Goal: Task Accomplishment & Management: Manage account settings

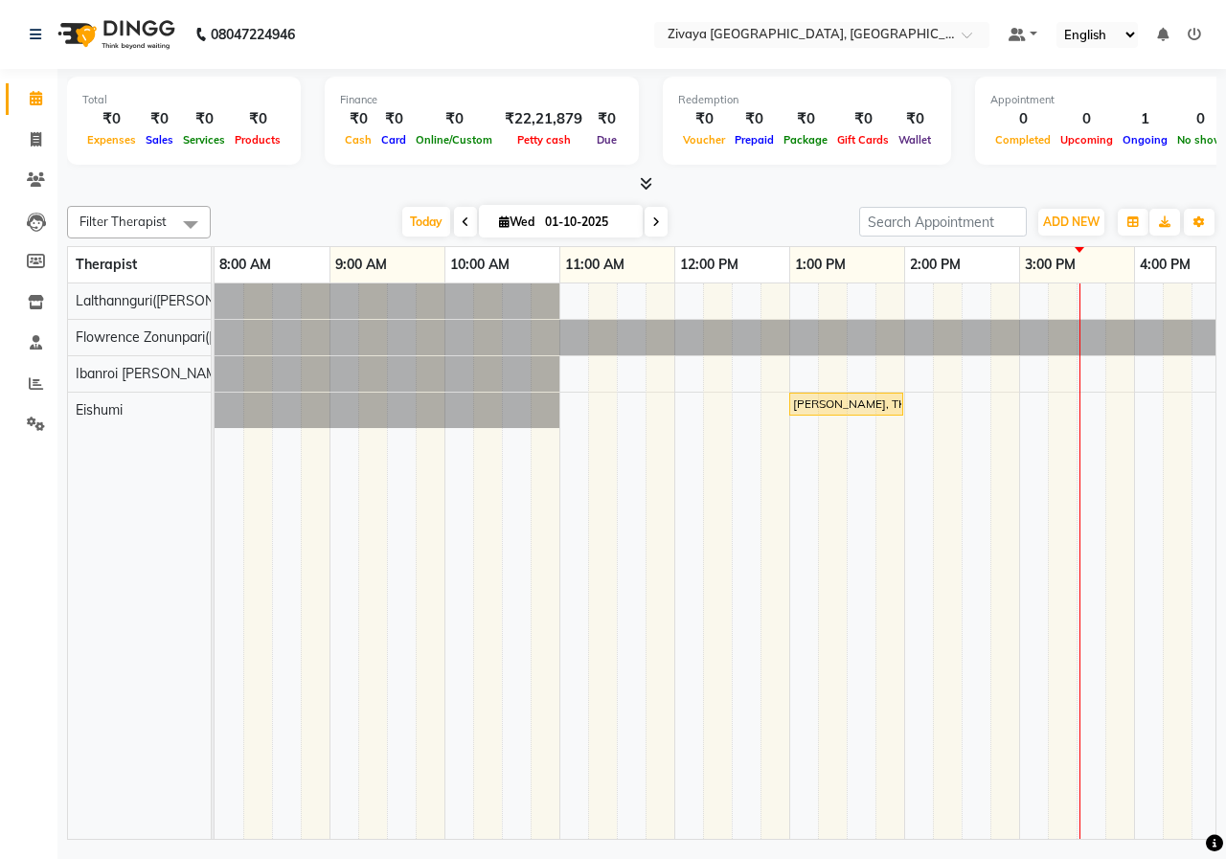
scroll to position [0, 690]
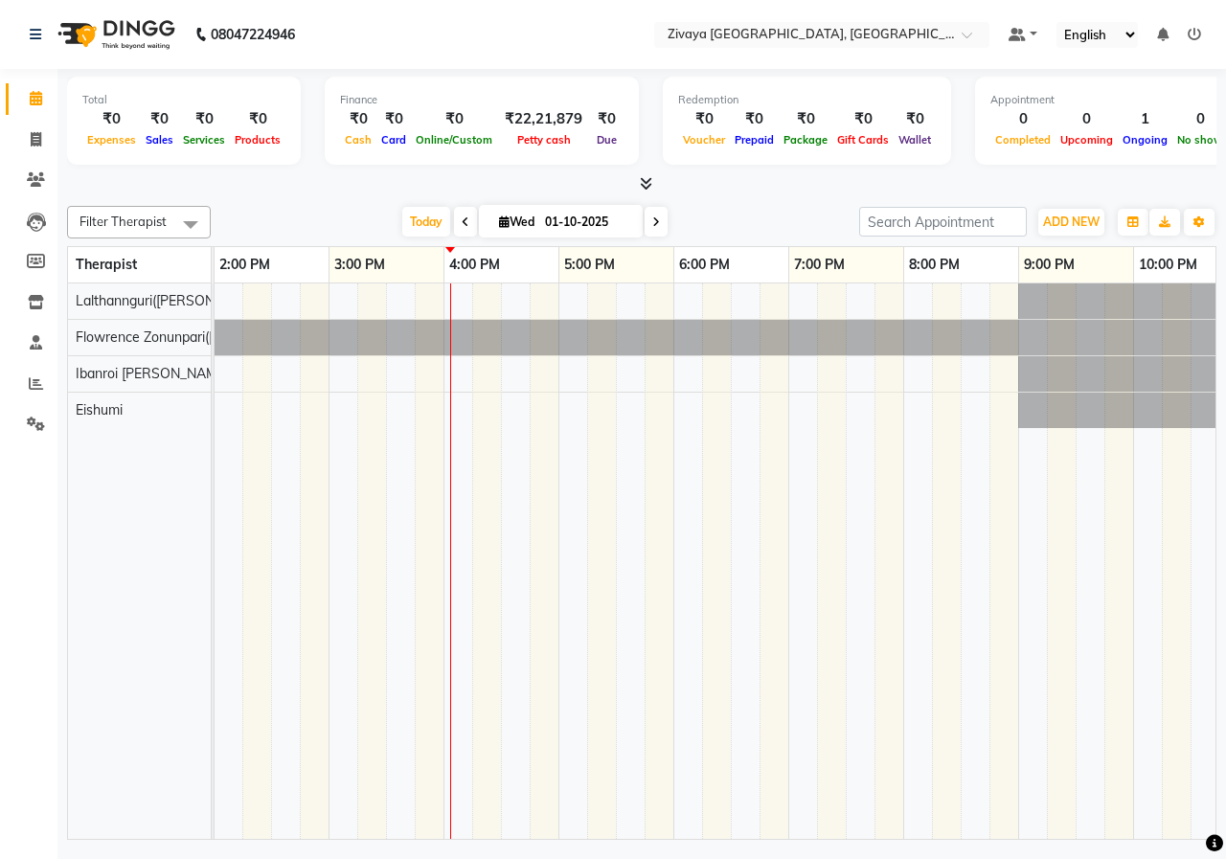
click at [544, 220] on input "01-10-2025" at bounding box center [587, 222] width 96 height 29
select select "10"
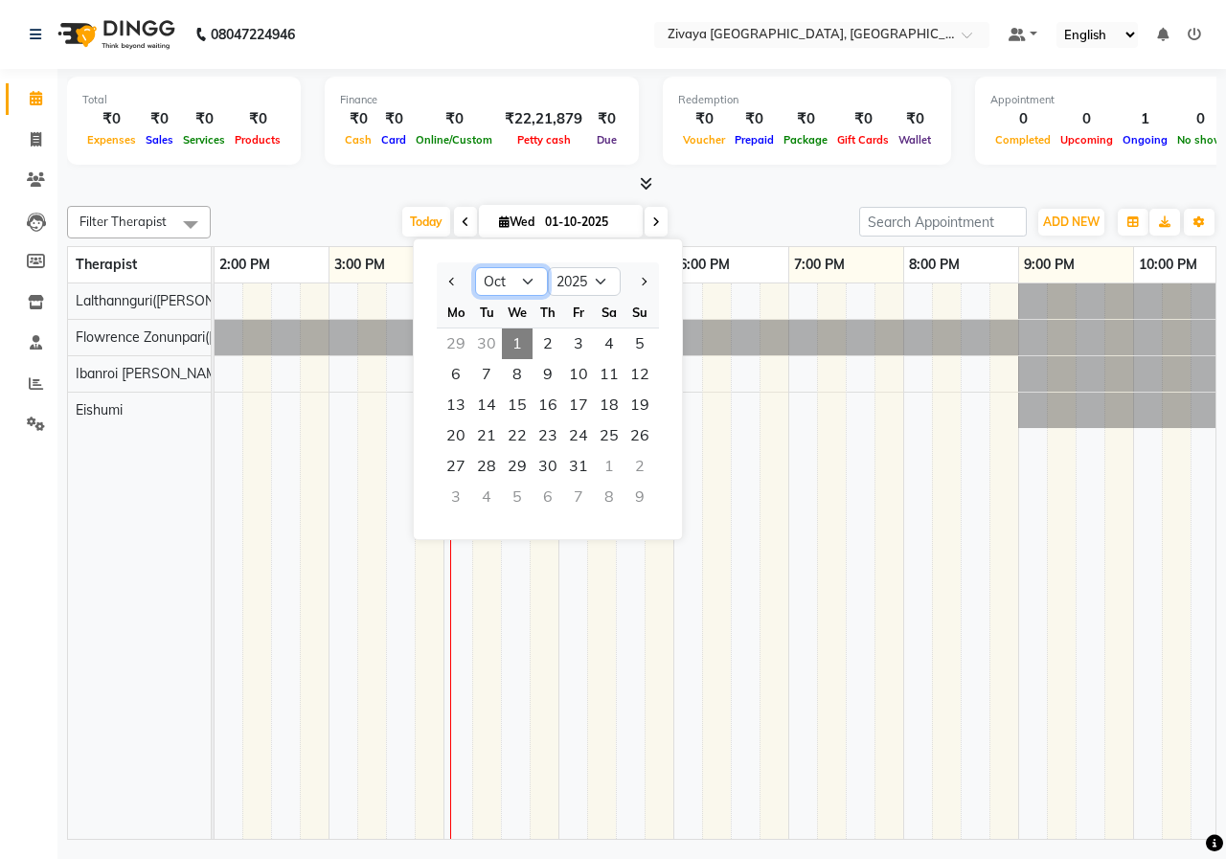
click at [521, 272] on select "Jan Feb Mar Apr May Jun [DATE] Aug Sep Oct Nov Dec" at bounding box center [511, 281] width 73 height 29
click at [601, 284] on select "2015 2016 2017 2018 2019 2020 2021 2022 2023 2024 2025 2026 2027 2028 2029 2030…" at bounding box center [584, 281] width 73 height 29
select select "2024"
click at [548, 267] on select "2015 2016 2017 2018 2019 2020 2021 2022 2023 2024 2025 2026 2027 2028 2029 2030…" at bounding box center [584, 281] width 73 height 29
click at [493, 328] on span "1" at bounding box center [486, 343] width 31 height 31
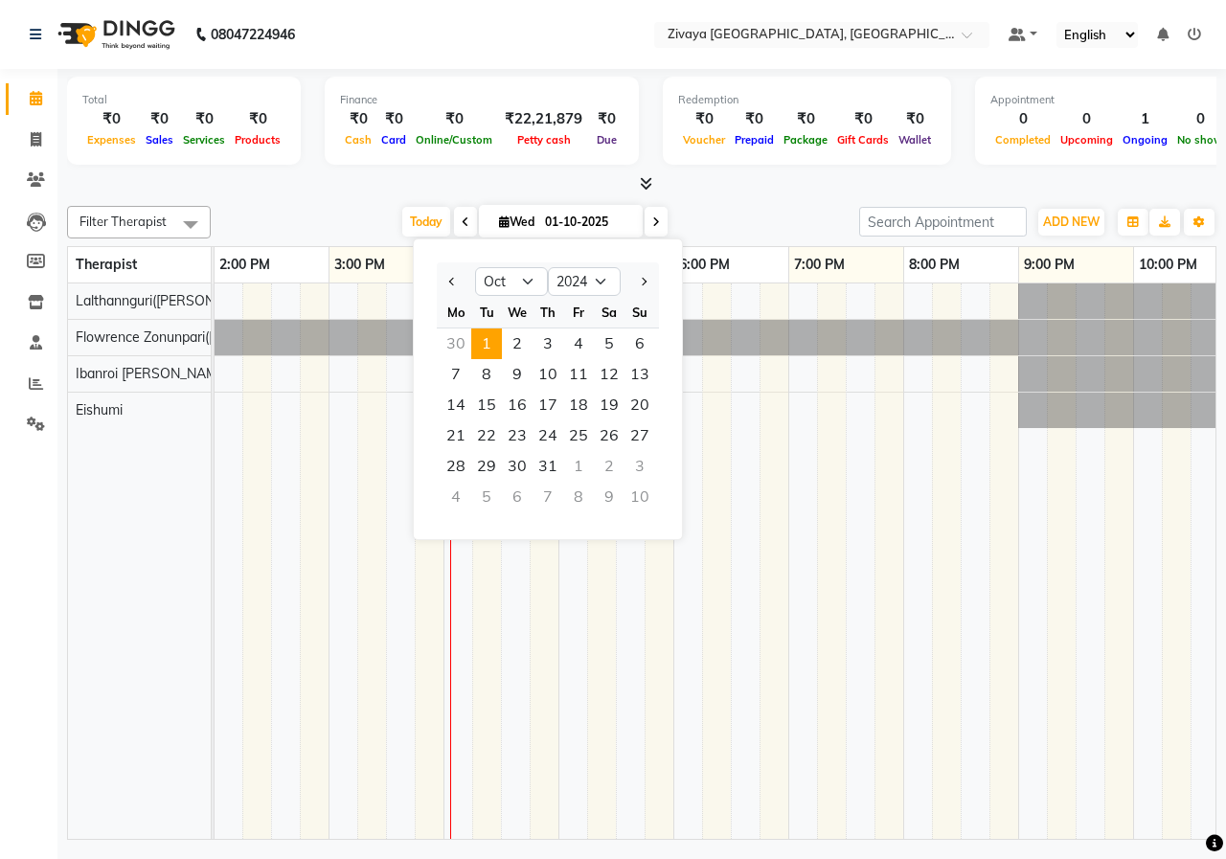
type input "[DATE]"
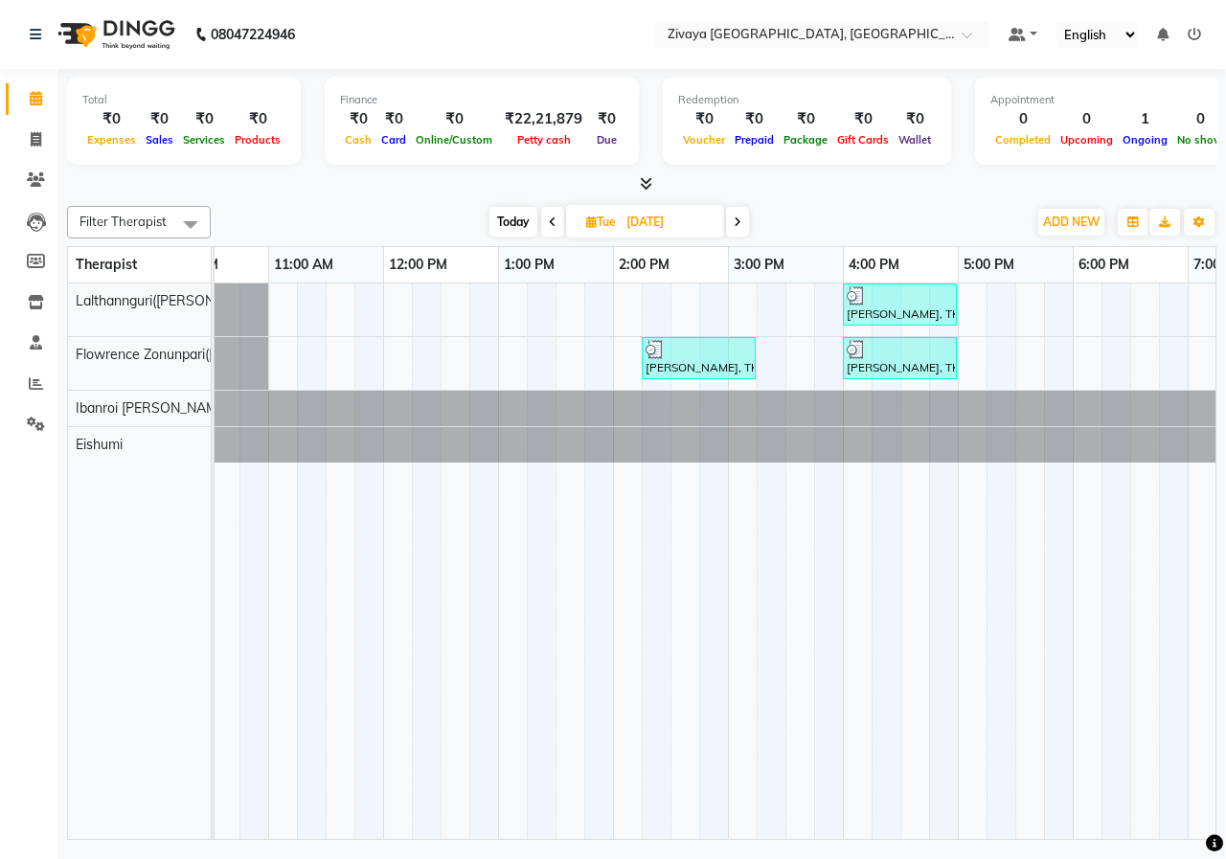
scroll to position [0, 0]
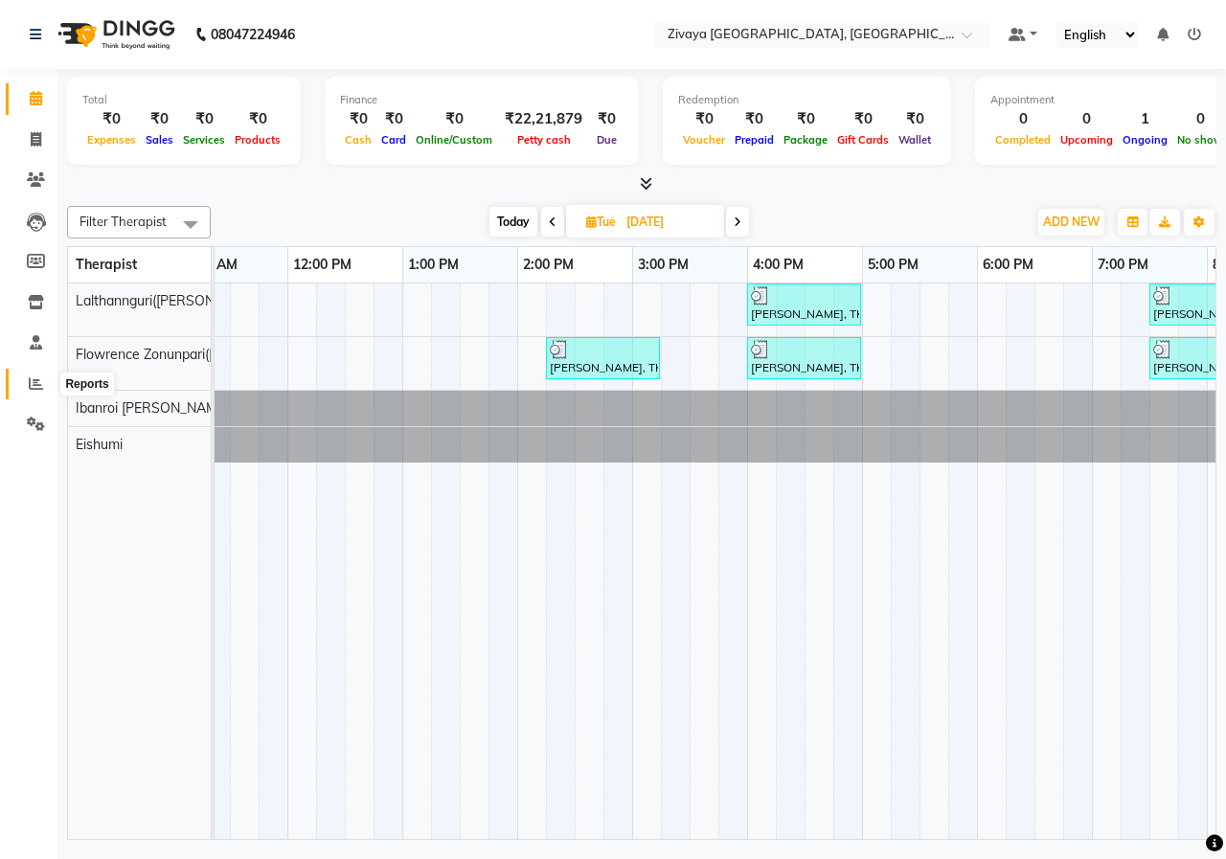
click at [32, 383] on icon at bounding box center [36, 383] width 14 height 14
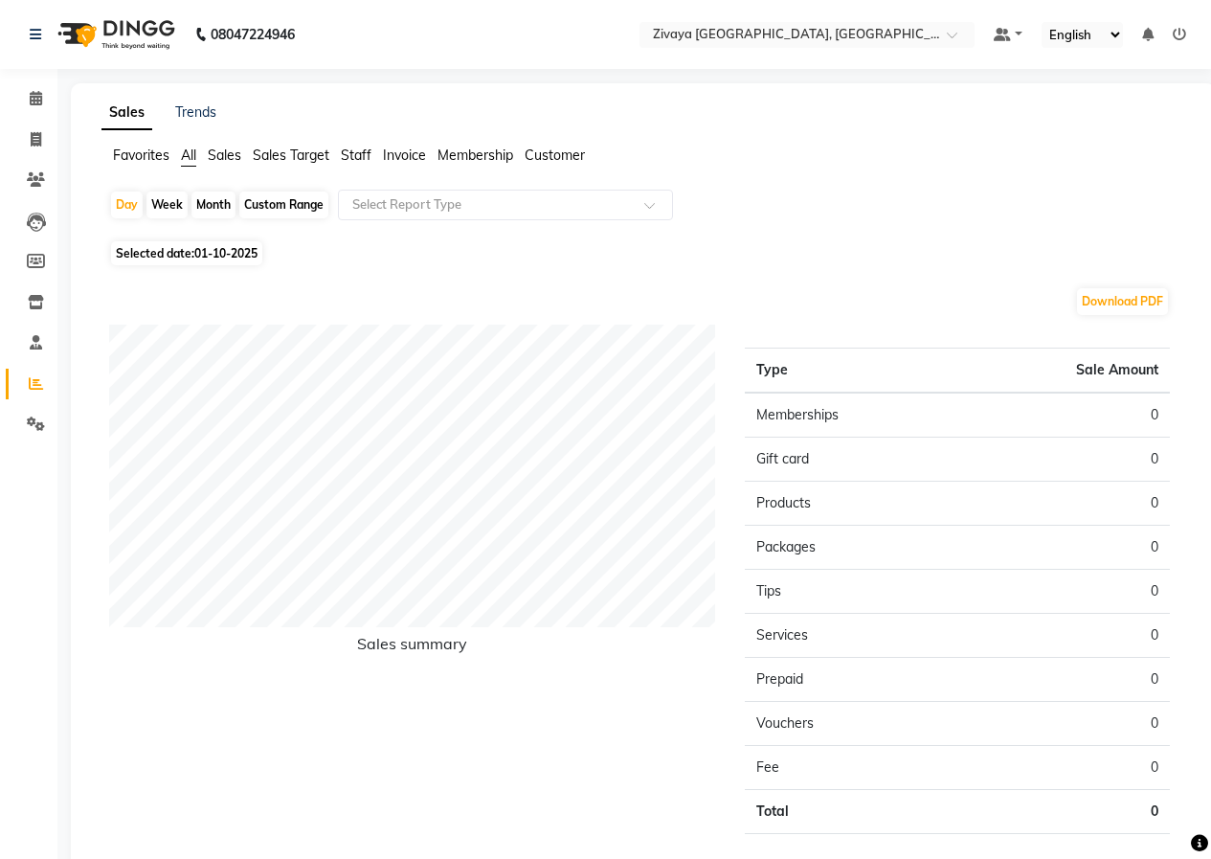
click at [219, 201] on div "Month" at bounding box center [214, 205] width 44 height 27
select select "10"
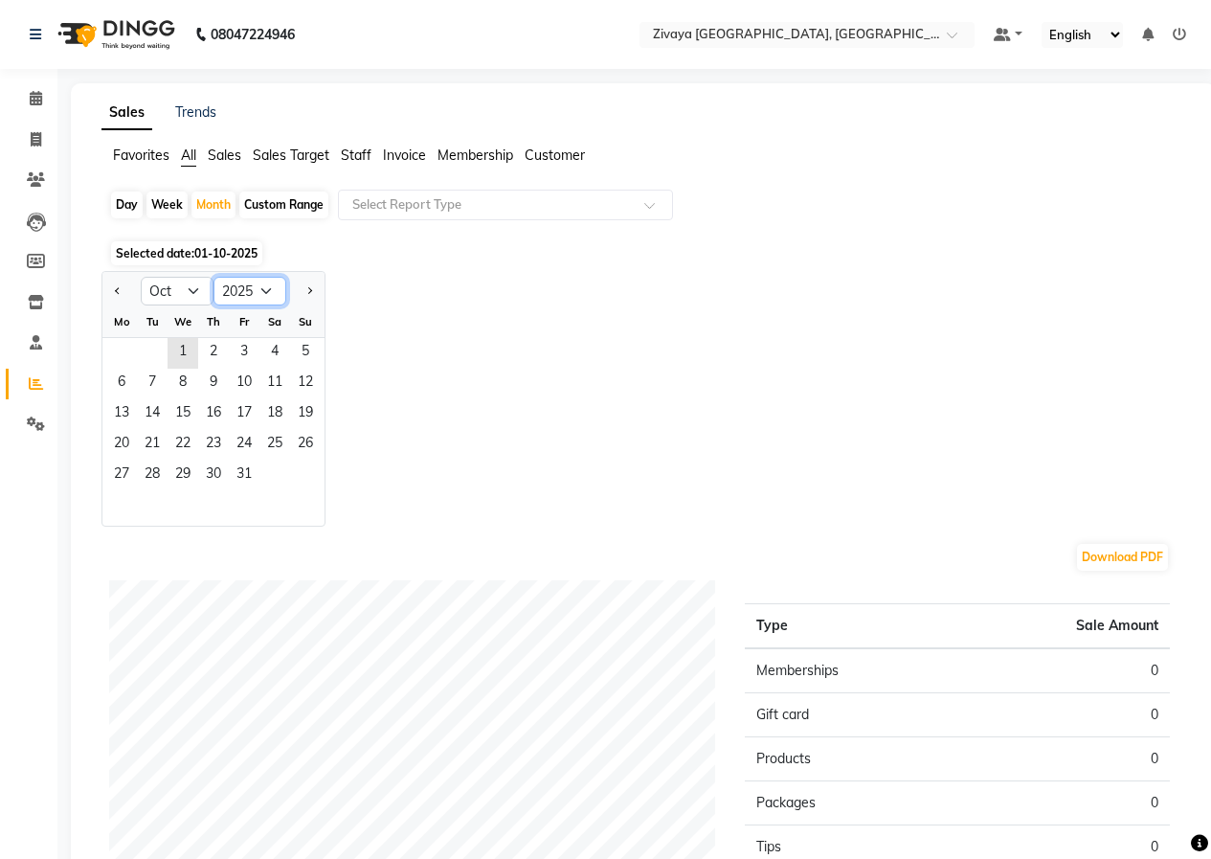
click at [264, 298] on select "2015 2016 2017 2018 2019 2020 2021 2022 2023 2024 2025 2026 2027 2028 2029 2030…" at bounding box center [250, 291] width 73 height 29
select select "2024"
click at [214, 277] on select "2015 2016 2017 2018 2019 2020 2021 2022 2023 2024 2025 2026 2027 2028 2029 2030…" at bounding box center [250, 291] width 73 height 29
click at [154, 344] on span "1" at bounding box center [152, 353] width 31 height 31
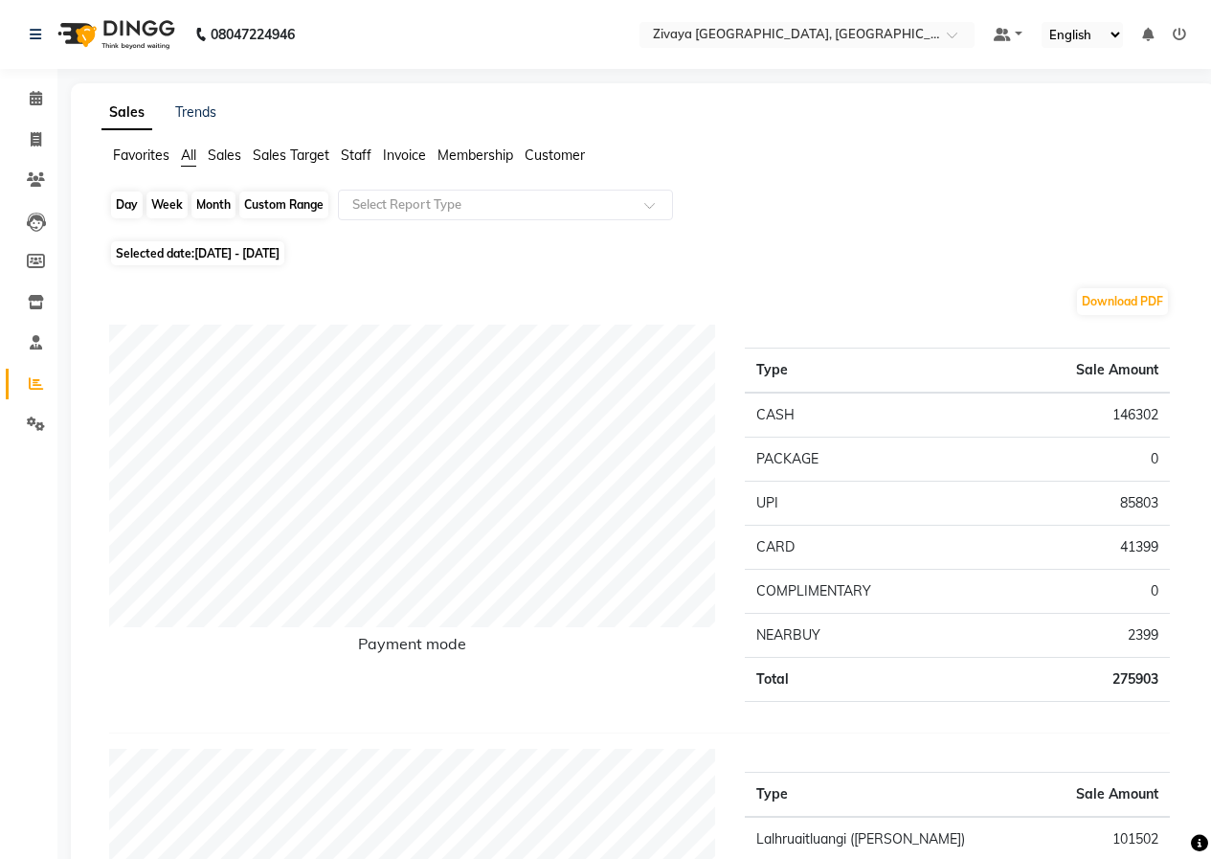
click at [215, 205] on div "Month" at bounding box center [214, 205] width 44 height 27
select select "10"
select select "2024"
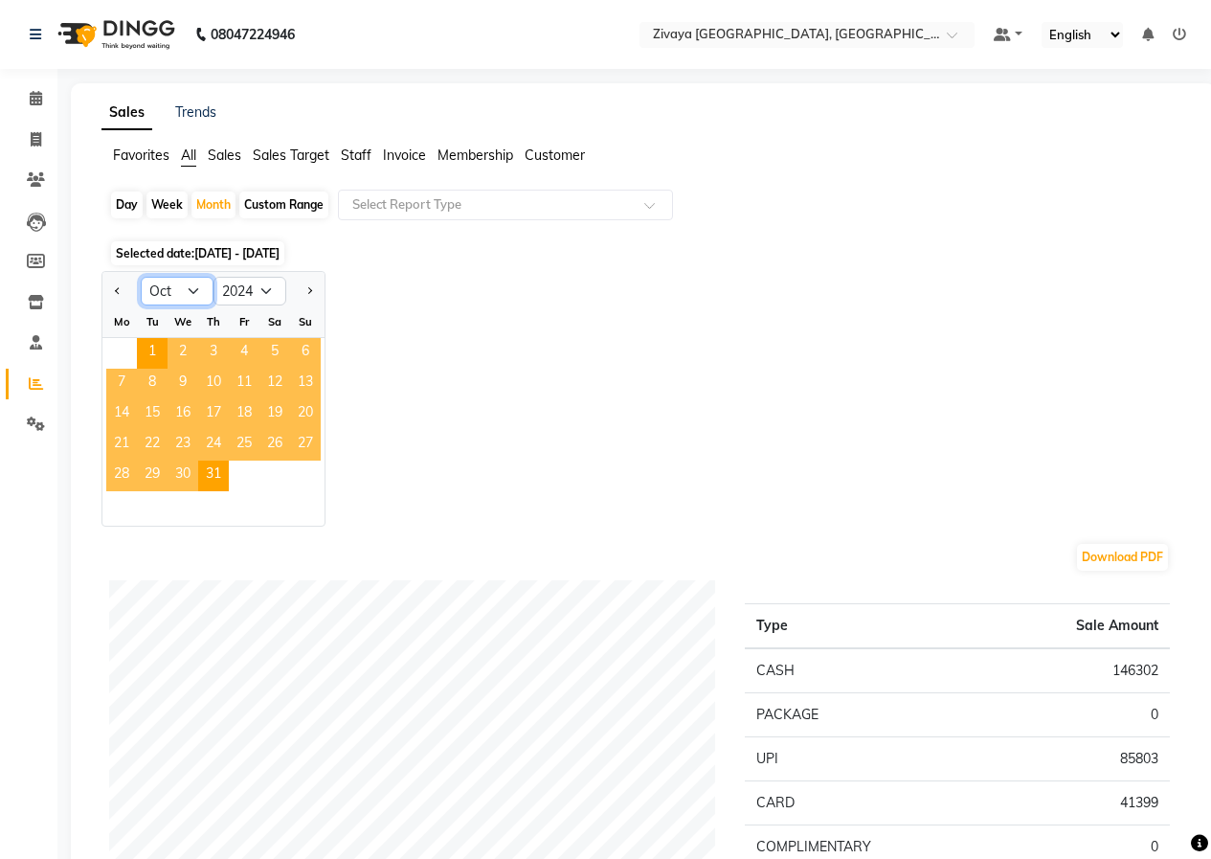
click at [160, 291] on select "Jan Feb Mar Apr May Jun [DATE] Aug Sep Oct Nov Dec" at bounding box center [177, 291] width 73 height 29
select select "9"
click at [141, 277] on select "Jan Feb Mar Apr May Jun [DATE] Aug Sep Oct Nov Dec" at bounding box center [177, 291] width 73 height 29
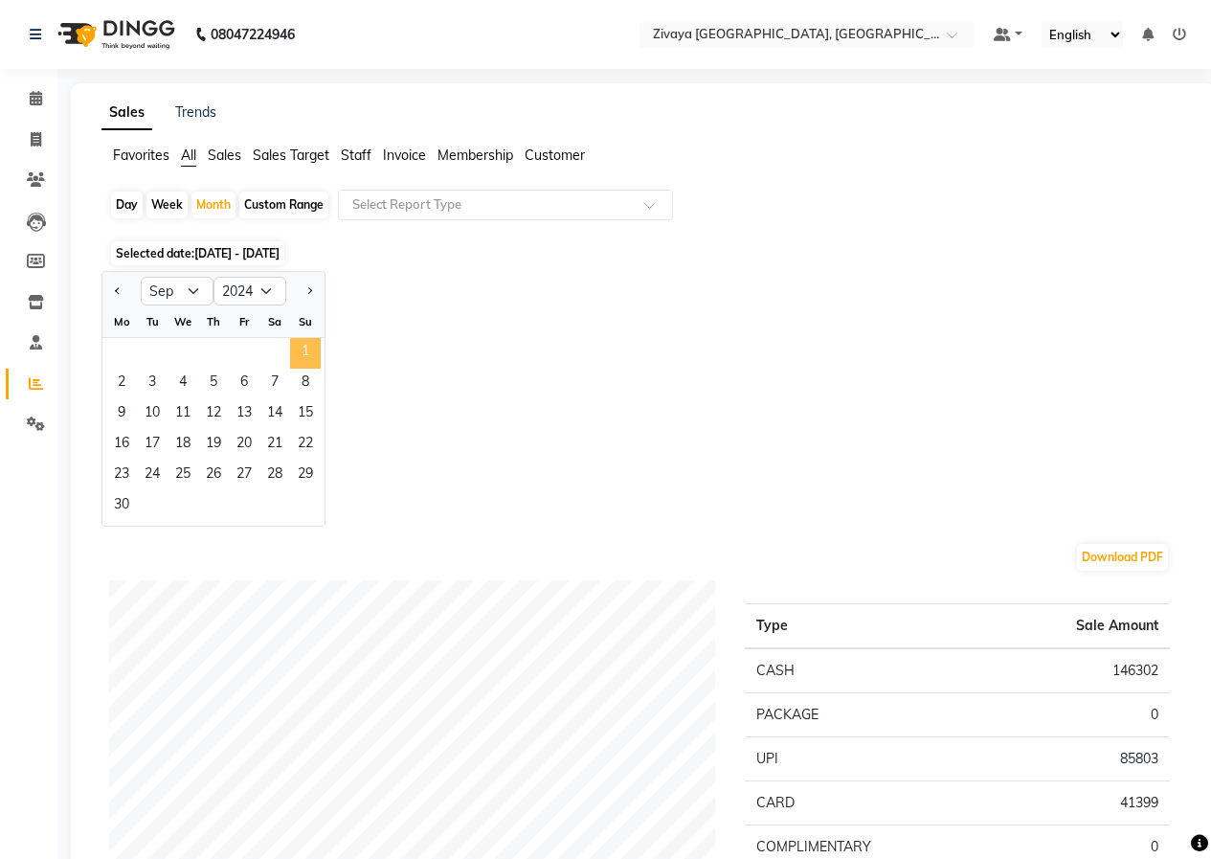
click at [295, 351] on span "1" at bounding box center [305, 353] width 31 height 31
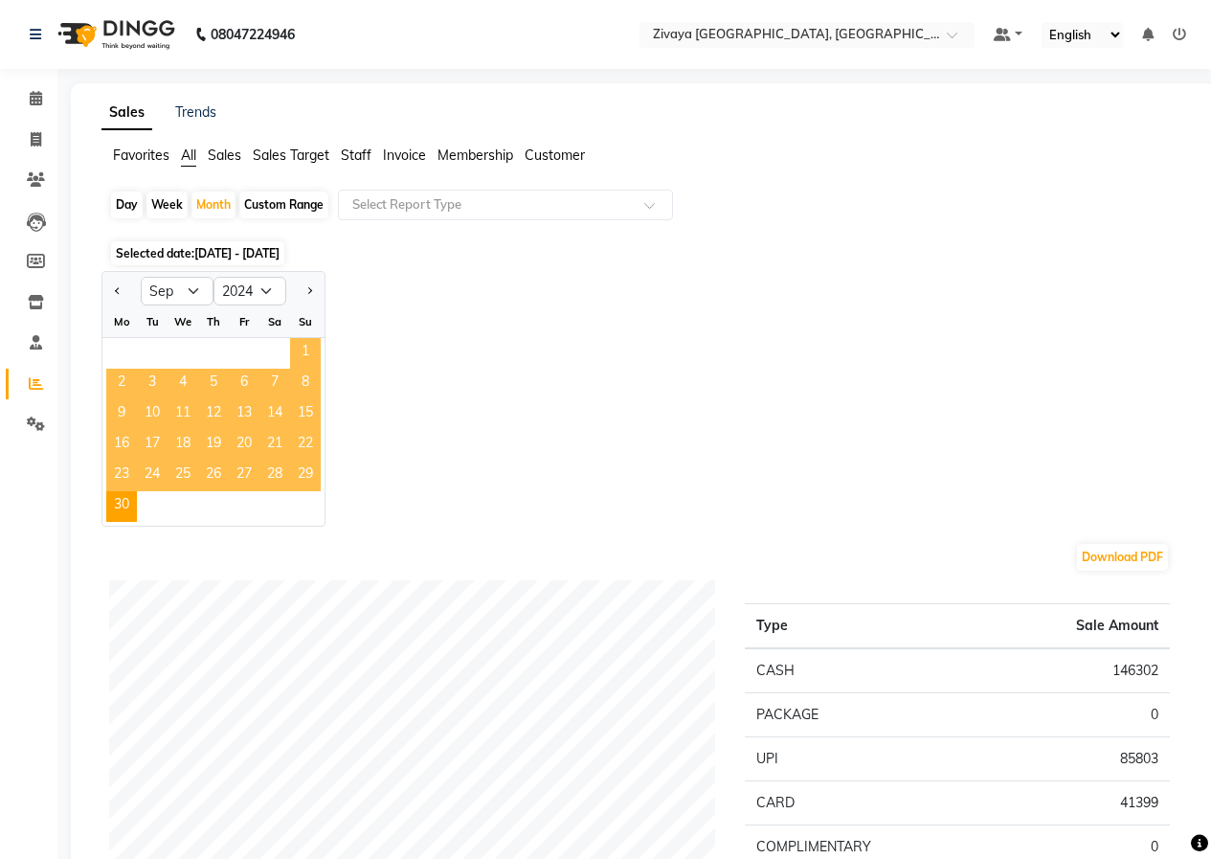
click at [301, 351] on span "1" at bounding box center [305, 353] width 31 height 31
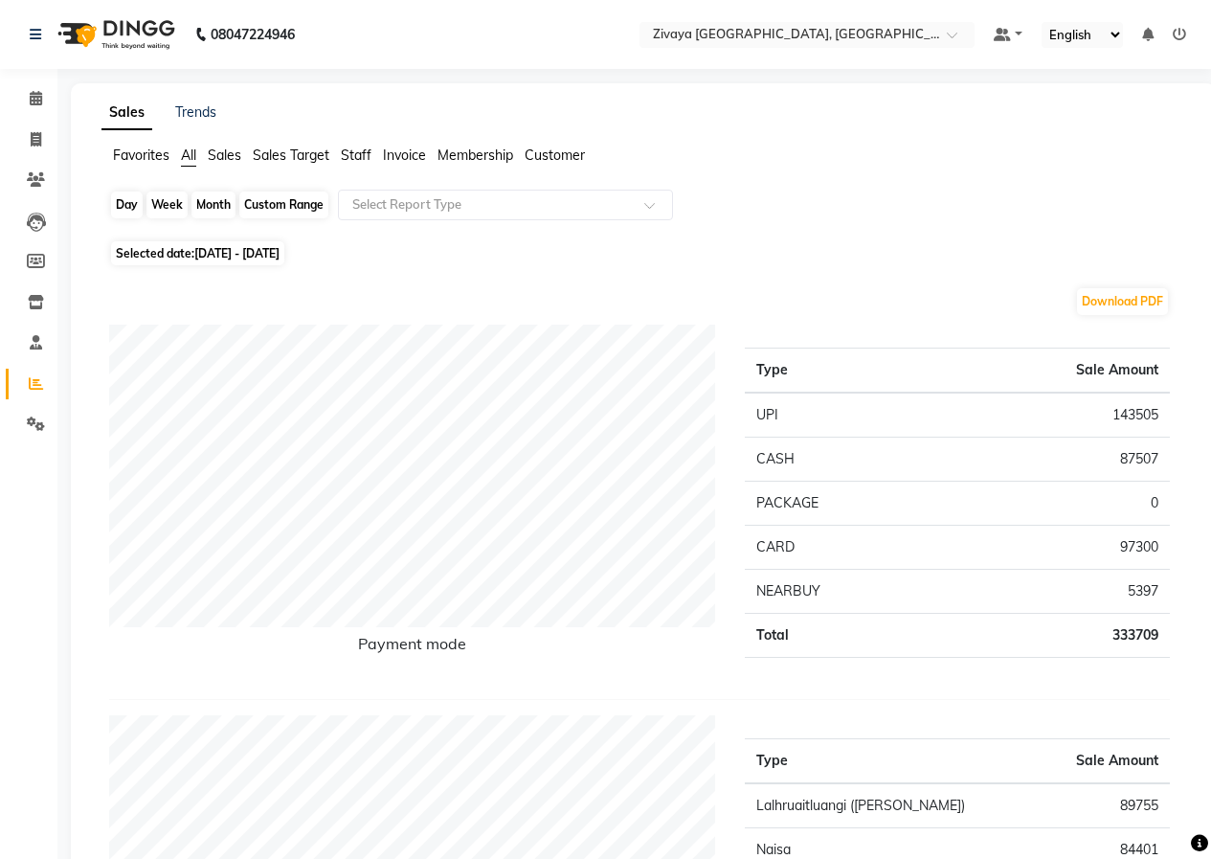
click at [220, 202] on div "Month" at bounding box center [214, 205] width 44 height 27
select select "9"
select select "2024"
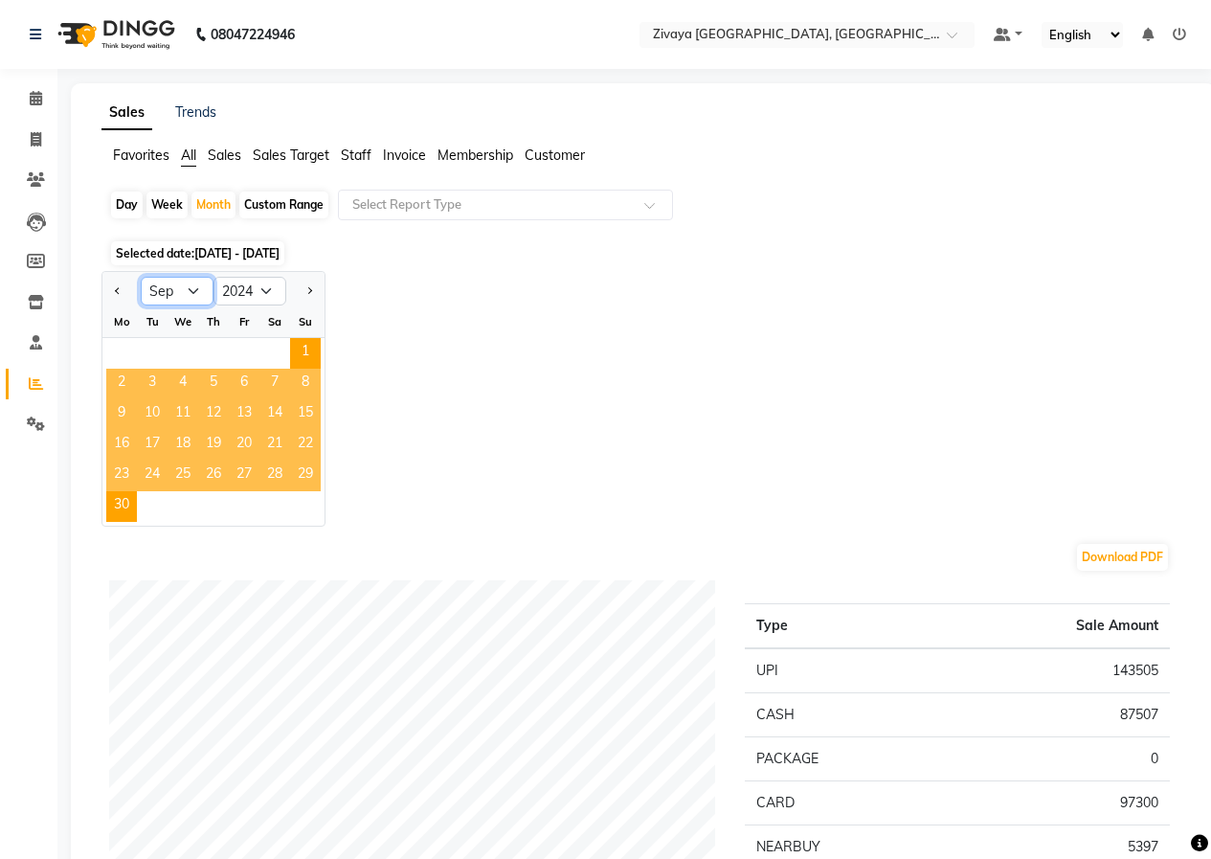
click at [189, 285] on select "Jan Feb Mar Apr May Jun [DATE] Aug Sep Oct Nov Dec" at bounding box center [177, 291] width 73 height 29
select select "8"
click at [141, 277] on select "Jan Feb Mar Apr May Jun [DATE] Aug Sep Oct Nov Dec" at bounding box center [177, 291] width 73 height 29
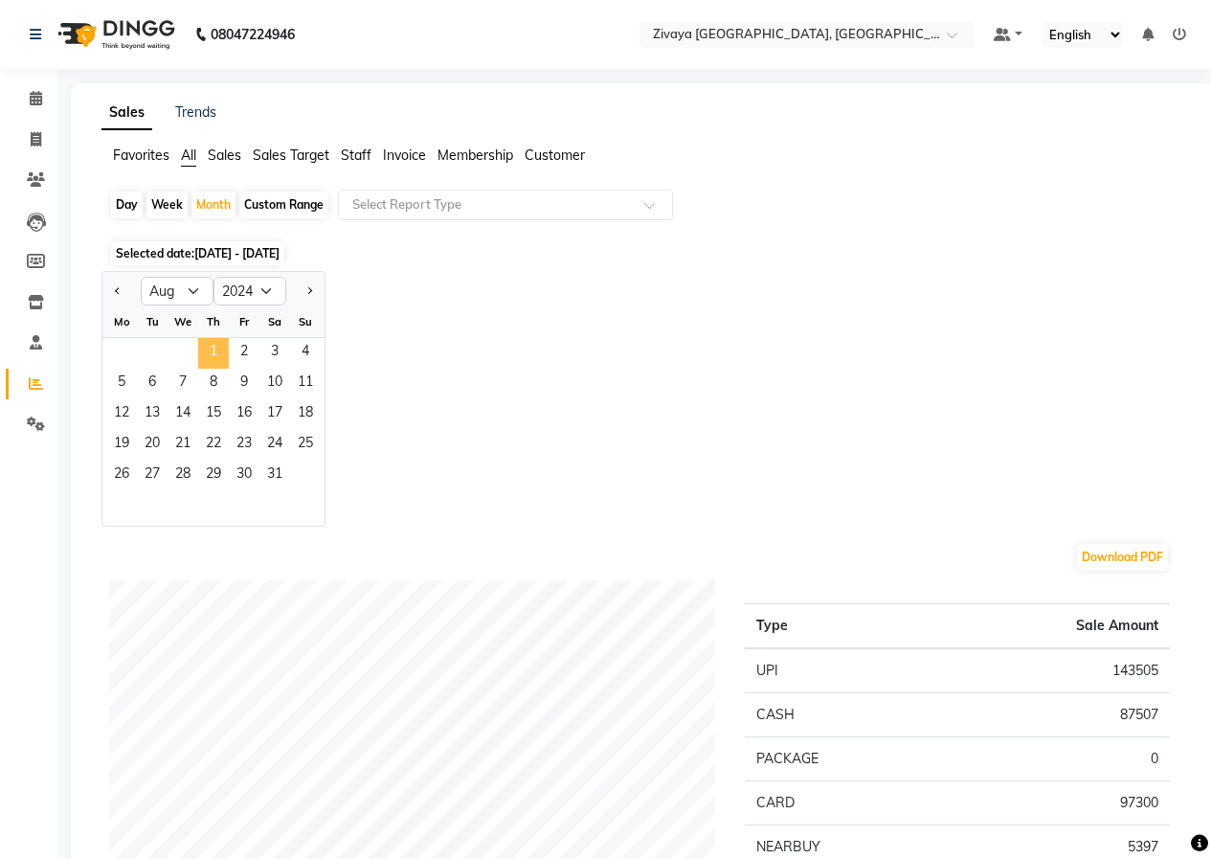
click at [220, 343] on span "1" at bounding box center [213, 353] width 31 height 31
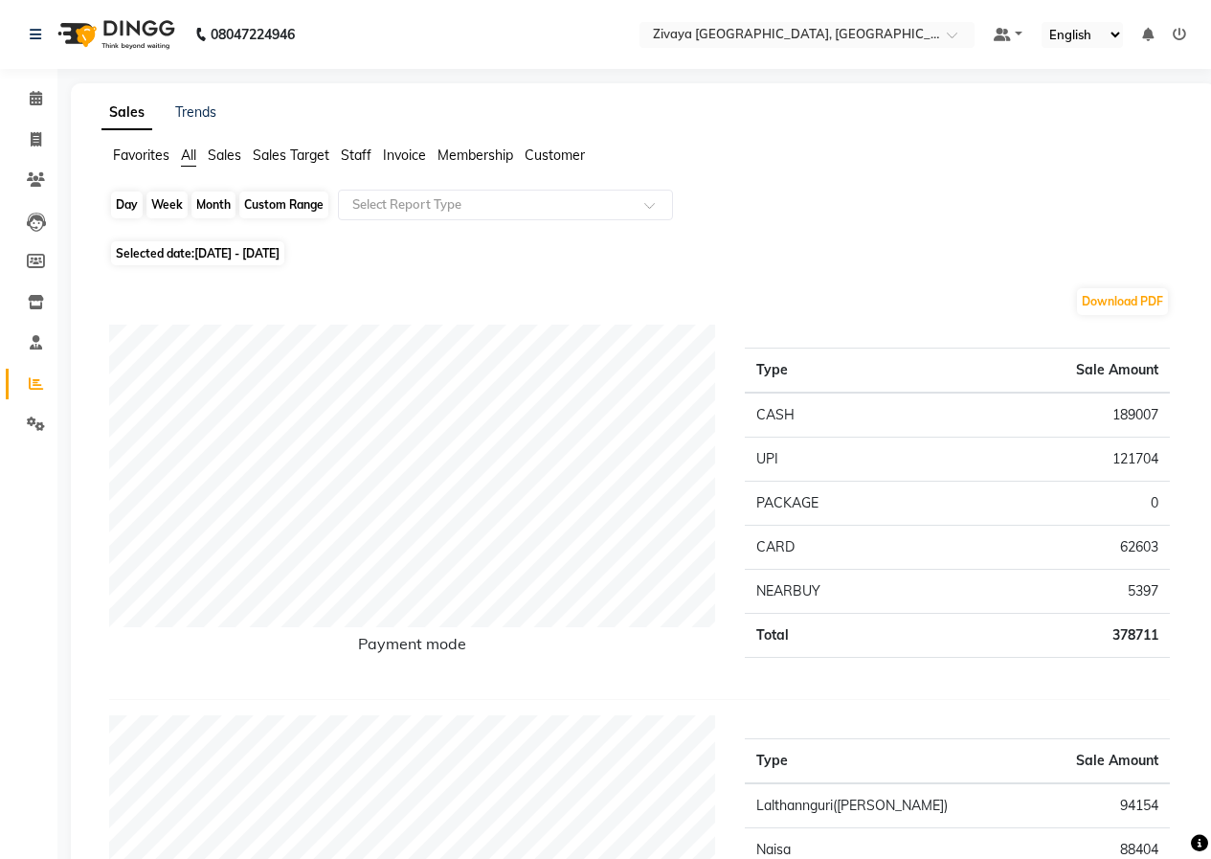
click at [199, 205] on div "Month" at bounding box center [214, 205] width 44 height 27
select select "8"
select select "2024"
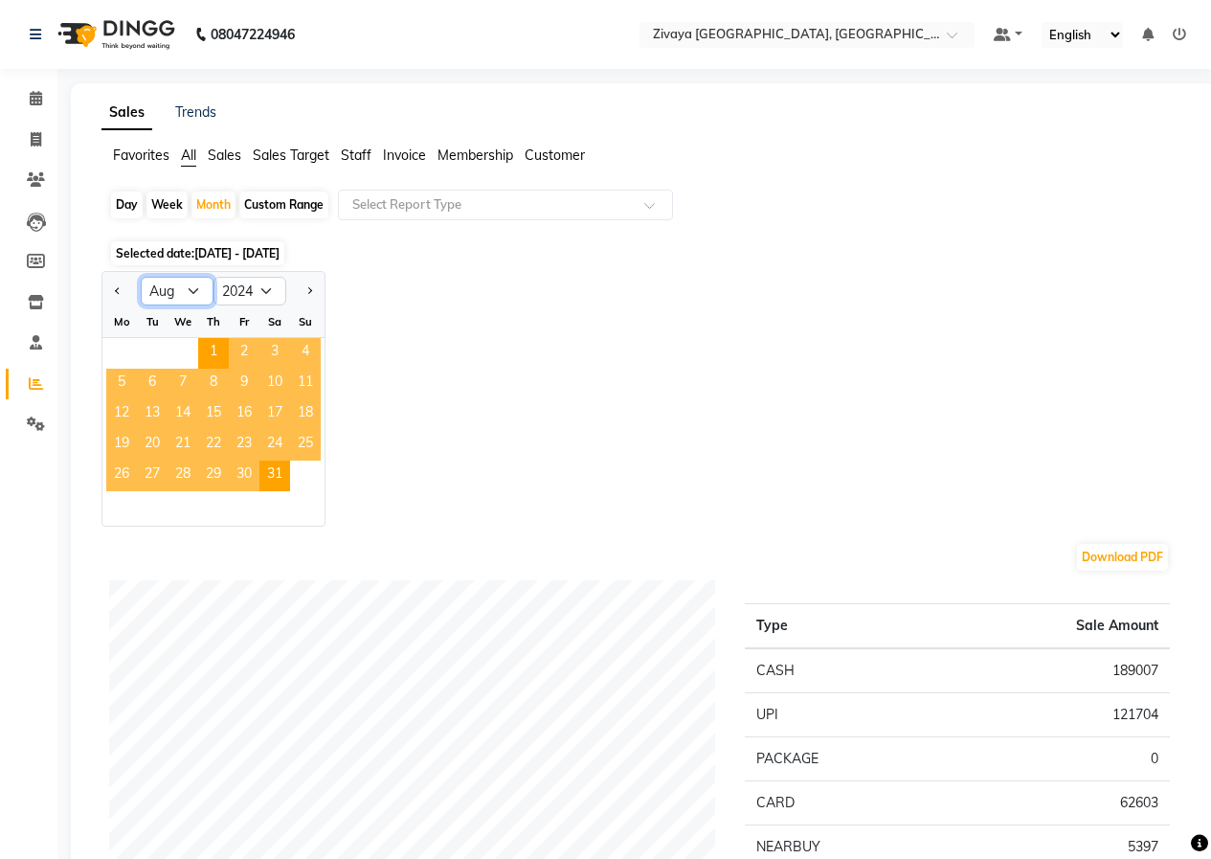
click at [178, 295] on select "Jan Feb Mar Apr May Jun [DATE] Aug Sep Oct Nov Dec" at bounding box center [177, 291] width 73 height 29
select select "7"
click at [141, 277] on select "Jan Feb Mar Apr May Jun [DATE] Aug Sep Oct Nov Dec" at bounding box center [177, 291] width 73 height 29
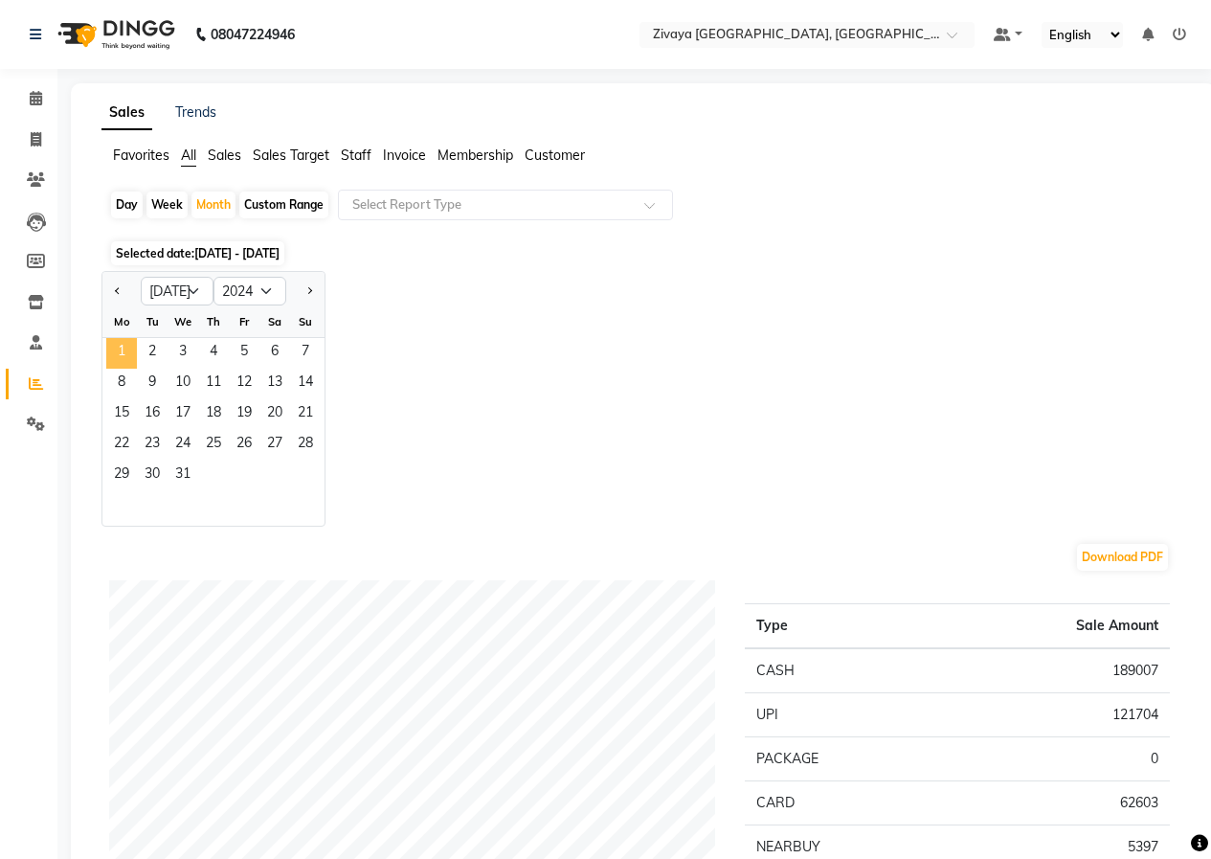
click at [120, 356] on span "1" at bounding box center [121, 353] width 31 height 31
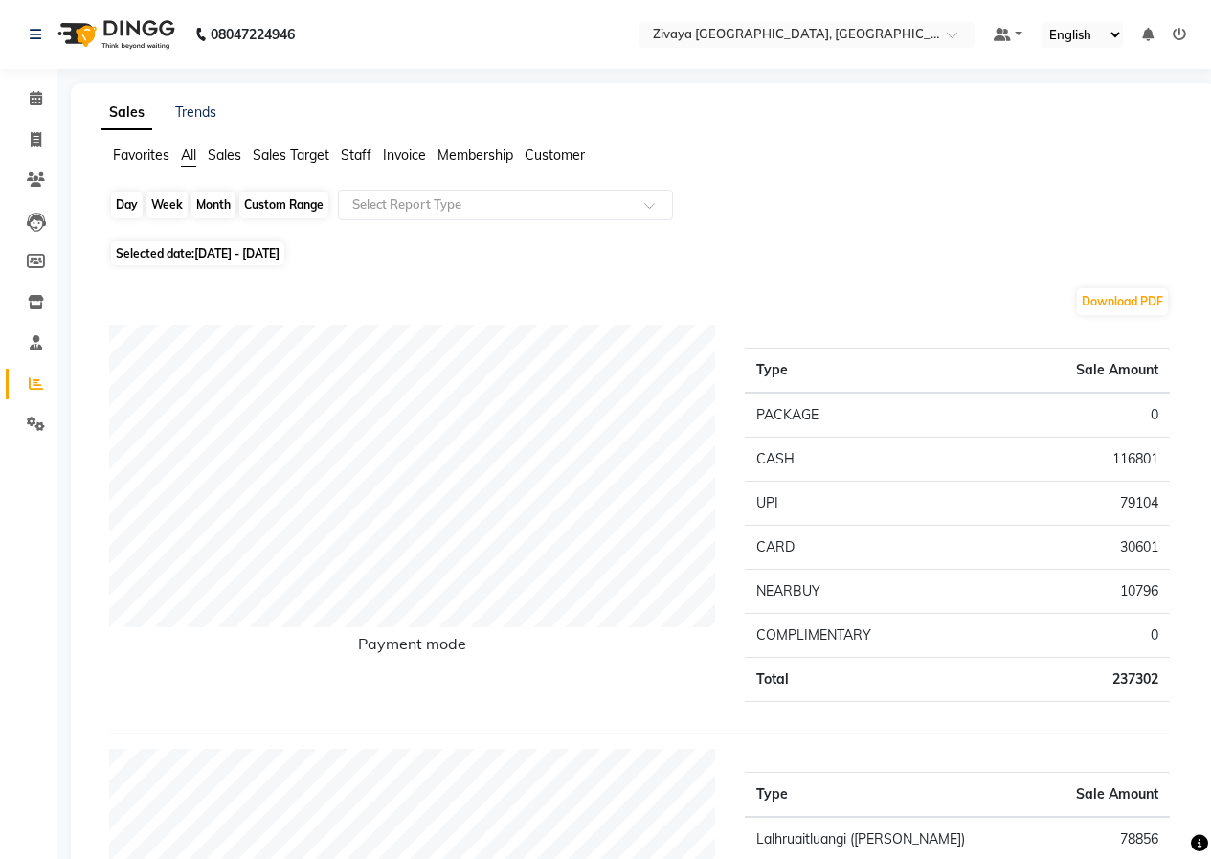
click at [207, 203] on div "Month" at bounding box center [214, 205] width 44 height 27
select select "7"
select select "2024"
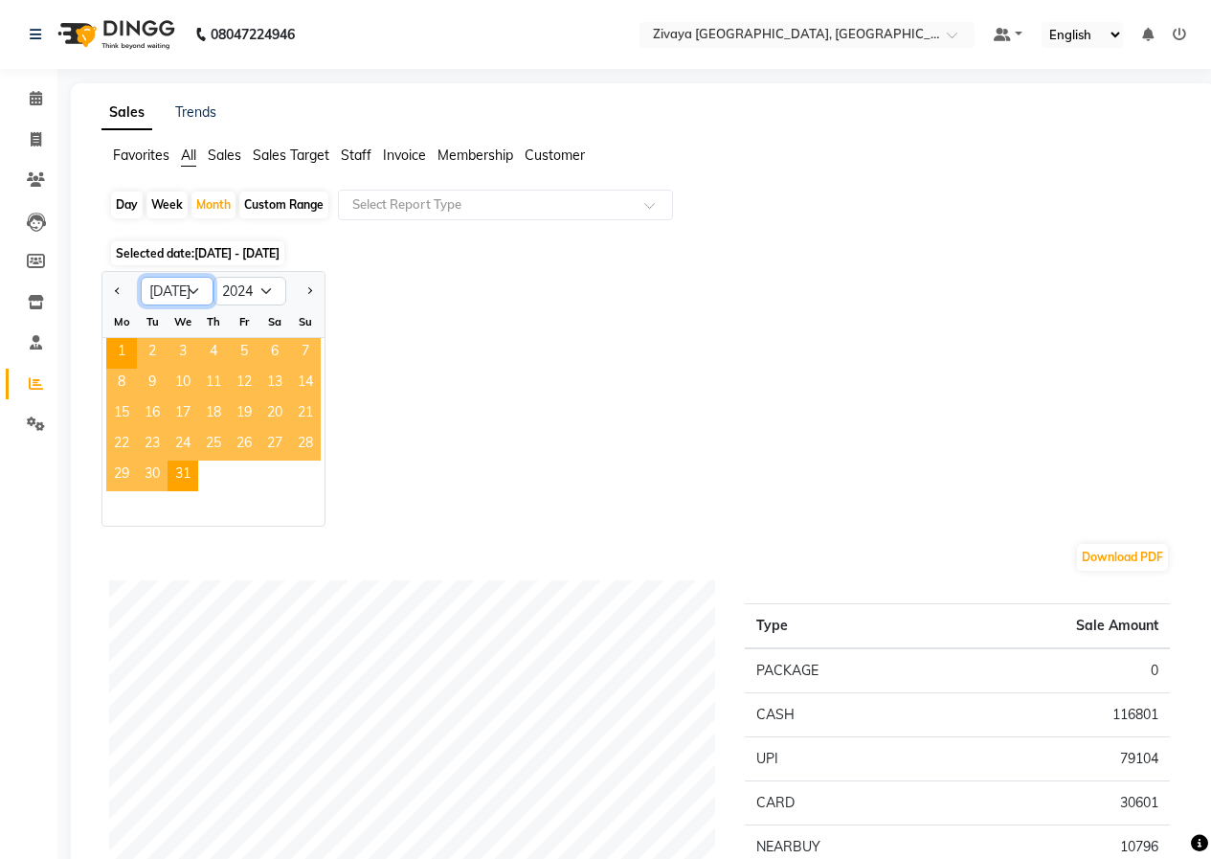
click at [184, 298] on select "Jan Feb Mar Apr May Jun [DATE] Aug Sep Oct Nov Dec" at bounding box center [177, 291] width 73 height 29
select select "6"
click at [141, 277] on select "Jan Feb Mar Apr May Jun [DATE] Aug Sep Oct Nov Dec" at bounding box center [177, 291] width 73 height 29
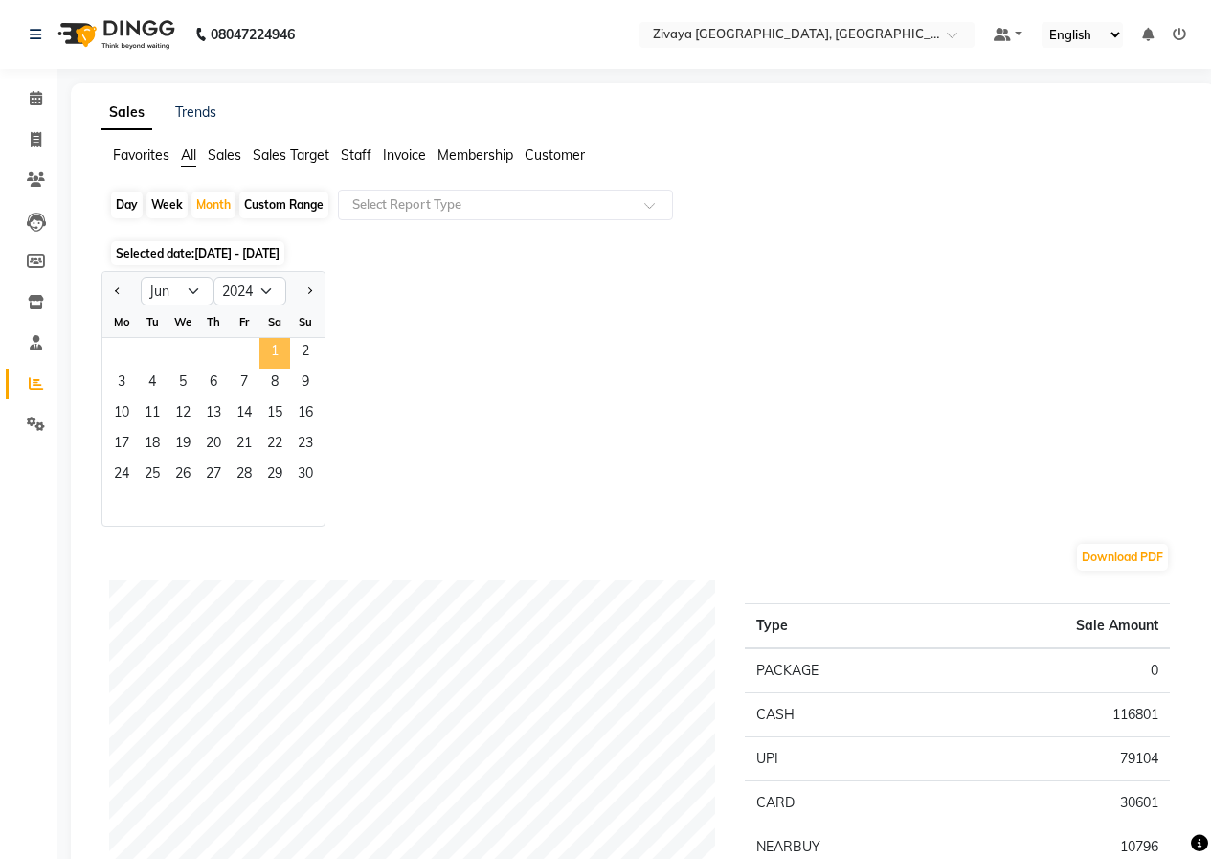
click at [276, 349] on span "1" at bounding box center [275, 353] width 31 height 31
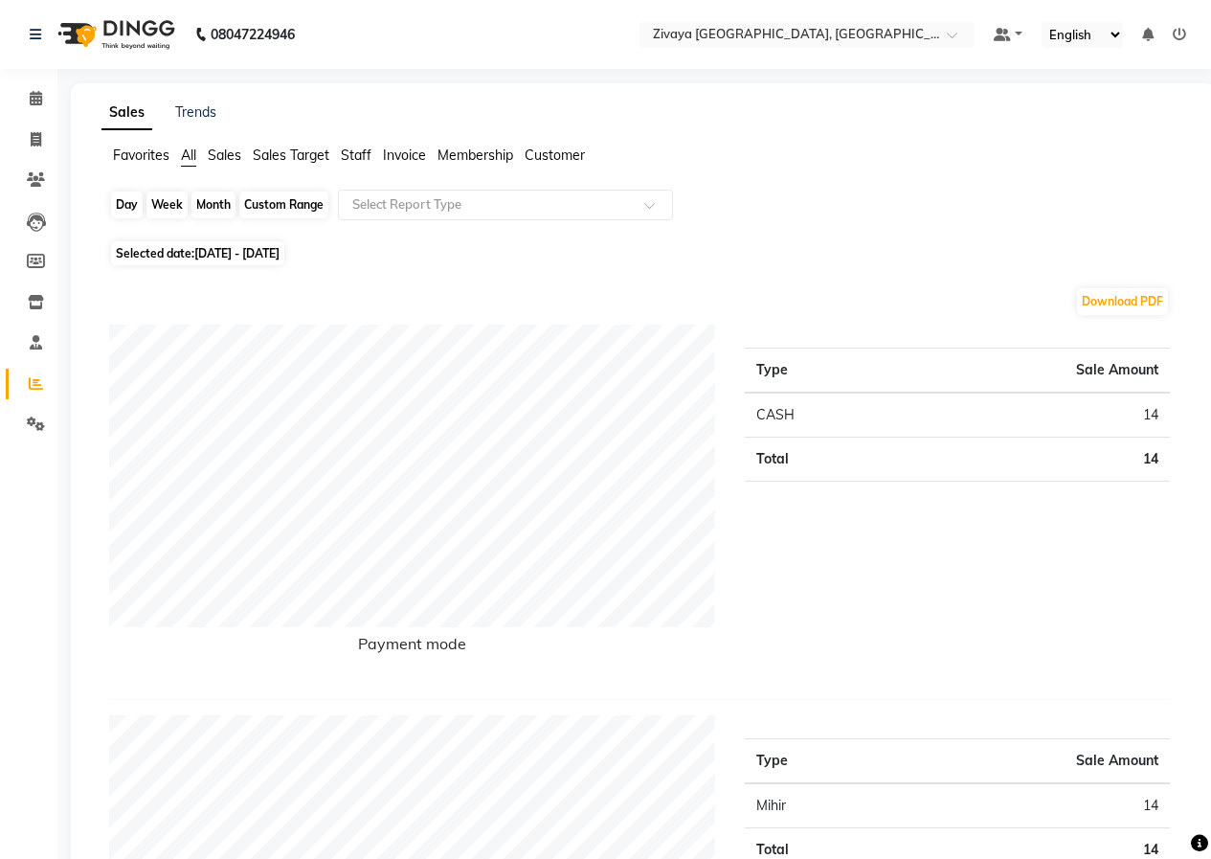
click at [216, 205] on div "Month" at bounding box center [214, 205] width 44 height 27
select select "6"
select select "2024"
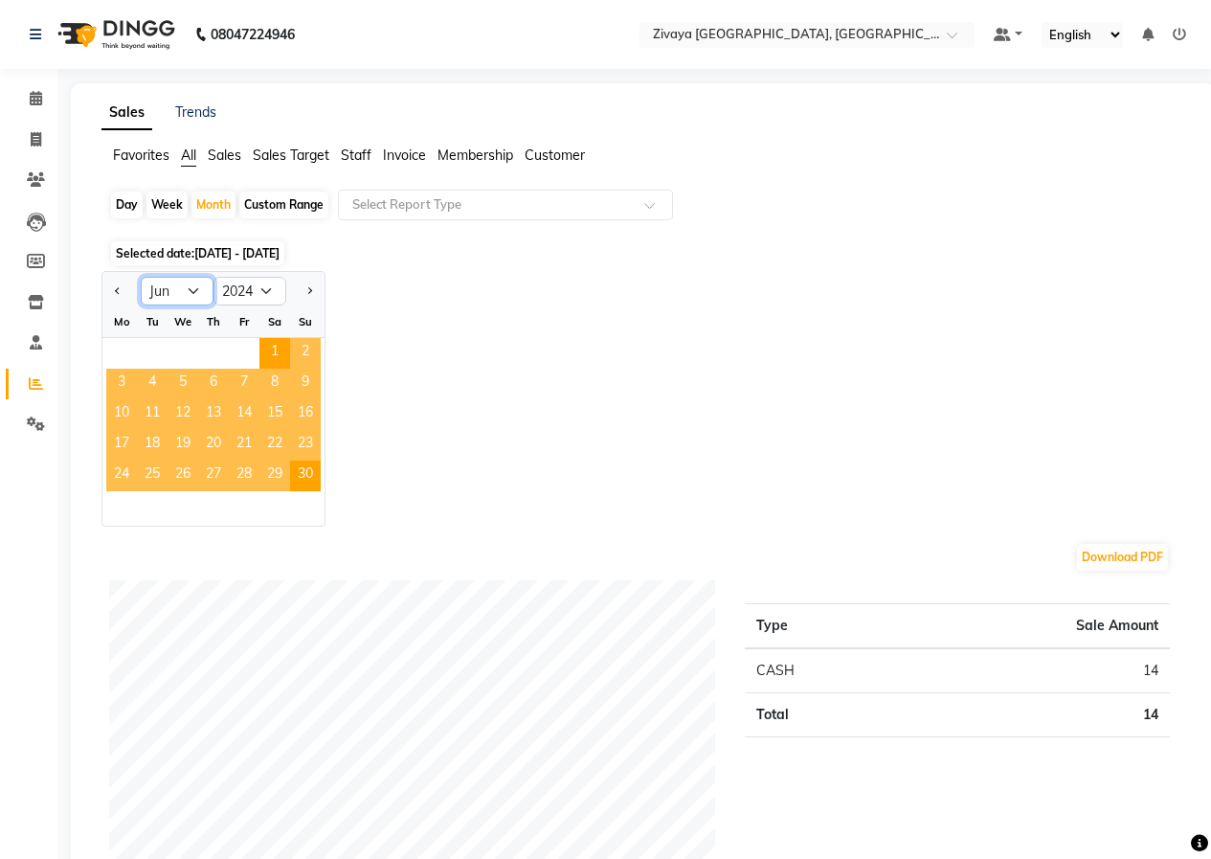
click at [189, 286] on select "Jan Feb Mar Apr May Jun [DATE] Aug Sep Oct Nov Dec" at bounding box center [177, 291] width 73 height 29
select select "7"
click at [141, 277] on select "Jan Feb Mar Apr May Jun [DATE] Aug Sep Oct Nov Dec" at bounding box center [177, 291] width 73 height 29
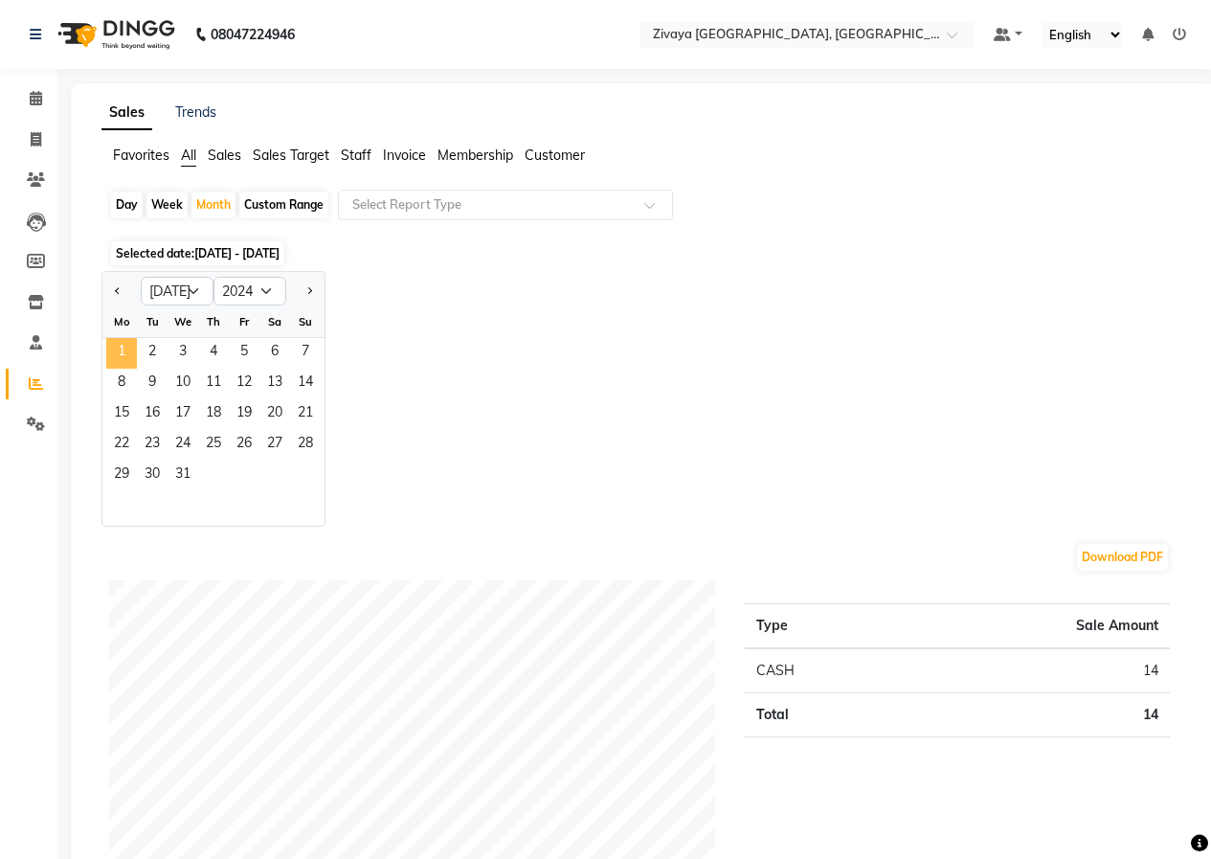
click at [125, 356] on span "1" at bounding box center [121, 353] width 31 height 31
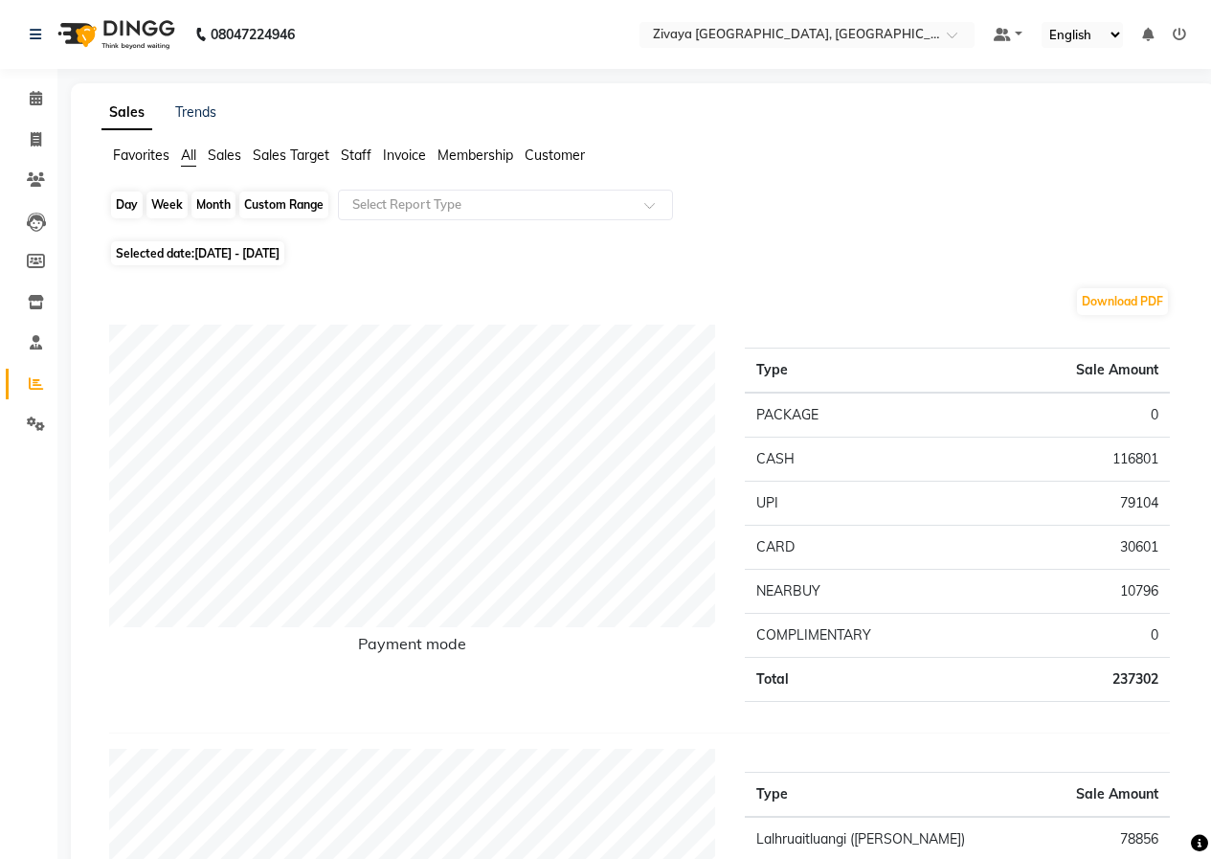
click at [209, 207] on div "Month" at bounding box center [214, 205] width 44 height 27
select select "7"
select select "2024"
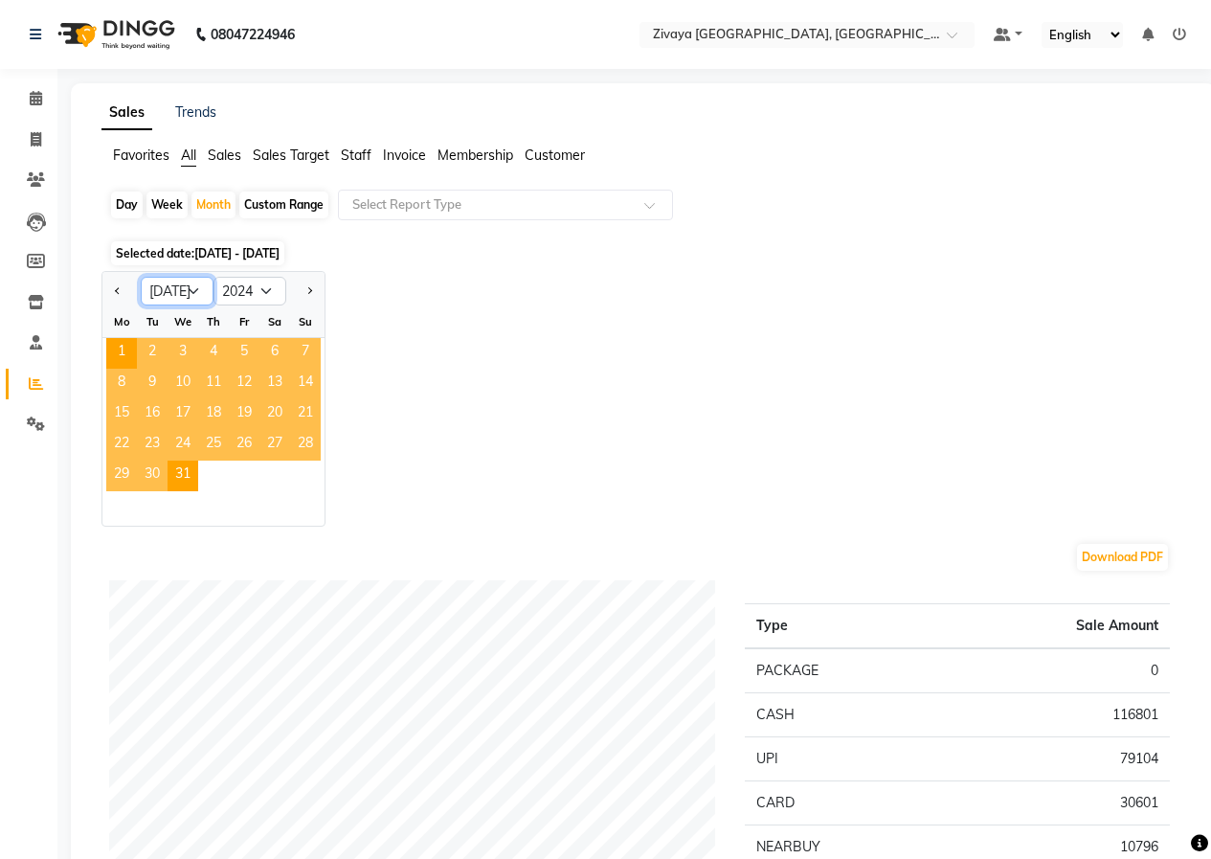
click at [173, 293] on select "Jan Feb Mar Apr May Jun [DATE] Aug Sep Oct Nov Dec" at bounding box center [177, 291] width 73 height 29
select select "8"
click at [141, 277] on select "Jan Feb Mar Apr May Jun [DATE] Aug Sep Oct Nov Dec" at bounding box center [177, 291] width 73 height 29
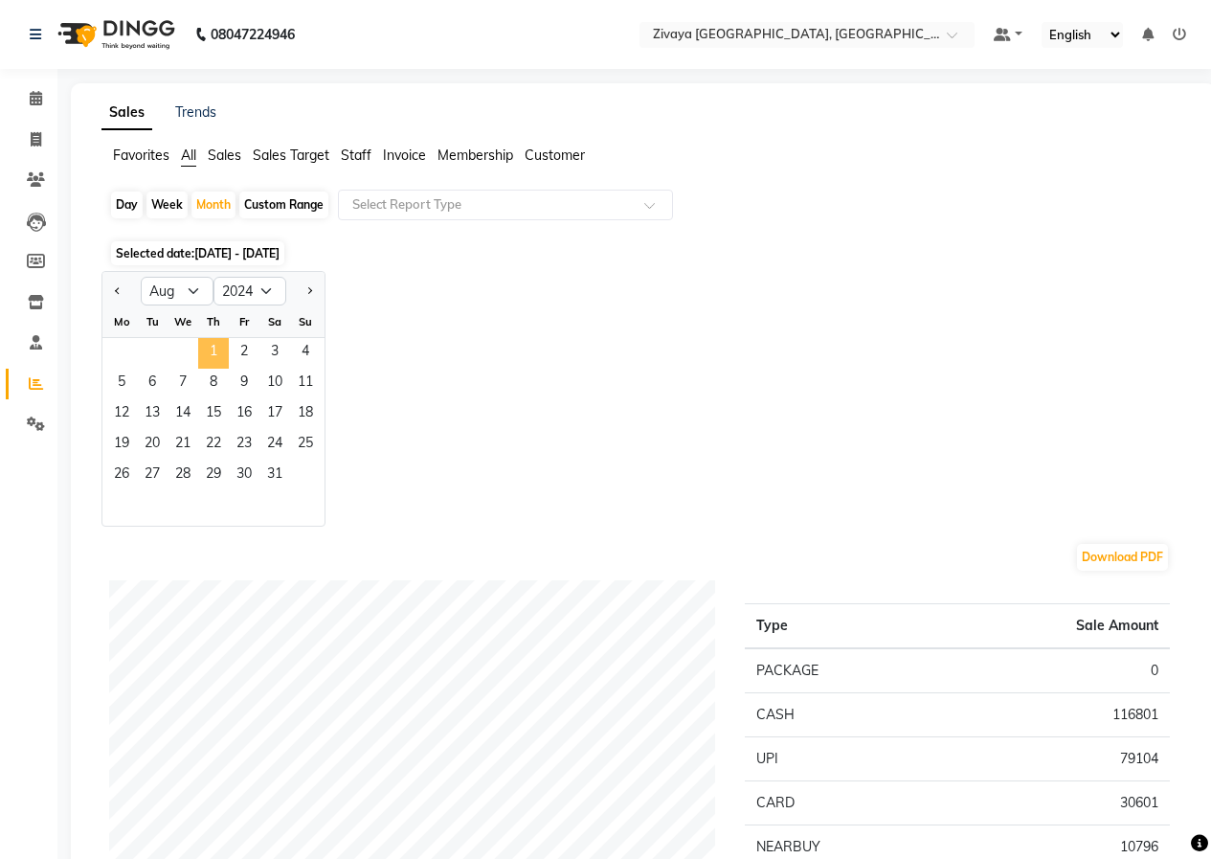
click at [208, 346] on span "1" at bounding box center [213, 353] width 31 height 31
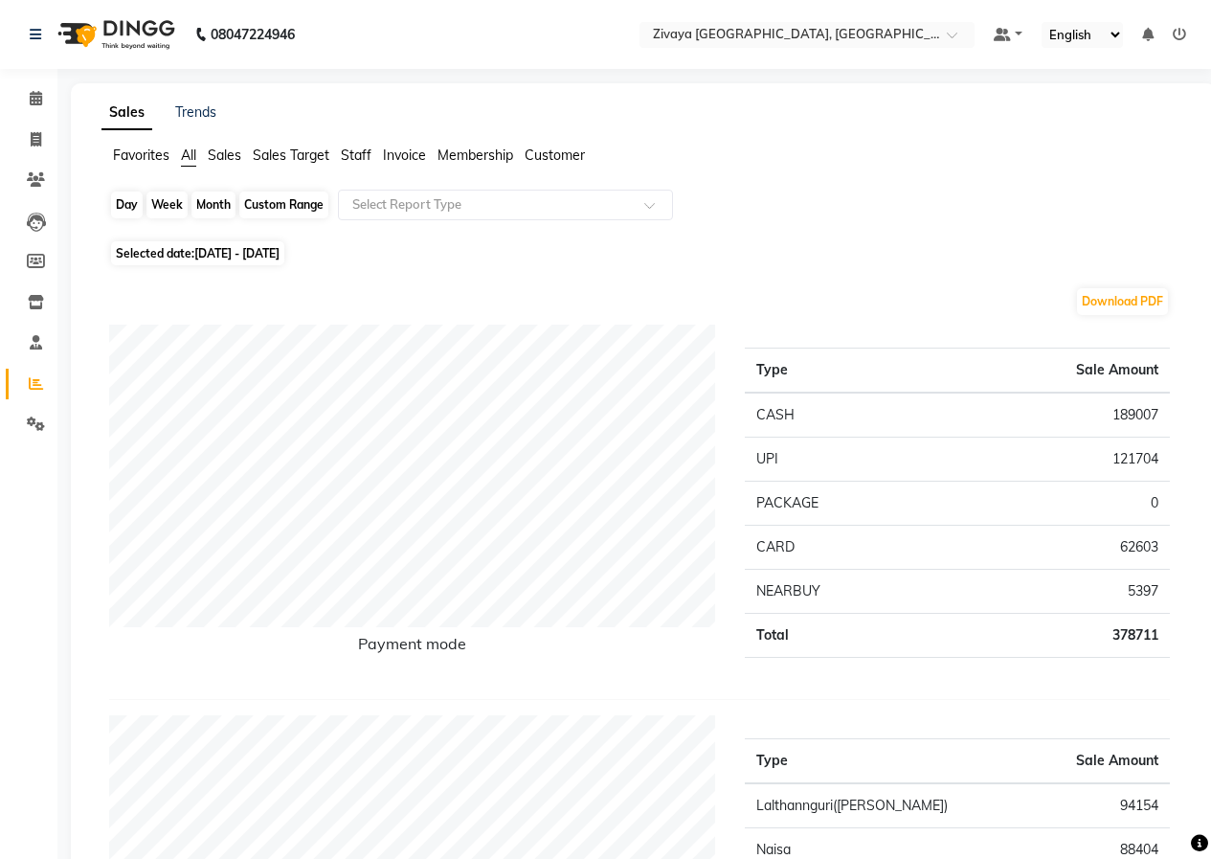
click at [210, 202] on div "Month" at bounding box center [214, 205] width 44 height 27
select select "8"
select select "2024"
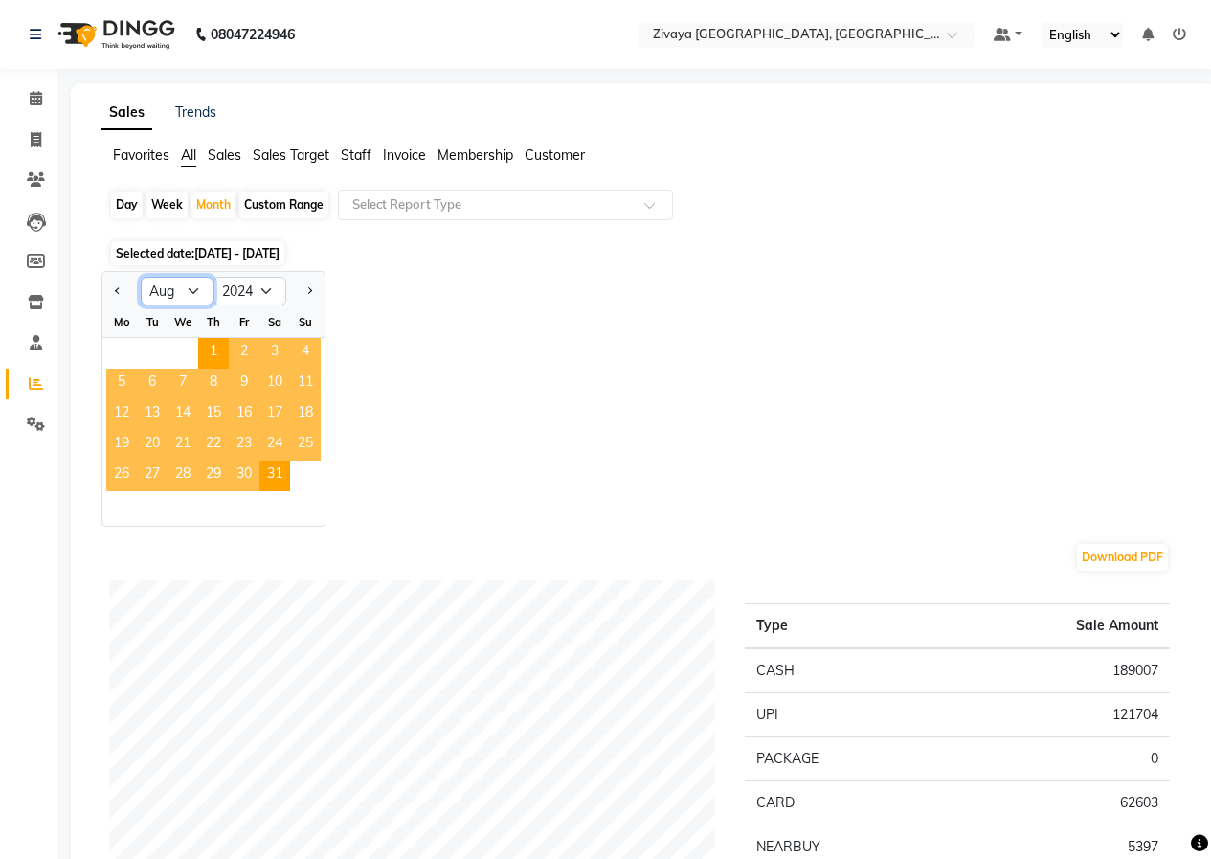
click at [194, 289] on select "Jan Feb Mar Apr May Jun [DATE] Aug Sep Oct Nov Dec" at bounding box center [177, 291] width 73 height 29
select select "9"
click at [141, 277] on select "Jan Feb Mar Apr May Jun [DATE] Aug Sep Oct Nov Dec" at bounding box center [177, 291] width 73 height 29
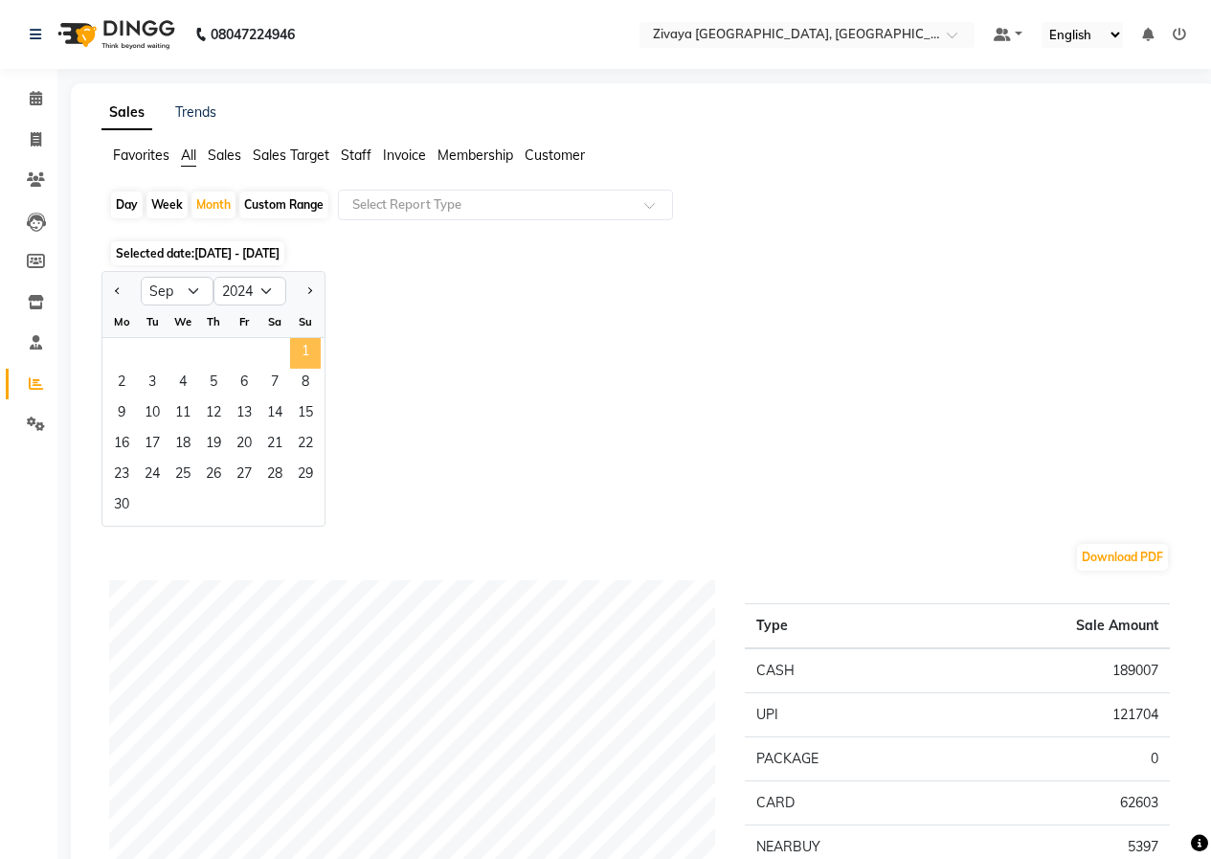
click at [293, 346] on span "1" at bounding box center [305, 353] width 31 height 31
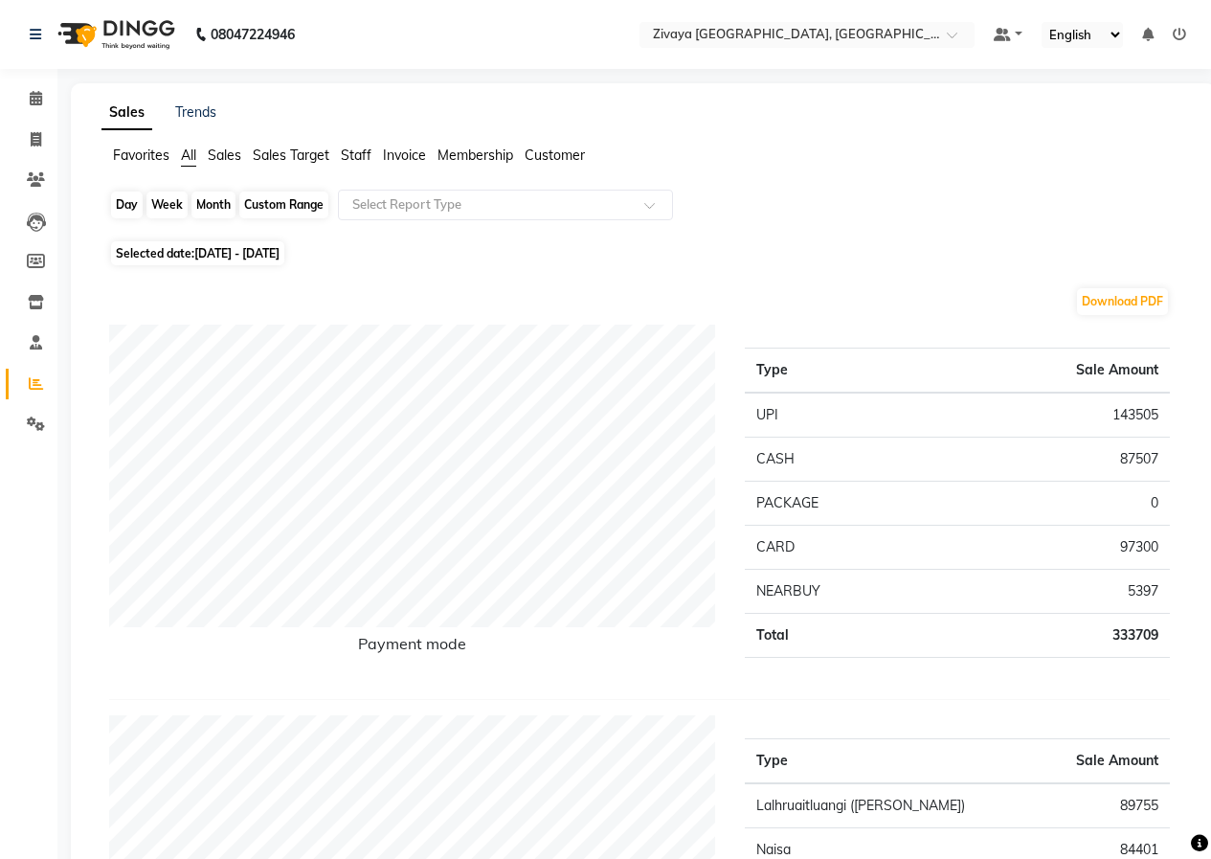
click at [211, 197] on div "Month" at bounding box center [214, 205] width 44 height 27
select select "9"
select select "2024"
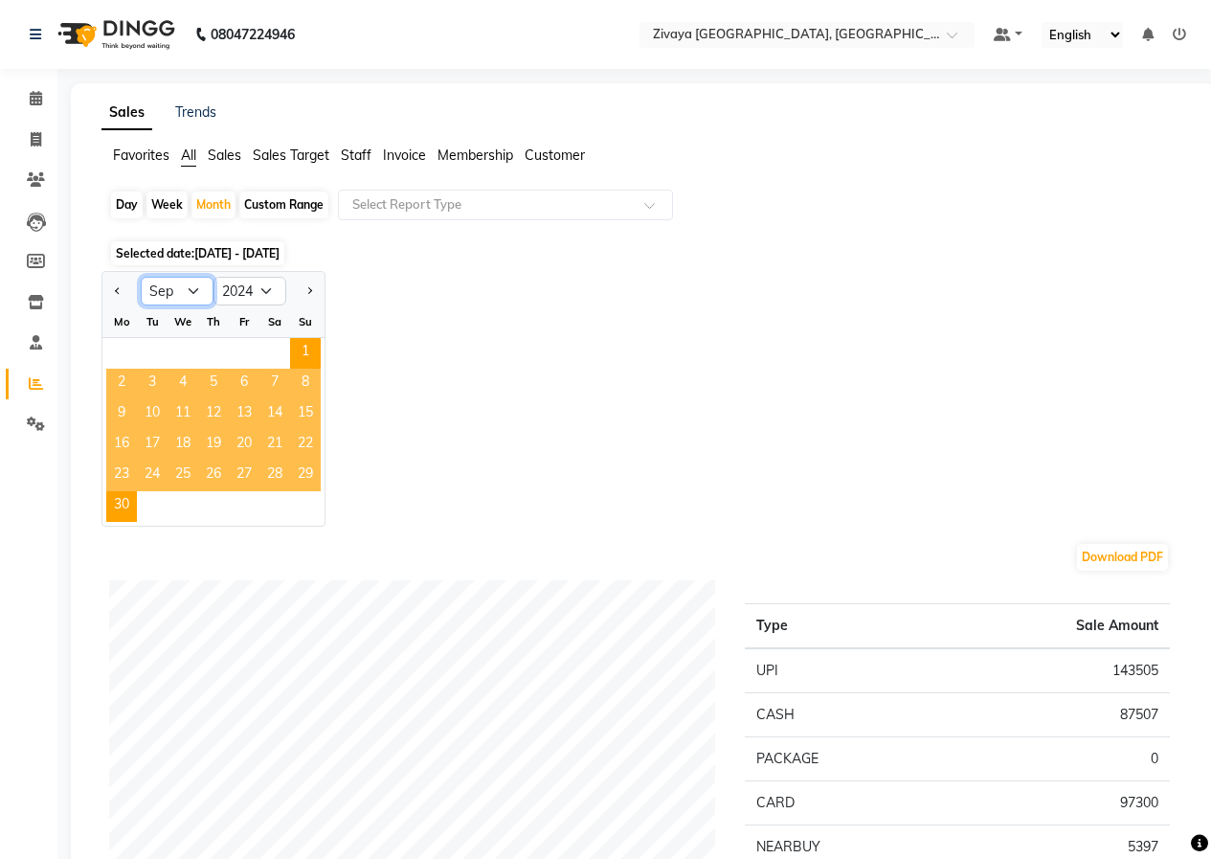
click at [191, 287] on select "Jan Feb Mar Apr May Jun [DATE] Aug Sep Oct Nov Dec" at bounding box center [177, 291] width 73 height 29
select select "10"
click at [141, 277] on select "Jan Feb Mar Apr May Jun [DATE] Aug Sep Oct Nov Dec" at bounding box center [177, 291] width 73 height 29
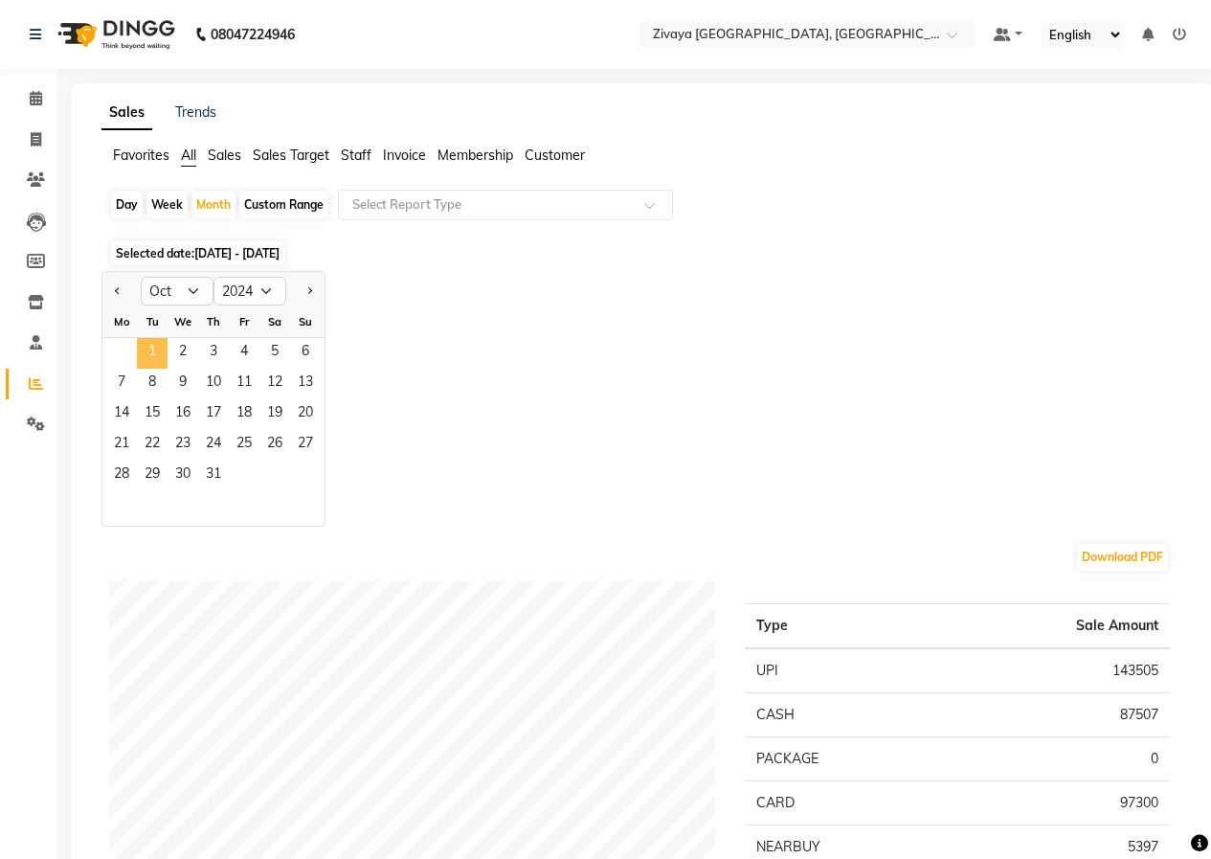
click at [143, 353] on span "1" at bounding box center [152, 353] width 31 height 31
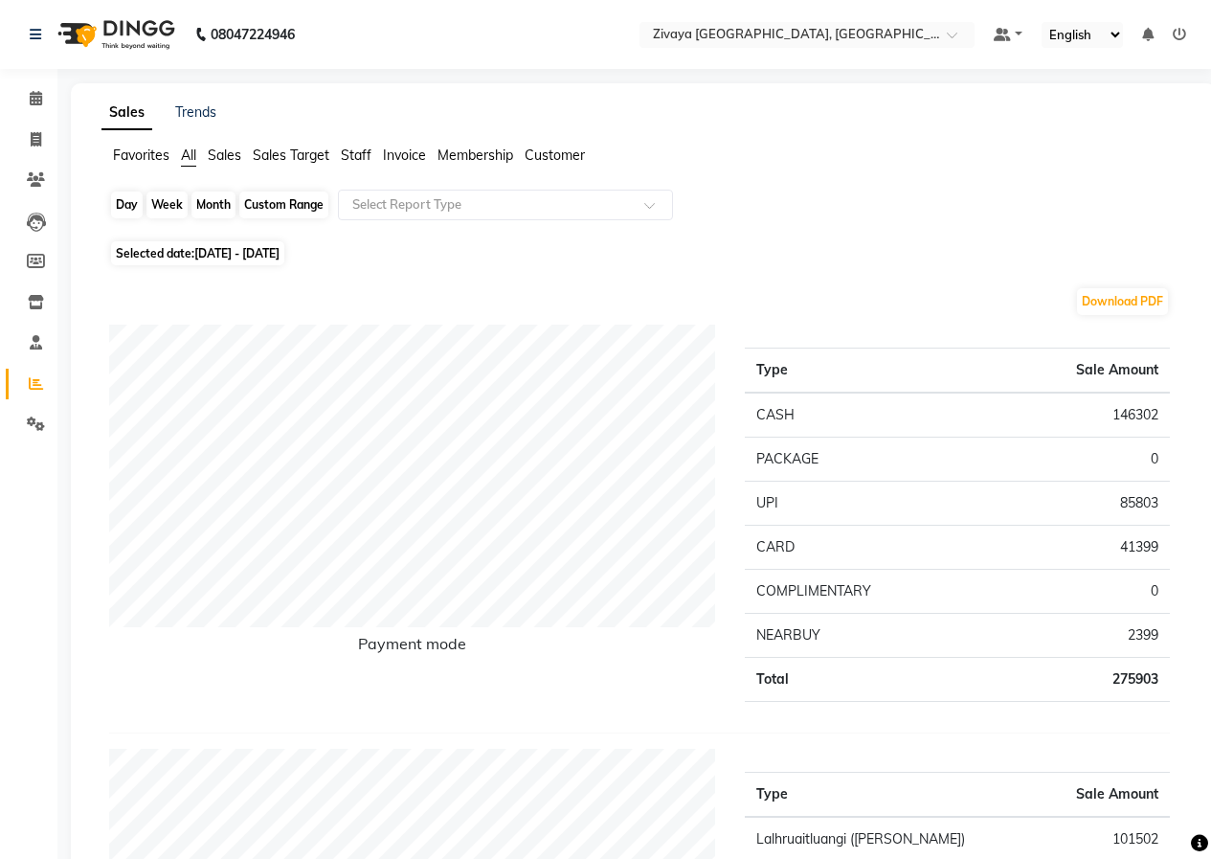
click at [219, 208] on div "Month" at bounding box center [214, 205] width 44 height 27
select select "10"
select select "2024"
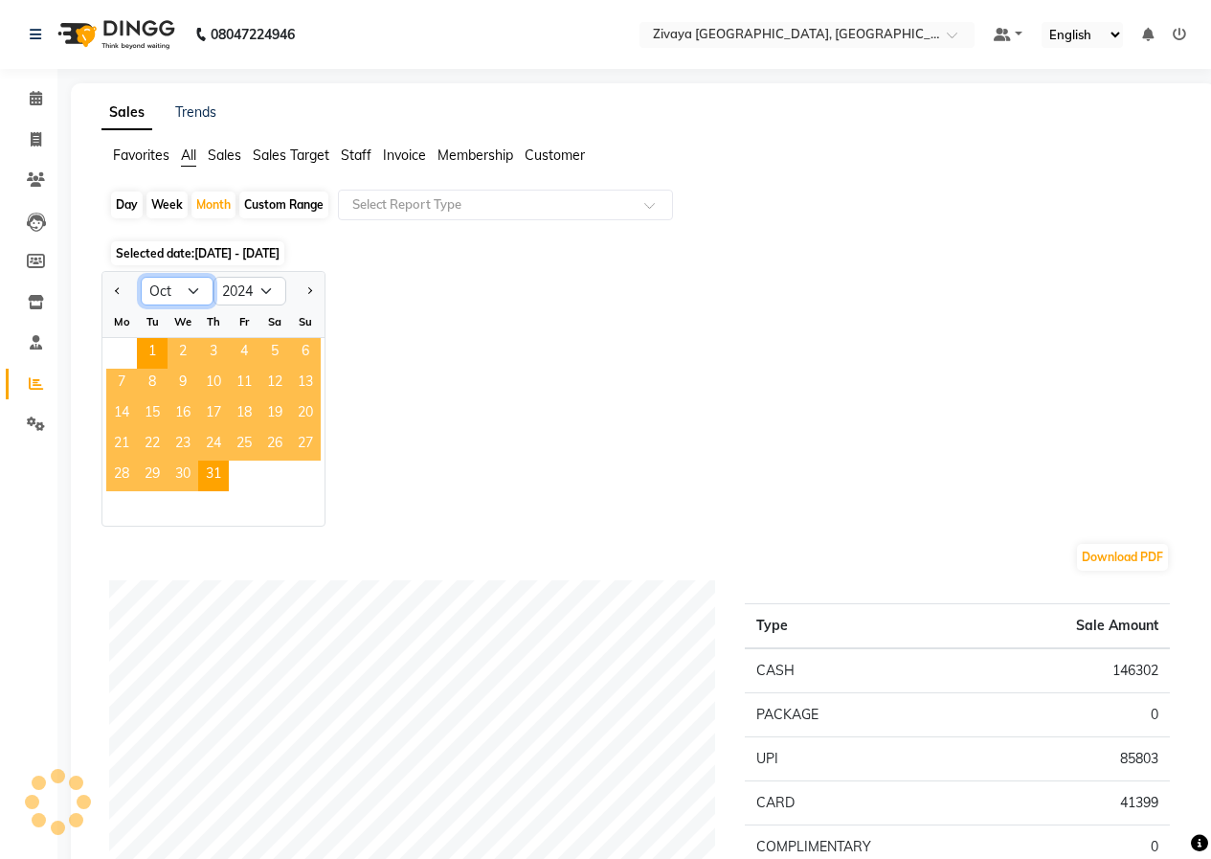
click at [202, 296] on select "Jan Feb Mar Apr May Jun [DATE] Aug Sep Oct Nov Dec" at bounding box center [177, 291] width 73 height 29
select select "11"
click at [141, 277] on select "Jan Feb Mar Apr May Jun [DATE] Aug Sep Oct Nov Dec" at bounding box center [177, 291] width 73 height 29
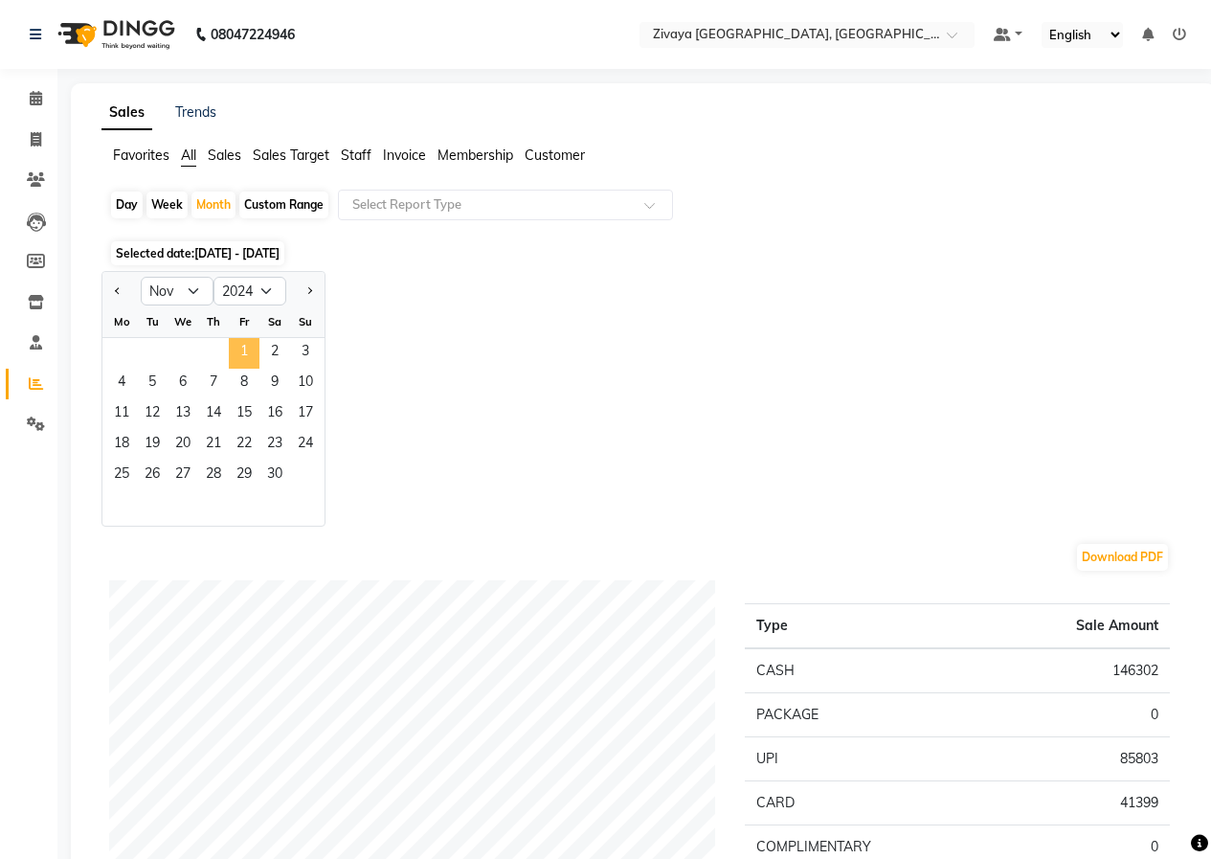
click at [247, 353] on span "1" at bounding box center [244, 353] width 31 height 31
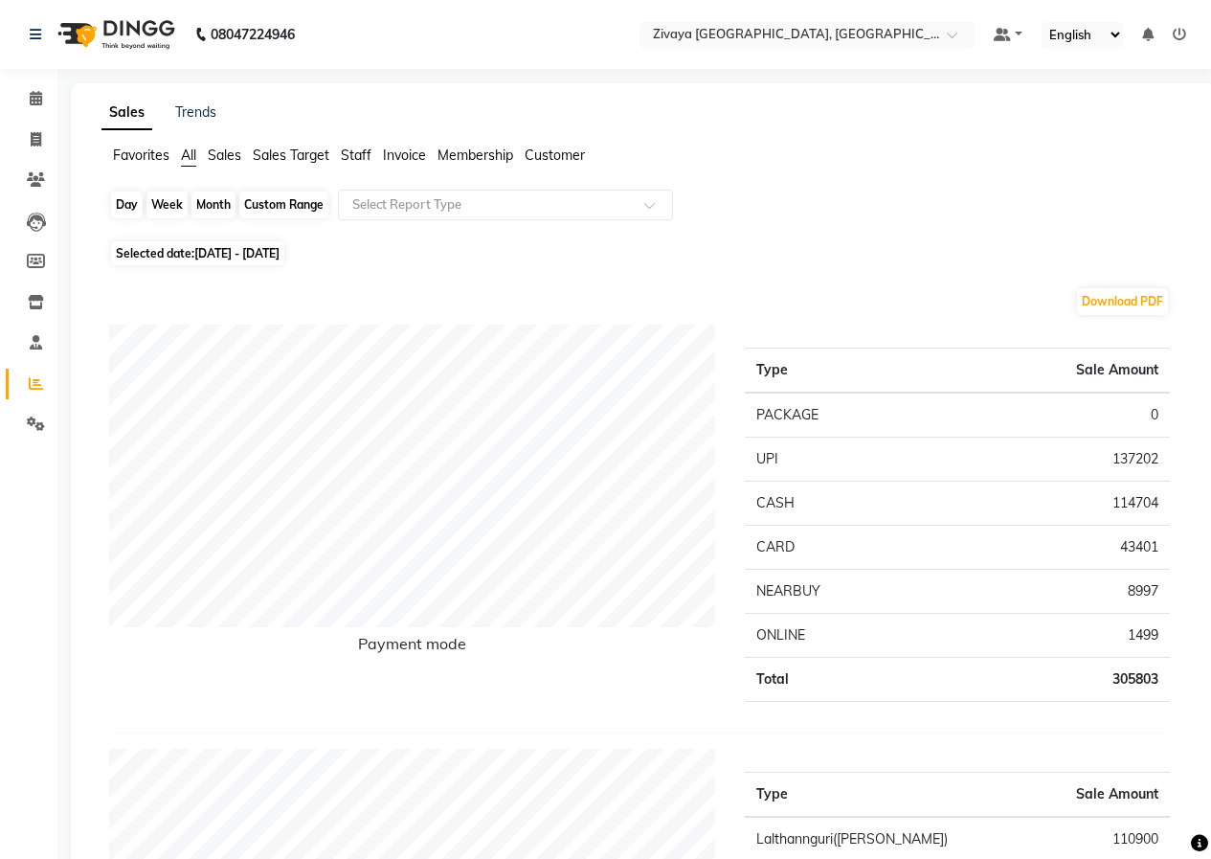
click at [220, 208] on div "Month" at bounding box center [214, 205] width 44 height 27
select select "11"
select select "2024"
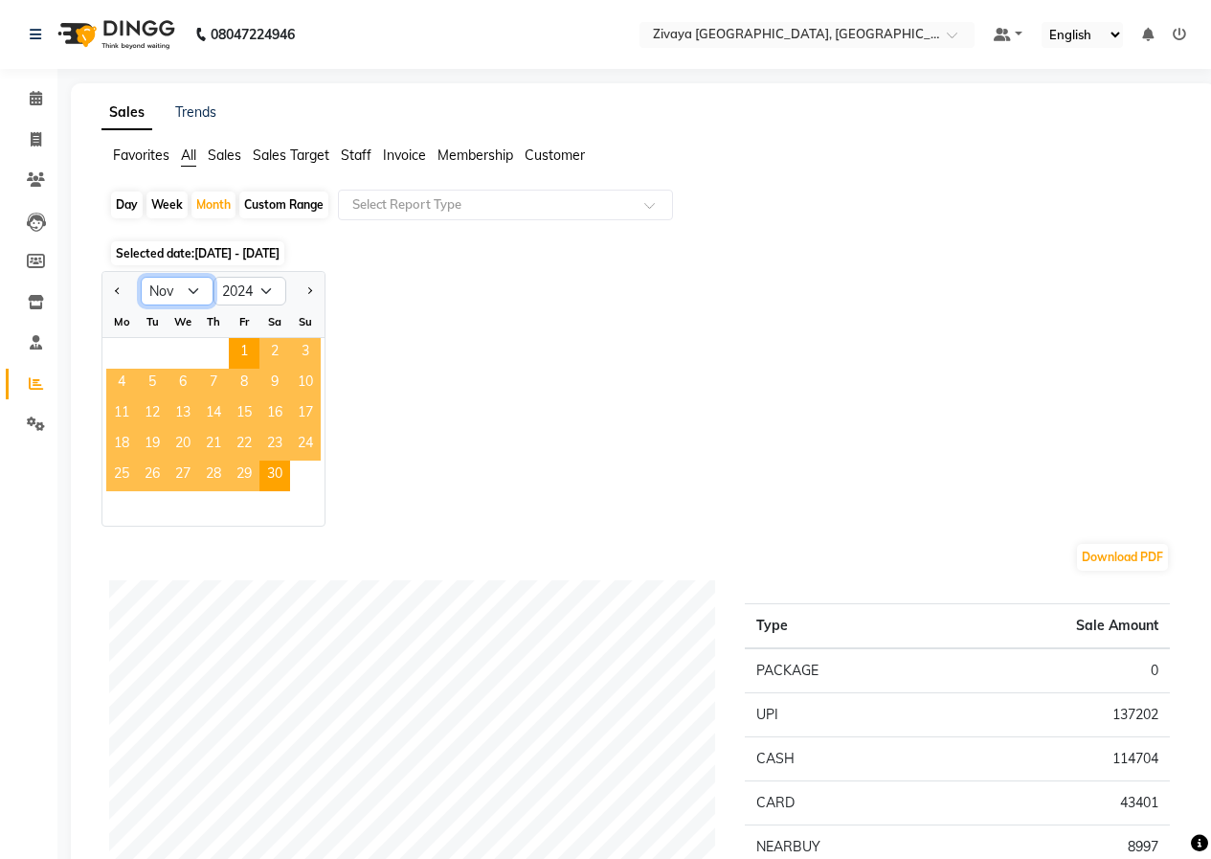
click at [194, 290] on select "Jan Feb Mar Apr May Jun [DATE] Aug Sep Oct Nov Dec" at bounding box center [177, 291] width 73 height 29
select select "12"
click at [141, 277] on select "Jan Feb Mar Apr May Jun [DATE] Aug Sep Oct Nov Dec" at bounding box center [177, 291] width 73 height 29
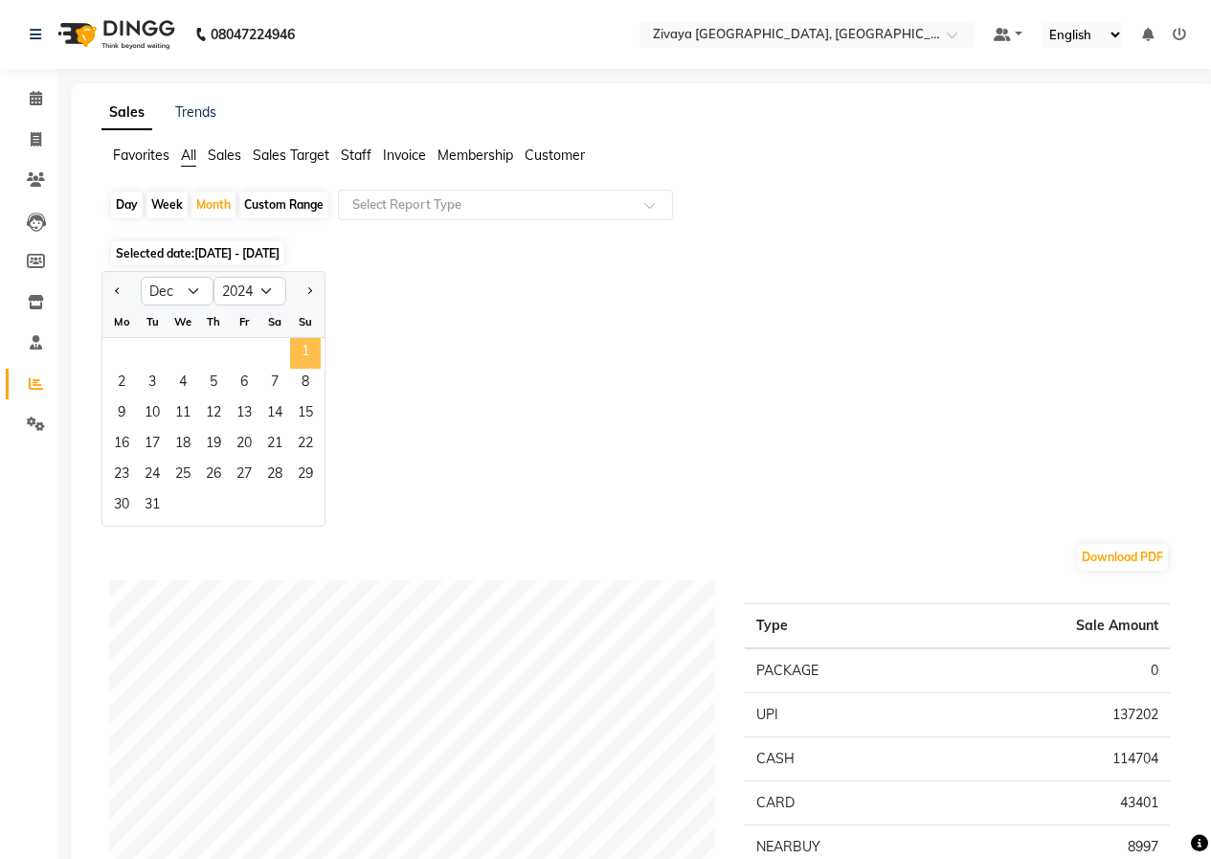
click at [295, 357] on span "1" at bounding box center [305, 353] width 31 height 31
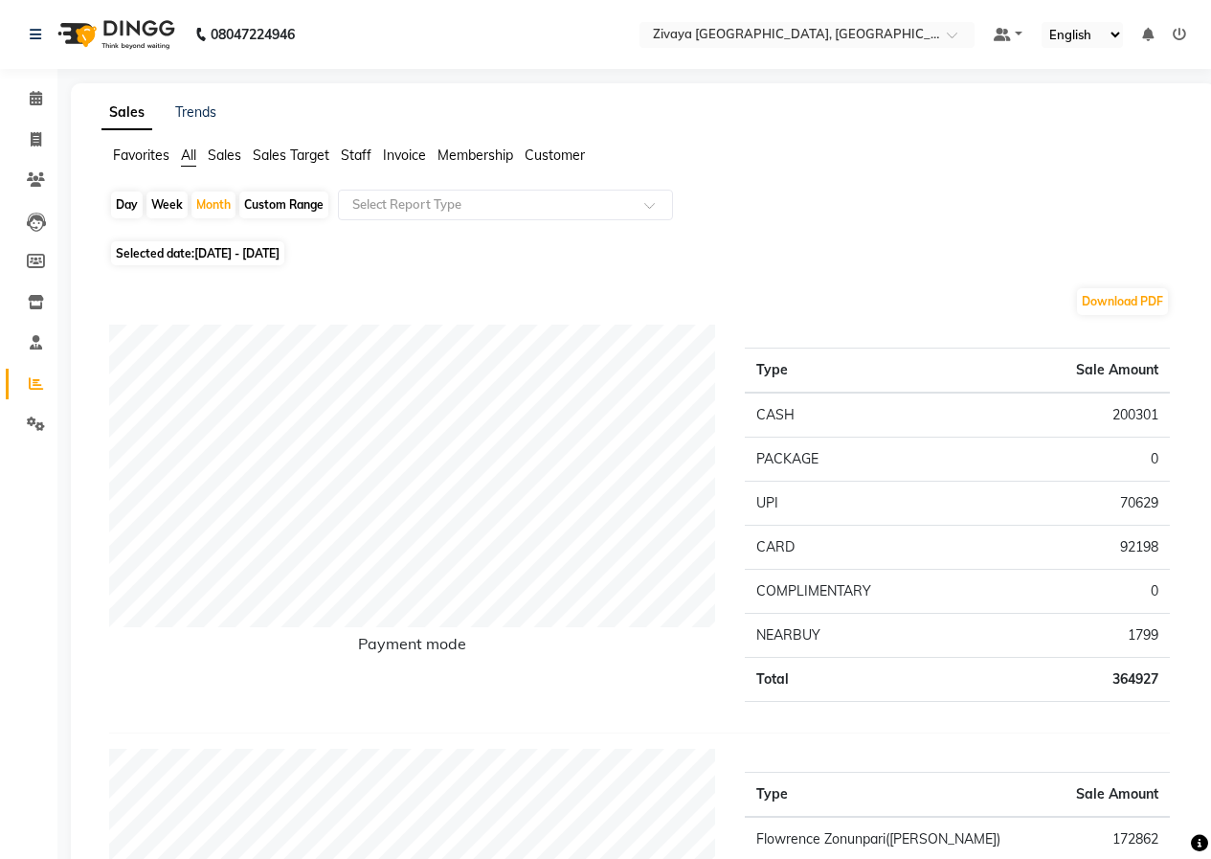
click at [266, 253] on span "[DATE] - [DATE]" at bounding box center [236, 253] width 85 height 14
select select "12"
select select "2024"
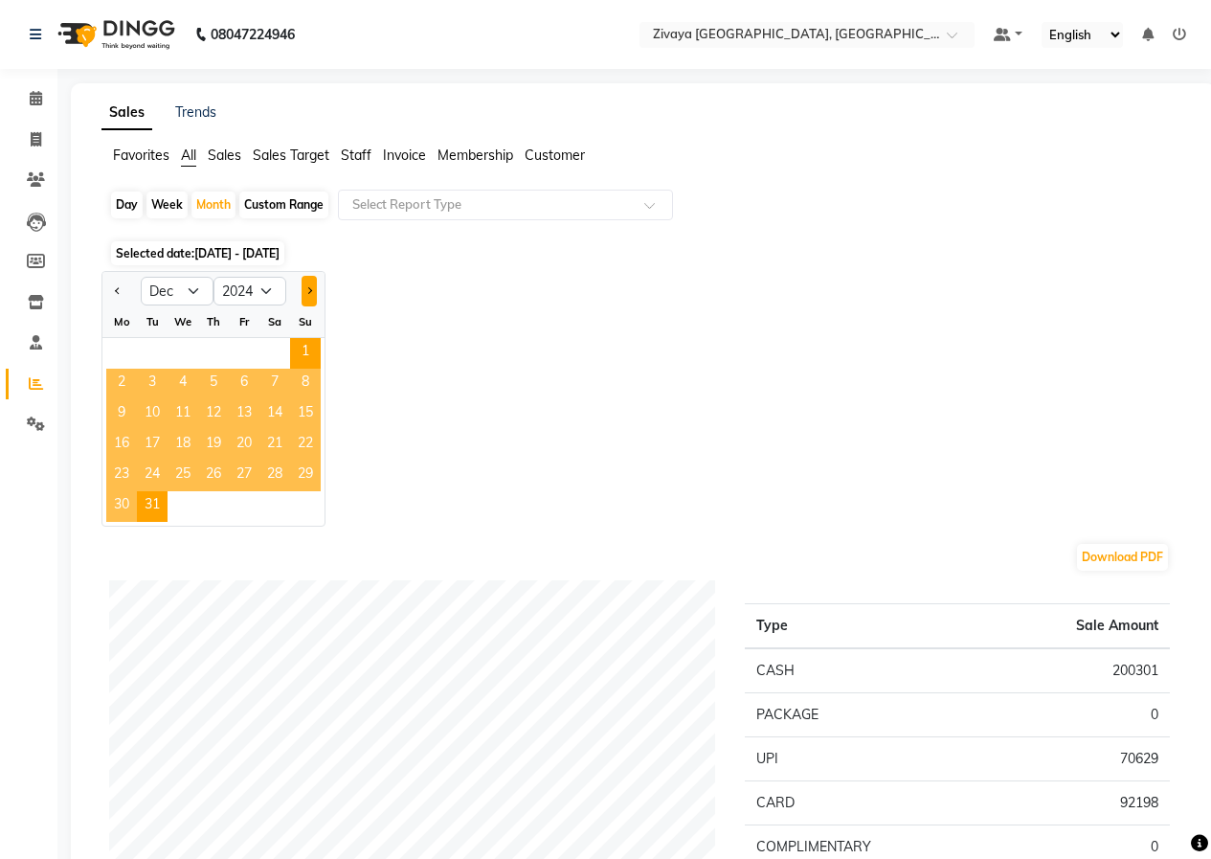
click at [305, 290] on span "Next month" at bounding box center [308, 289] width 7 height 7
select select "1"
select select "2025"
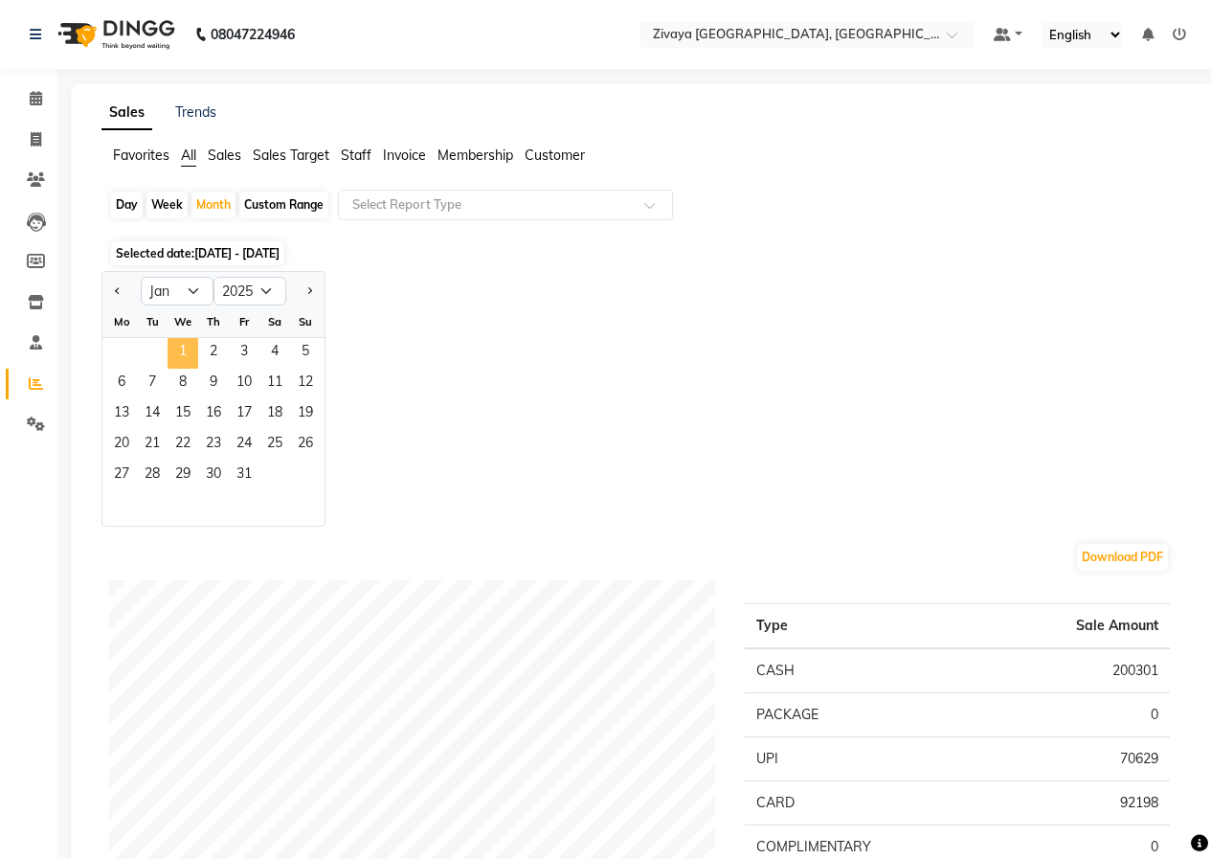
click at [183, 356] on span "1" at bounding box center [183, 353] width 31 height 31
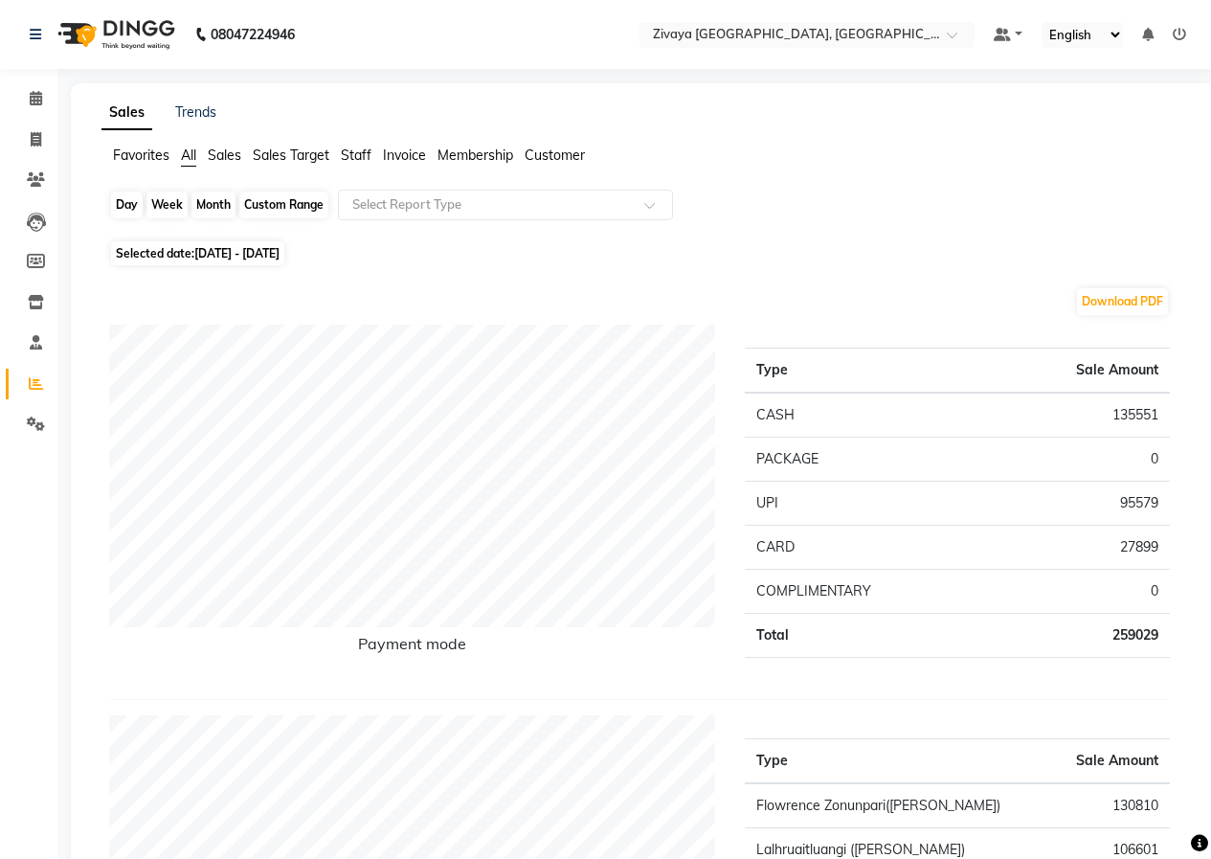
click at [221, 207] on div "Month" at bounding box center [214, 205] width 44 height 27
select select "2025"
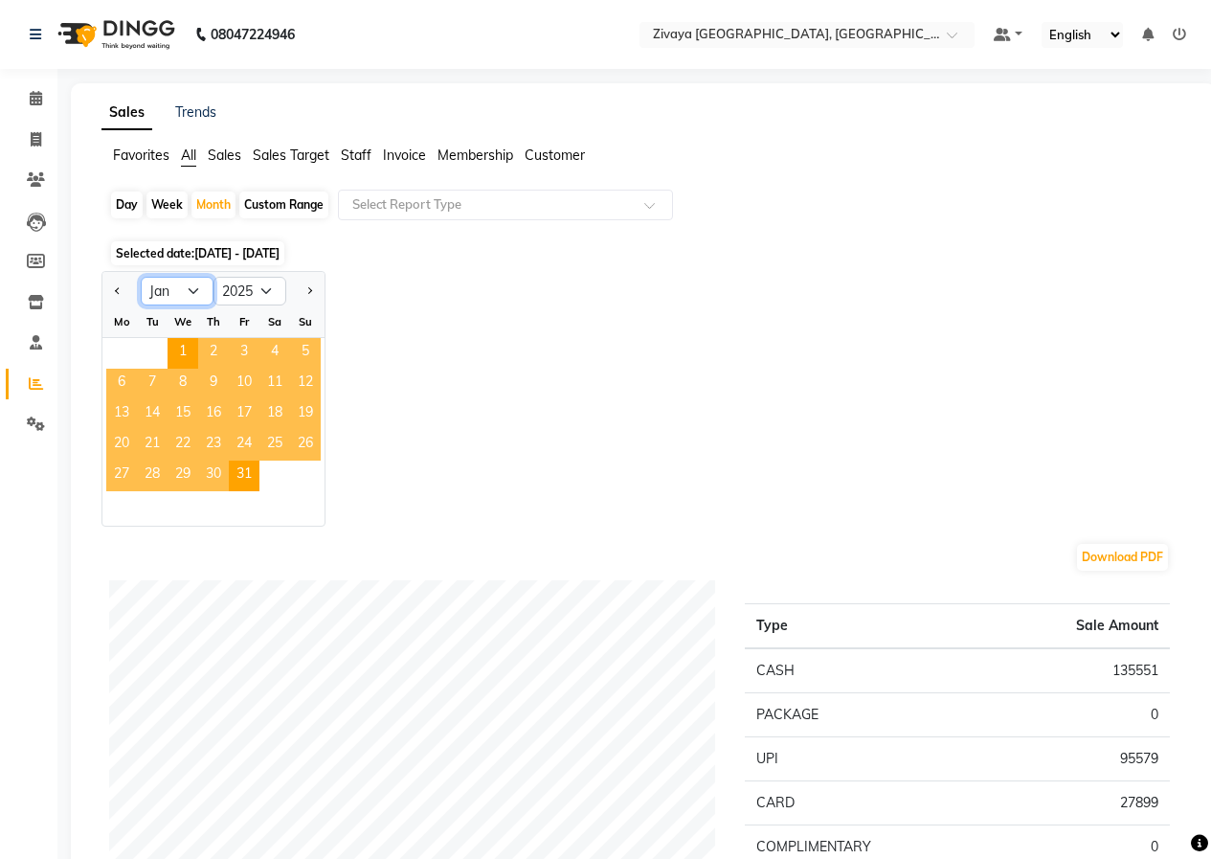
click at [192, 297] on select "Jan Feb Mar Apr May Jun [DATE] Aug Sep Oct Nov Dec" at bounding box center [177, 291] width 73 height 29
select select "2"
click at [141, 277] on select "Jan Feb Mar Apr May Jun [DATE] Aug Sep Oct Nov Dec" at bounding box center [177, 291] width 73 height 29
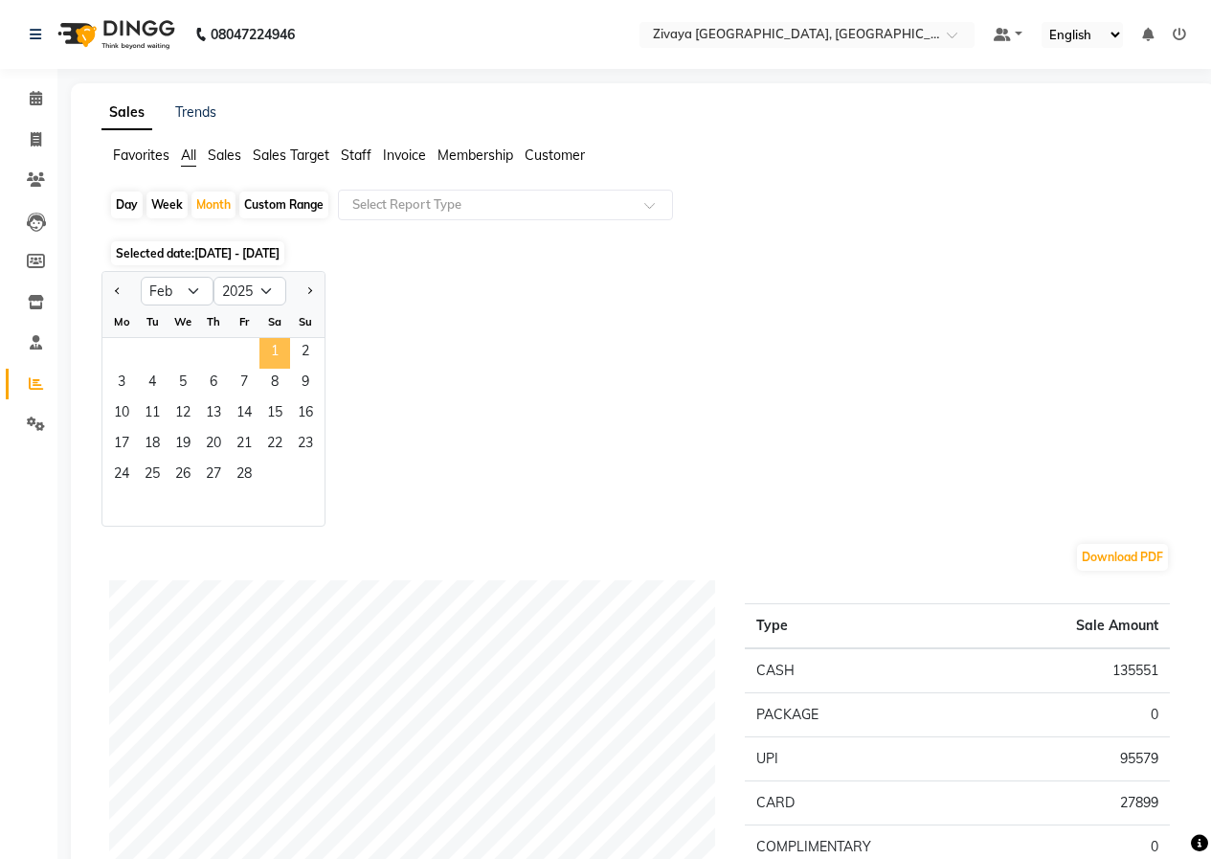
click at [268, 344] on span "1" at bounding box center [275, 353] width 31 height 31
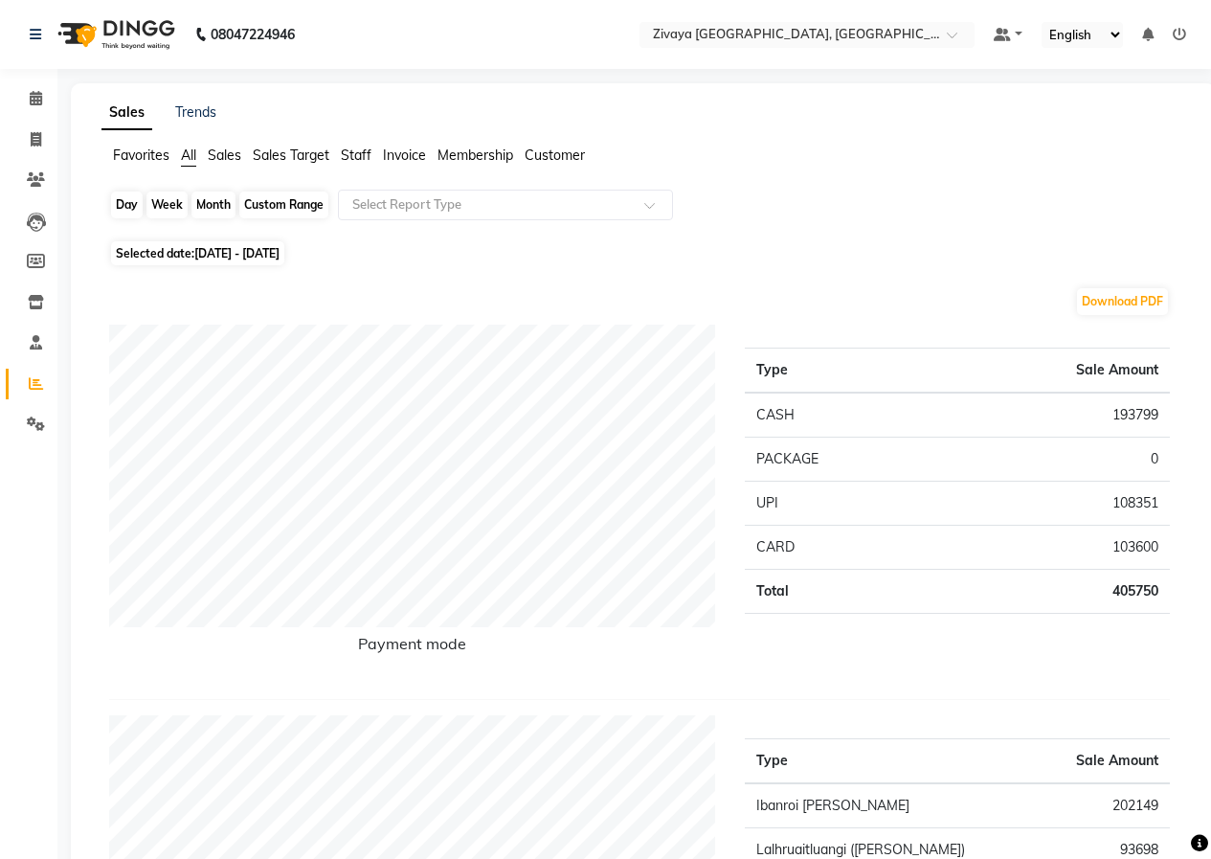
click at [222, 212] on div "Month" at bounding box center [214, 205] width 44 height 27
select select "2"
select select "2025"
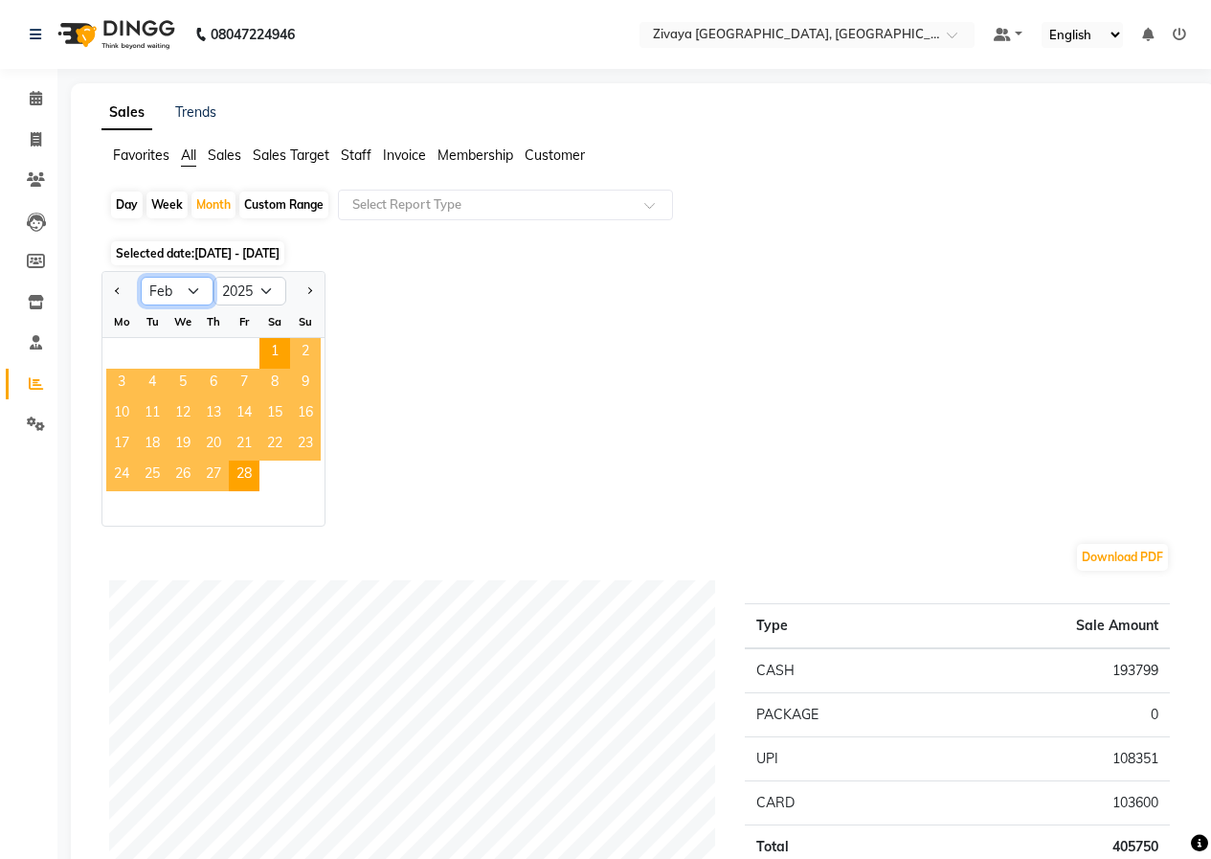
click at [195, 291] on select "Jan Feb Mar Apr May Jun [DATE] Aug Sep Oct Nov Dec" at bounding box center [177, 291] width 73 height 29
select select "3"
click at [141, 277] on select "Jan Feb Mar Apr May Jun [DATE] Aug Sep Oct Nov Dec" at bounding box center [177, 291] width 73 height 29
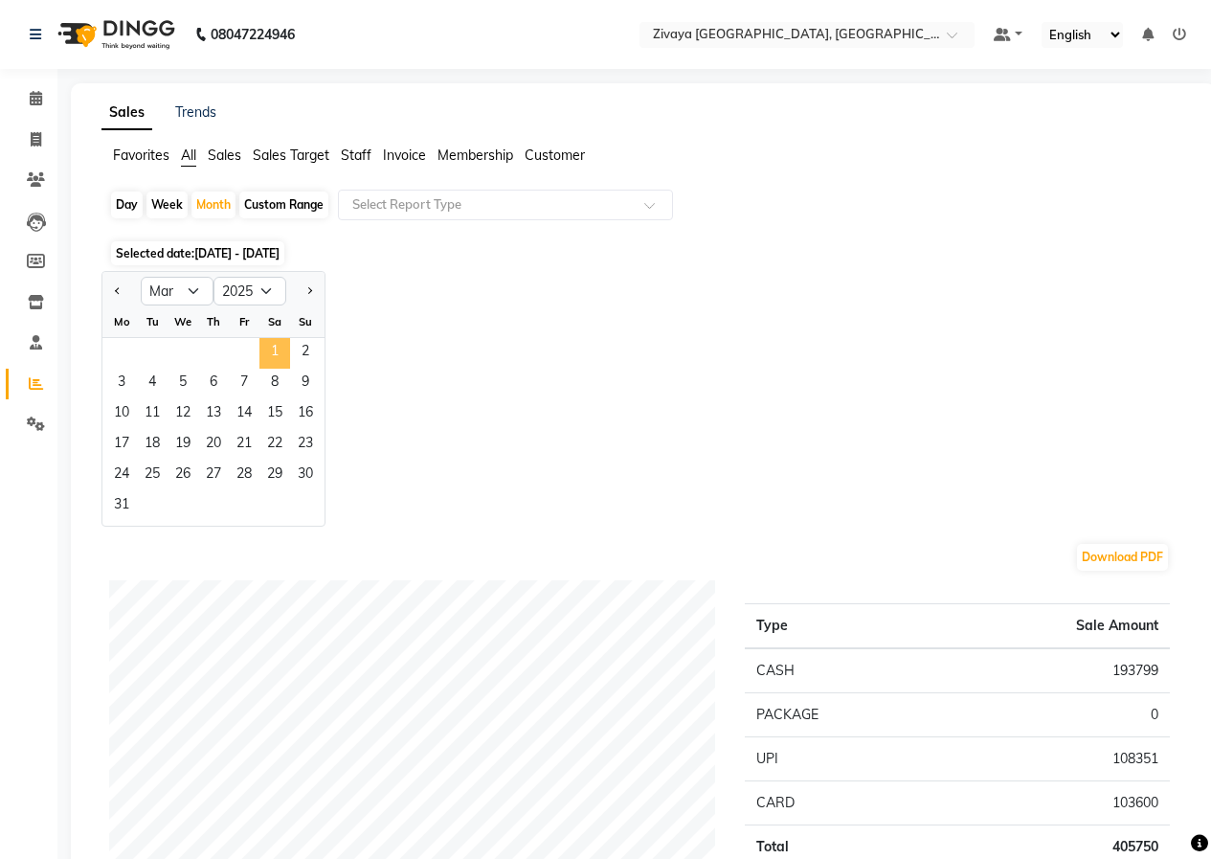
click at [271, 349] on span "1" at bounding box center [275, 353] width 31 height 31
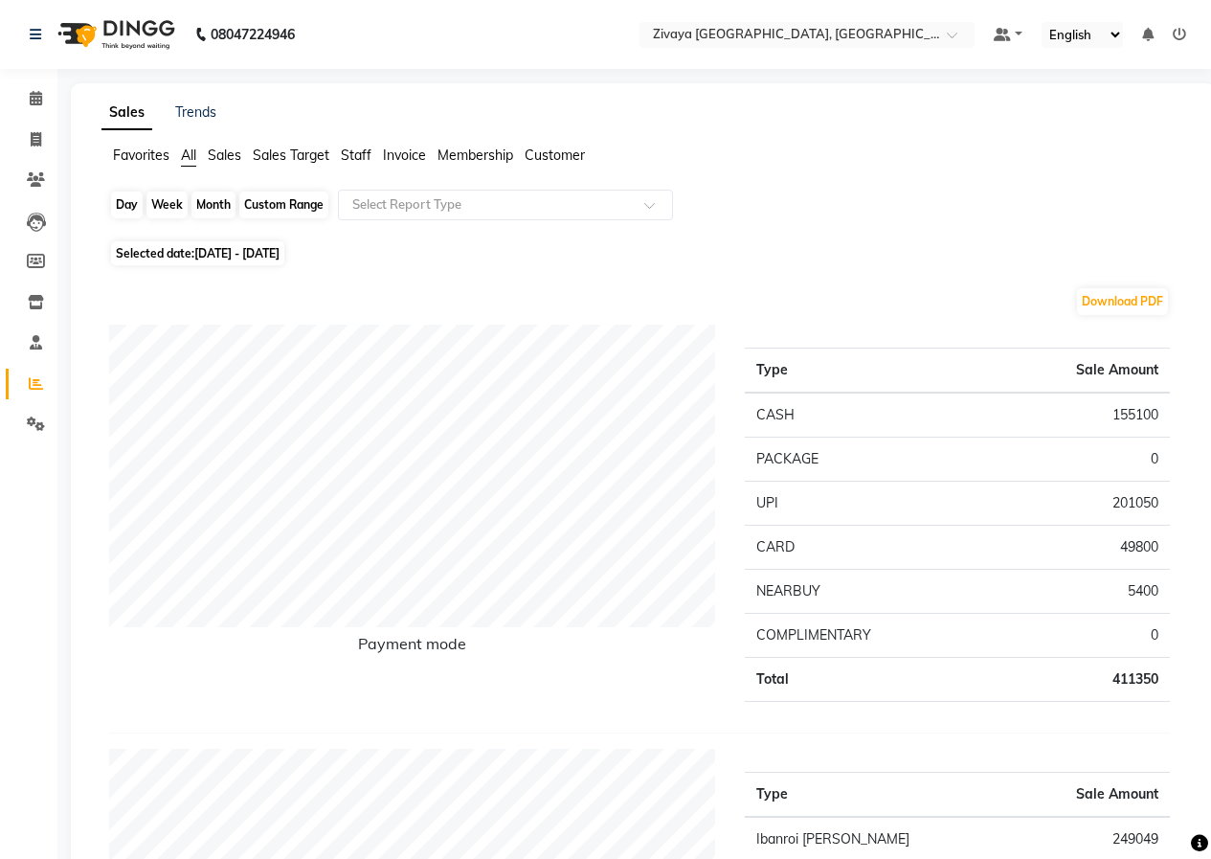
click at [214, 208] on div "Month" at bounding box center [214, 205] width 44 height 27
select select "3"
select select "2025"
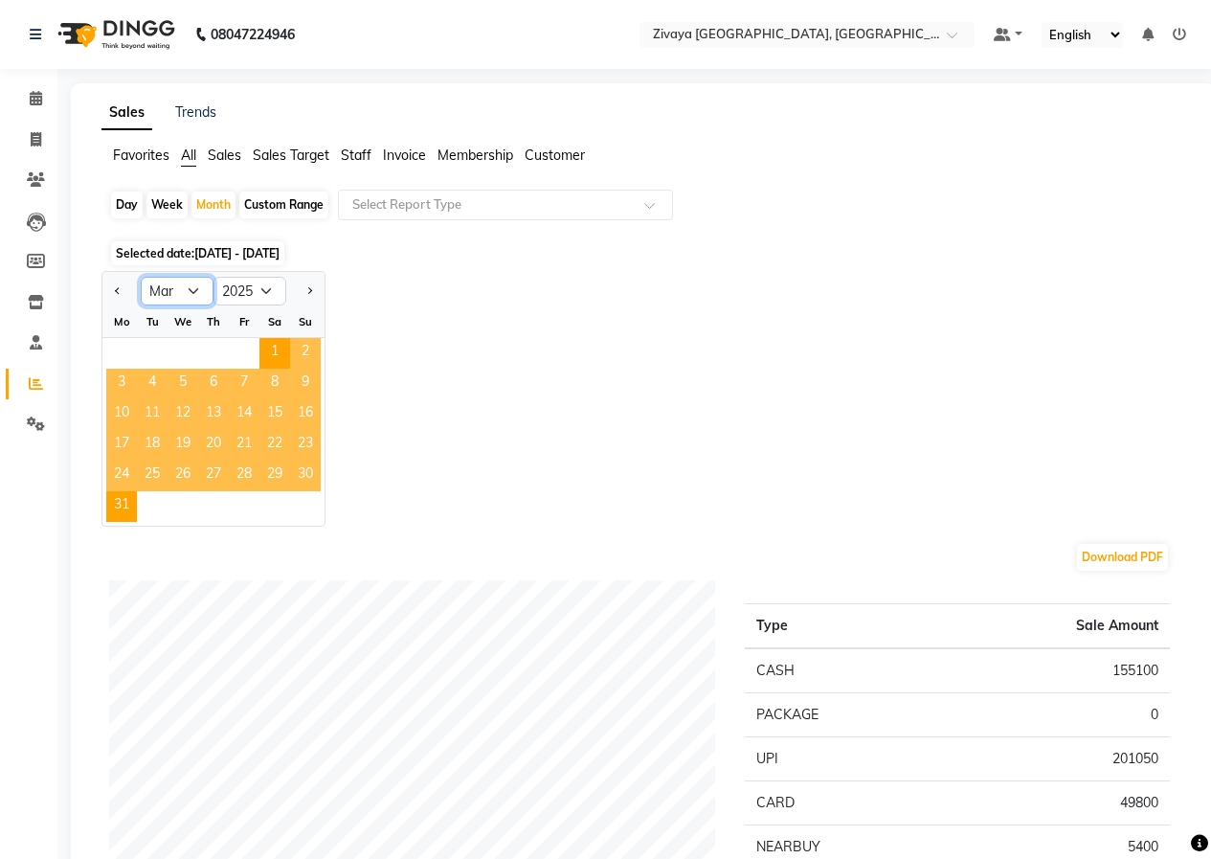
drag, startPoint x: 189, startPoint y: 292, endPoint x: 189, endPoint y: 303, distance: 10.5
click at [189, 292] on select "Jan Feb Mar Apr May Jun [DATE] Aug Sep Oct Nov Dec" at bounding box center [177, 291] width 73 height 29
select select "4"
click at [141, 277] on select "Jan Feb Mar Apr May Jun [DATE] Aug Sep Oct Nov Dec" at bounding box center [177, 291] width 73 height 29
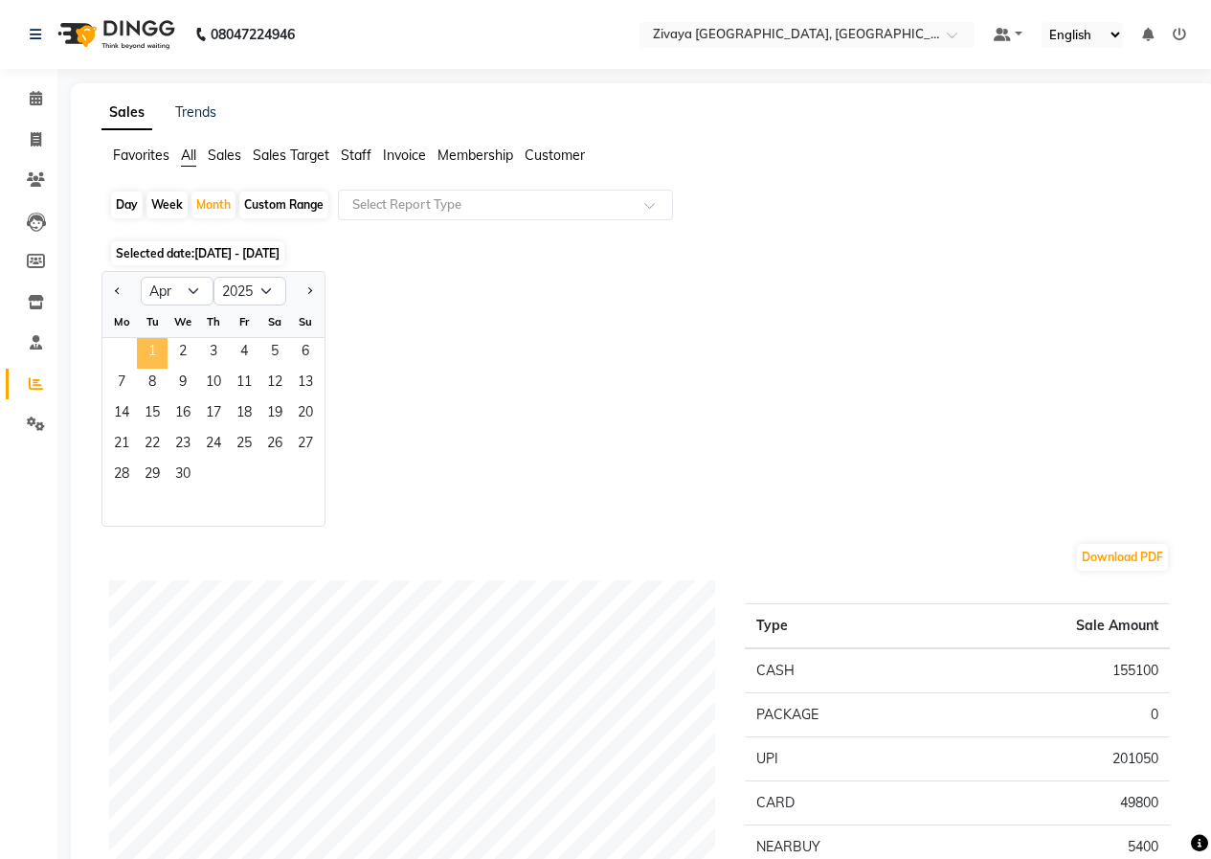
click at [158, 349] on span "1" at bounding box center [152, 353] width 31 height 31
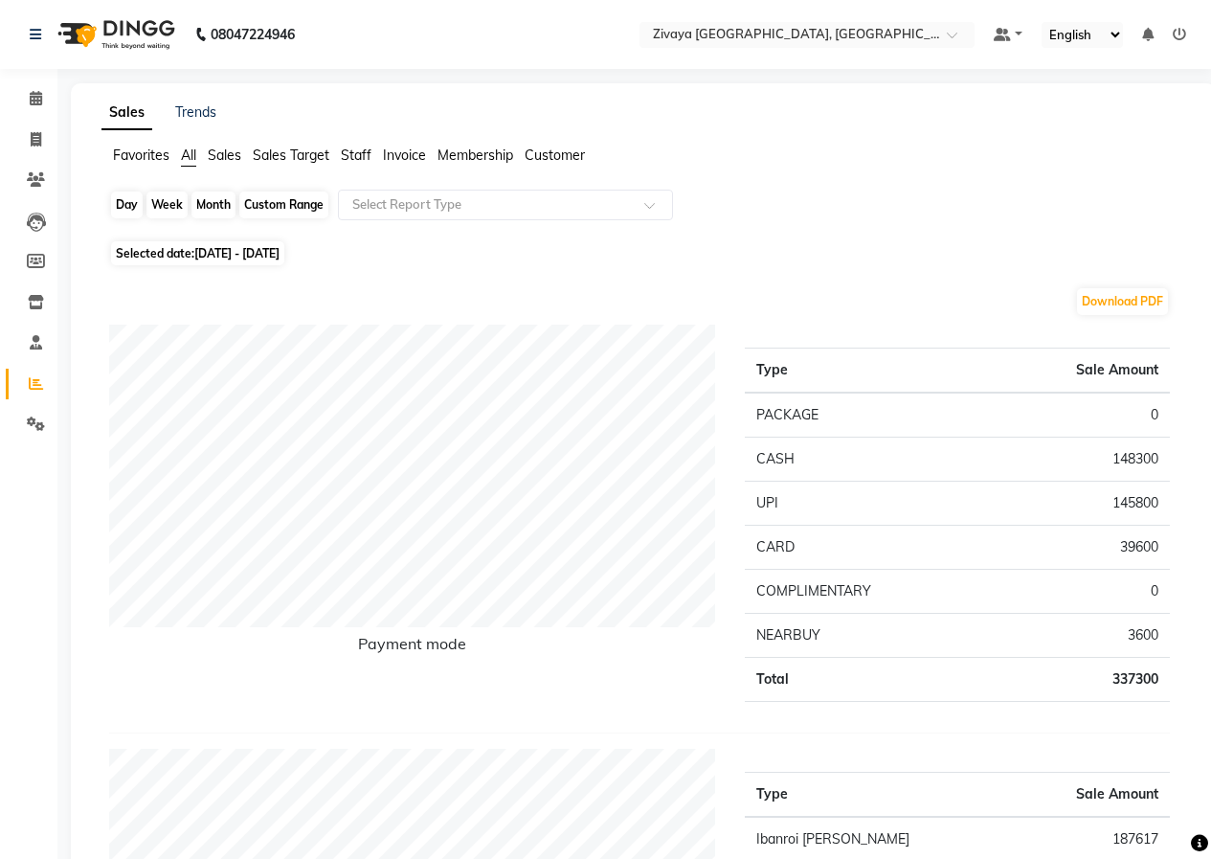
click at [215, 208] on div "Month" at bounding box center [214, 205] width 44 height 27
select select "4"
select select "2025"
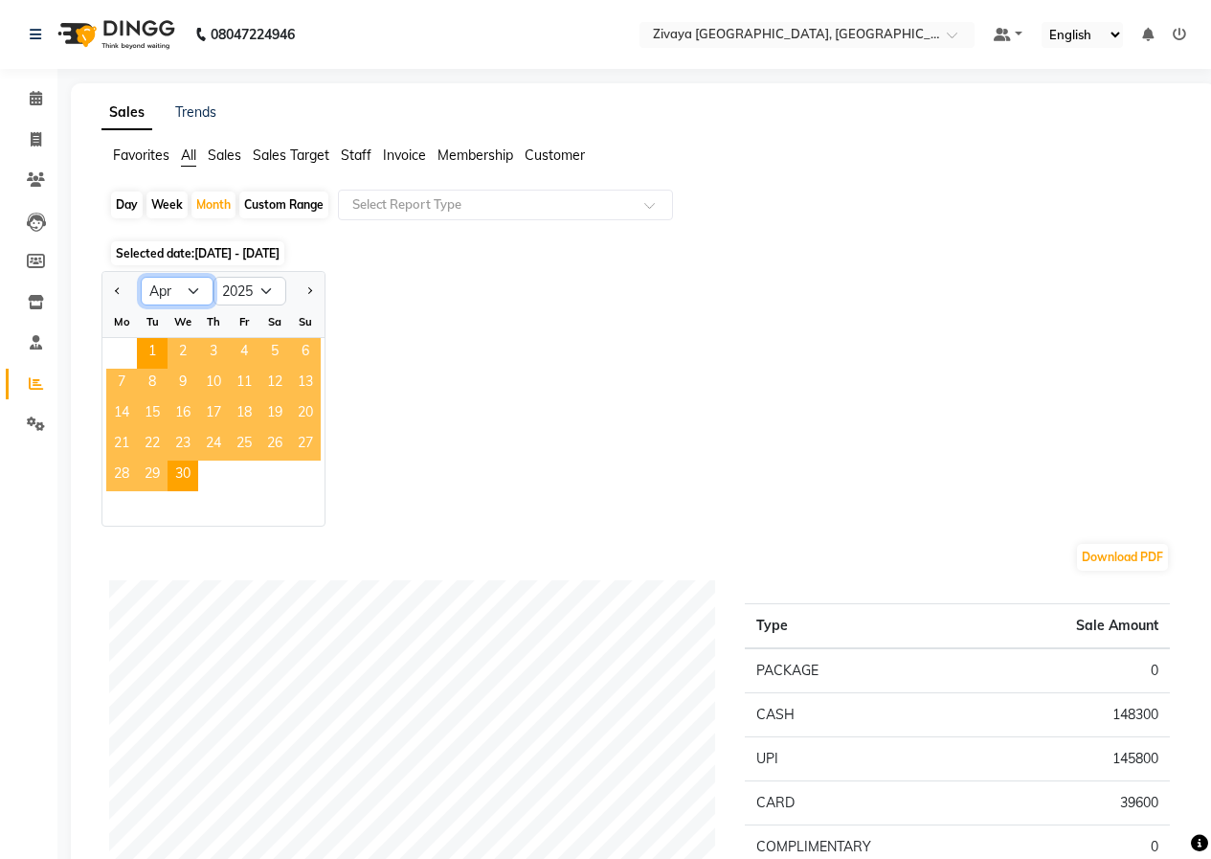
click at [170, 294] on select "Jan Feb Mar Apr May Jun [DATE] Aug Sep Oct Nov Dec" at bounding box center [177, 291] width 73 height 29
select select "5"
click at [141, 277] on select "Jan Feb Mar Apr May Jun [DATE] Aug Sep Oct Nov Dec" at bounding box center [177, 291] width 73 height 29
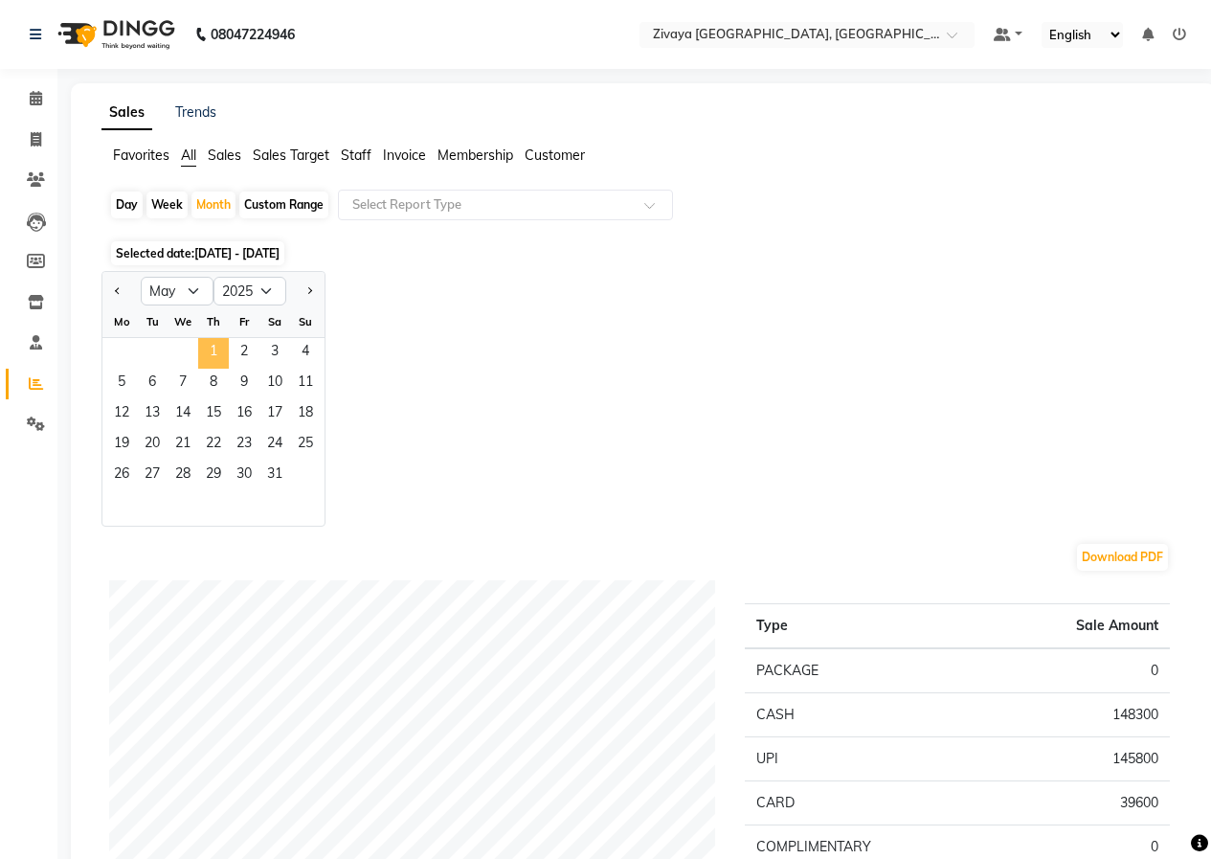
click at [203, 358] on span "1" at bounding box center [213, 353] width 31 height 31
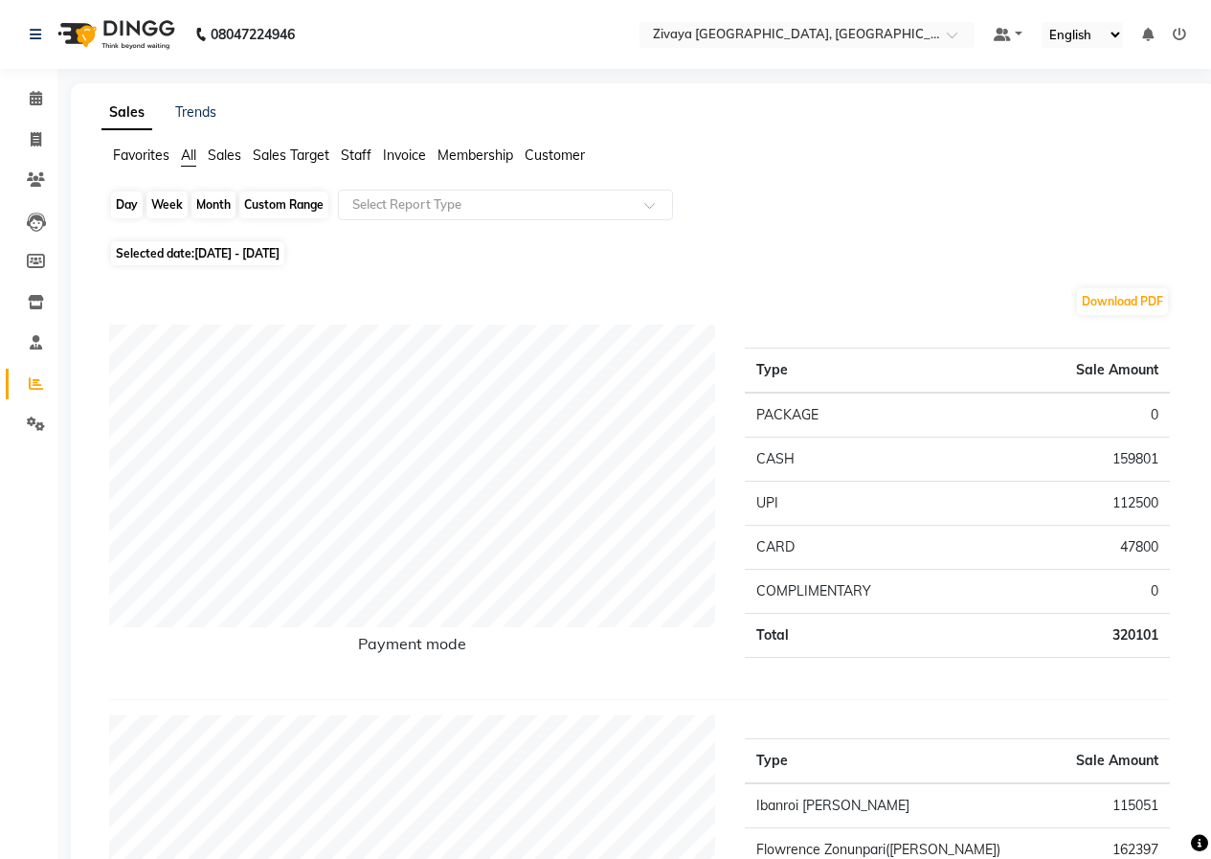
click at [219, 208] on div "Month" at bounding box center [214, 205] width 44 height 27
select select "5"
select select "2025"
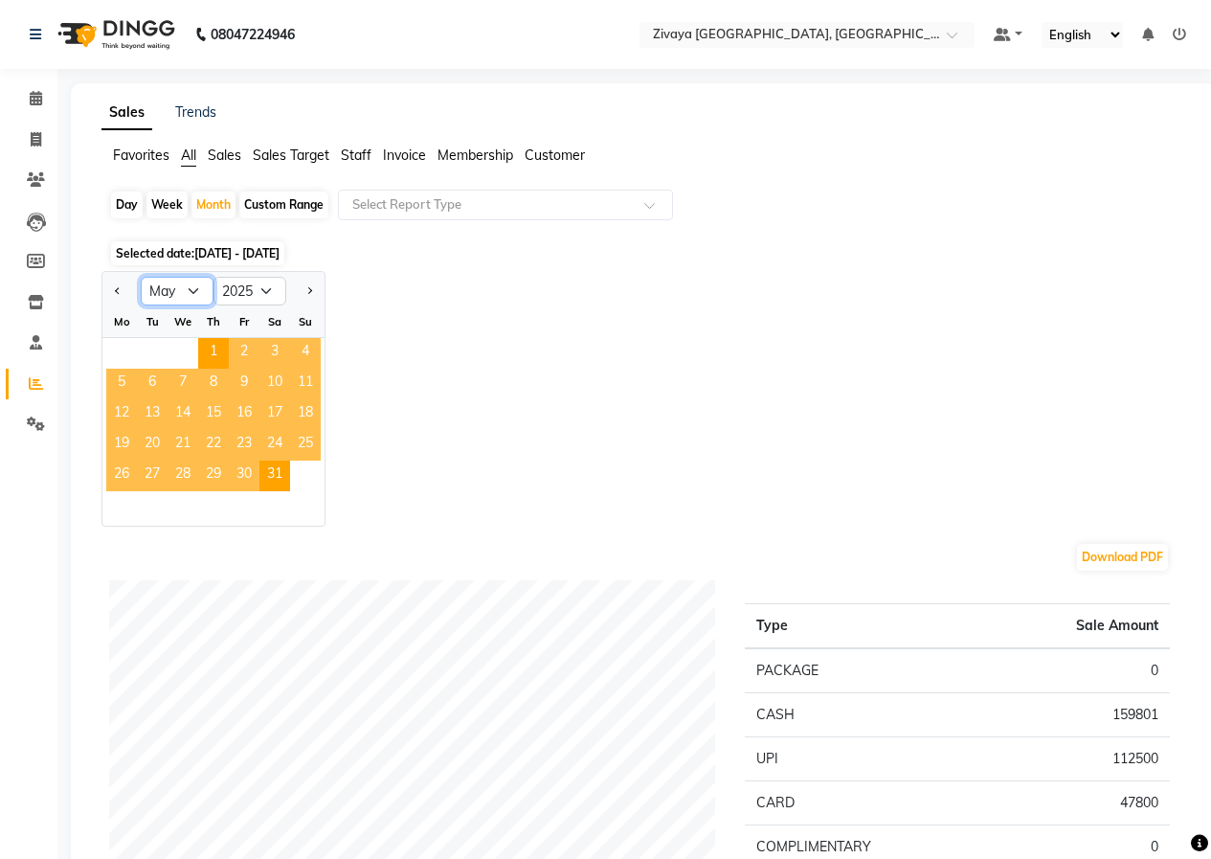
click at [194, 292] on select "Jan Feb Mar Apr May Jun [DATE] Aug Sep Oct Nov Dec" at bounding box center [177, 291] width 73 height 29
select select "6"
click at [141, 277] on select "Jan Feb Mar Apr May Jun [DATE] Aug Sep Oct Nov Dec" at bounding box center [177, 291] width 73 height 29
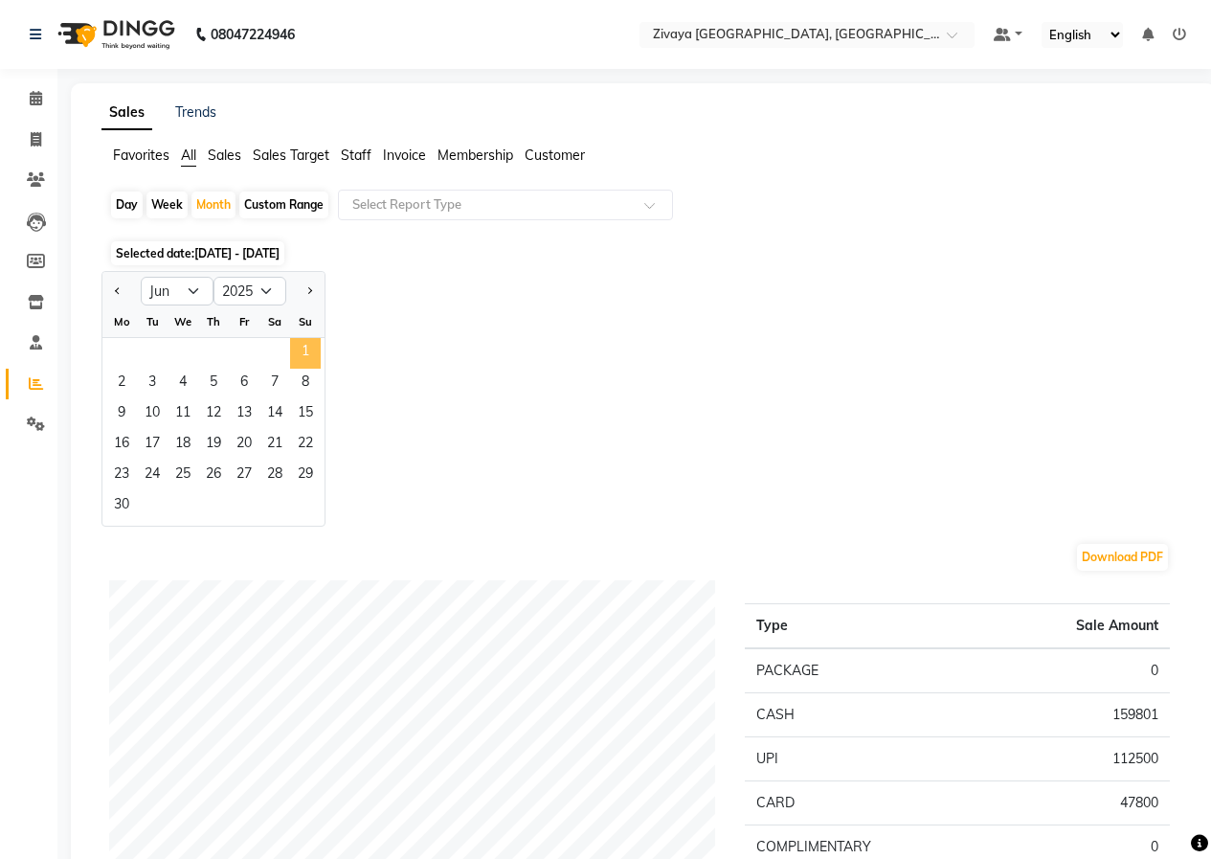
click at [301, 345] on span "1" at bounding box center [305, 353] width 31 height 31
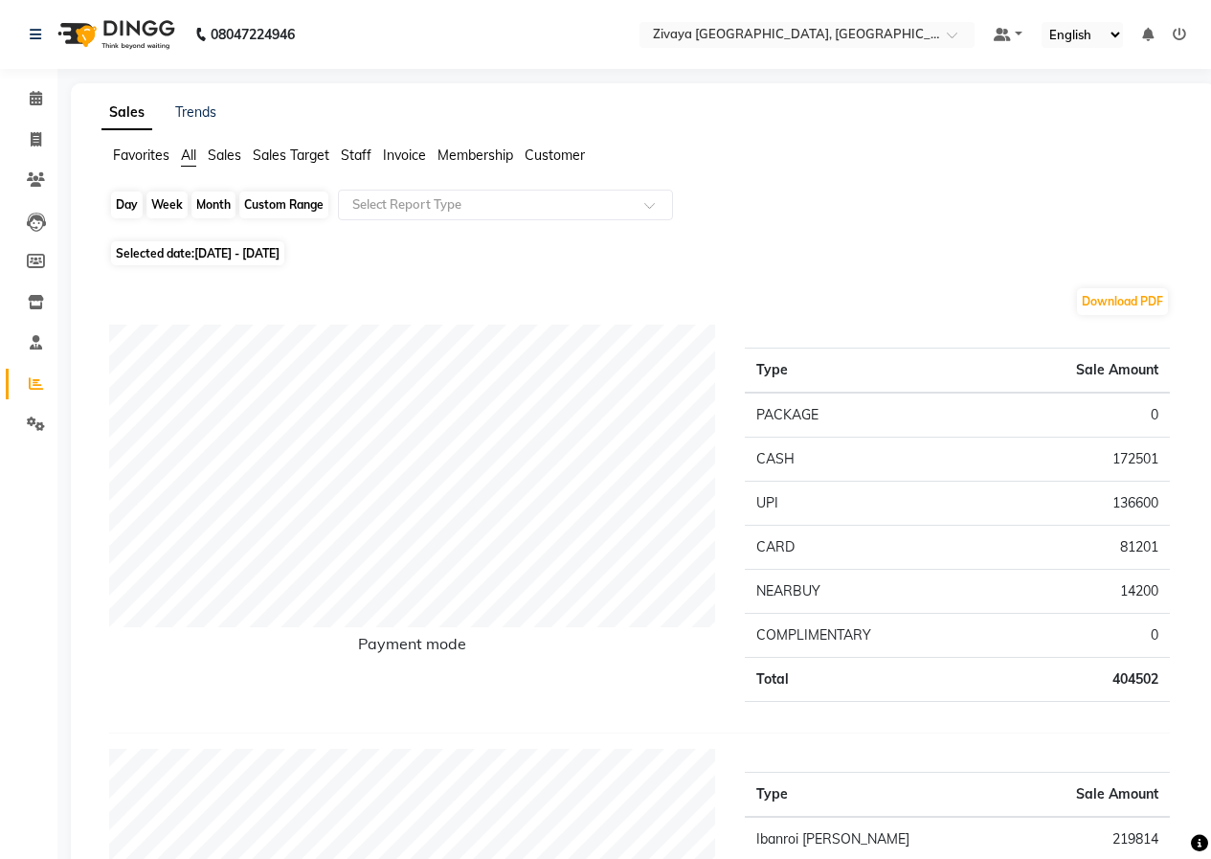
click at [213, 209] on div "Month" at bounding box center [214, 205] width 44 height 27
select select "6"
select select "2025"
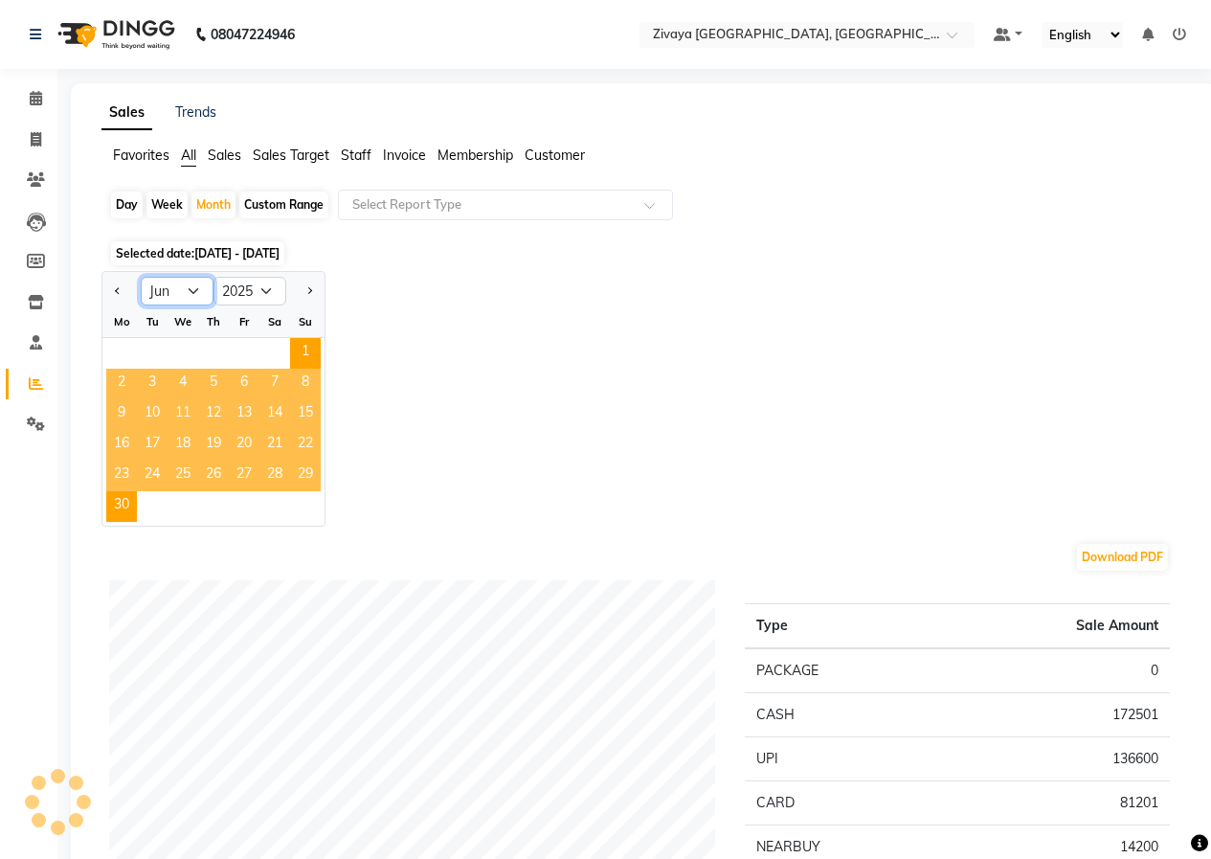
click at [195, 288] on select "Jan Feb Mar Apr May Jun [DATE] Aug Sep Oct Nov Dec" at bounding box center [177, 291] width 73 height 29
select select "7"
click at [141, 277] on select "Jan Feb Mar Apr May Jun [DATE] Aug Sep Oct Nov Dec" at bounding box center [177, 291] width 73 height 29
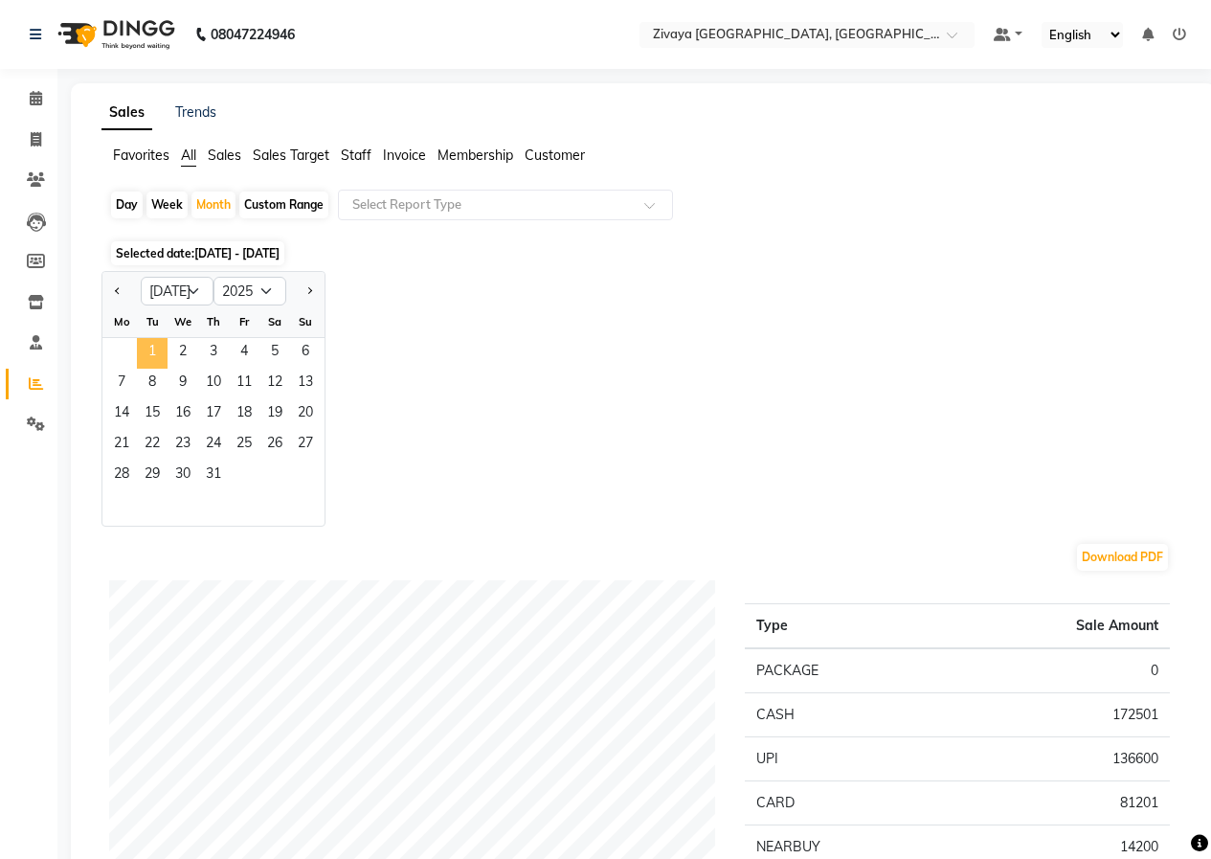
click at [158, 351] on span "1" at bounding box center [152, 353] width 31 height 31
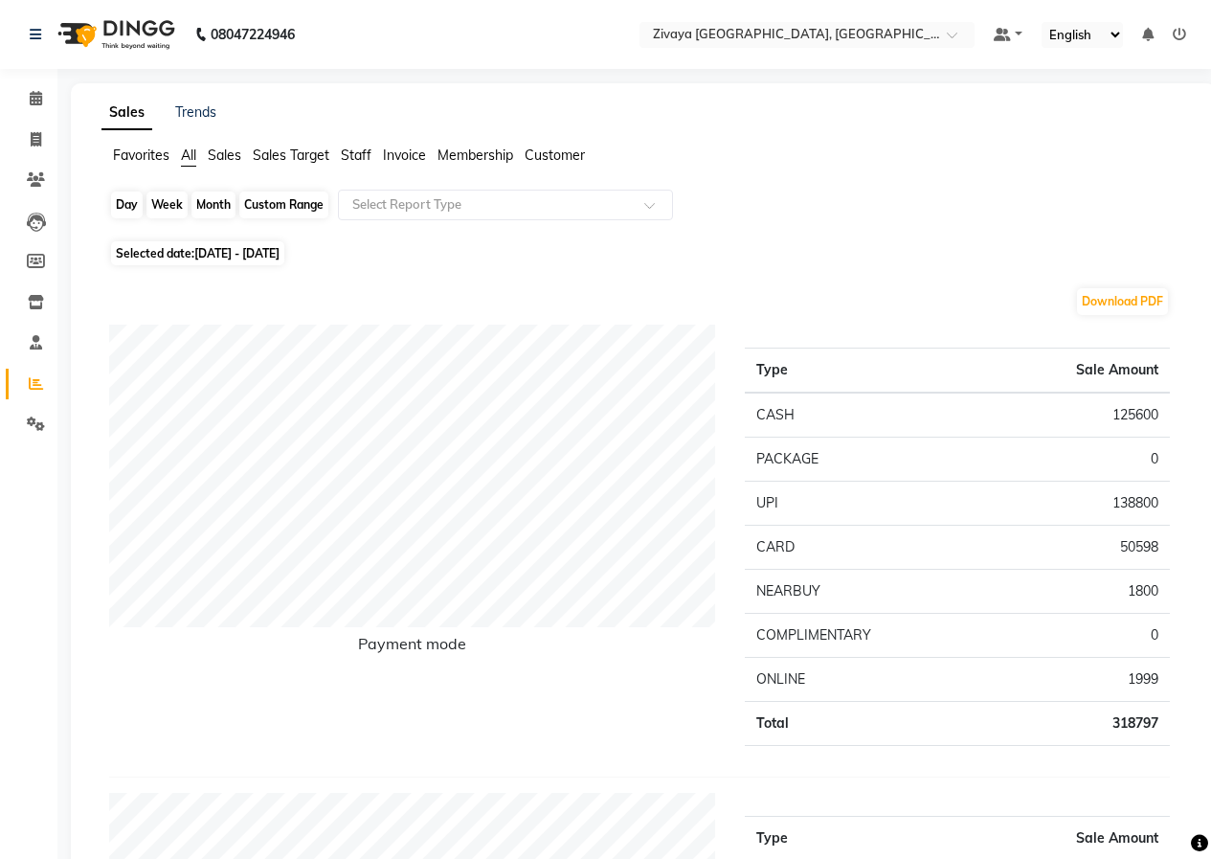
click at [218, 197] on div "Month" at bounding box center [214, 205] width 44 height 27
select select "7"
select select "2025"
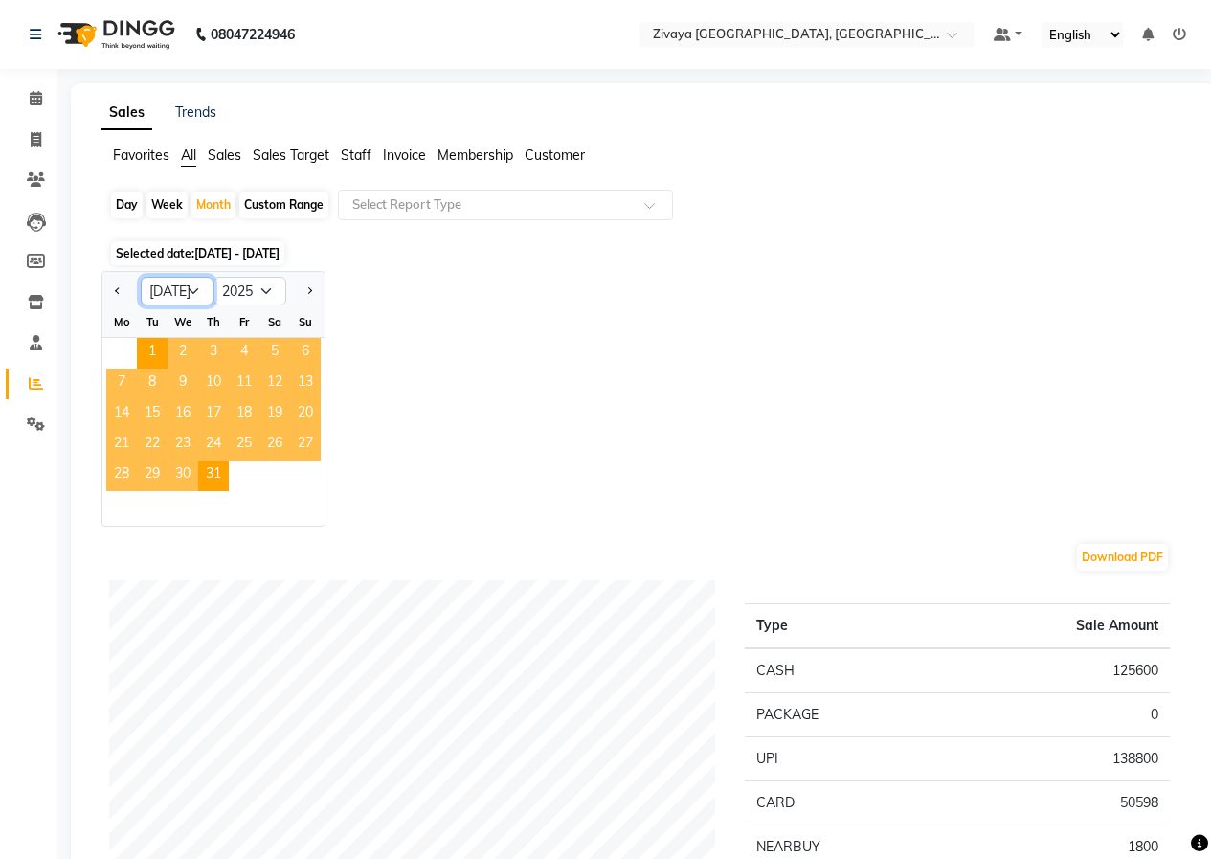
click at [183, 300] on select "Jan Feb Mar Apr May Jun [DATE] Aug Sep Oct Nov Dec" at bounding box center [177, 291] width 73 height 29
select select "8"
click at [141, 277] on select "Jan Feb Mar Apr May Jun [DATE] Aug Sep Oct Nov Dec" at bounding box center [177, 291] width 73 height 29
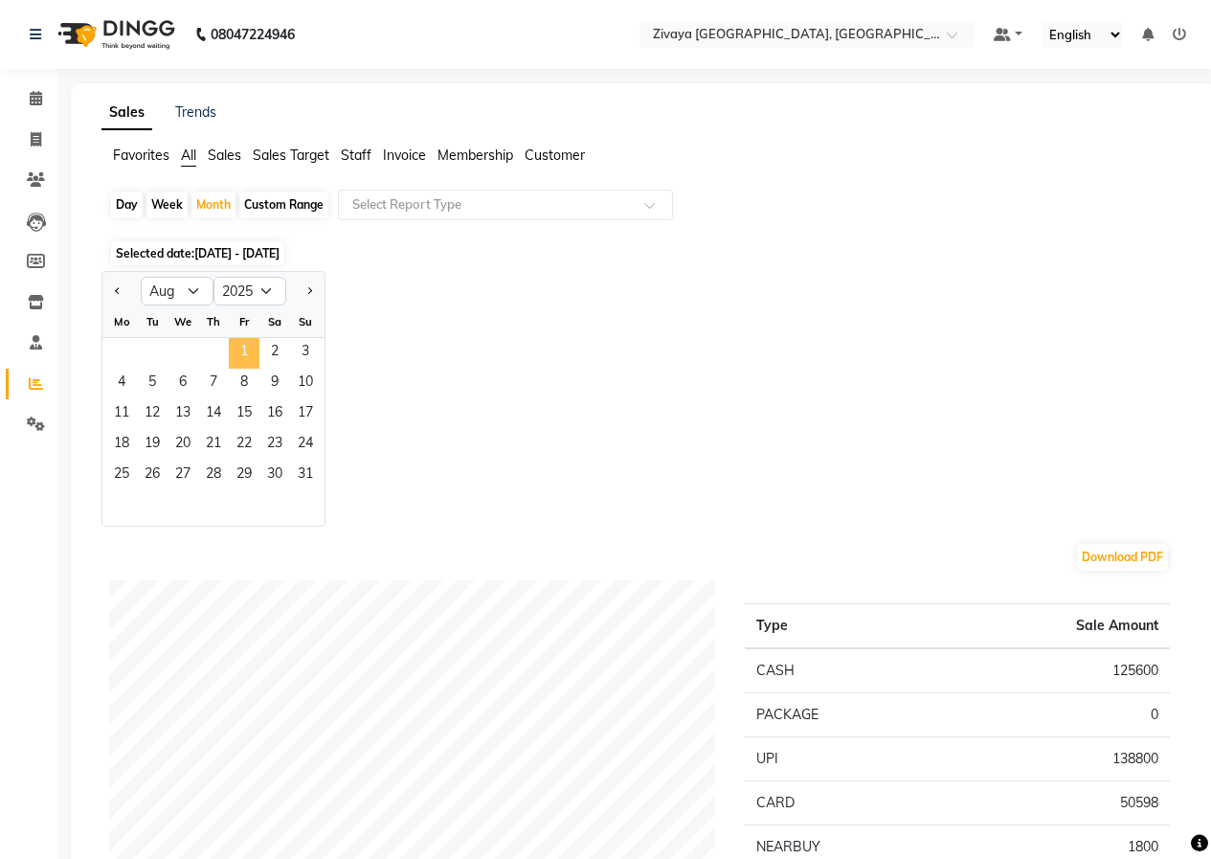
click at [238, 349] on span "1" at bounding box center [244, 353] width 31 height 31
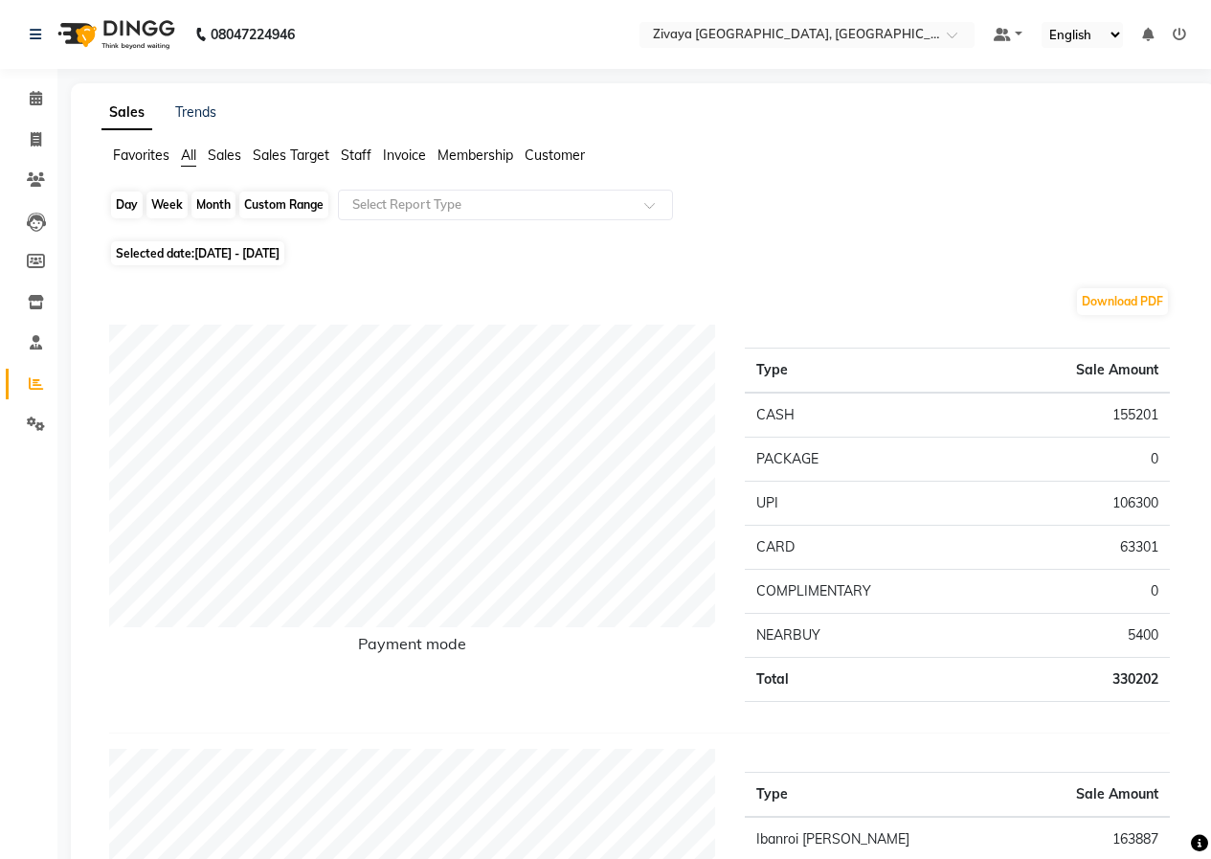
click at [219, 200] on div "Month" at bounding box center [214, 205] width 44 height 27
select select "8"
select select "2025"
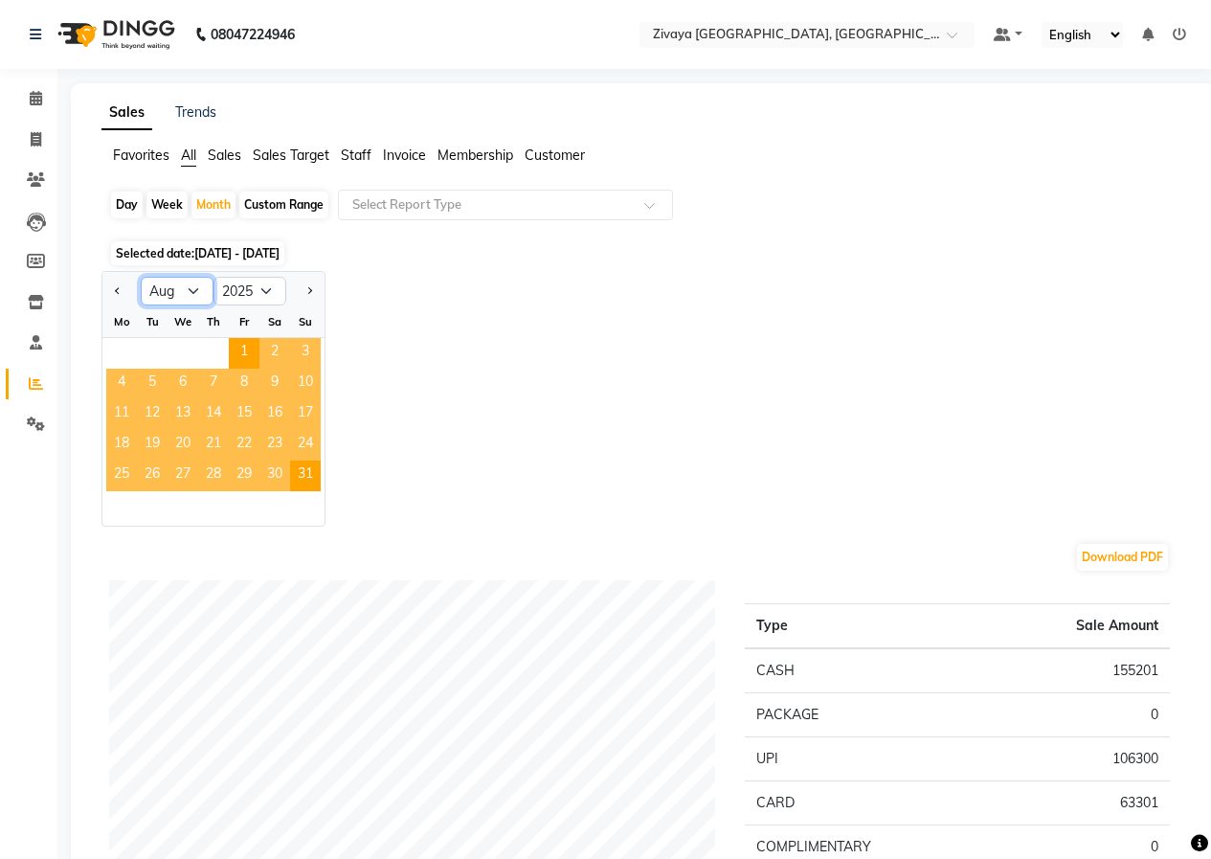
click at [189, 293] on select "Jan Feb Mar Apr May Jun [DATE] Aug Sep Oct Nov Dec" at bounding box center [177, 291] width 73 height 29
select select "9"
click at [141, 277] on select "Jan Feb Mar Apr May Jun [DATE] Aug Sep Oct Nov Dec" at bounding box center [177, 291] width 73 height 29
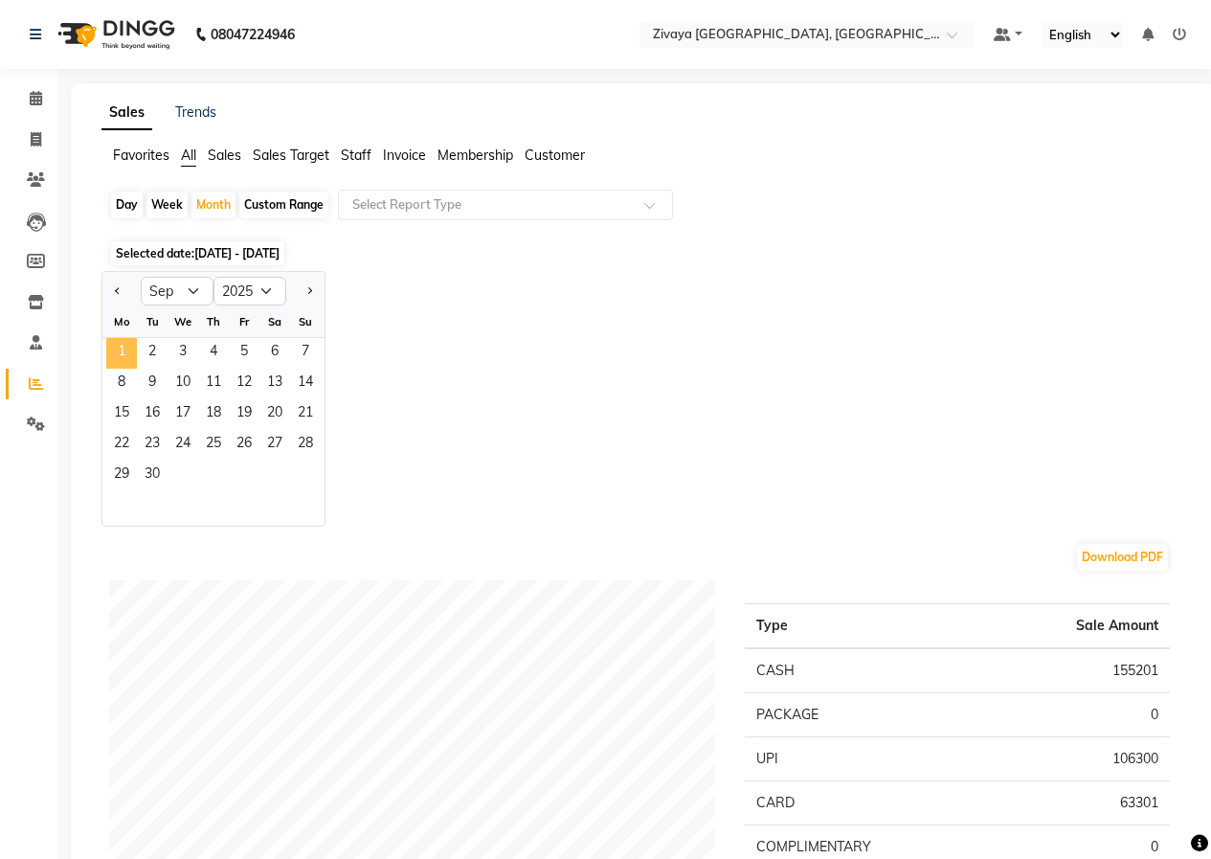
click at [126, 347] on span "1" at bounding box center [121, 353] width 31 height 31
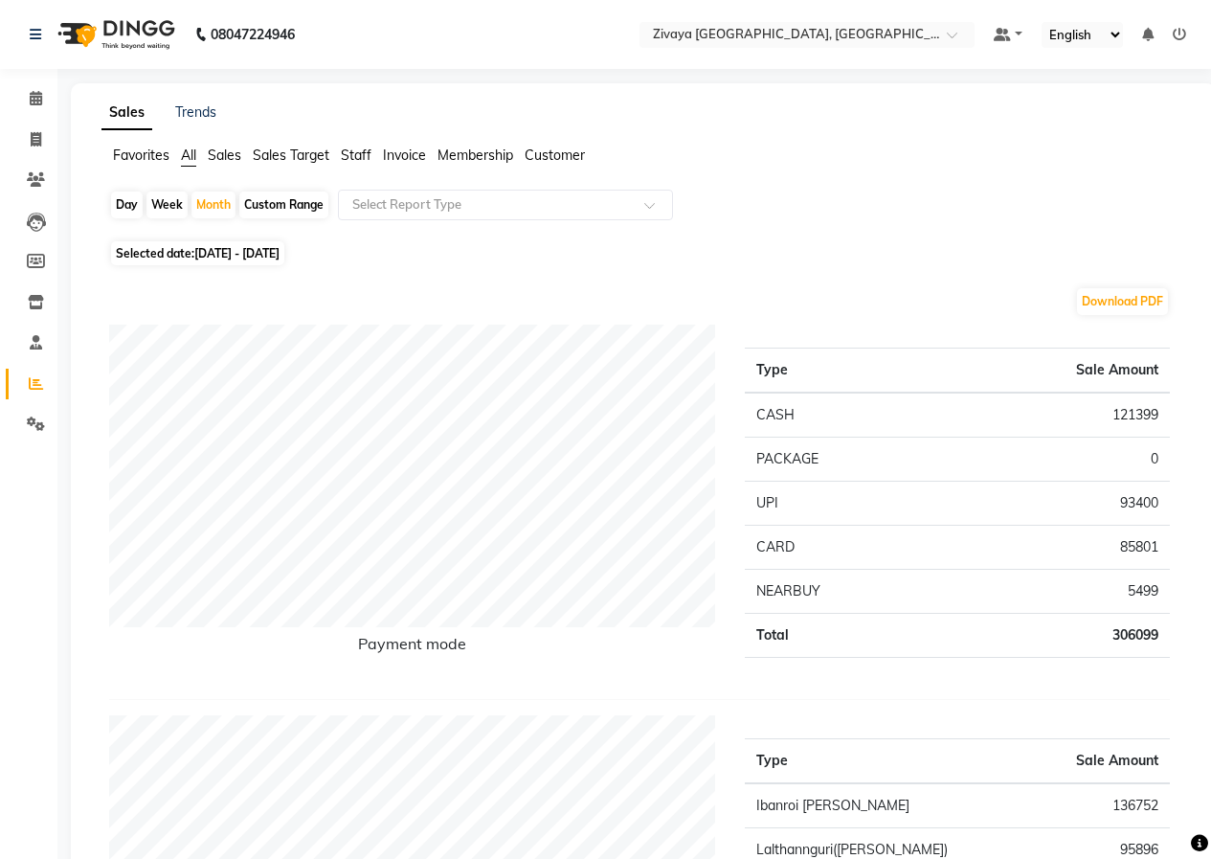
click at [114, 51] on img at bounding box center [114, 35] width 131 height 54
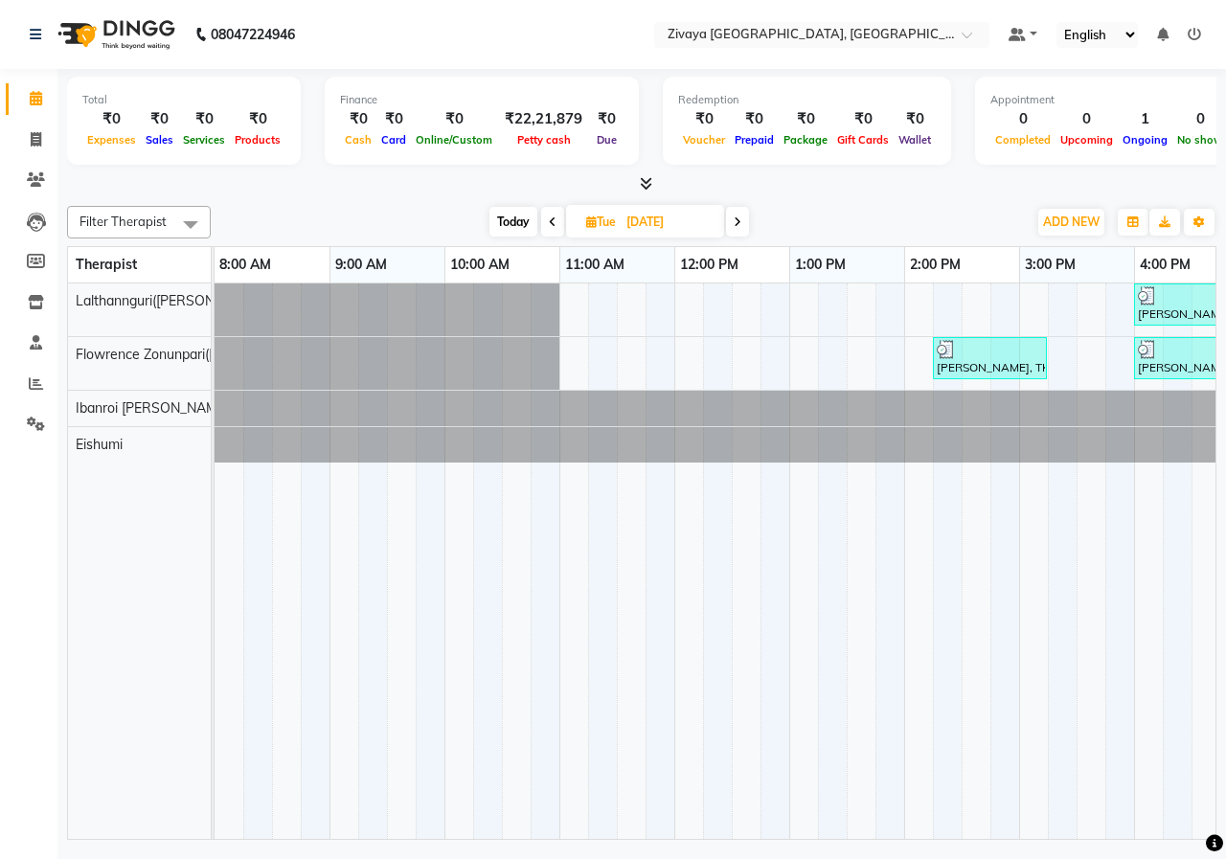
click at [655, 223] on input "[DATE]" at bounding box center [669, 222] width 96 height 29
select select "10"
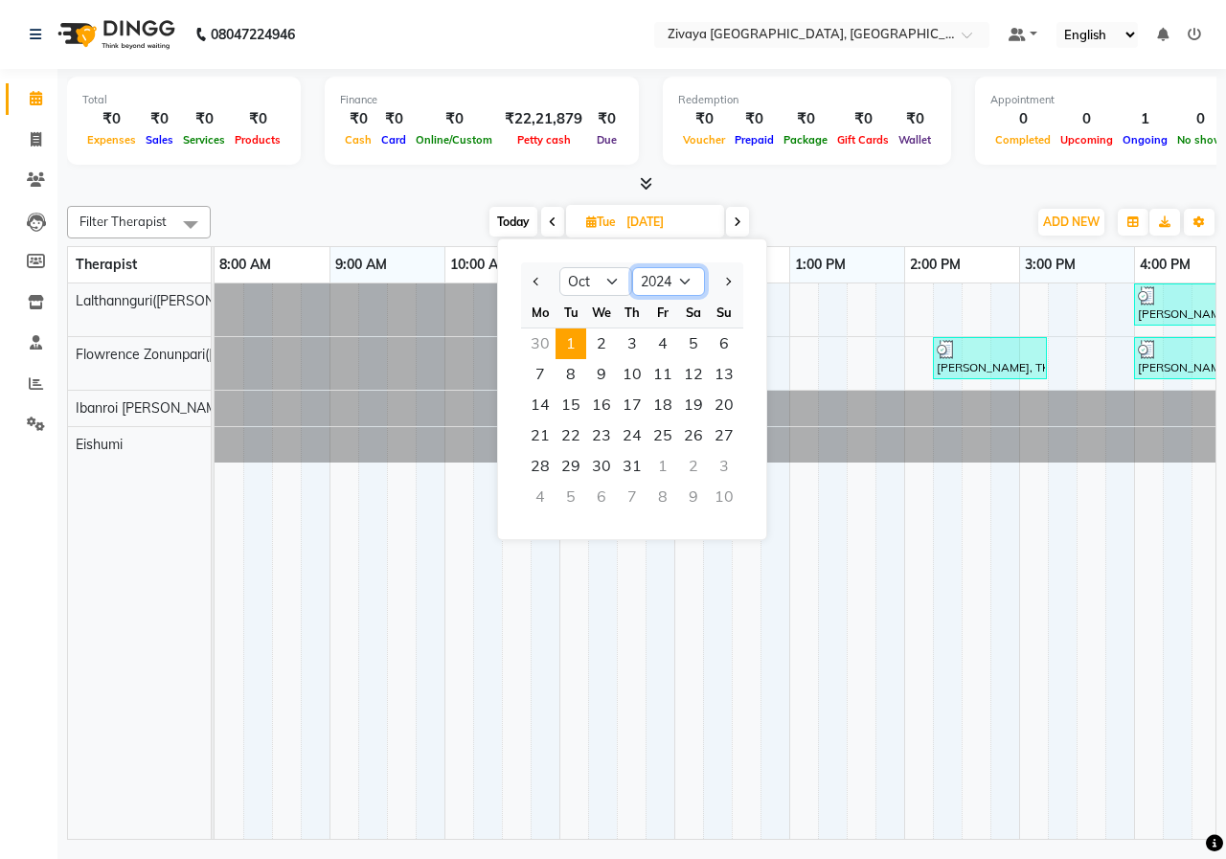
click at [683, 278] on select "2014 2015 2016 2017 2018 2019 2020 2021 2022 2023 2024 2025 2026 2027 2028 2029…" at bounding box center [668, 281] width 73 height 29
select select "2025"
click at [632, 267] on select "2014 2015 2016 2017 2018 2019 2020 2021 2022 2023 2024 2025 2026 2027 2028 2029…" at bounding box center [668, 281] width 73 height 29
click at [602, 342] on span "1" at bounding box center [601, 343] width 31 height 31
type input "01-10-2025"
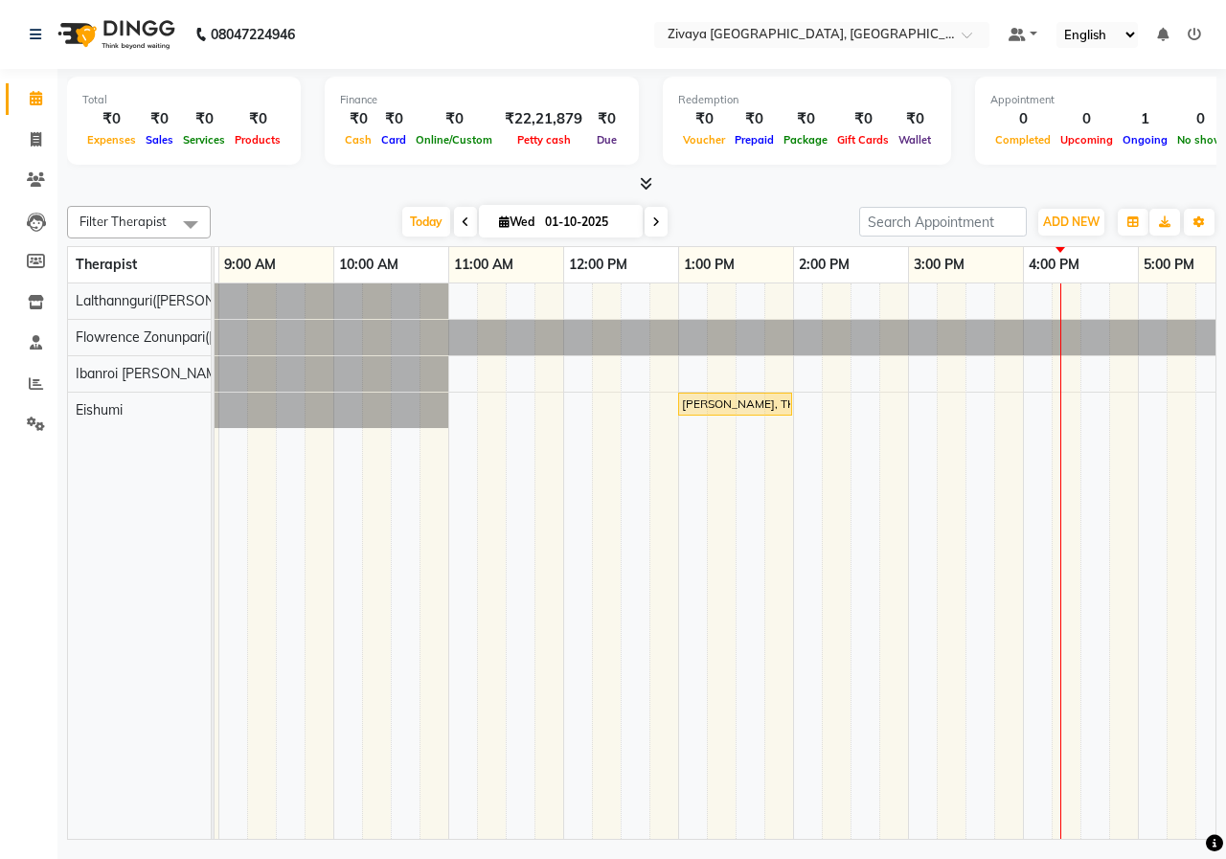
scroll to position [0, 353]
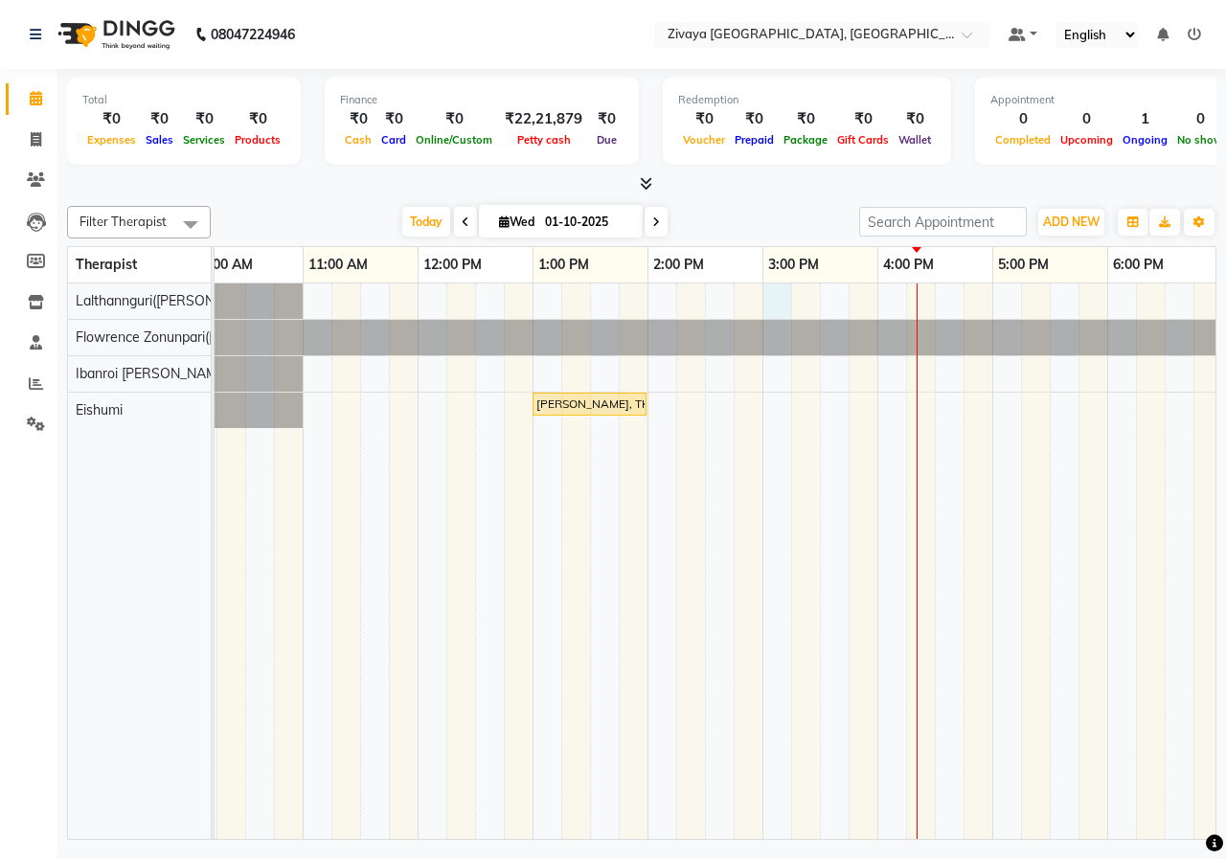
click at [786, 294] on div "[PERSON_NAME], TK01, 01:00 PM-02:00 PM, Javanese Pampering - 60 Mins" at bounding box center [877, 560] width 1839 height 555
select select "49516"
select select "tentative"
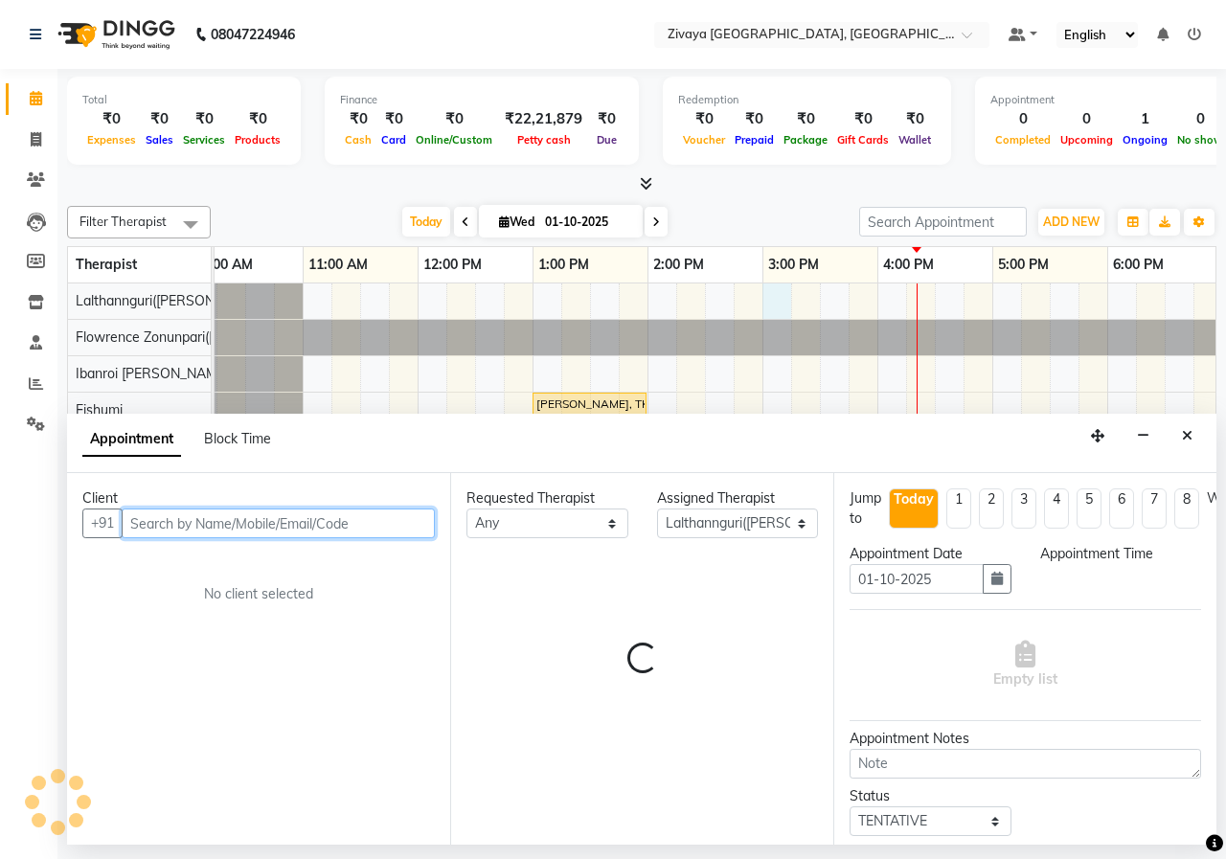
select select "900"
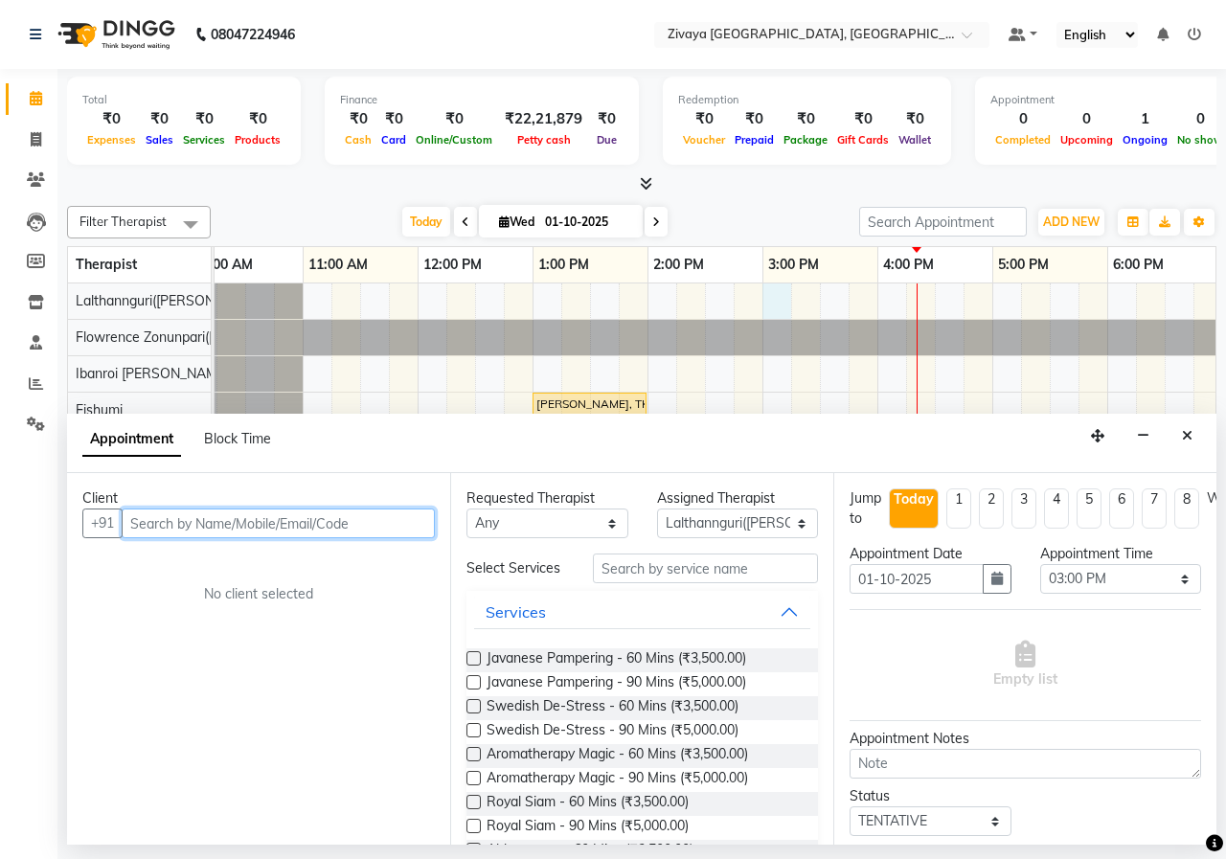
click at [355, 511] on input "text" at bounding box center [278, 524] width 313 height 30
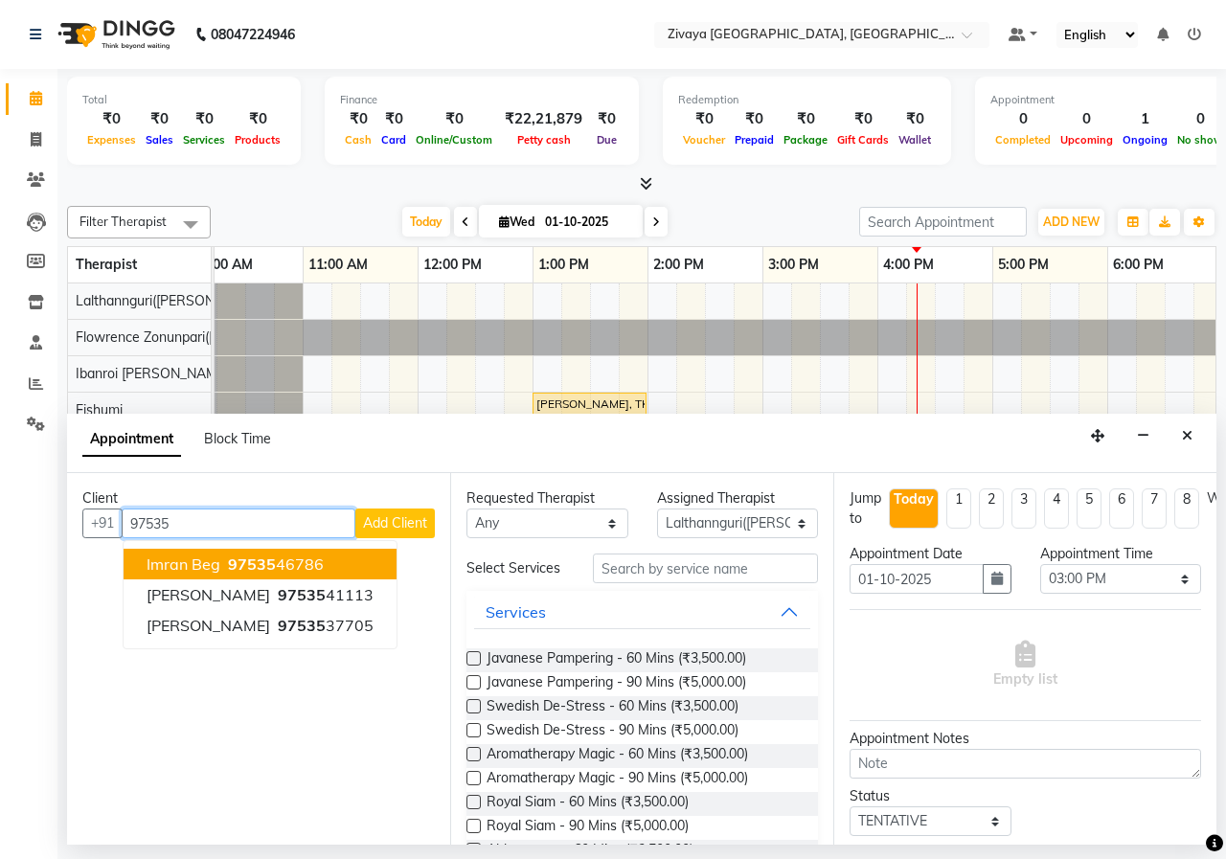
click at [296, 562] on ngb-highlight "97535 46786" at bounding box center [274, 563] width 100 height 19
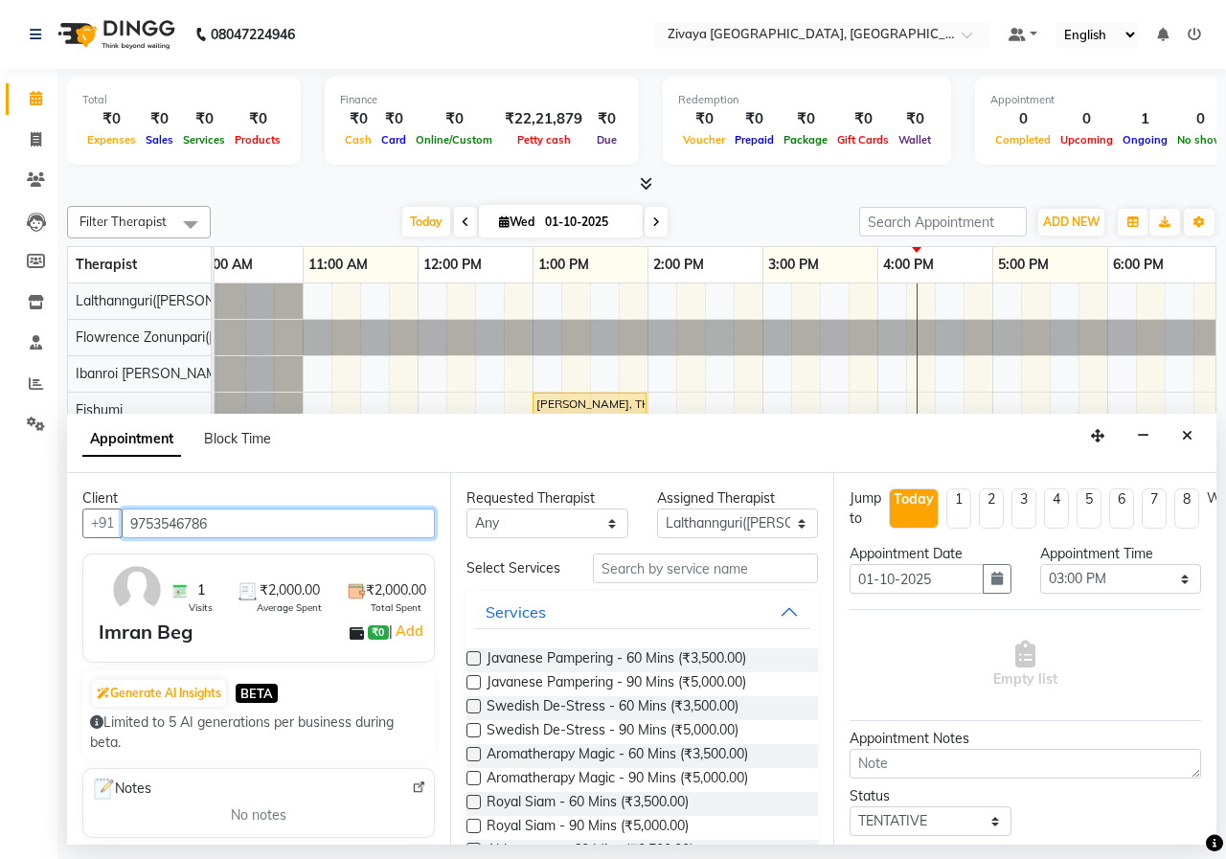
type input "9753546786"
click at [475, 659] on label at bounding box center [473, 658] width 14 height 14
click at [475, 659] on input "checkbox" at bounding box center [472, 660] width 12 height 12
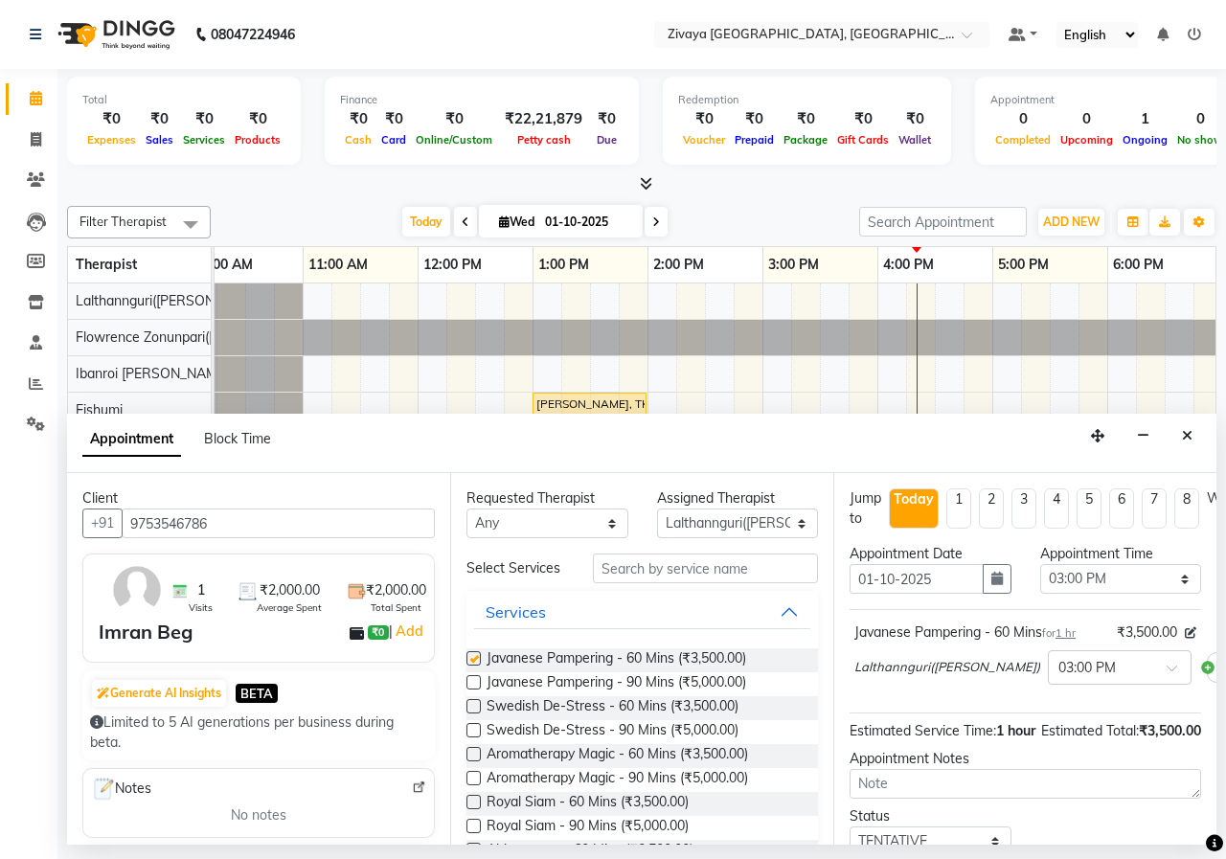
scroll to position [167, 0]
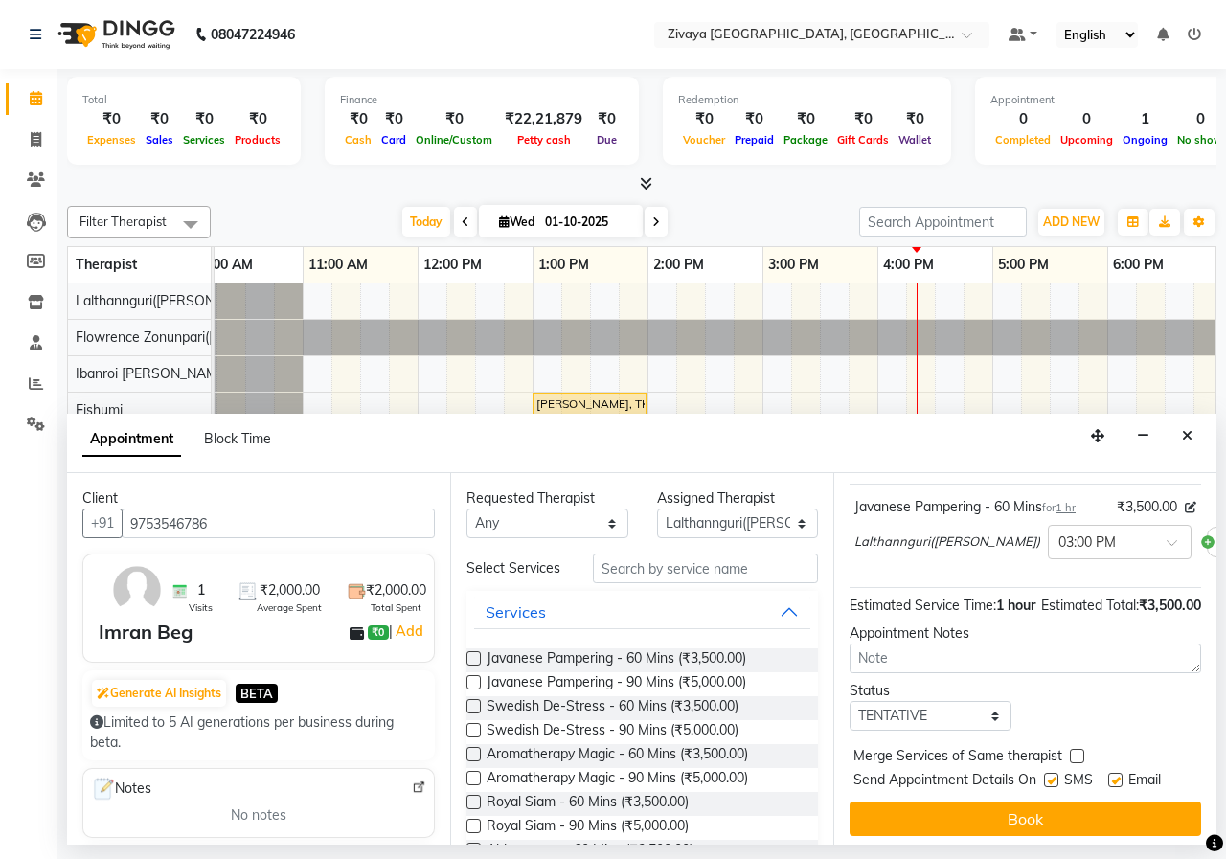
checkbox input "false"
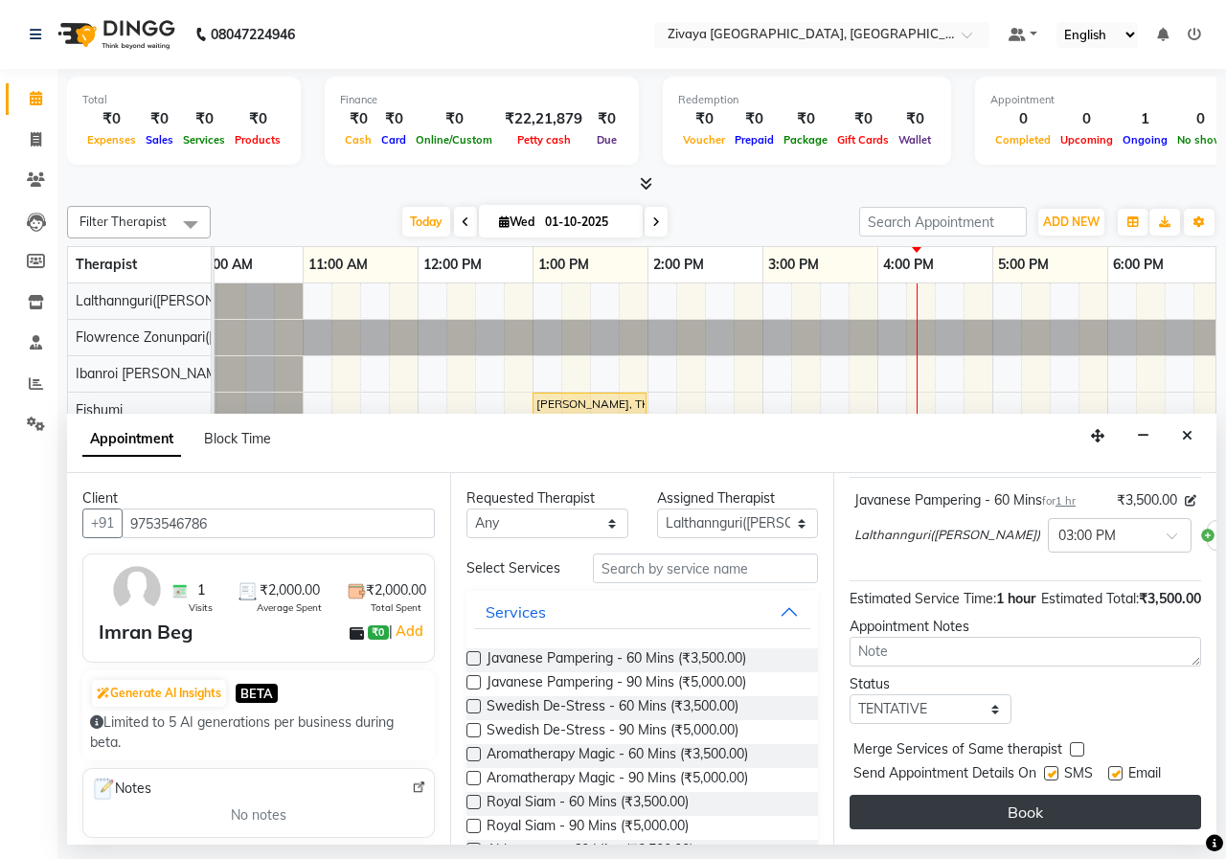
click at [1079, 803] on button "Book" at bounding box center [1024, 812] width 351 height 34
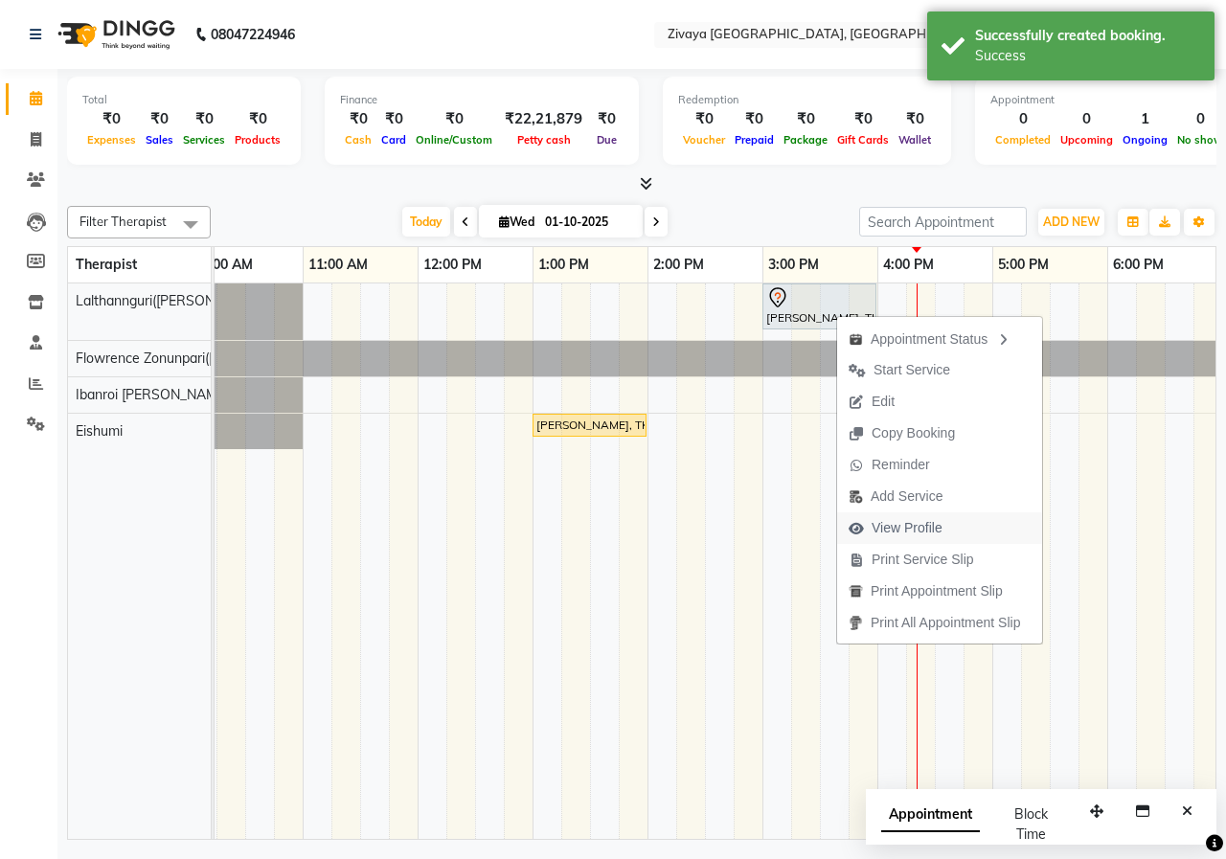
click at [904, 524] on span "View Profile" at bounding box center [906, 528] width 71 height 20
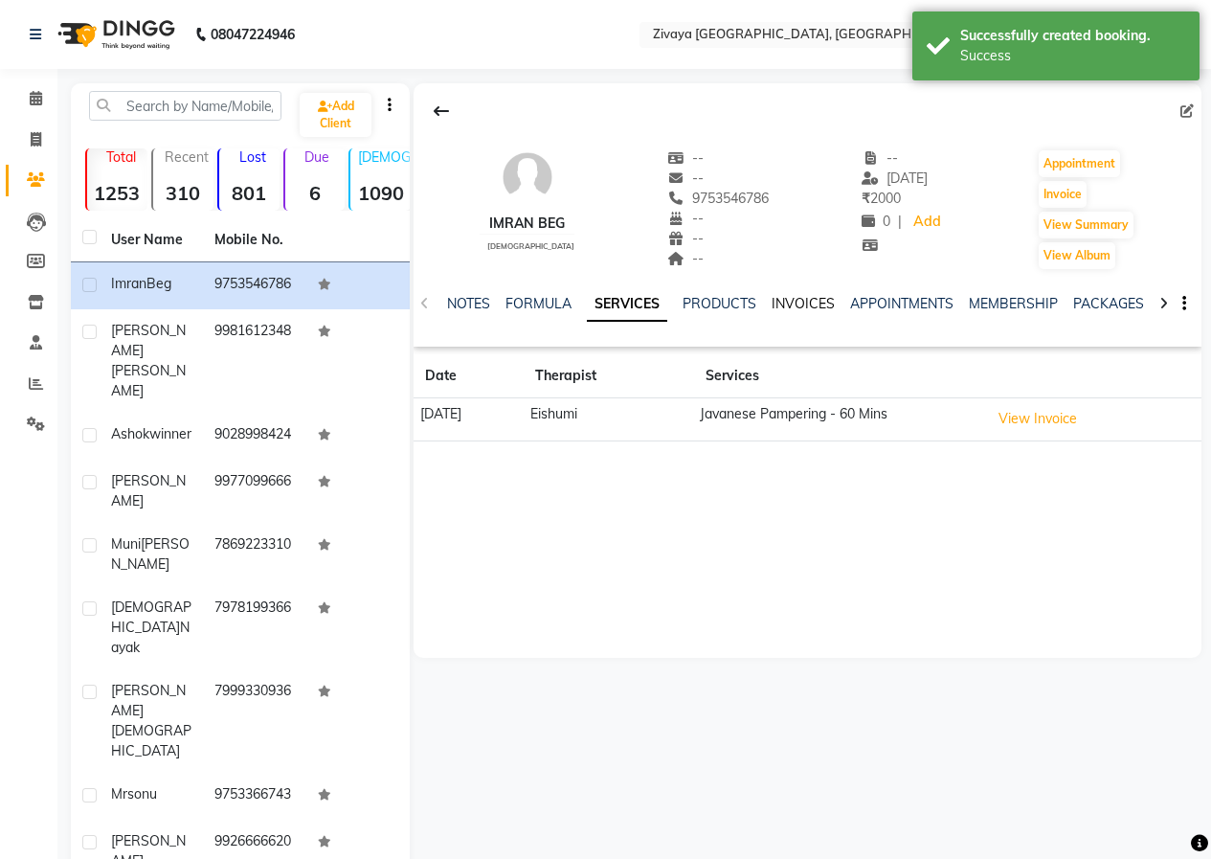
click at [803, 307] on link "INVOICES" at bounding box center [803, 303] width 63 height 17
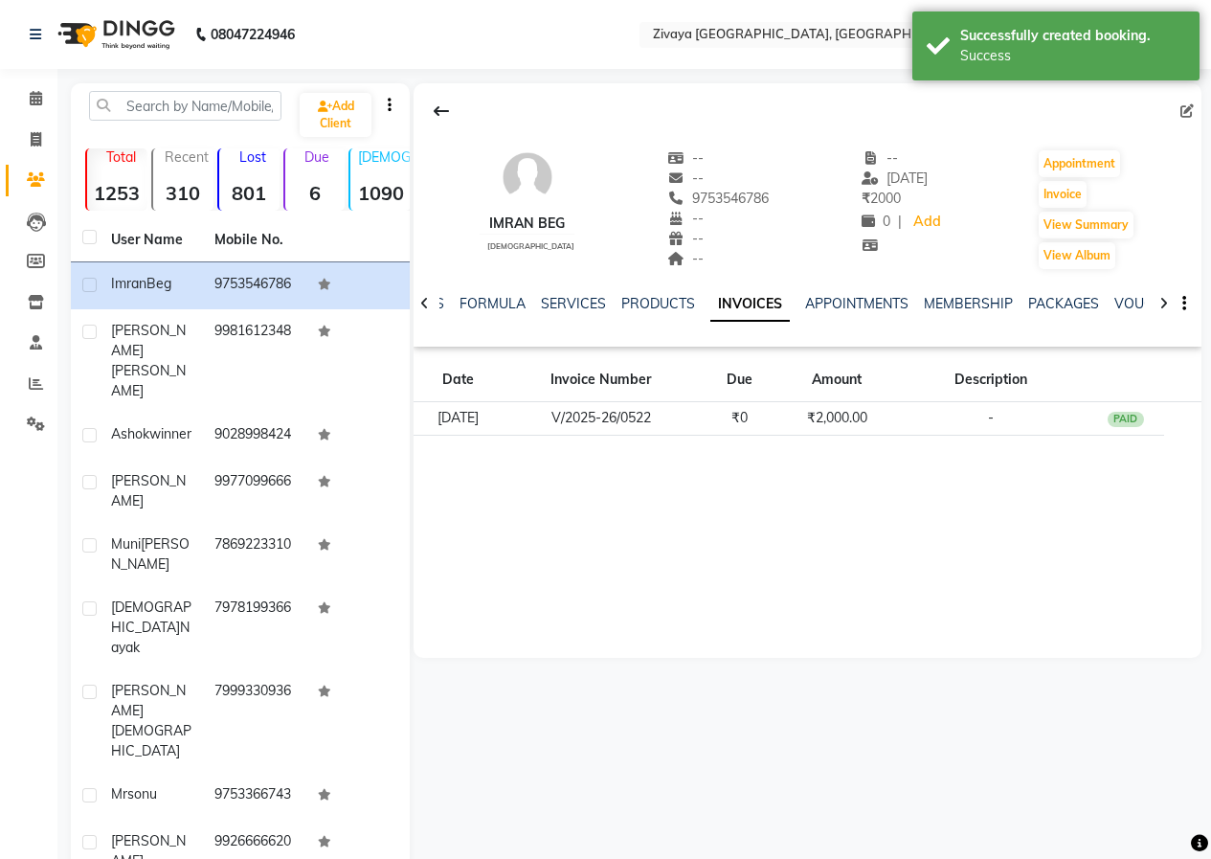
click at [145, 41] on img at bounding box center [114, 35] width 131 height 54
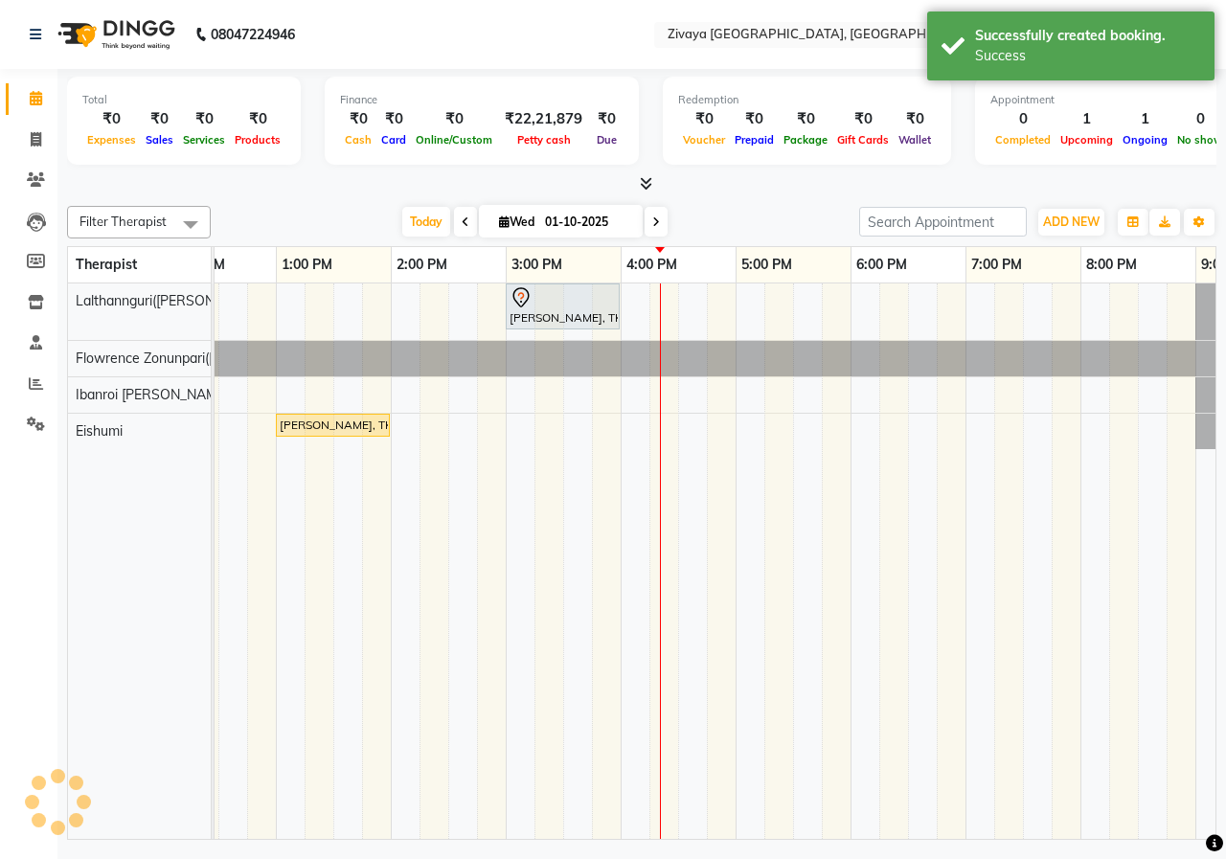
scroll to position [0, 392]
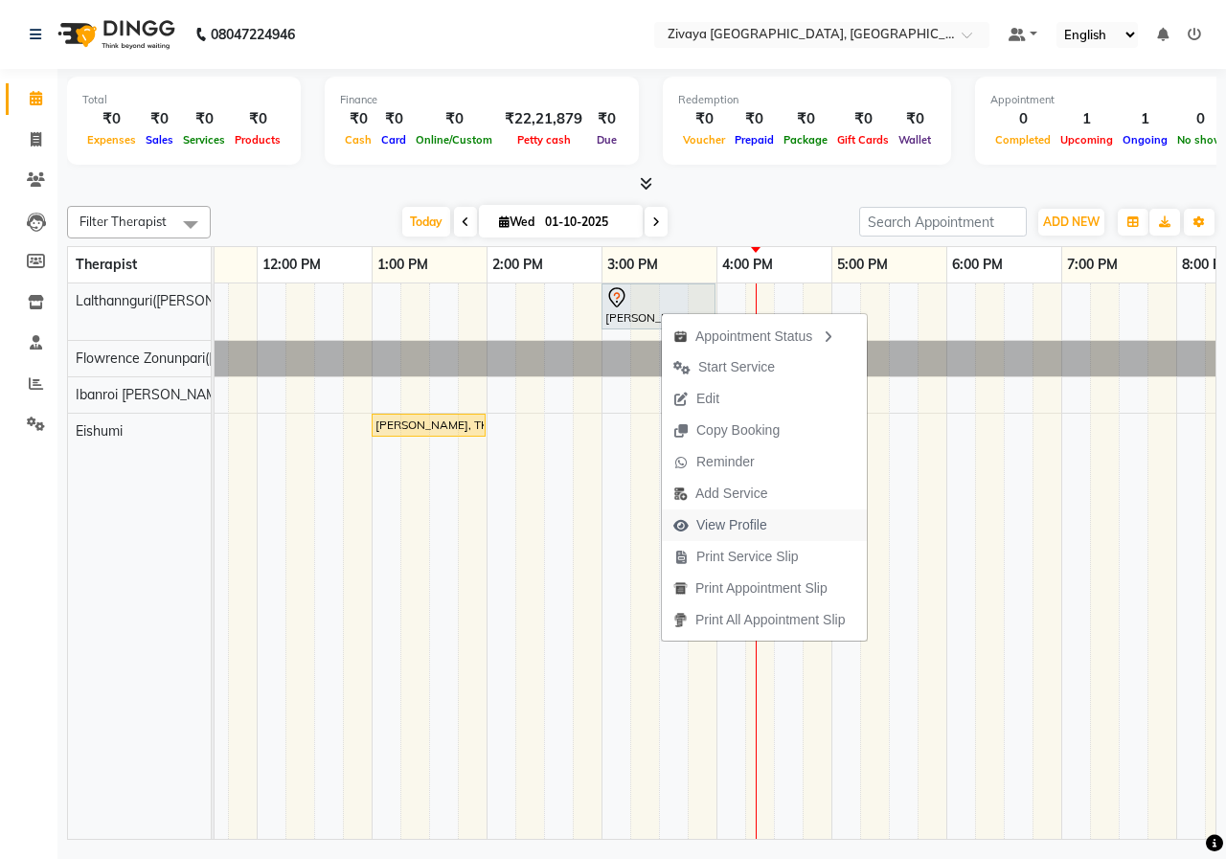
click at [729, 534] on span "View Profile" at bounding box center [731, 525] width 71 height 20
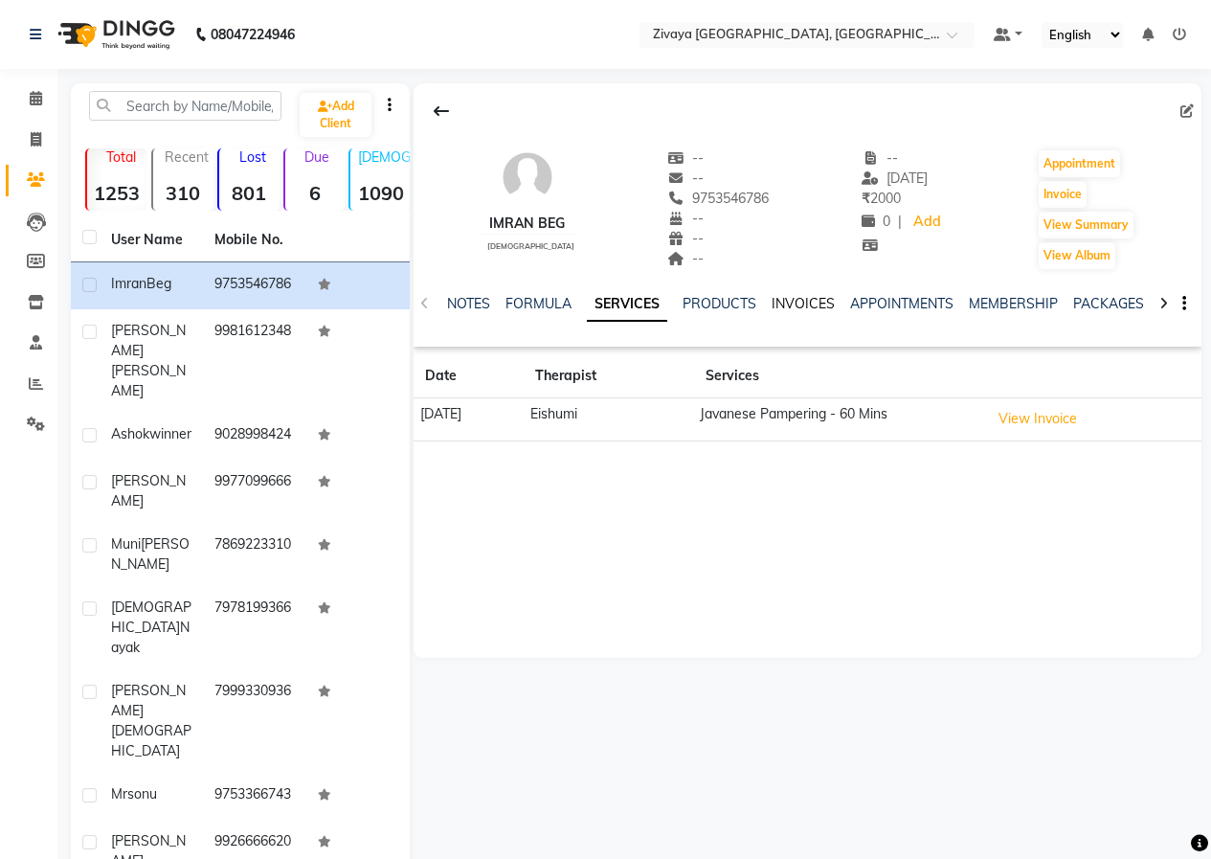
click at [810, 302] on link "INVOICES" at bounding box center [803, 303] width 63 height 17
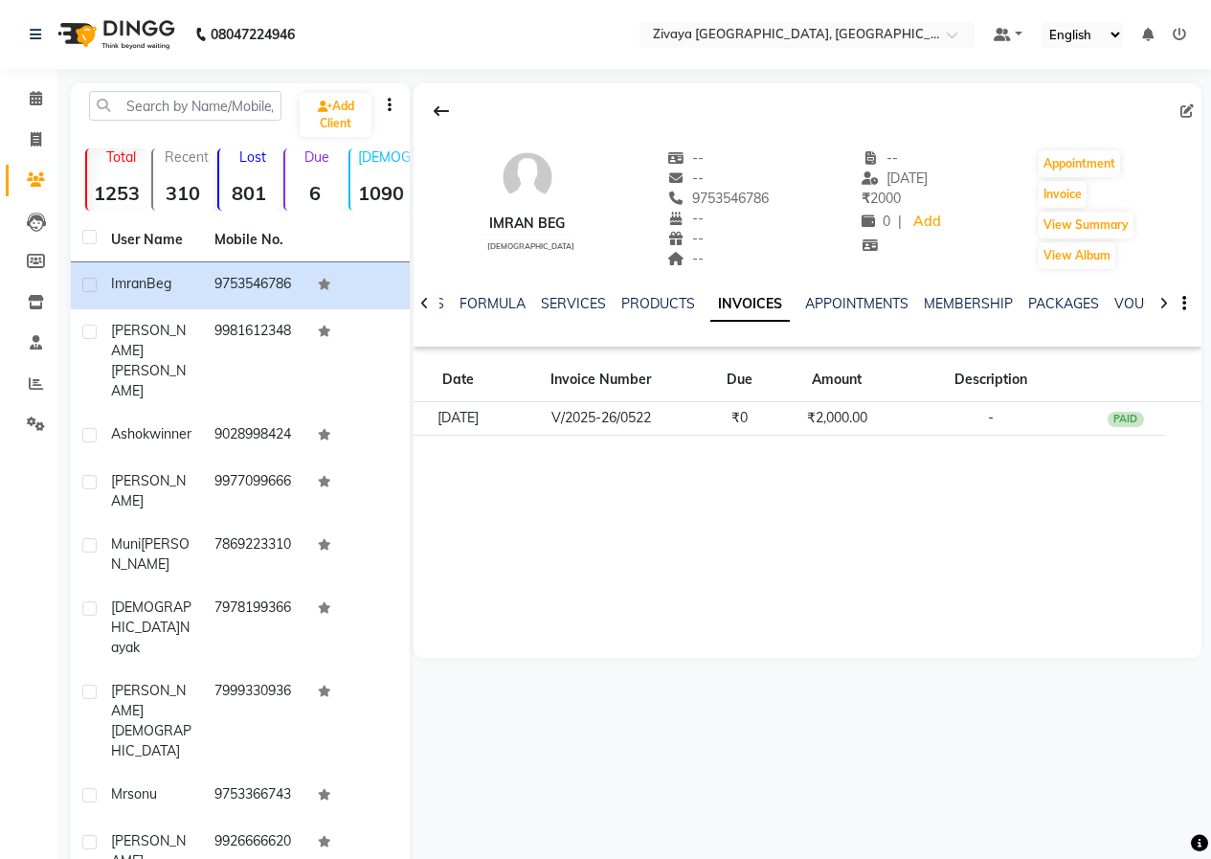
click at [112, 33] on img at bounding box center [114, 35] width 131 height 54
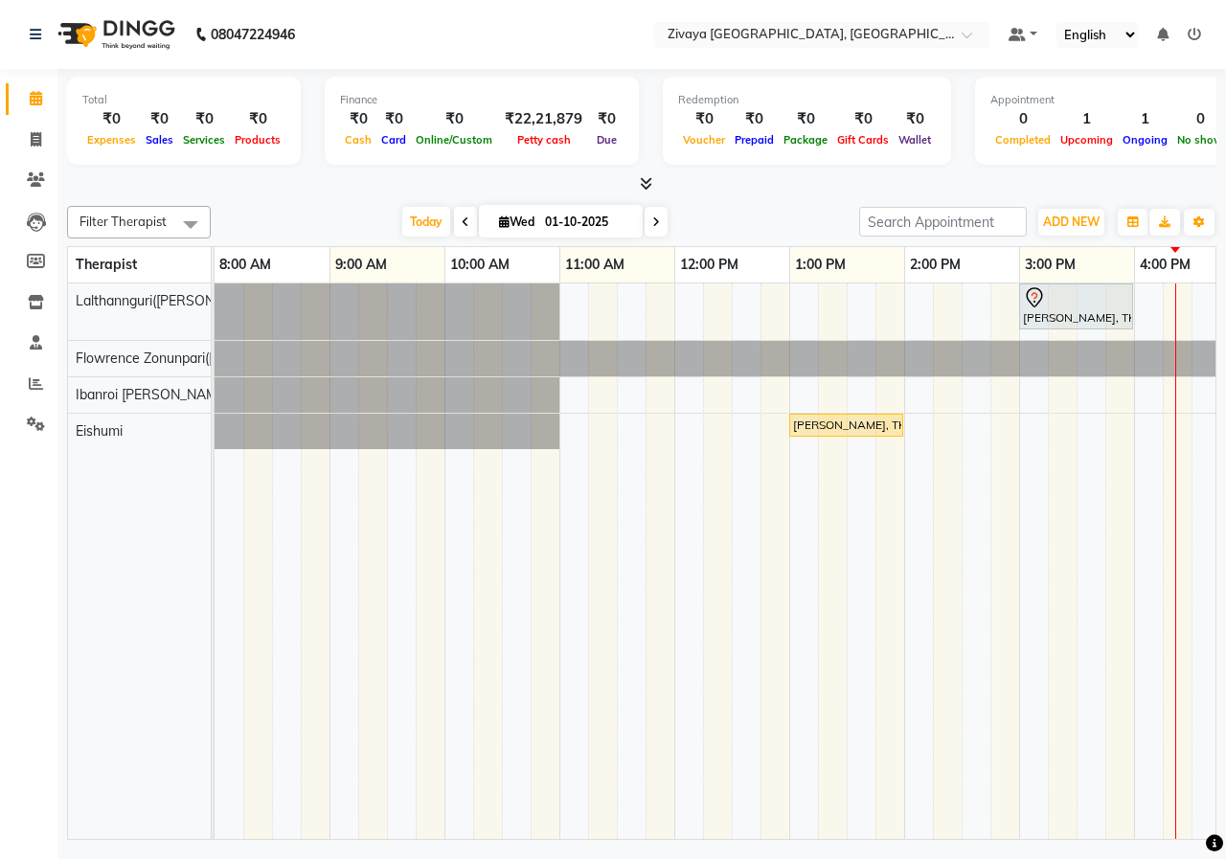
click at [570, 215] on input "01-10-2025" at bounding box center [587, 222] width 96 height 29
select select "10"
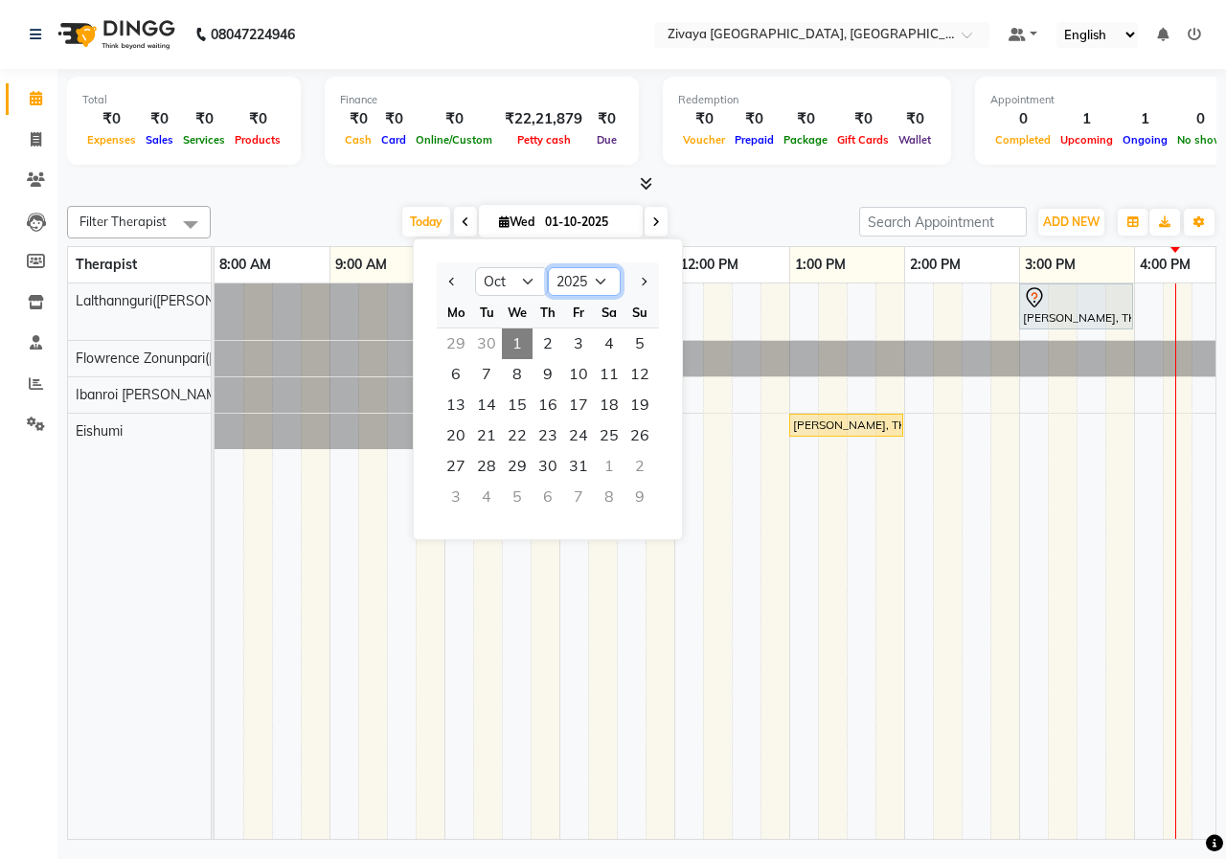
drag, startPoint x: 578, startPoint y: 275, endPoint x: 578, endPoint y: 287, distance: 12.4
click at [578, 275] on select "2015 2016 2017 2018 2019 2020 2021 2022 2023 2024 2025 2026 2027 2028 2029 2030…" at bounding box center [584, 281] width 73 height 29
select select "2024"
click at [548, 267] on select "2015 2016 2017 2018 2019 2020 2021 2022 2023 2024 2025 2026 2027 2028 2029 2030…" at bounding box center [584, 281] width 73 height 29
click at [489, 338] on span "1" at bounding box center [486, 343] width 31 height 31
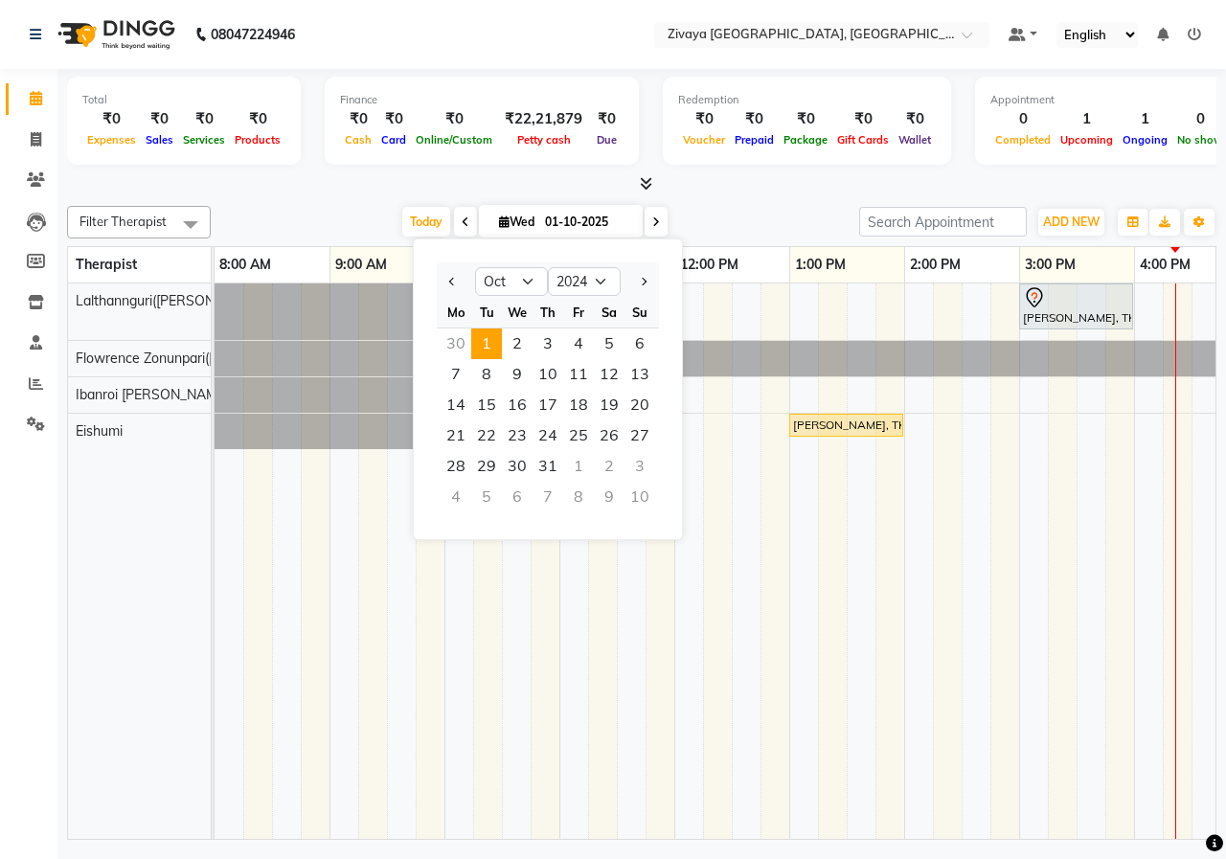
type input "[DATE]"
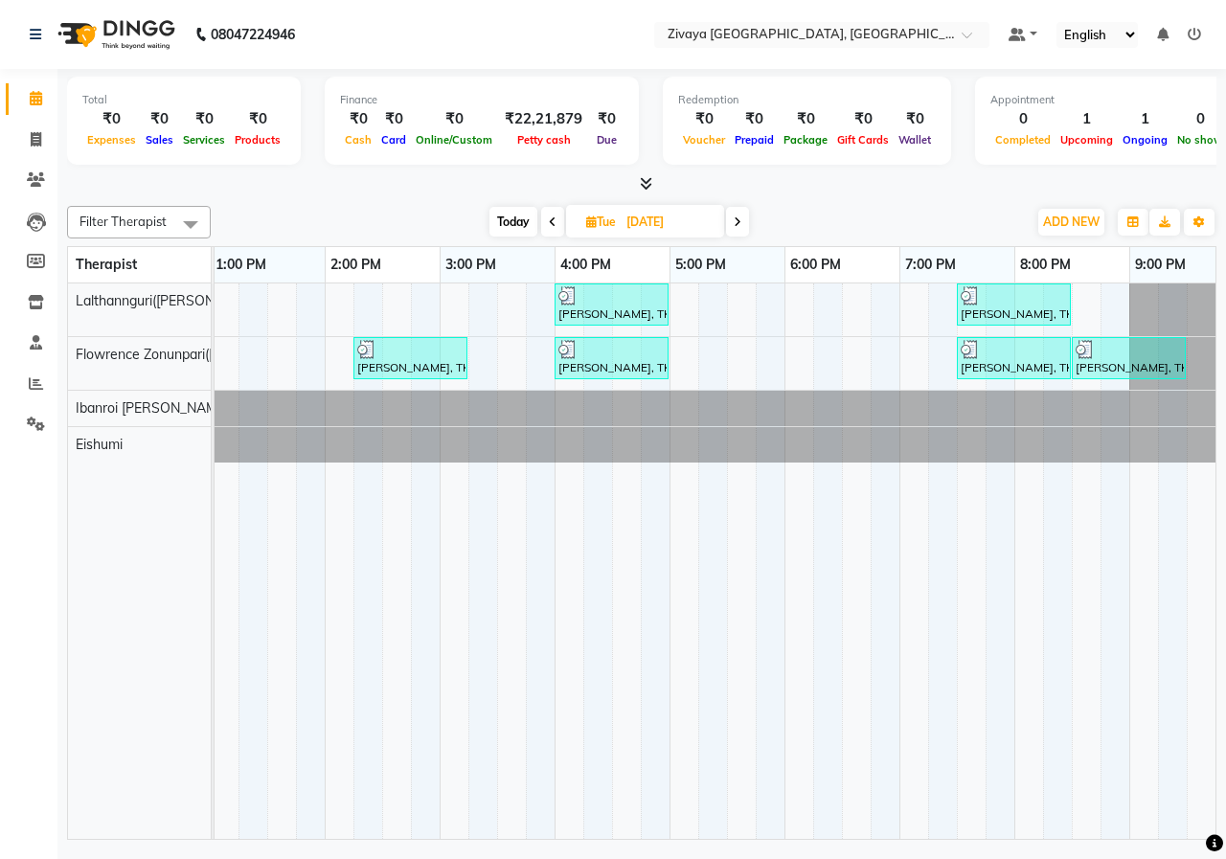
scroll to position [0, 553]
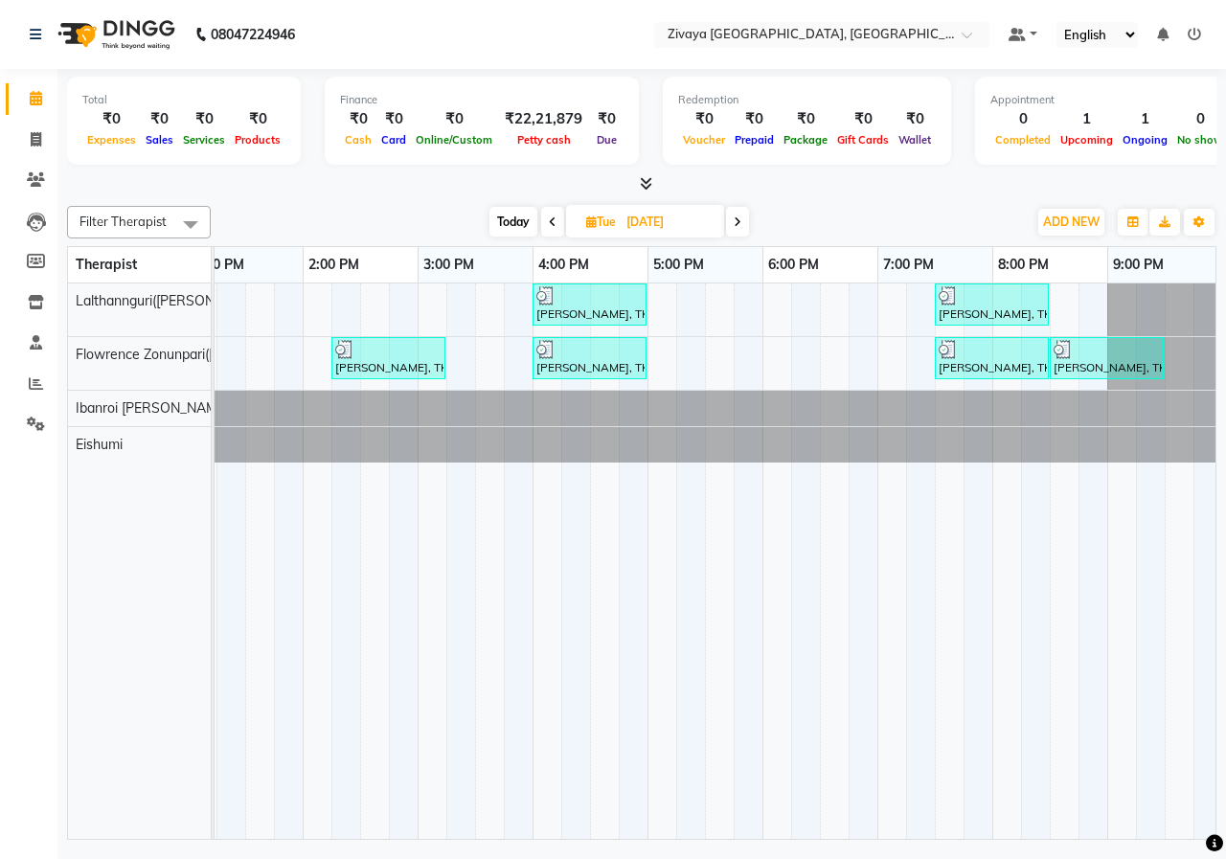
click at [687, 215] on input "[DATE]" at bounding box center [669, 222] width 96 height 29
select select "10"
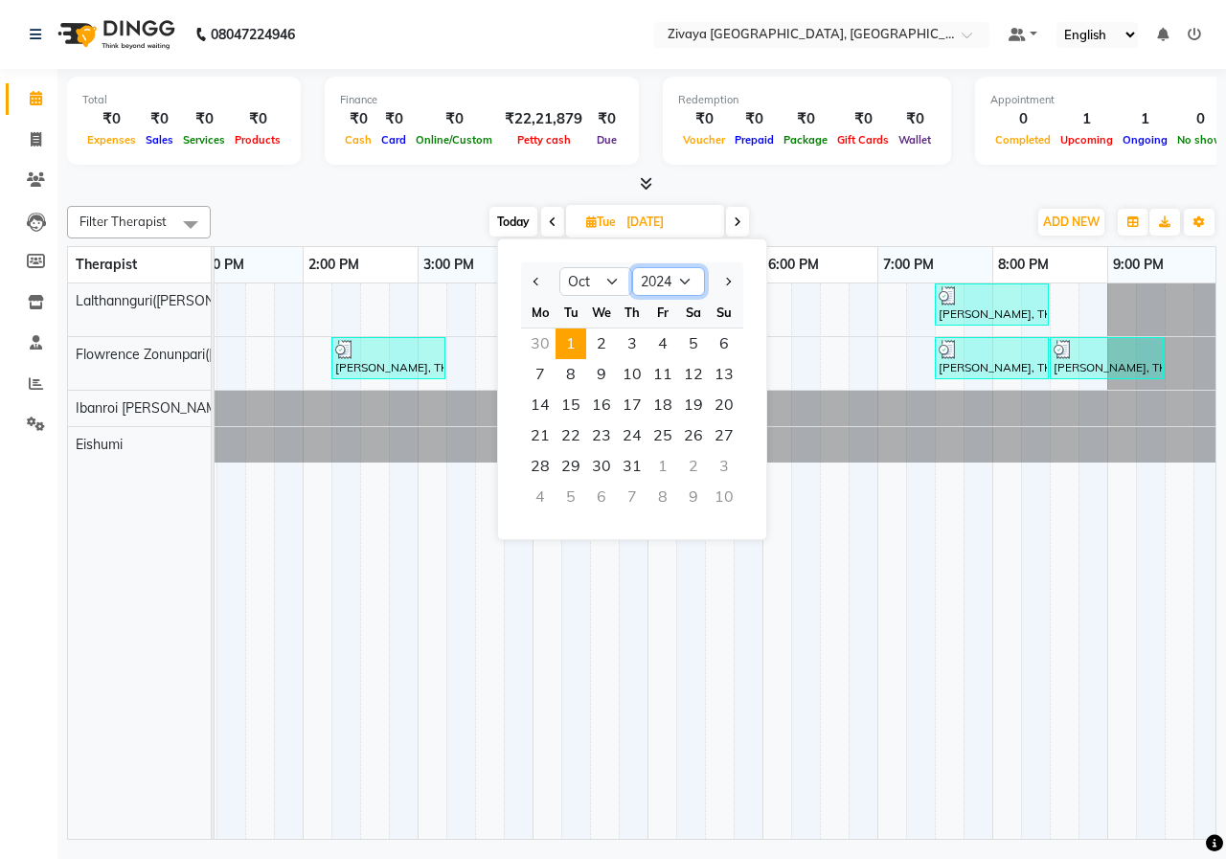
click at [667, 274] on select "2014 2015 2016 2017 2018 2019 2020 2021 2022 2023 2024 2025 2026 2027 2028 2029…" at bounding box center [668, 281] width 73 height 29
select select "2025"
click at [632, 267] on select "2014 2015 2016 2017 2018 2019 2020 2021 2022 2023 2024 2025 2026 2027 2028 2029…" at bounding box center [668, 281] width 73 height 29
click at [604, 337] on span "1" at bounding box center [601, 343] width 31 height 31
type input "01-10-2025"
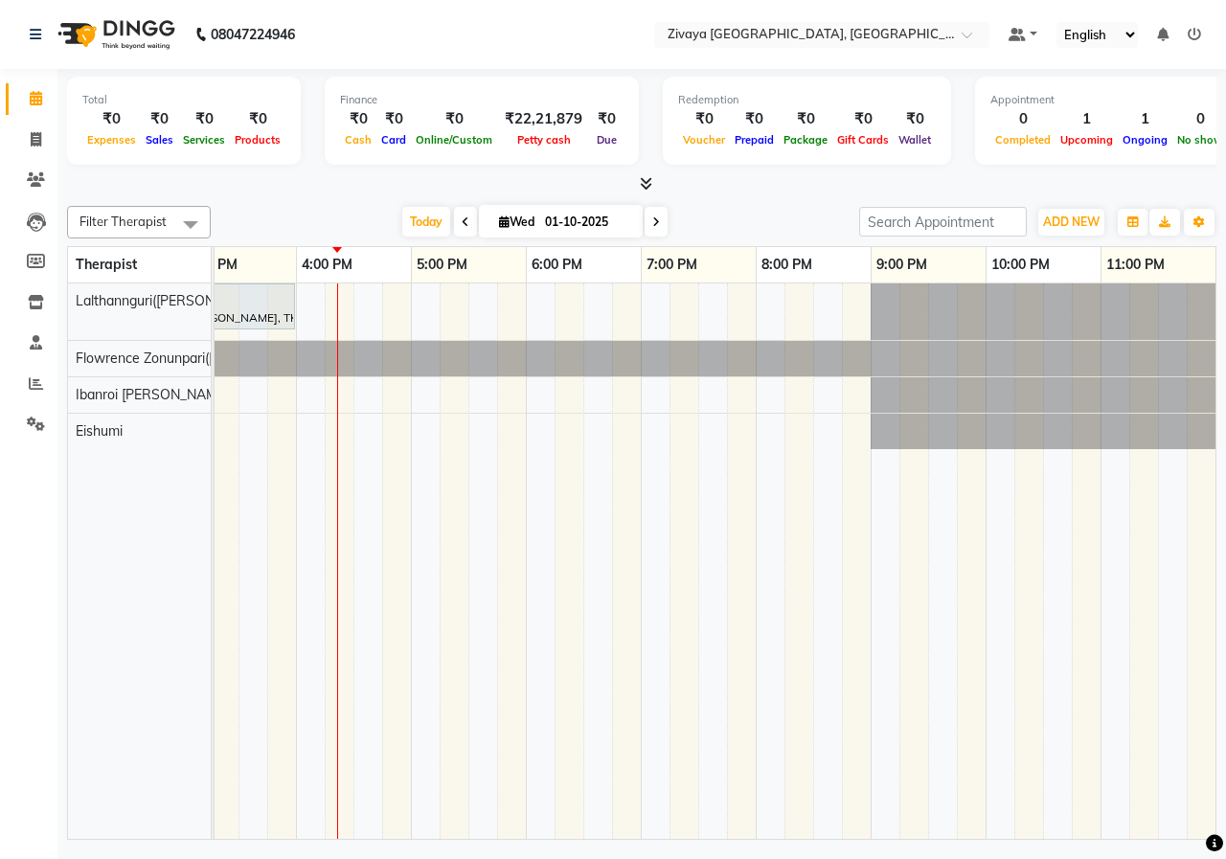
click at [794, 177] on div at bounding box center [641, 184] width 1149 height 20
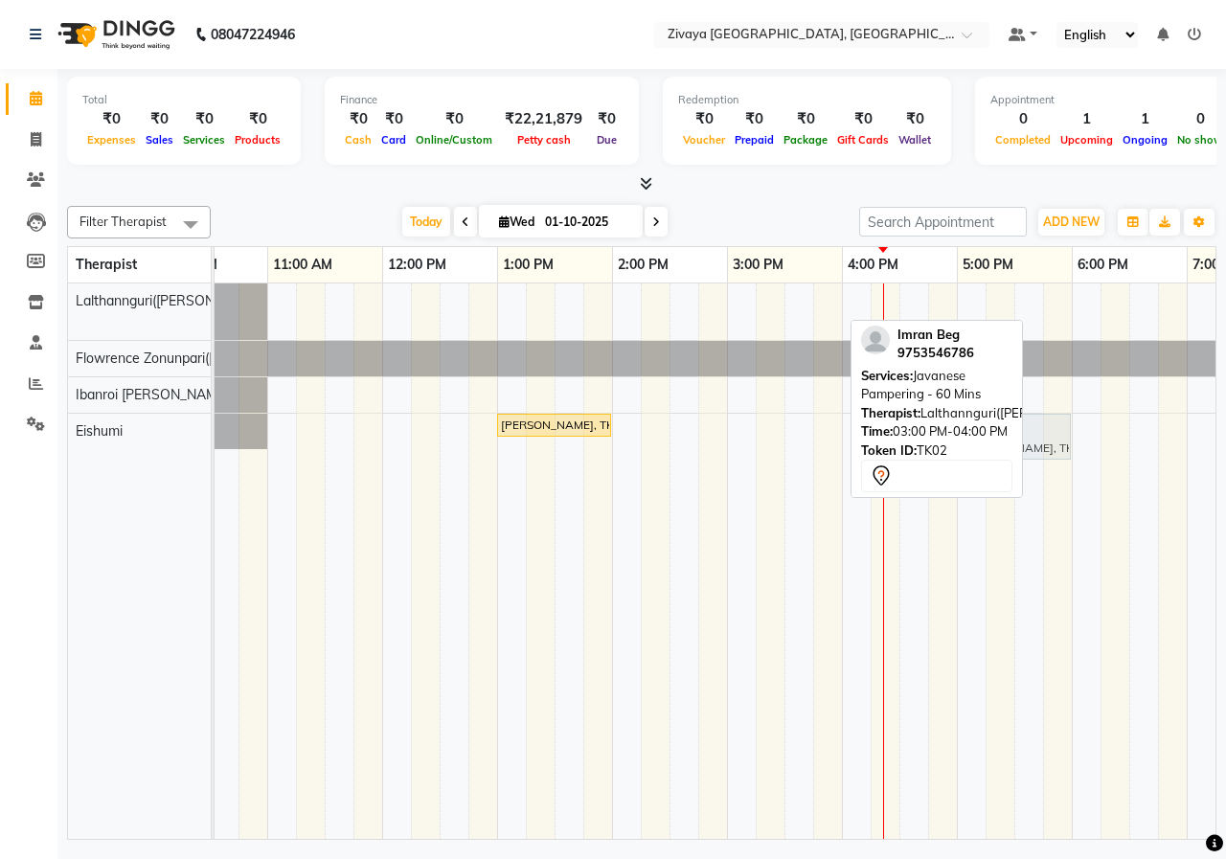
drag, startPoint x: 776, startPoint y: 307, endPoint x: 995, endPoint y: 415, distance: 244.1
click at [995, 415] on div "Filter Therapist Select All Eishumi Flowrence Zonunpari([PERSON_NAME]) Ibanroi …" at bounding box center [641, 519] width 1149 height 642
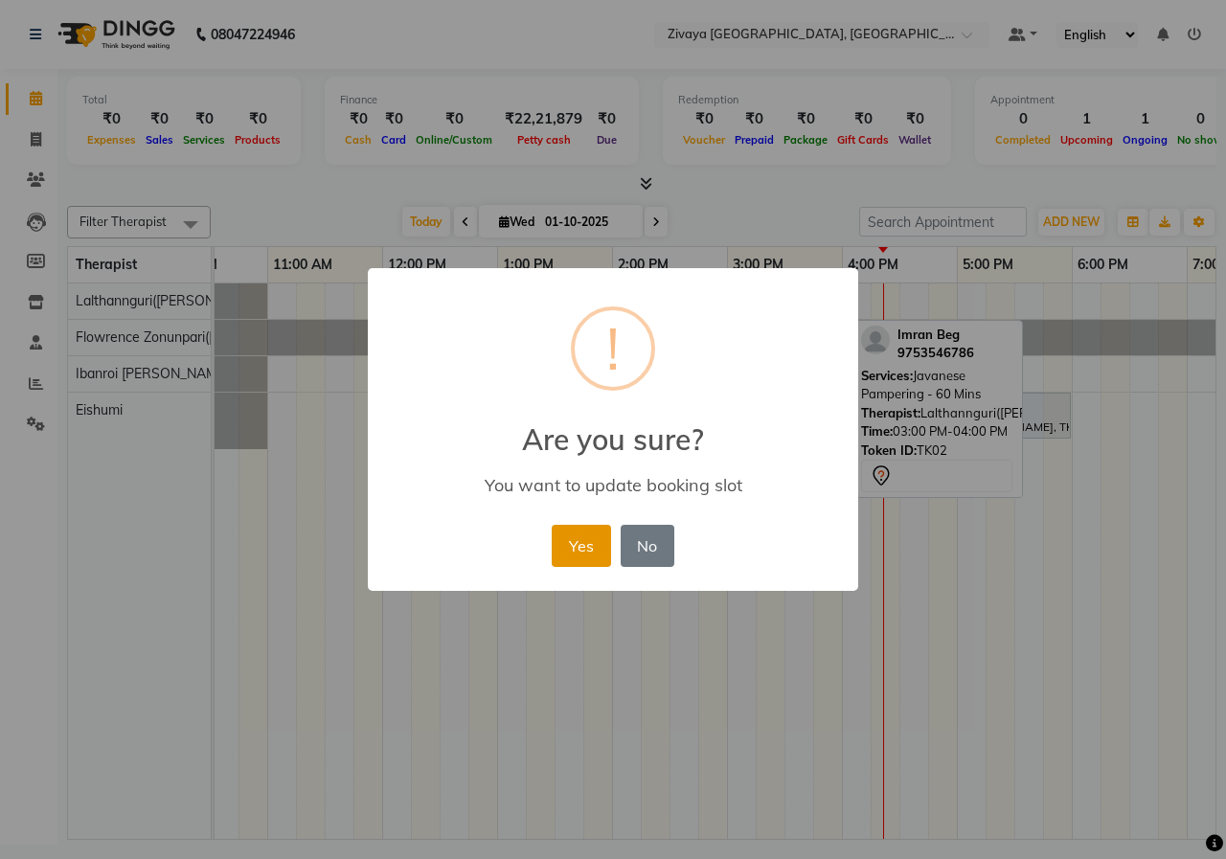
click at [596, 560] on button "Yes" at bounding box center [581, 546] width 58 height 42
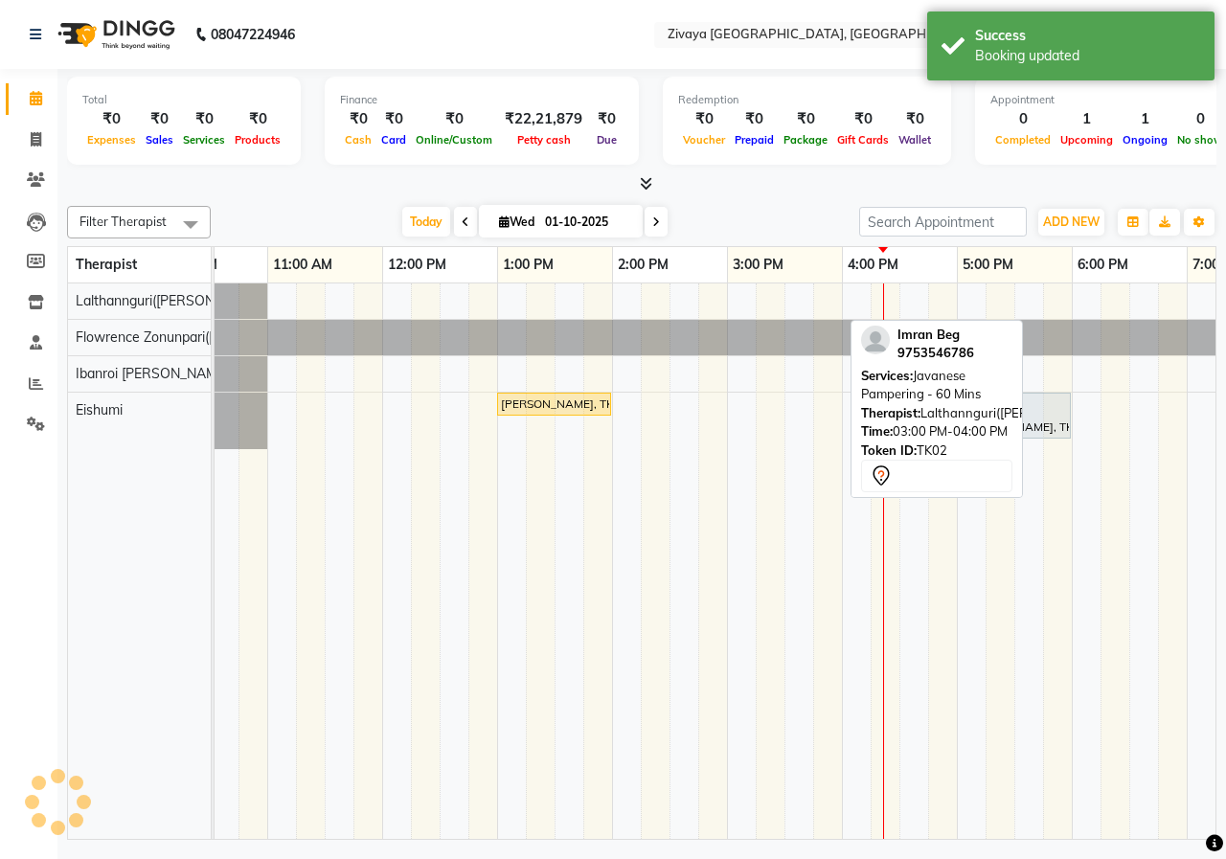
click at [818, 193] on div at bounding box center [641, 184] width 1149 height 20
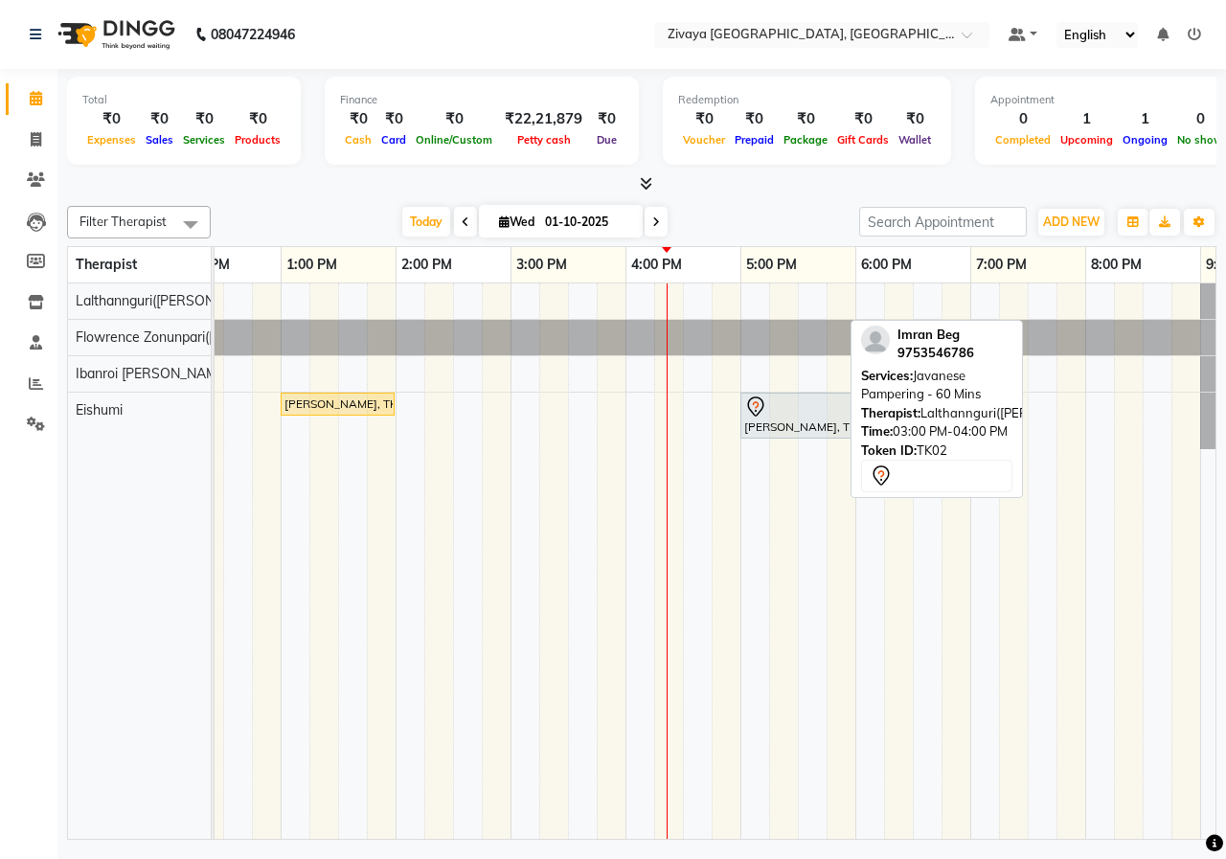
click at [728, 215] on div "[DATE] [DATE]" at bounding box center [534, 222] width 629 height 29
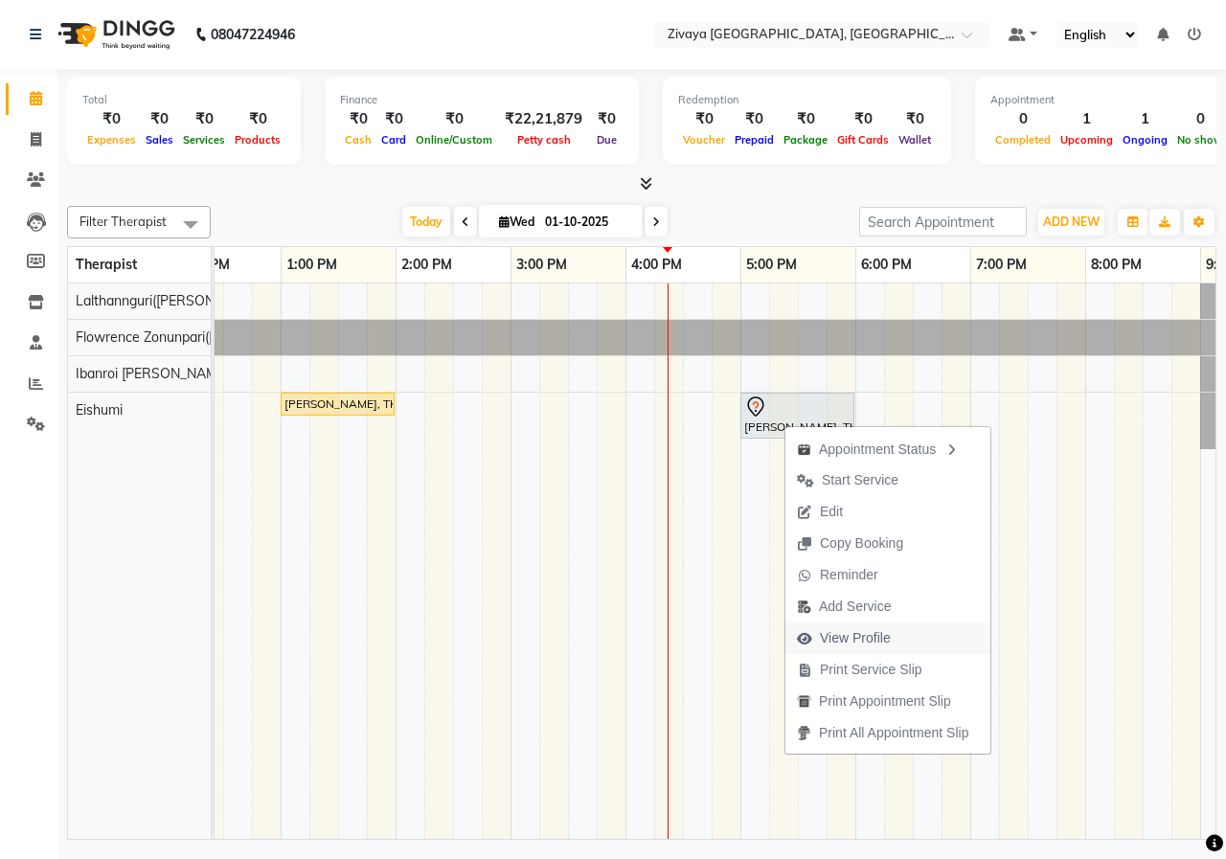
click at [846, 625] on span "View Profile" at bounding box center [843, 638] width 117 height 32
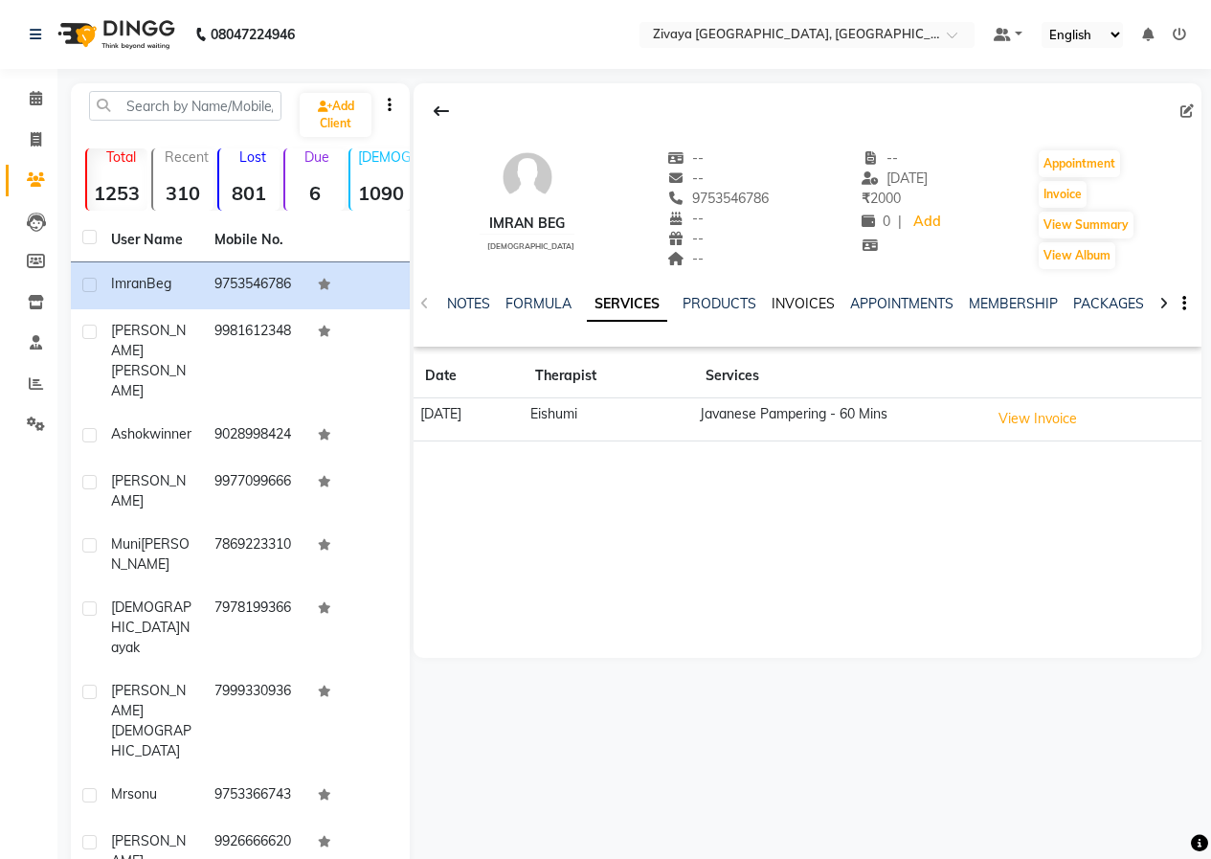
click at [819, 298] on link "INVOICES" at bounding box center [803, 303] width 63 height 17
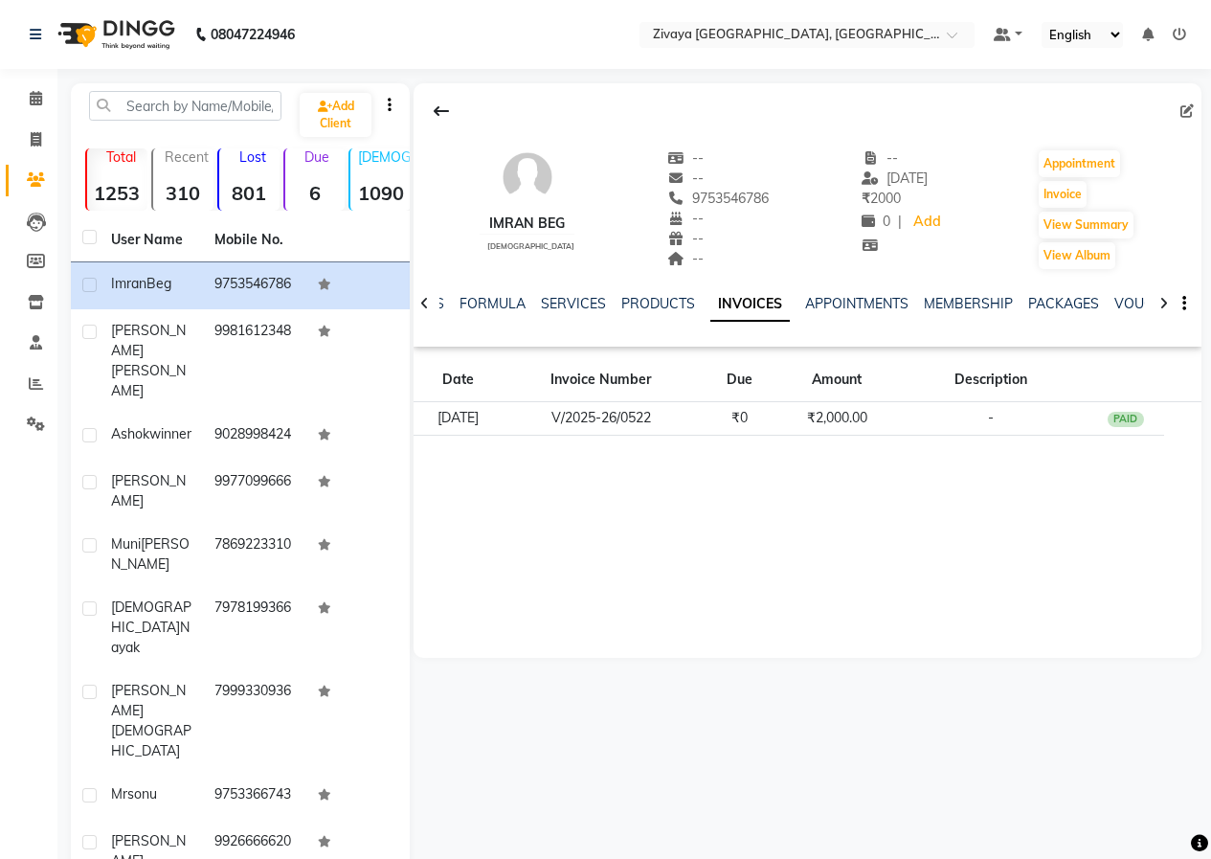
click at [150, 37] on img at bounding box center [114, 35] width 131 height 54
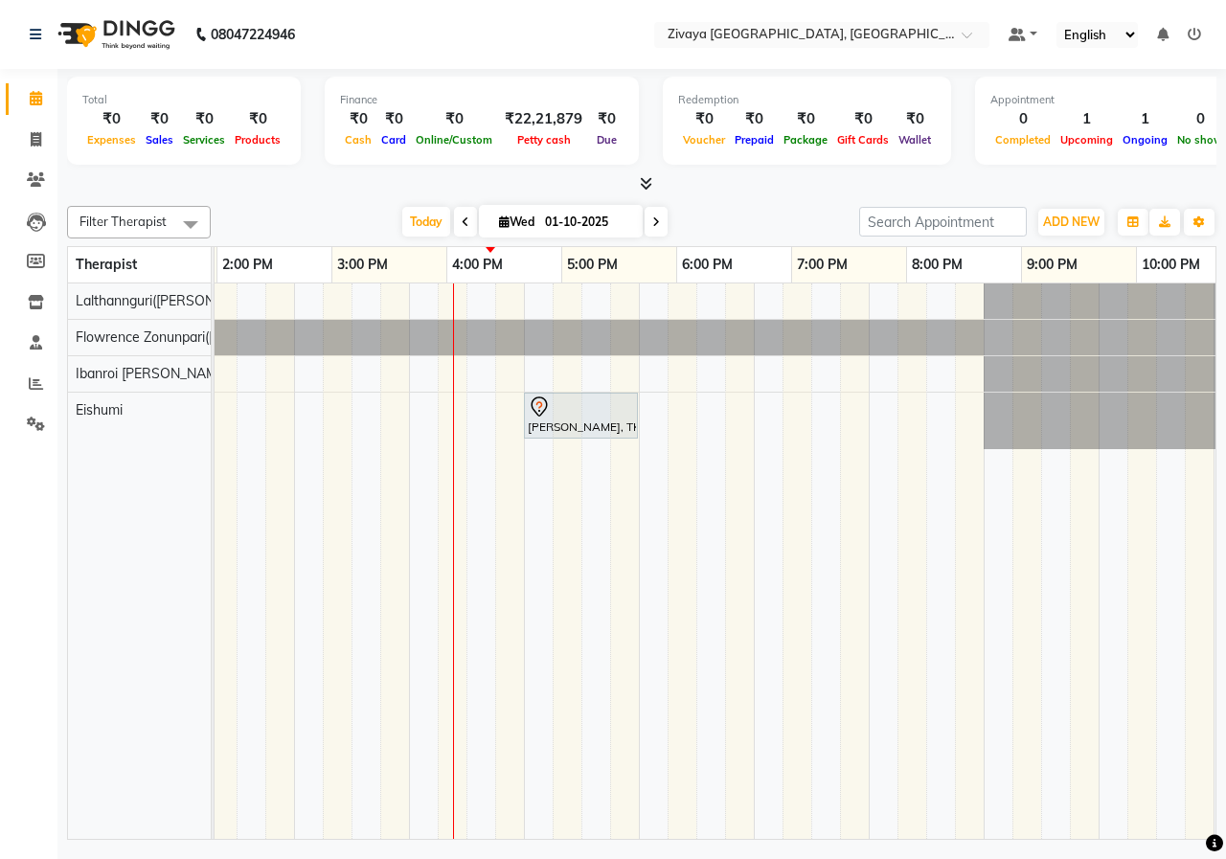
scroll to position [0, 725]
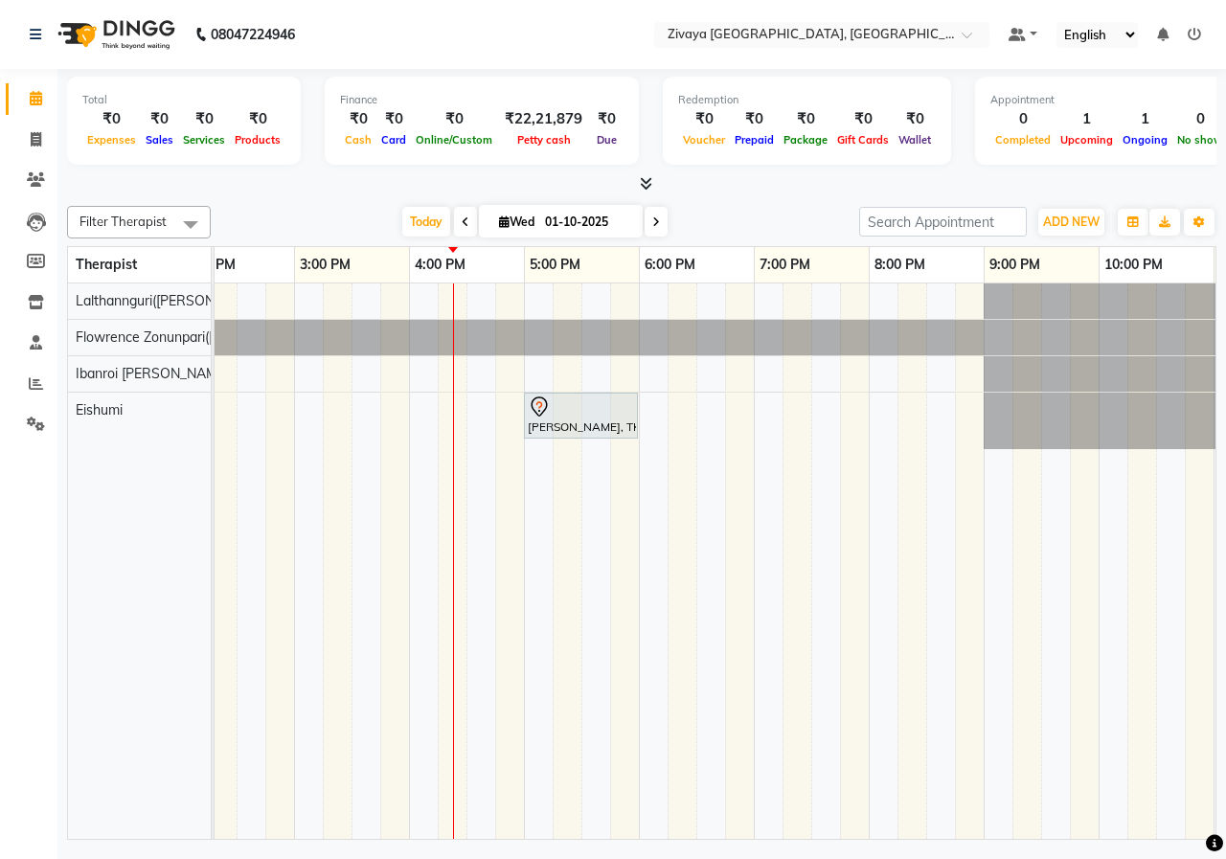
click at [715, 298] on div "[PERSON_NAME], TK01, 01:00 PM-02:00 PM, Javanese Pampering - 60 Mins Imran Beg,…" at bounding box center [409, 560] width 1839 height 555
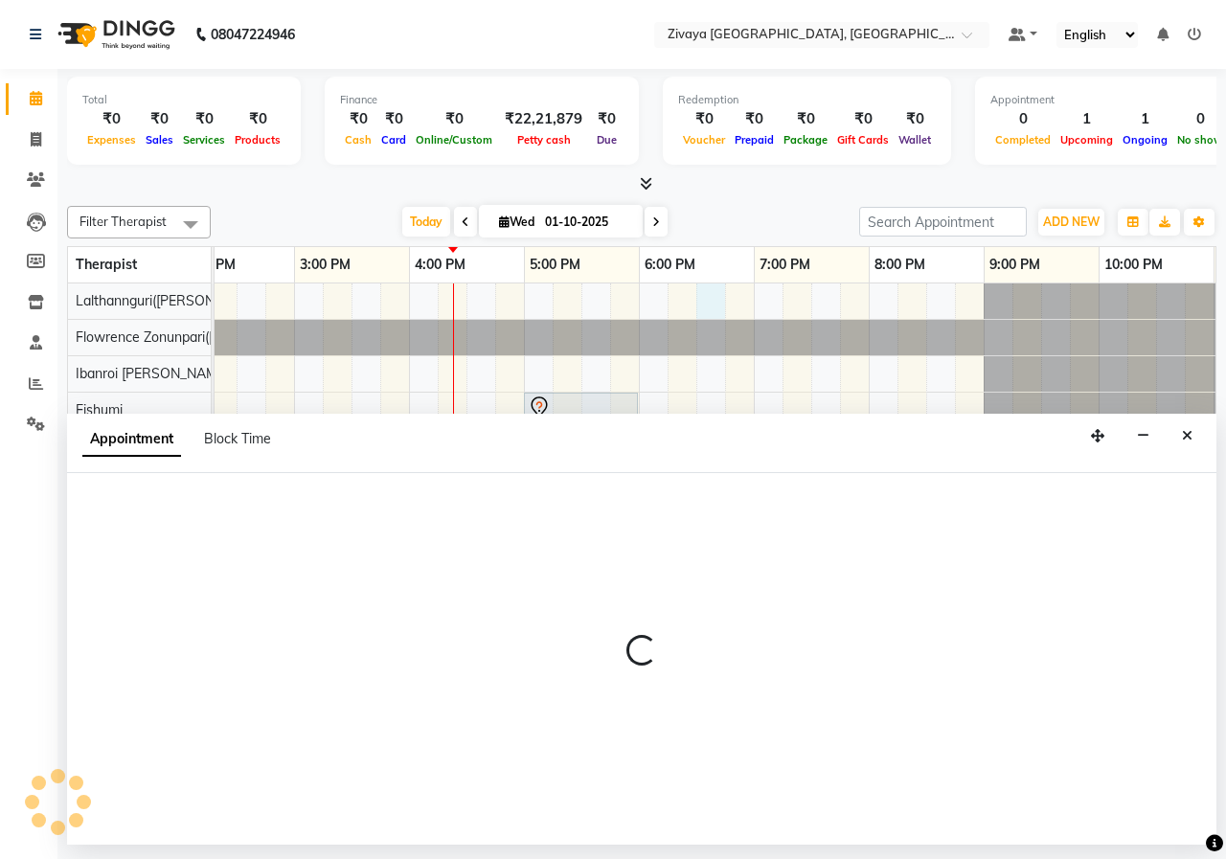
select select "49516"
select select "1110"
select select "tentative"
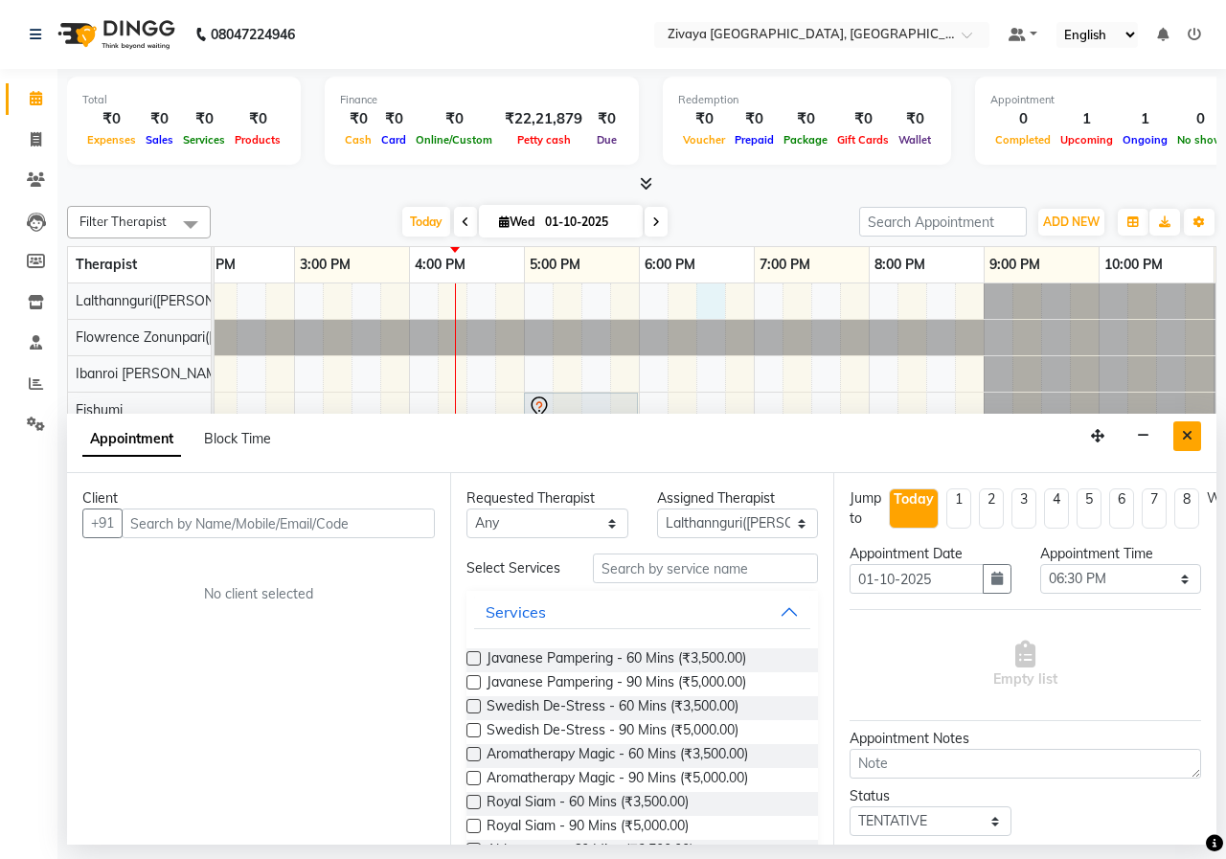
click at [1196, 442] on button "Close" at bounding box center [1187, 436] width 28 height 30
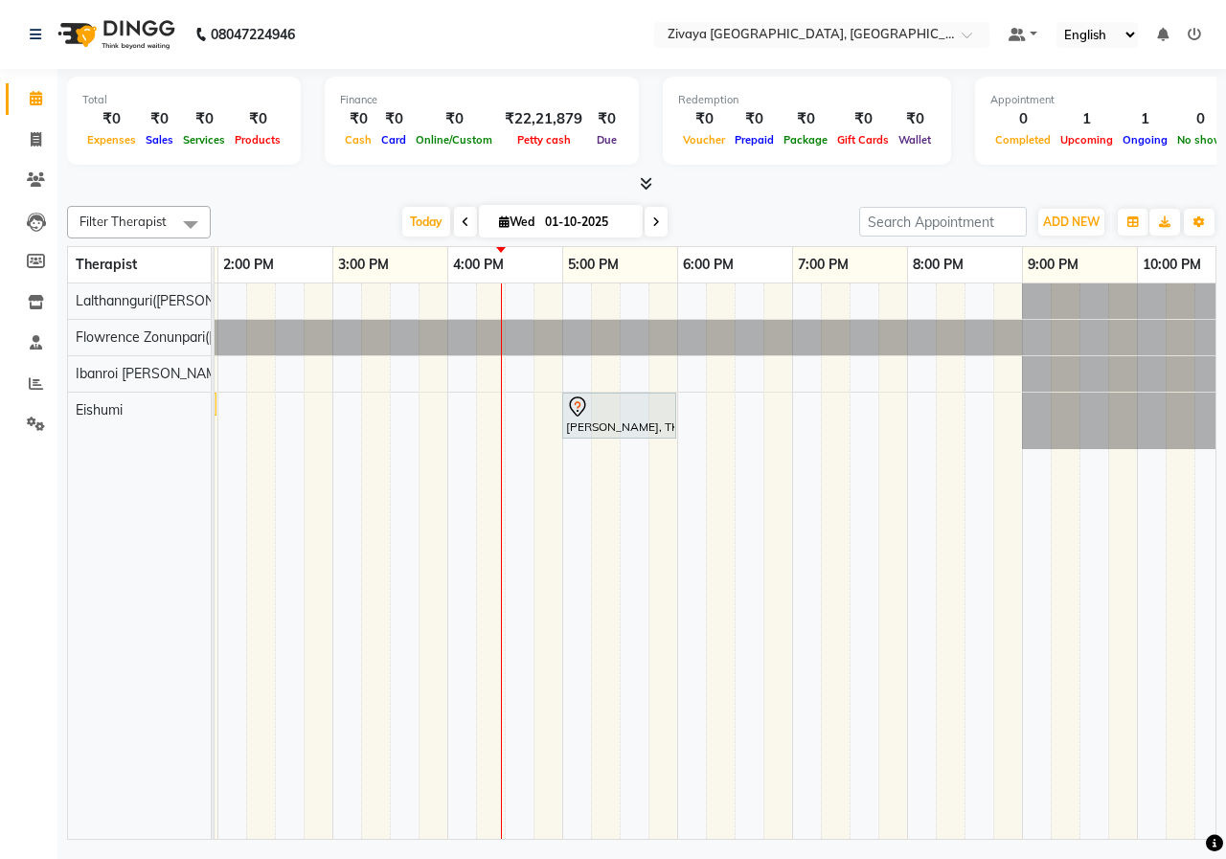
scroll to position [0, 680]
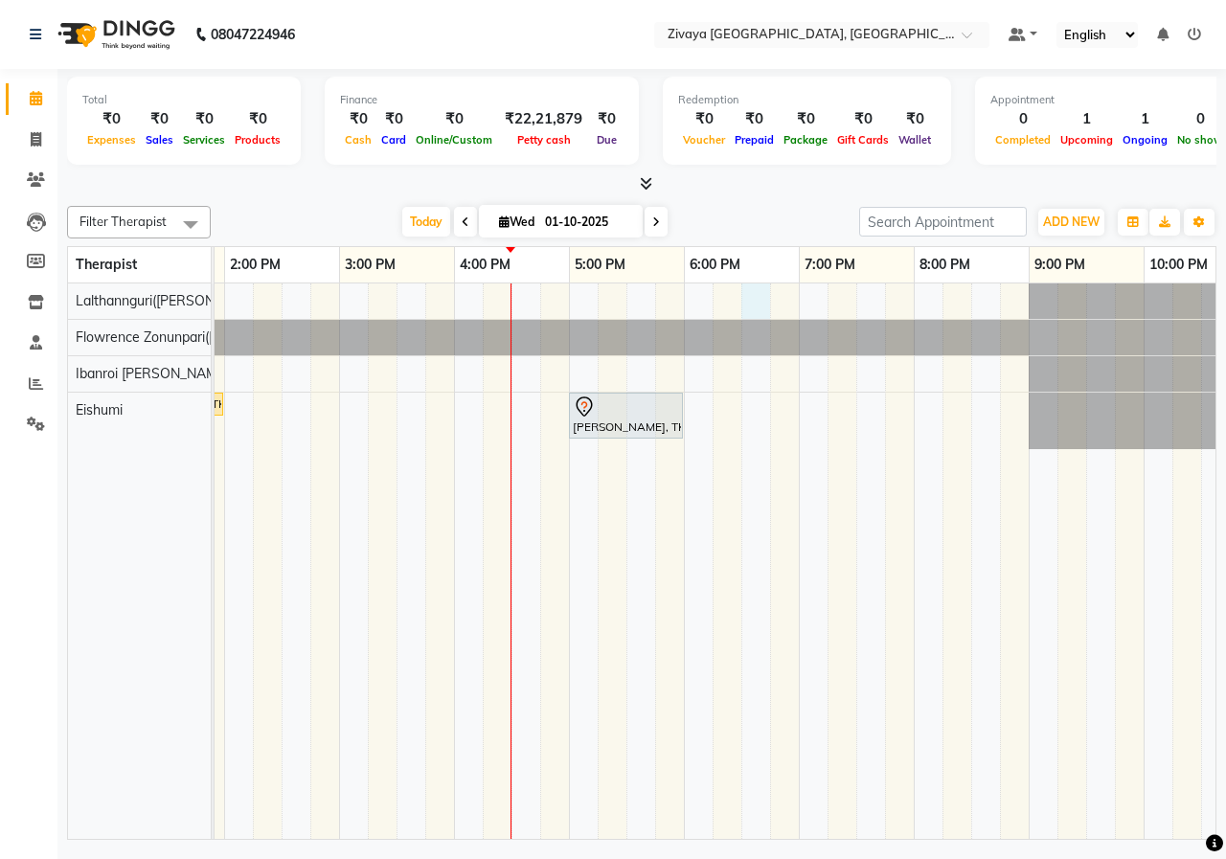
click at [756, 300] on div "[PERSON_NAME], TK01, 01:00 PM-02:00 PM, Javanese Pampering - 60 Mins Imran Beg,…" at bounding box center [454, 560] width 1839 height 555
select select "49516"
select select "1110"
select select "tentative"
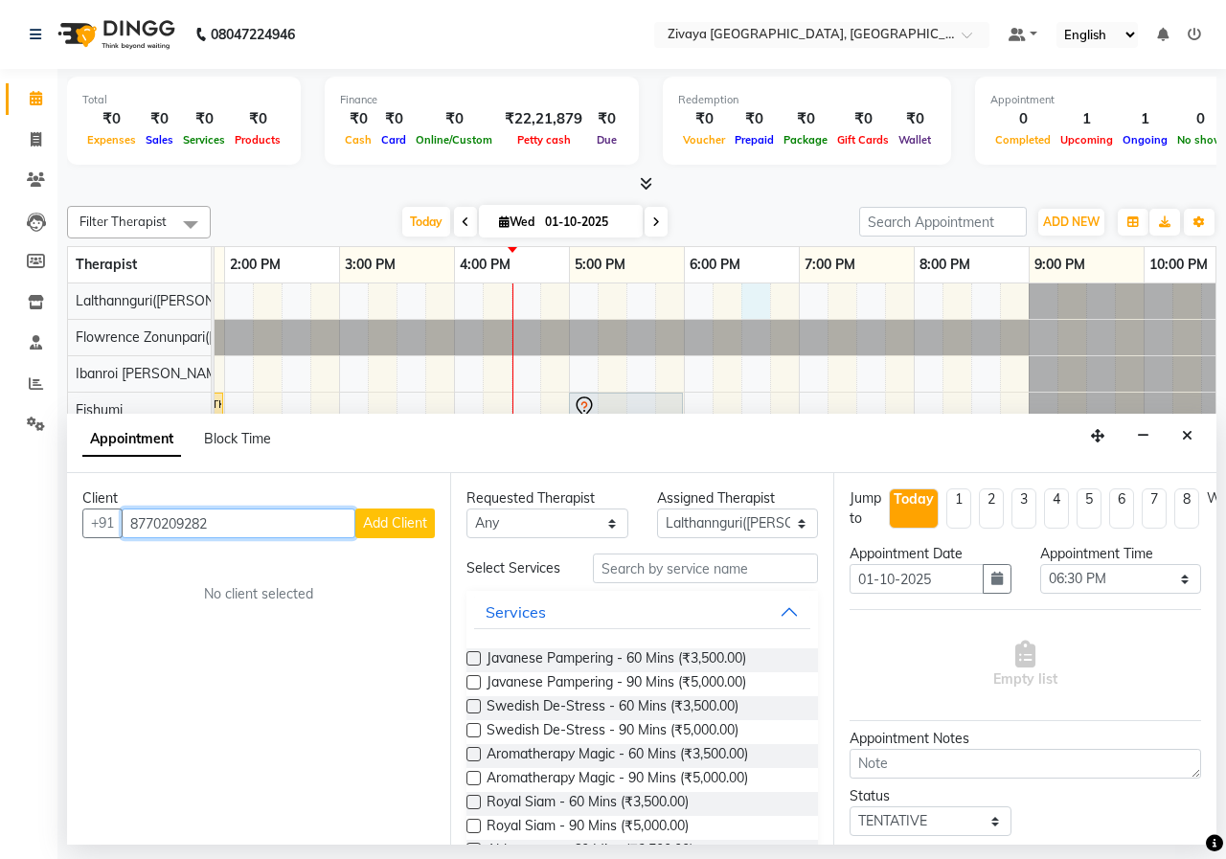
type input "8770209282"
click at [385, 532] on button "Add Client" at bounding box center [394, 524] width 79 height 30
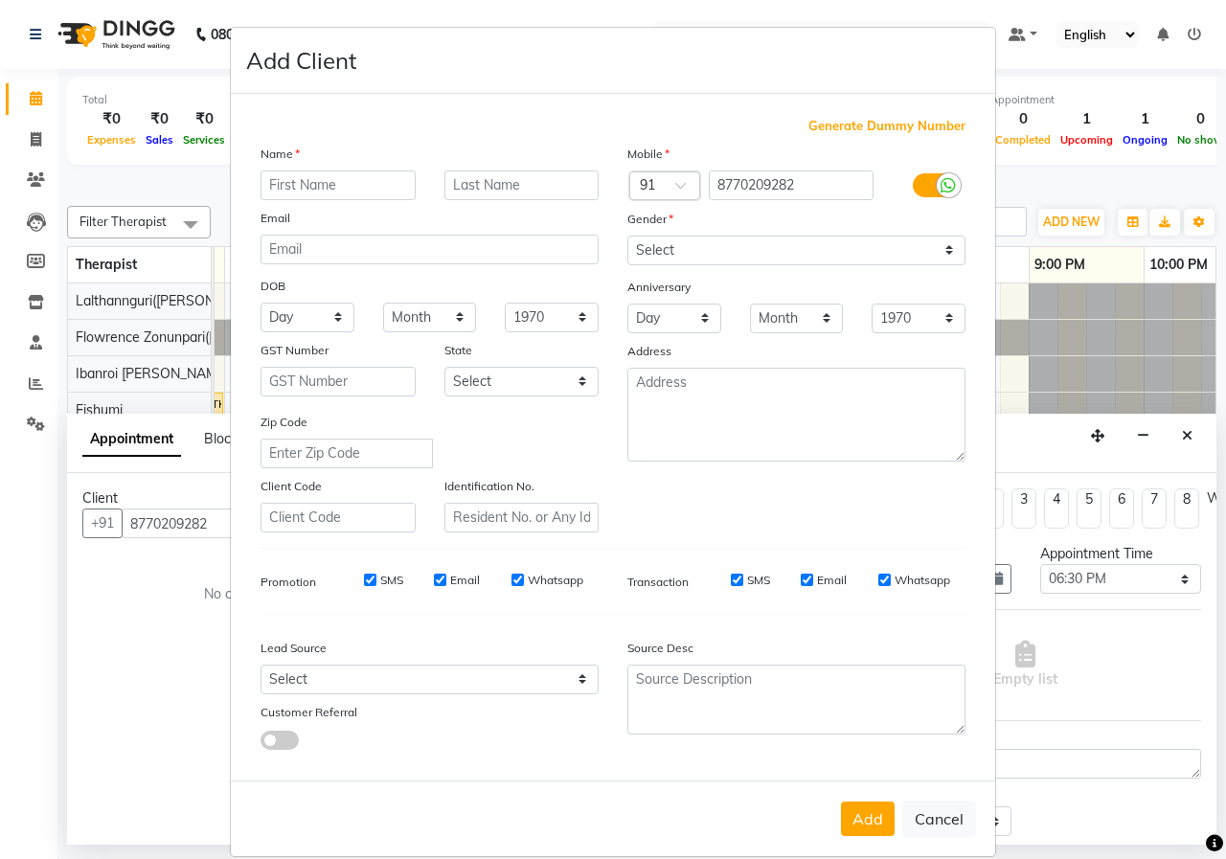
click at [375, 185] on input "text" at bounding box center [337, 185] width 155 height 30
type input "Mr"
type input "yogesh"
drag, startPoint x: 699, startPoint y: 254, endPoint x: 697, endPoint y: 264, distance: 10.7
click at [699, 254] on select "Select [DEMOGRAPHIC_DATA] [DEMOGRAPHIC_DATA] Other Prefer Not To Say" at bounding box center [796, 251] width 338 height 30
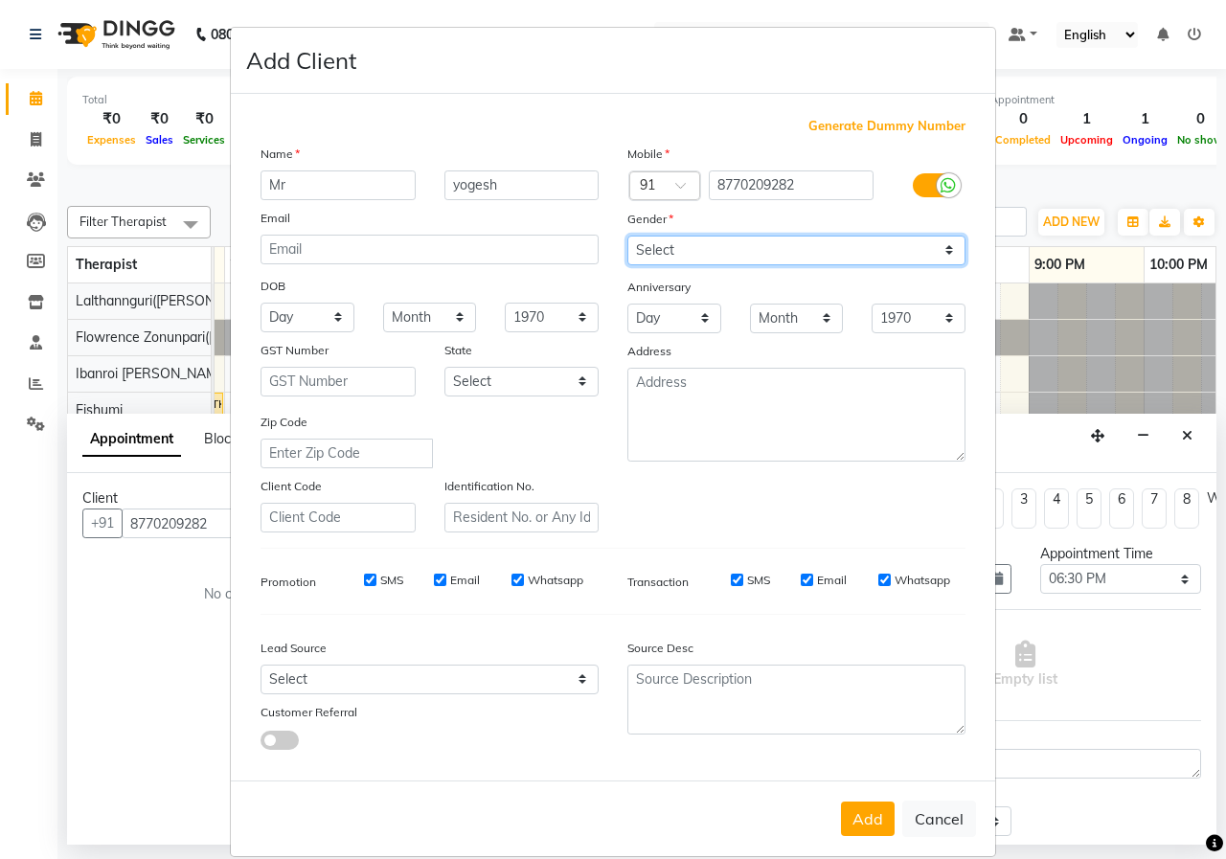
select select "[DEMOGRAPHIC_DATA]"
click at [627, 236] on select "Select [DEMOGRAPHIC_DATA] [DEMOGRAPHIC_DATA] Other Prefer Not To Say" at bounding box center [796, 251] width 338 height 30
click at [871, 814] on button "Add" at bounding box center [868, 819] width 54 height 34
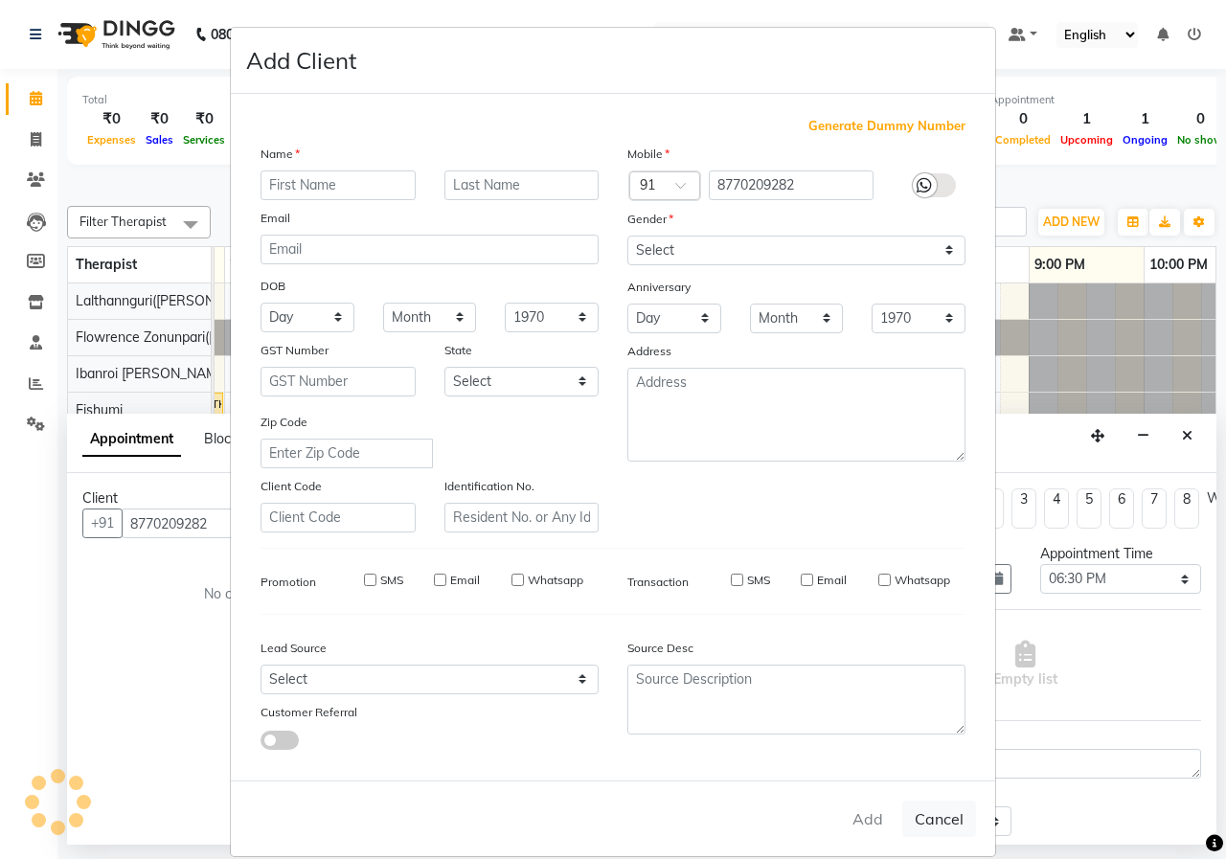
select select
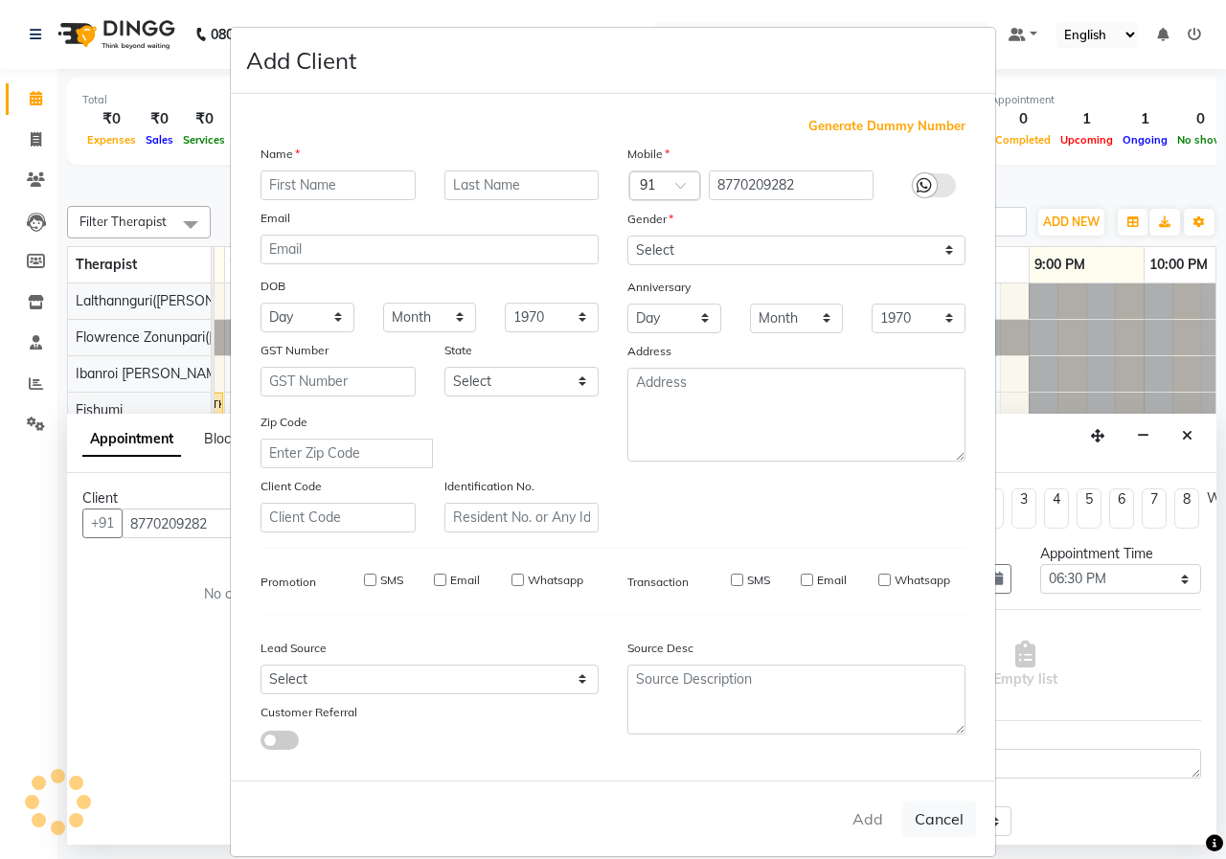
select select
checkbox input "false"
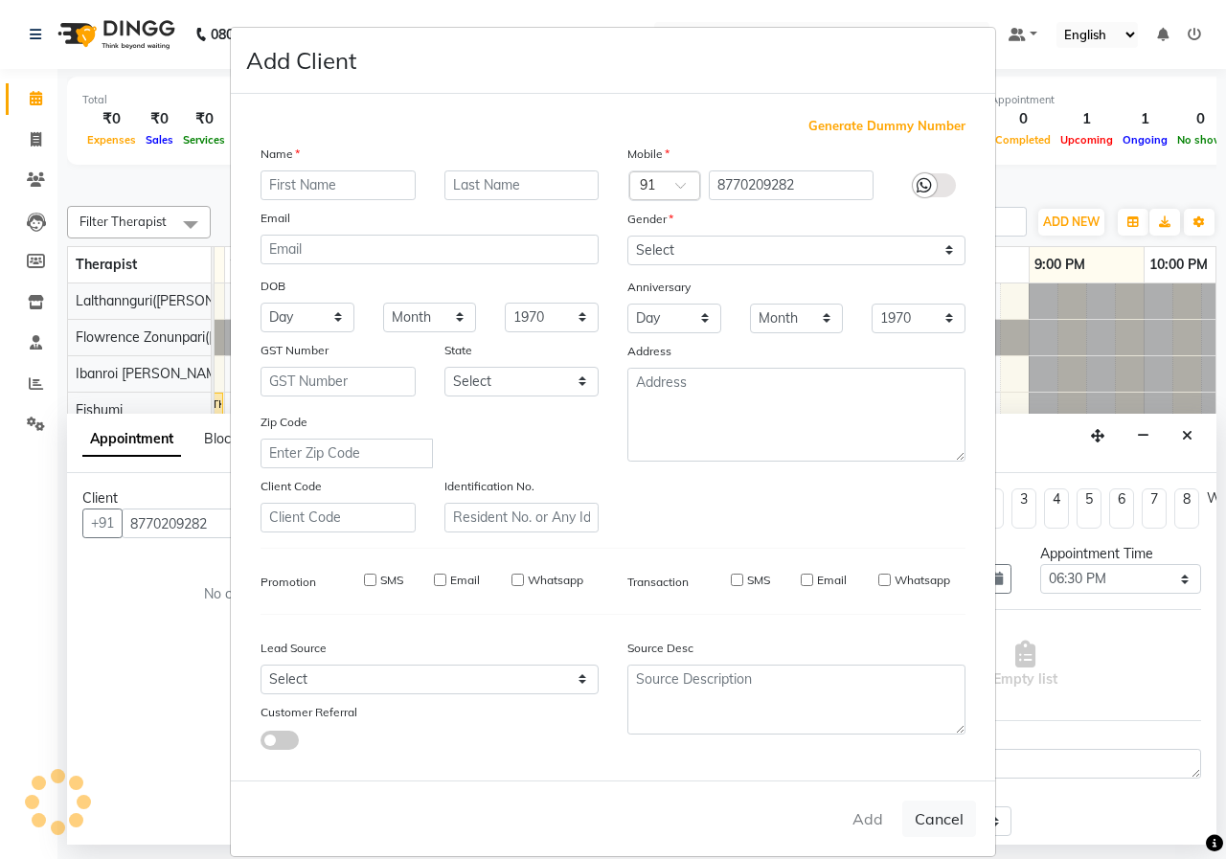
checkbox input "false"
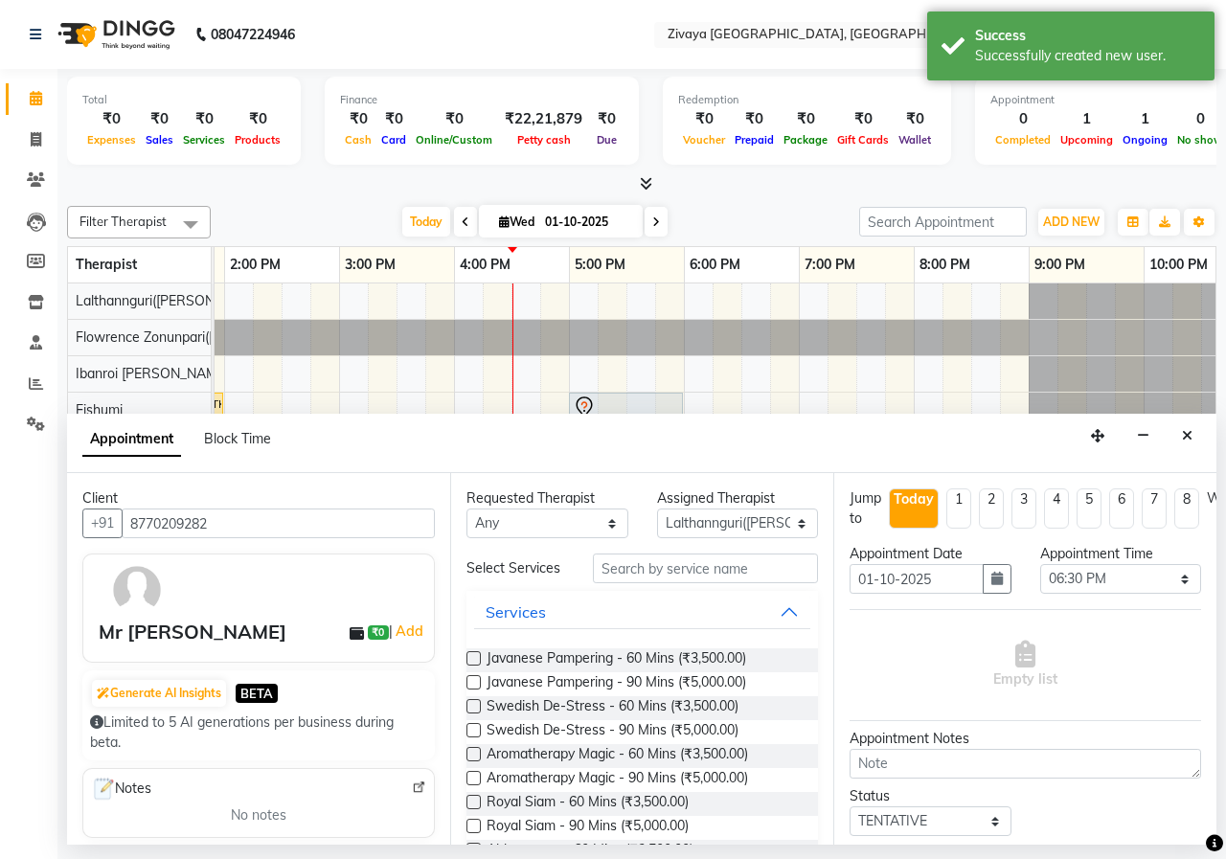
click at [476, 649] on div "Javanese Pampering - 60 Mins (₹3,500.00)" at bounding box center [641, 660] width 351 height 24
click at [472, 655] on label at bounding box center [473, 658] width 14 height 14
click at [472, 655] on input "checkbox" at bounding box center [472, 660] width 12 height 12
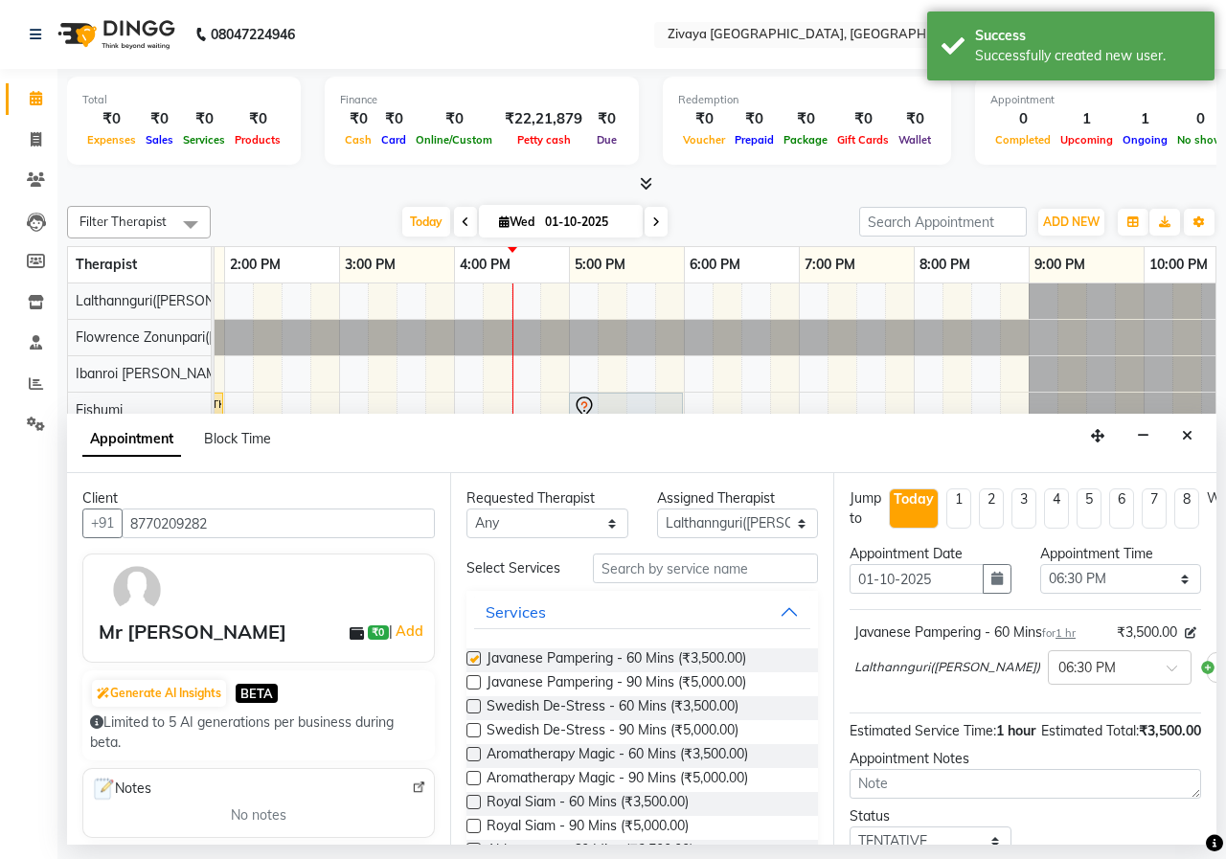
checkbox input "false"
click at [473, 685] on label at bounding box center [473, 682] width 14 height 14
click at [473, 685] on input "checkbox" at bounding box center [472, 684] width 12 height 12
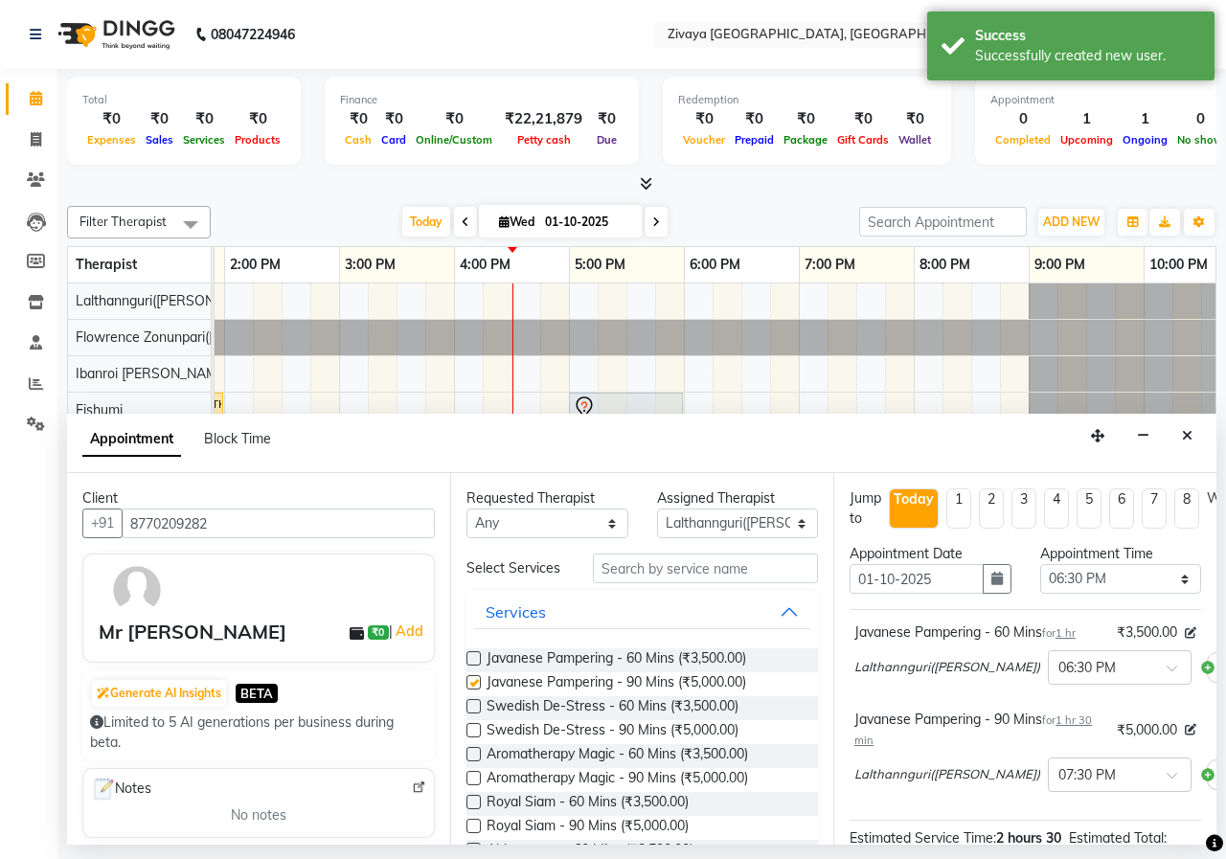
checkbox input "false"
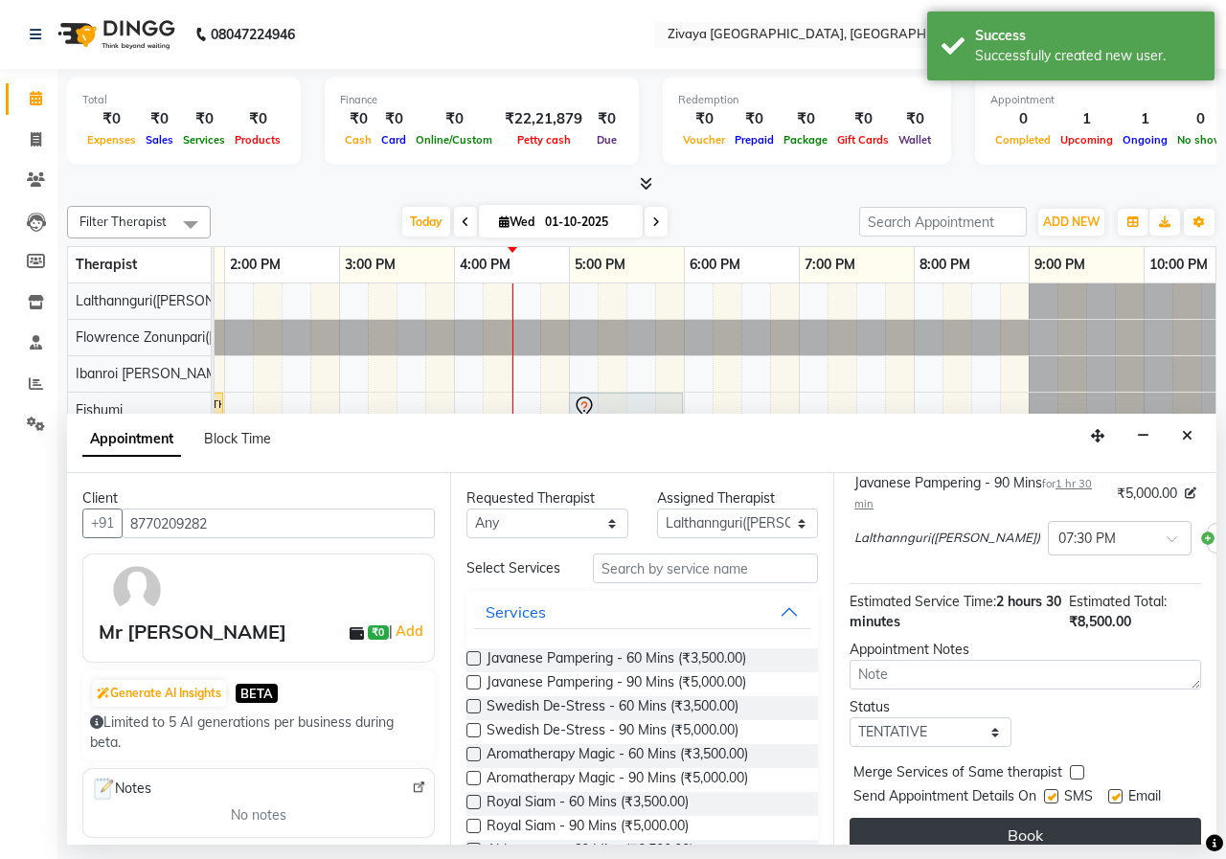
scroll to position [274, 0]
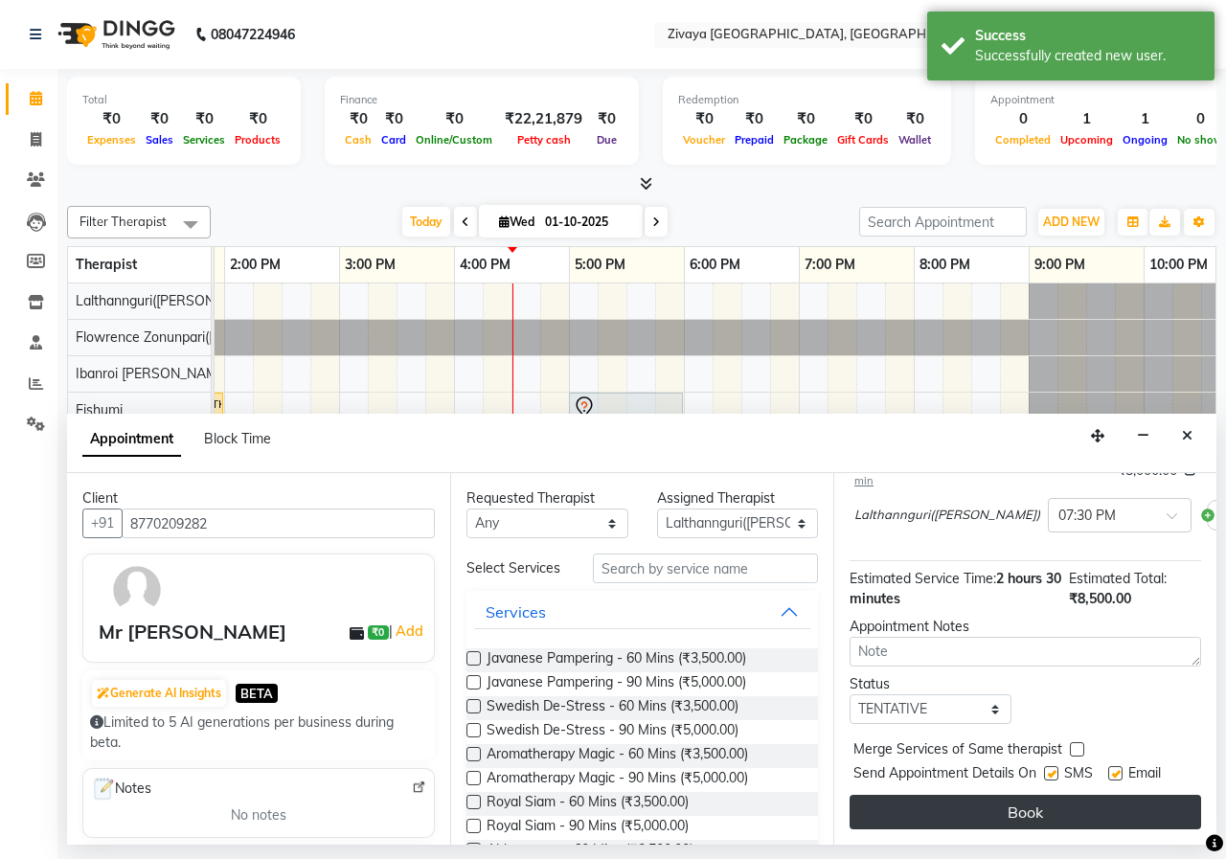
click at [1025, 799] on button "Book" at bounding box center [1024, 812] width 351 height 34
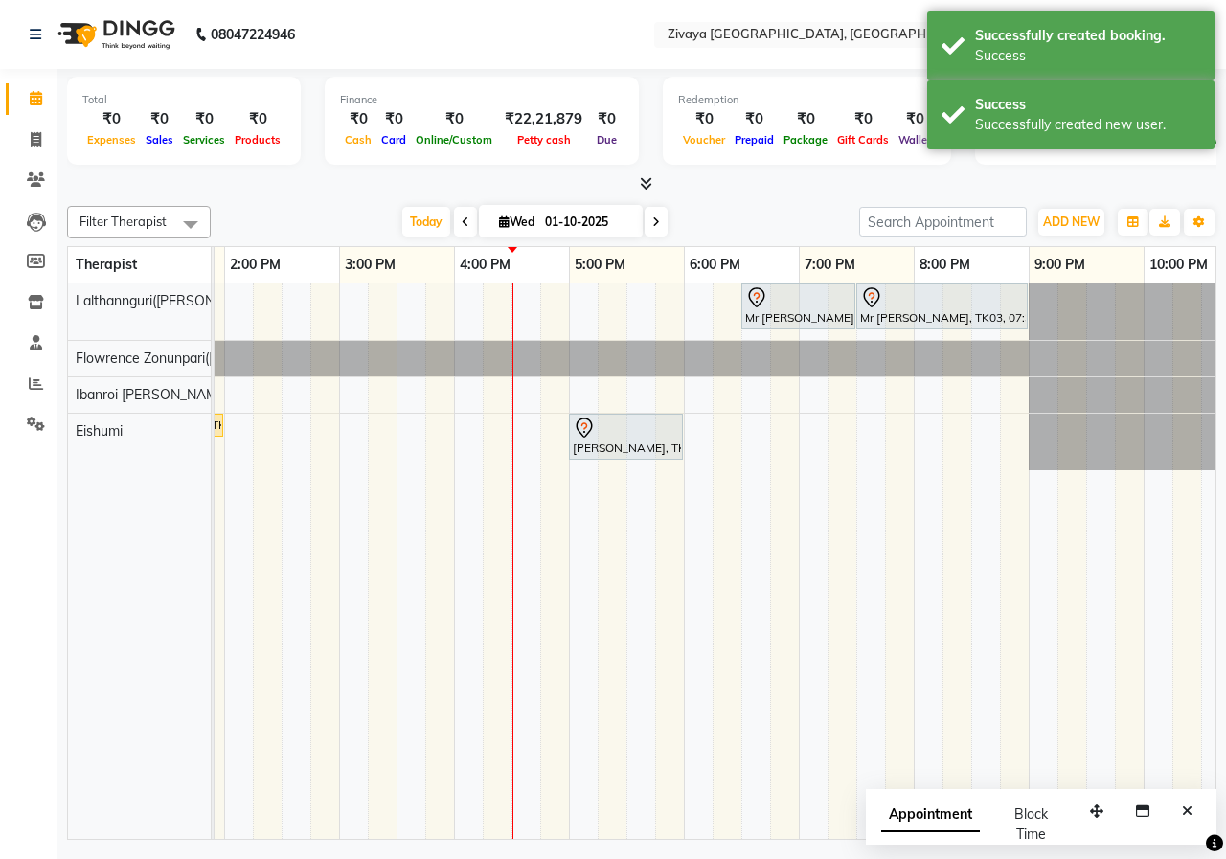
click at [929, 825] on span "Appointment" at bounding box center [930, 815] width 99 height 34
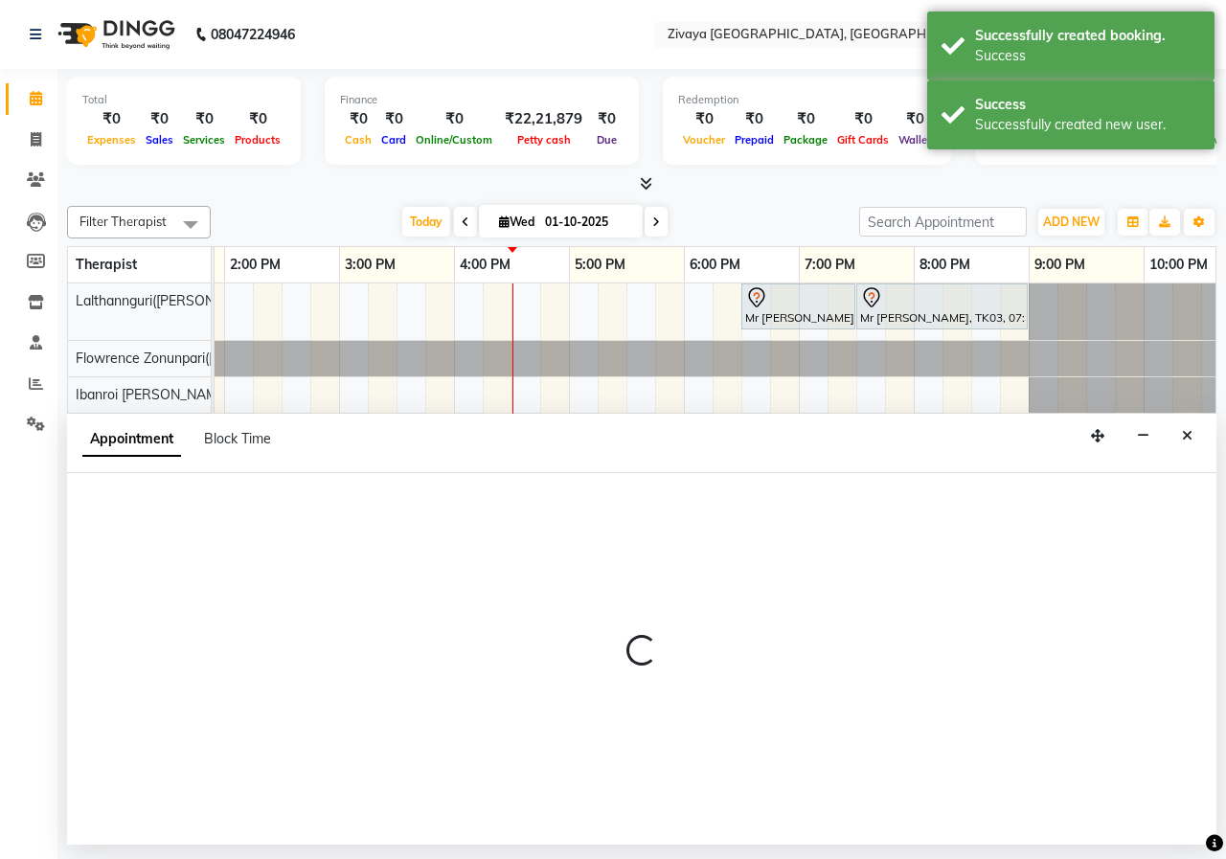
select select "tentative"
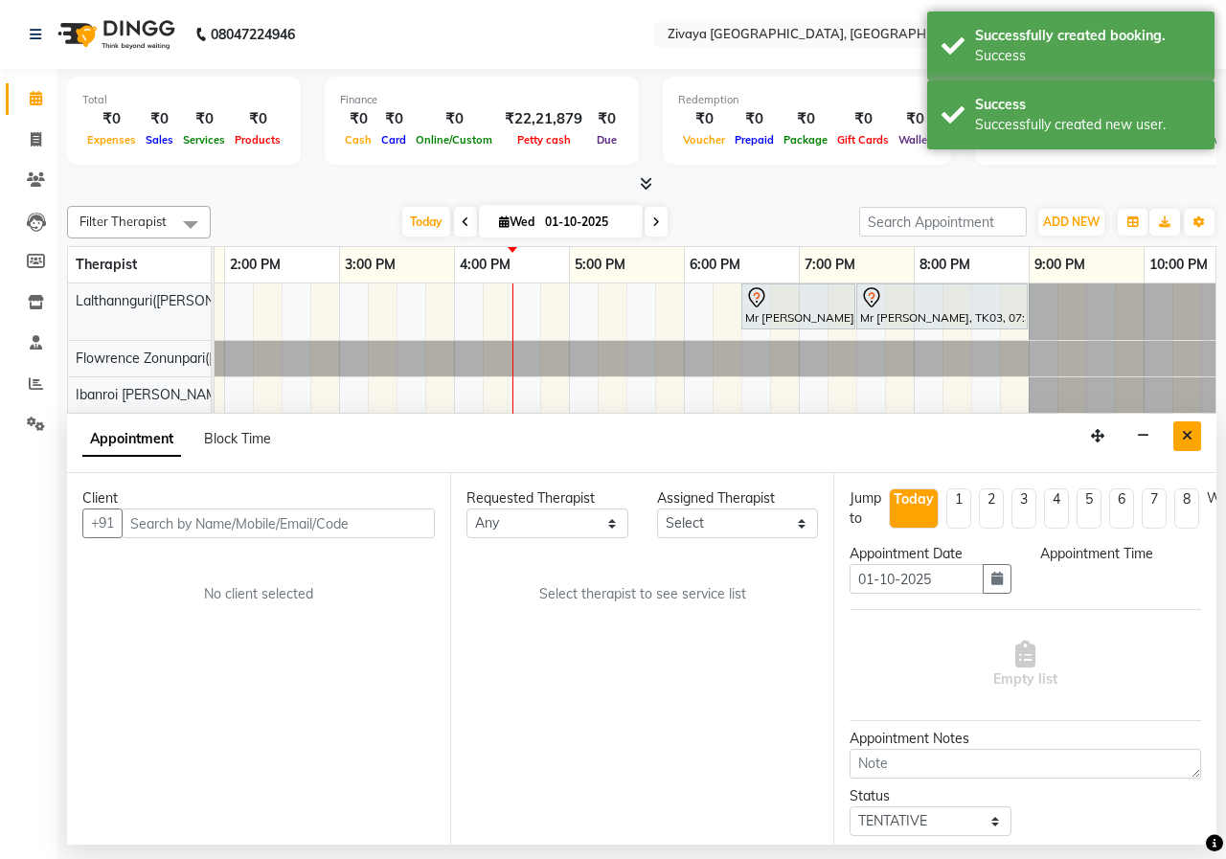
click at [1192, 441] on button "Close" at bounding box center [1187, 436] width 28 height 30
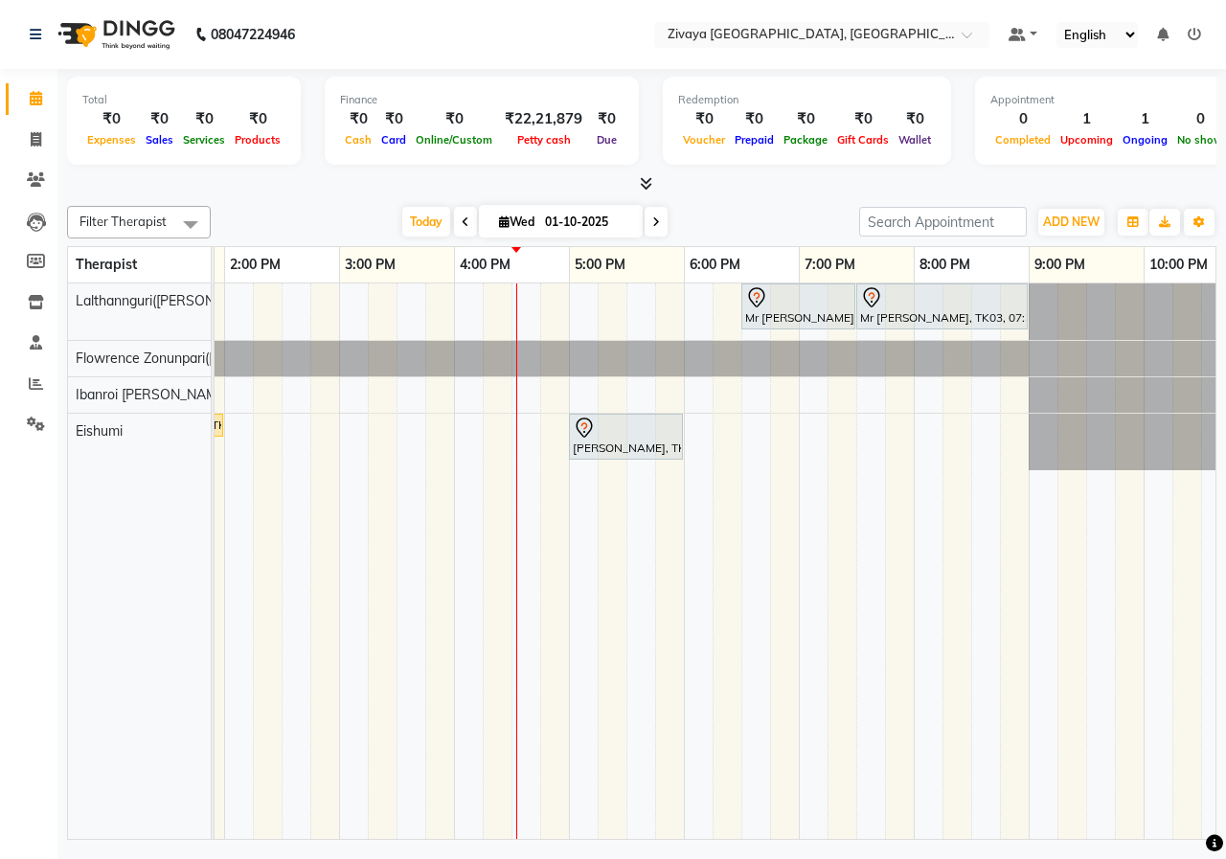
click at [792, 197] on div "Total ₹0 Expenses ₹0 Sales ₹0 Services ₹0 Products Finance ₹0 Cash ₹0 Card ₹0 O…" at bounding box center [641, 457] width 1168 height 776
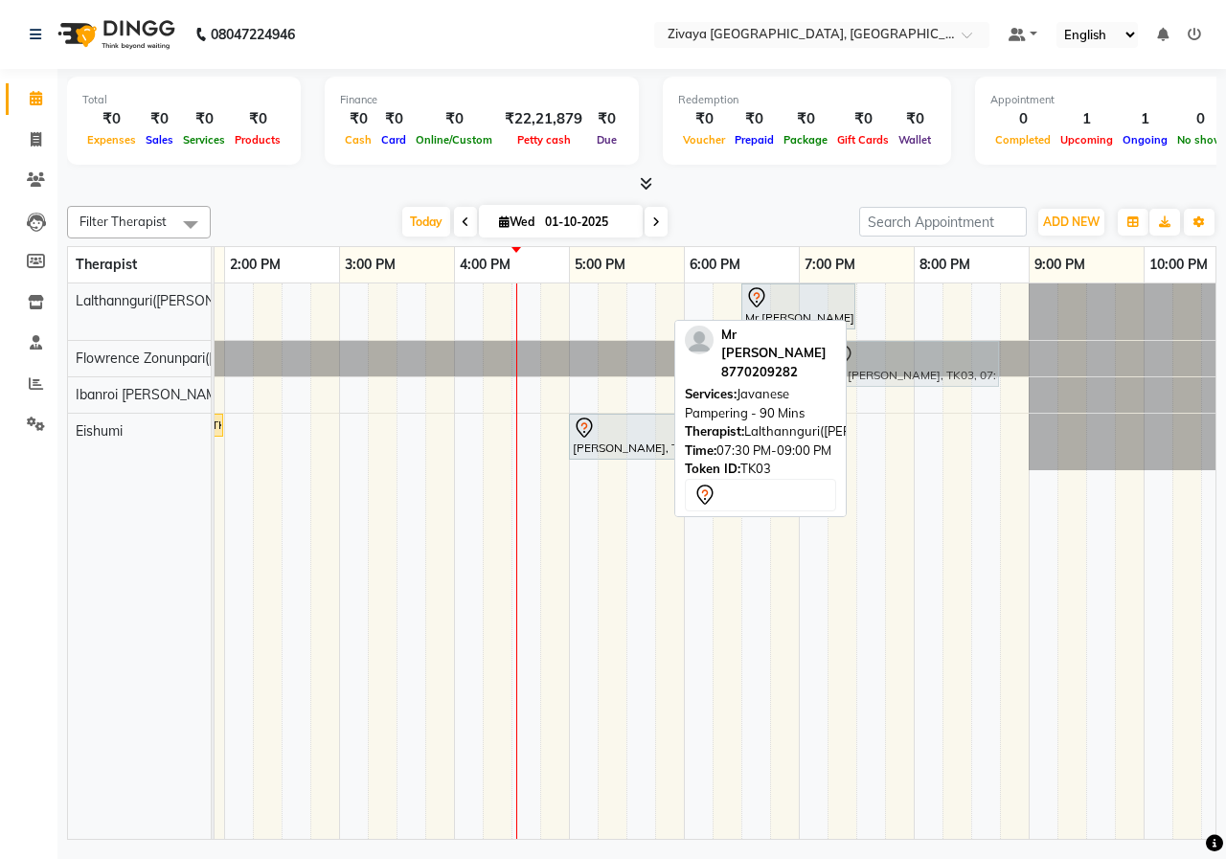
drag, startPoint x: 982, startPoint y: 315, endPoint x: 959, endPoint y: 375, distance: 64.6
click at [959, 375] on tbody "Mr [PERSON_NAME], TK03, 06:30 PM-07:30 PM, Javanese Pampering - 60 Mins Mr [PER…" at bounding box center [454, 376] width 1839 height 187
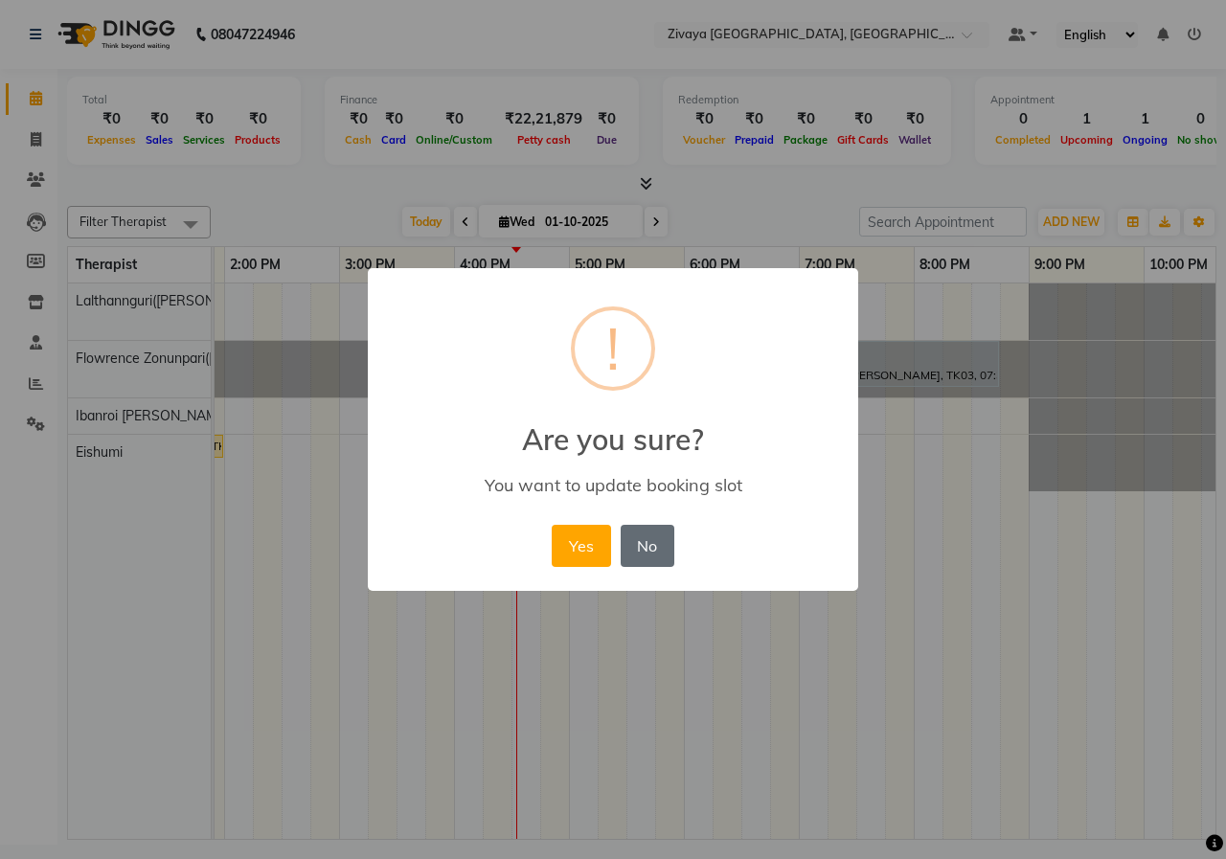
click at [637, 552] on button "No" at bounding box center [648, 546] width 54 height 42
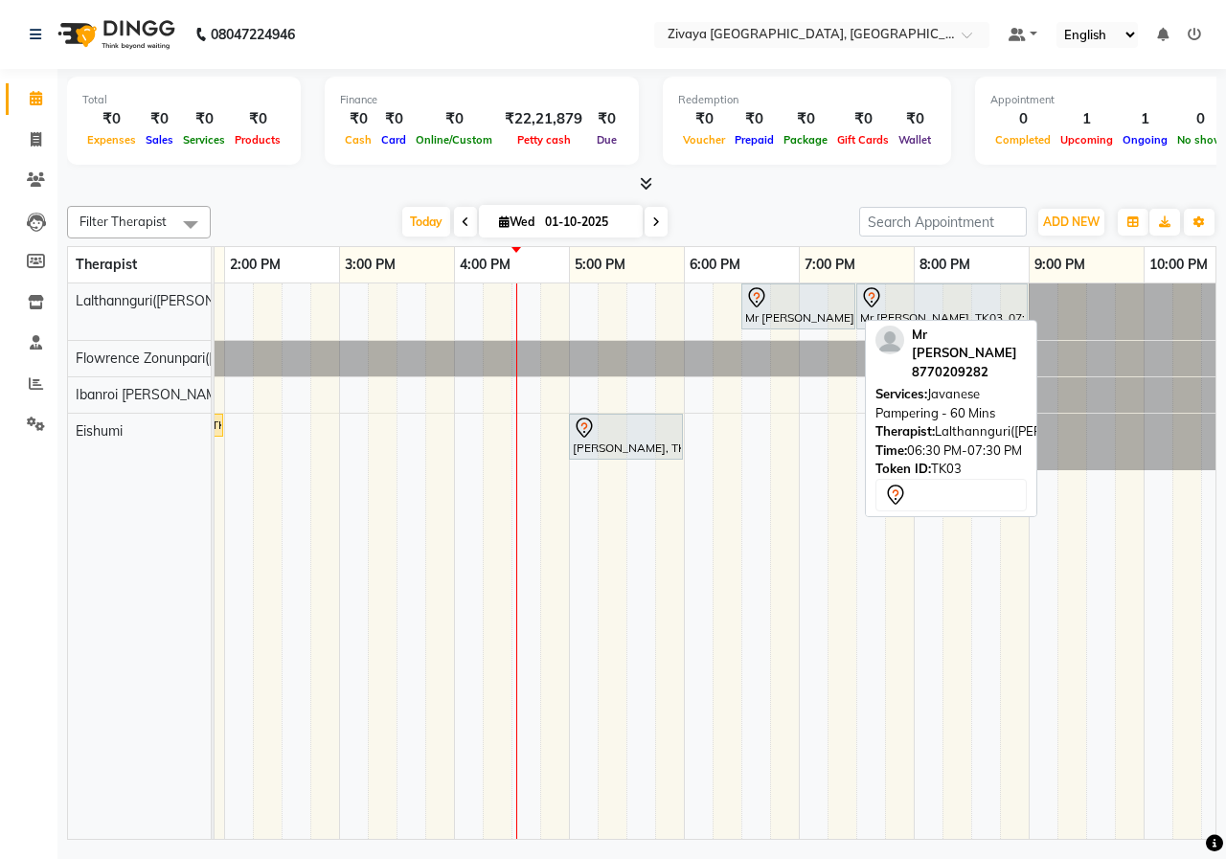
click at [786, 286] on div at bounding box center [798, 297] width 106 height 23
click at [795, 306] on div at bounding box center [798, 297] width 106 height 23
select select "7"
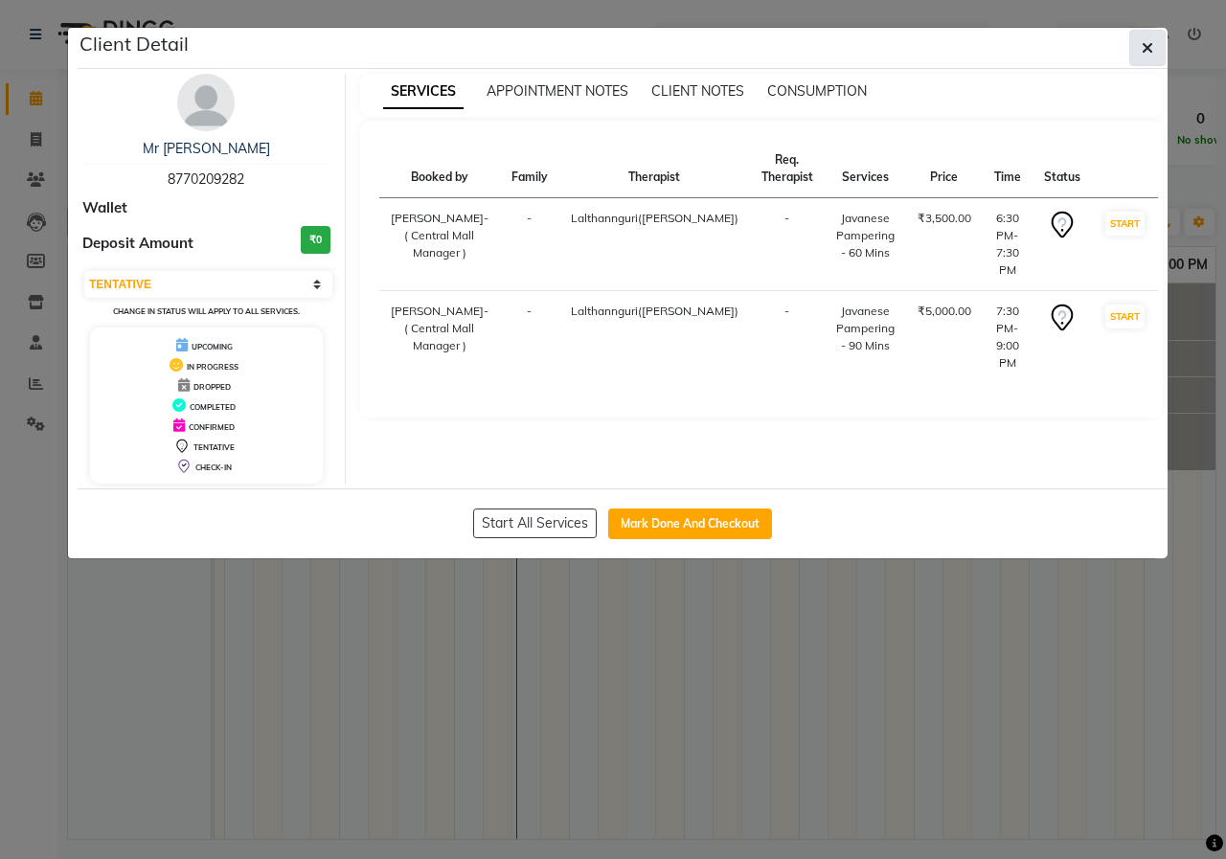
click at [1148, 52] on icon "button" at bounding box center [1147, 47] width 11 height 15
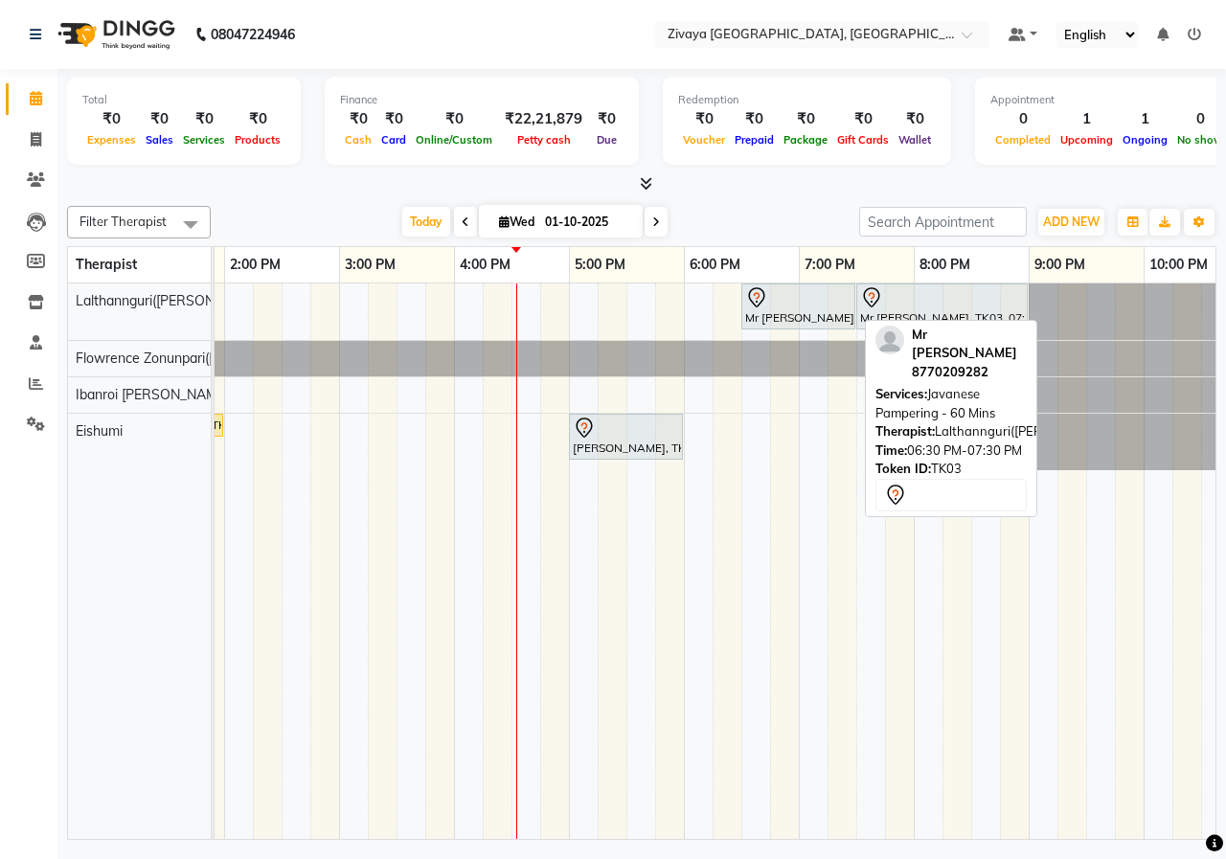
click at [801, 309] on div "Mr [PERSON_NAME], TK03, 06:30 PM-07:30 PM, Javanese Pampering - 60 Mins" at bounding box center [798, 306] width 110 height 40
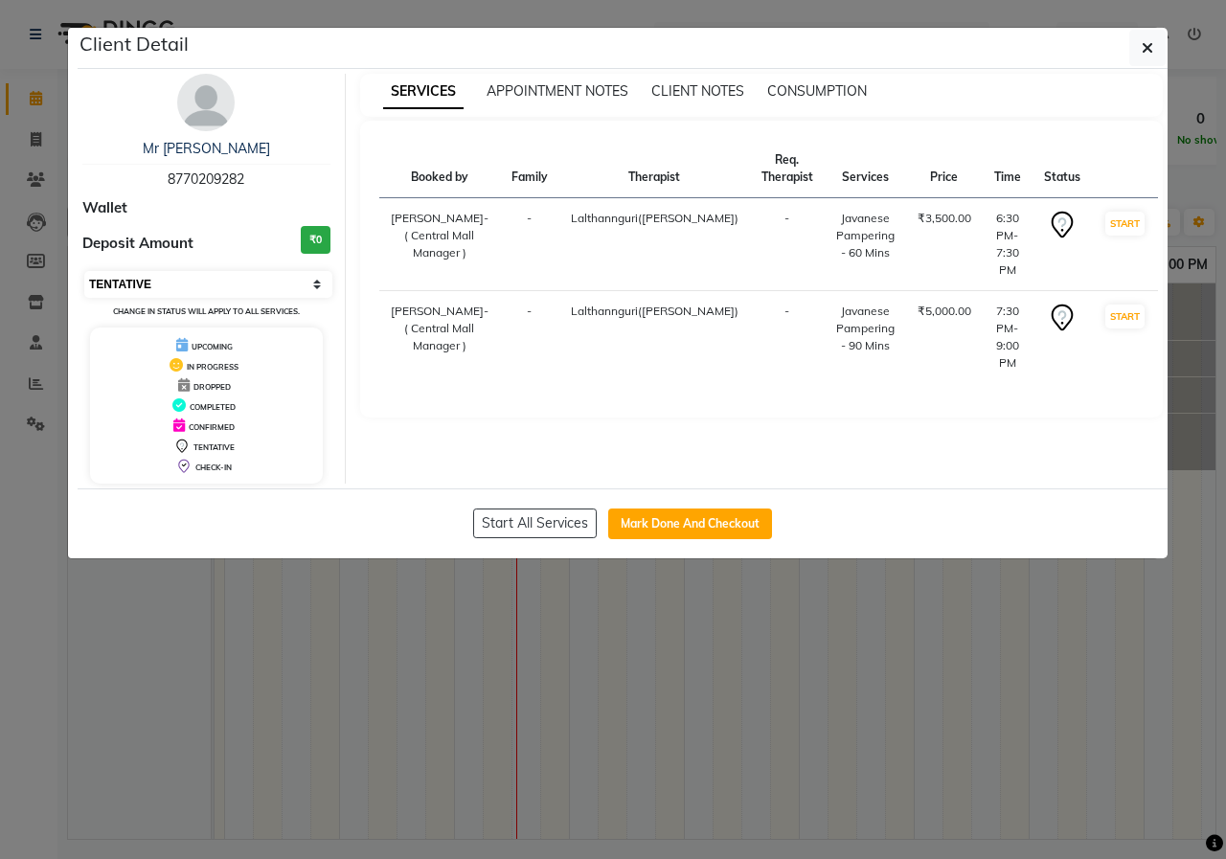
click at [206, 278] on select "Select IN SERVICE CONFIRMED TENTATIVE CHECK IN MARK DONE UPCOMING" at bounding box center [208, 284] width 248 height 27
select select "5"
click at [84, 271] on select "Select IN SERVICE CONFIRMED TENTATIVE CHECK IN MARK DONE UPCOMING" at bounding box center [208, 284] width 248 height 27
click at [1146, 57] on span "button" at bounding box center [1147, 47] width 11 height 19
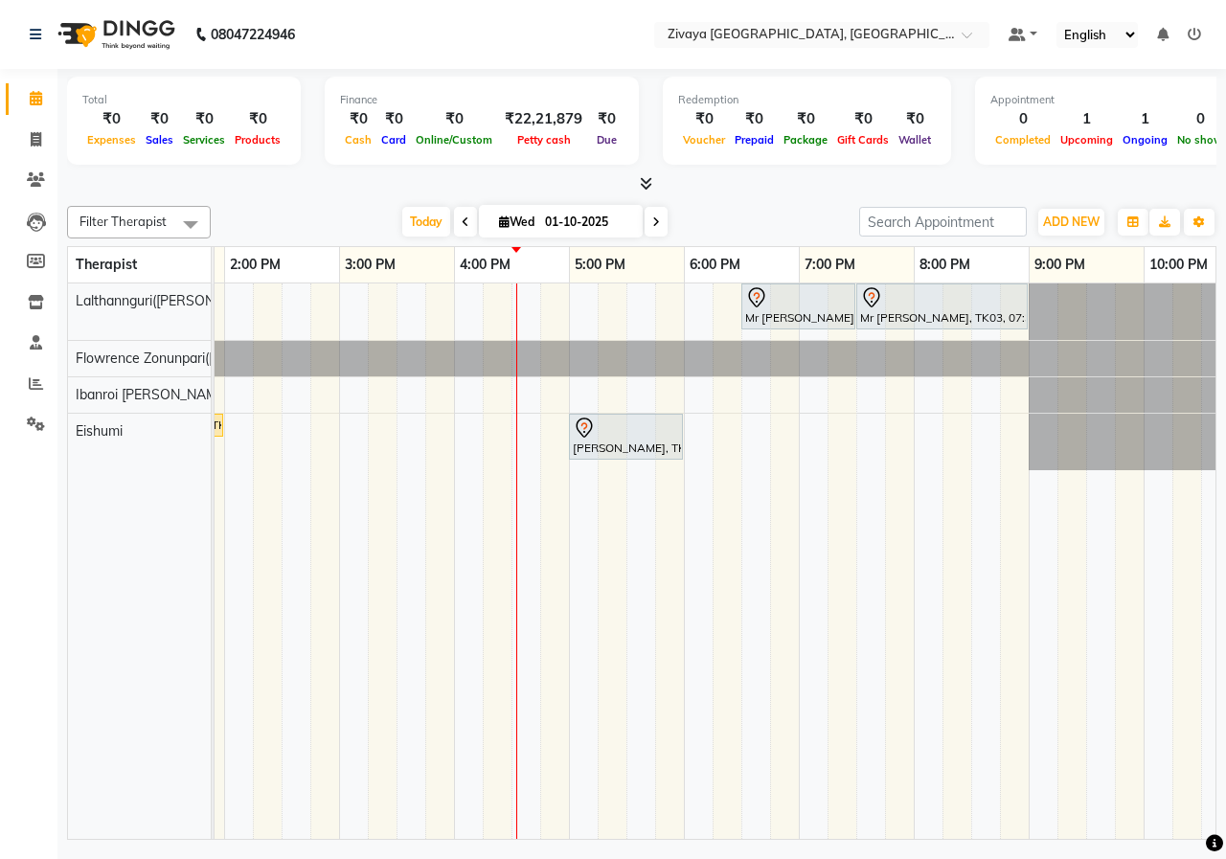
click at [777, 210] on div "[DATE] [DATE]" at bounding box center [534, 222] width 629 height 29
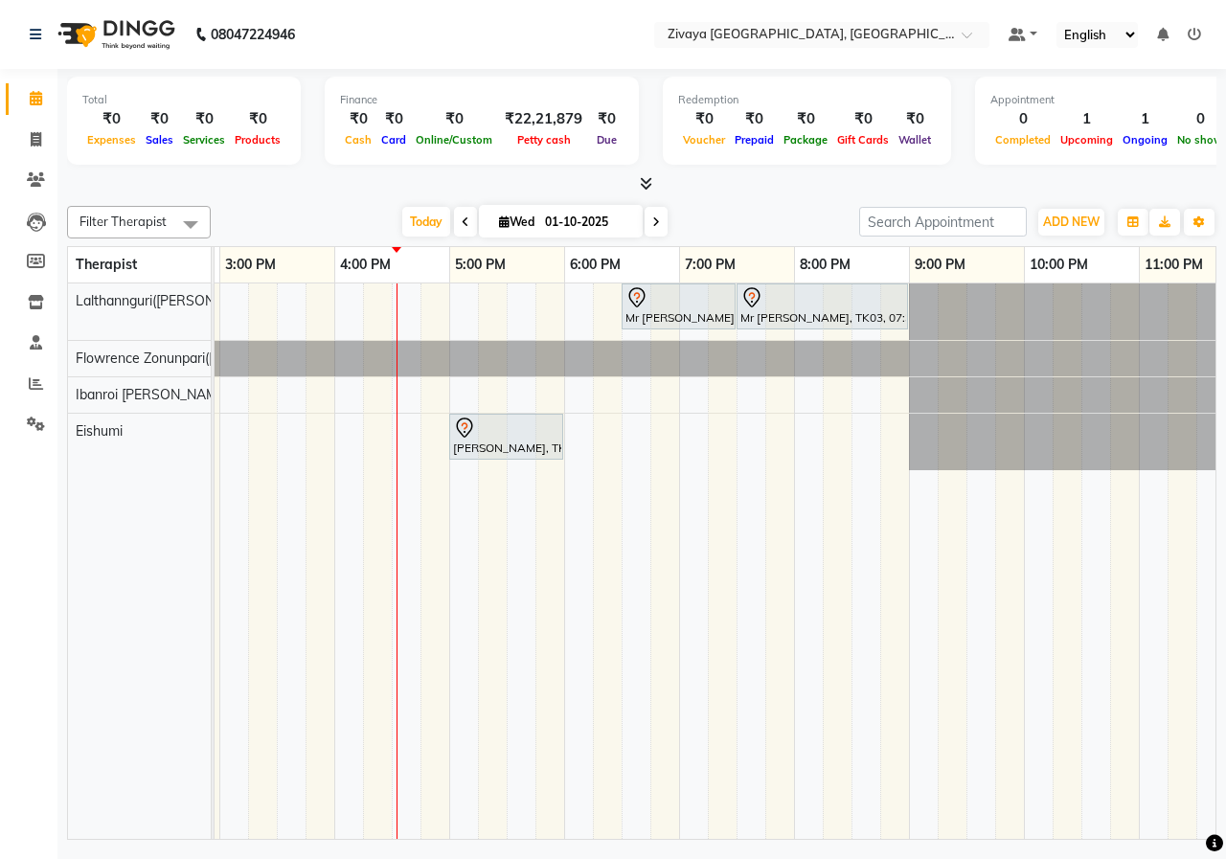
scroll to position [0, 838]
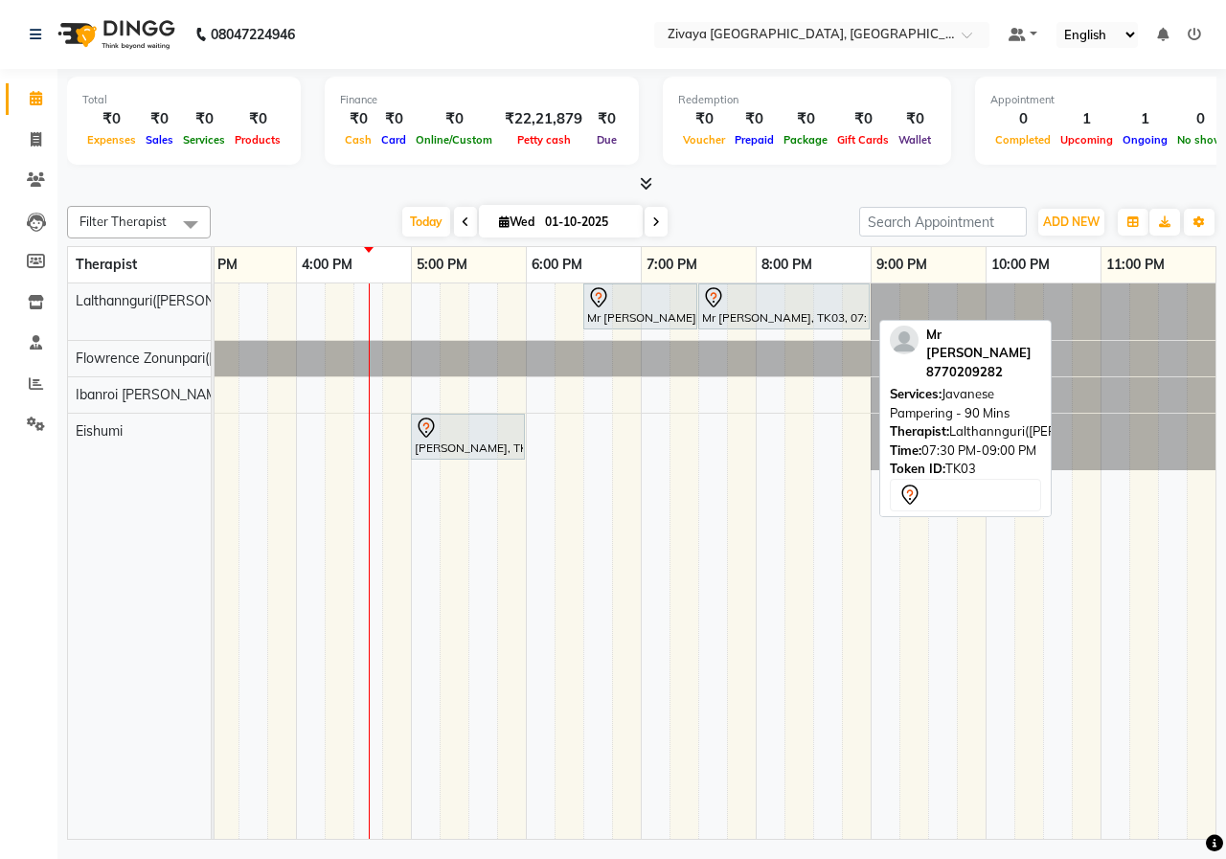
click at [734, 315] on div "Mr [PERSON_NAME], TK03, 07:30 PM-09:00 PM, Javanese Pampering - 90 Mins" at bounding box center [784, 306] width 168 height 40
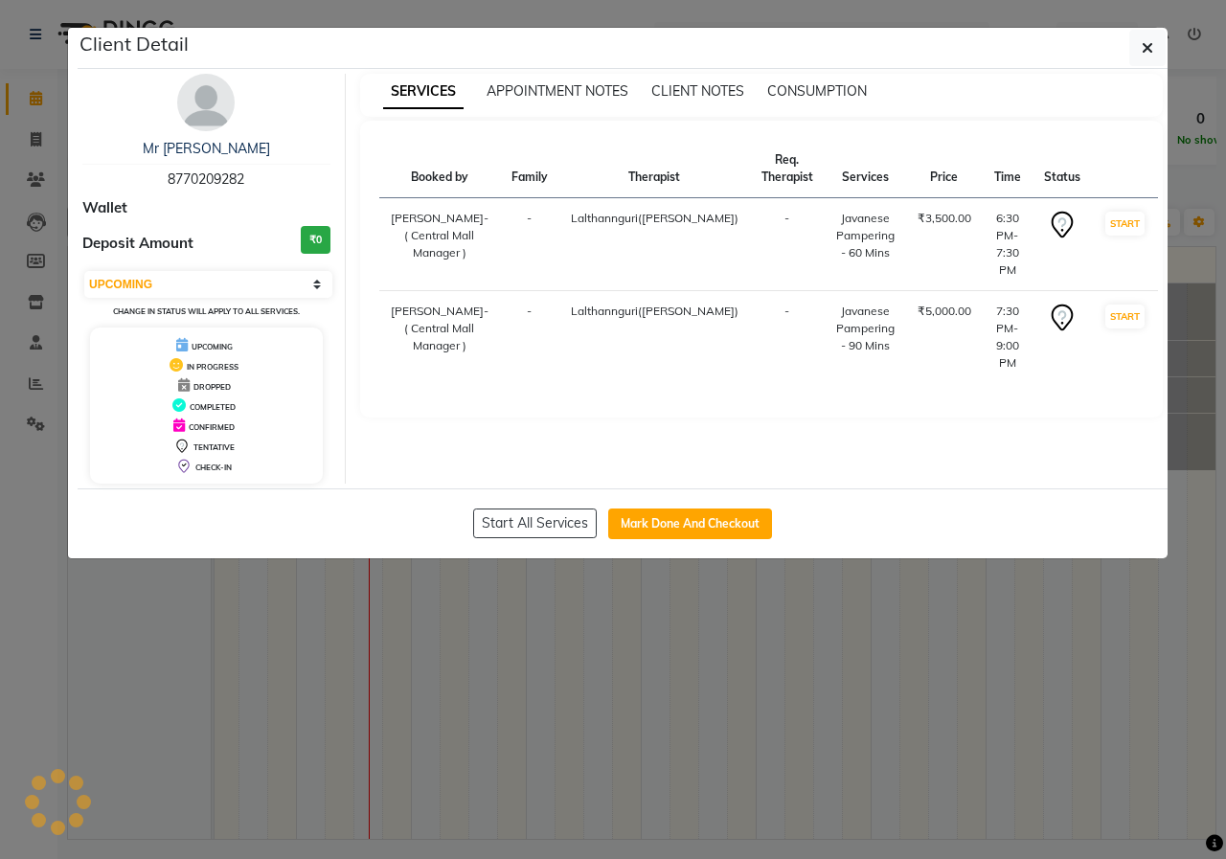
select select "7"
click at [746, 519] on button "Mark Done And Checkout" at bounding box center [690, 524] width 164 height 31
select select "service"
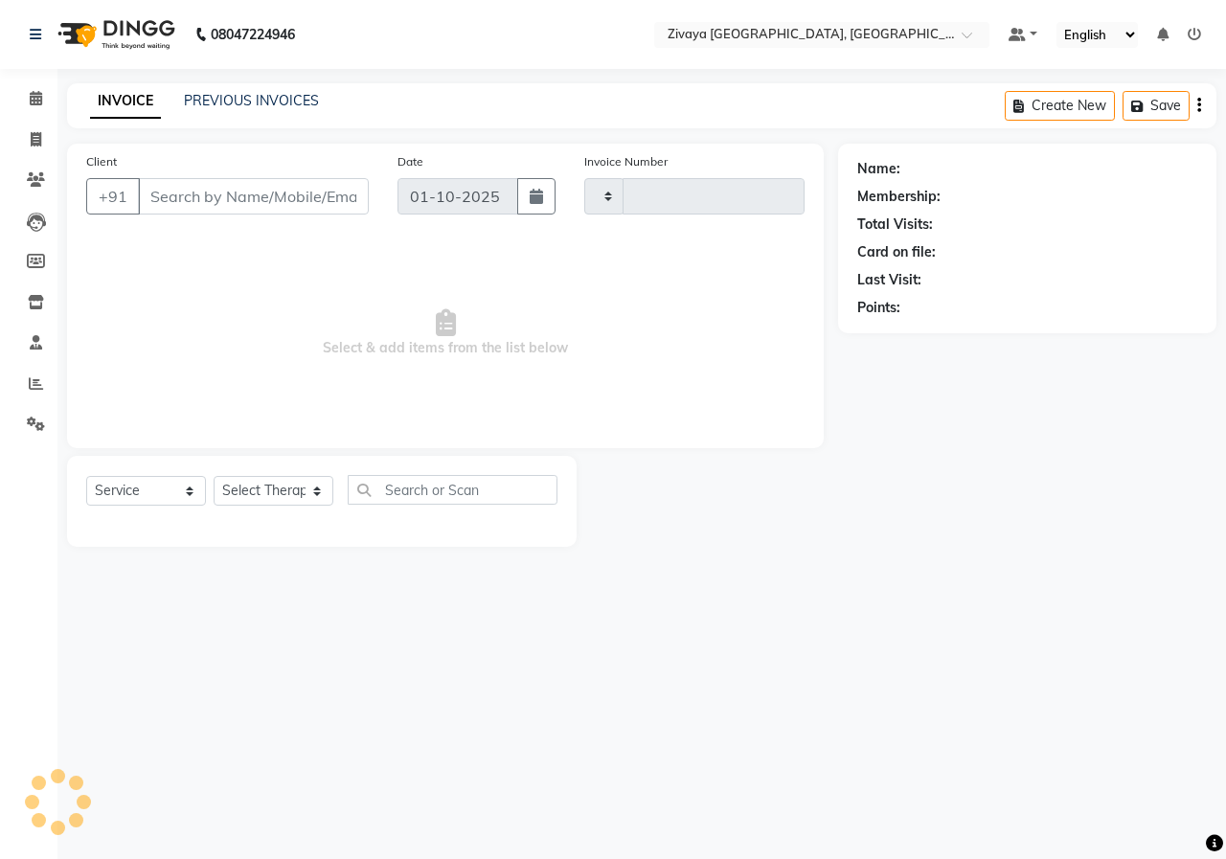
type input "1006"
select select "6509"
type input "8770209282"
select select "49516"
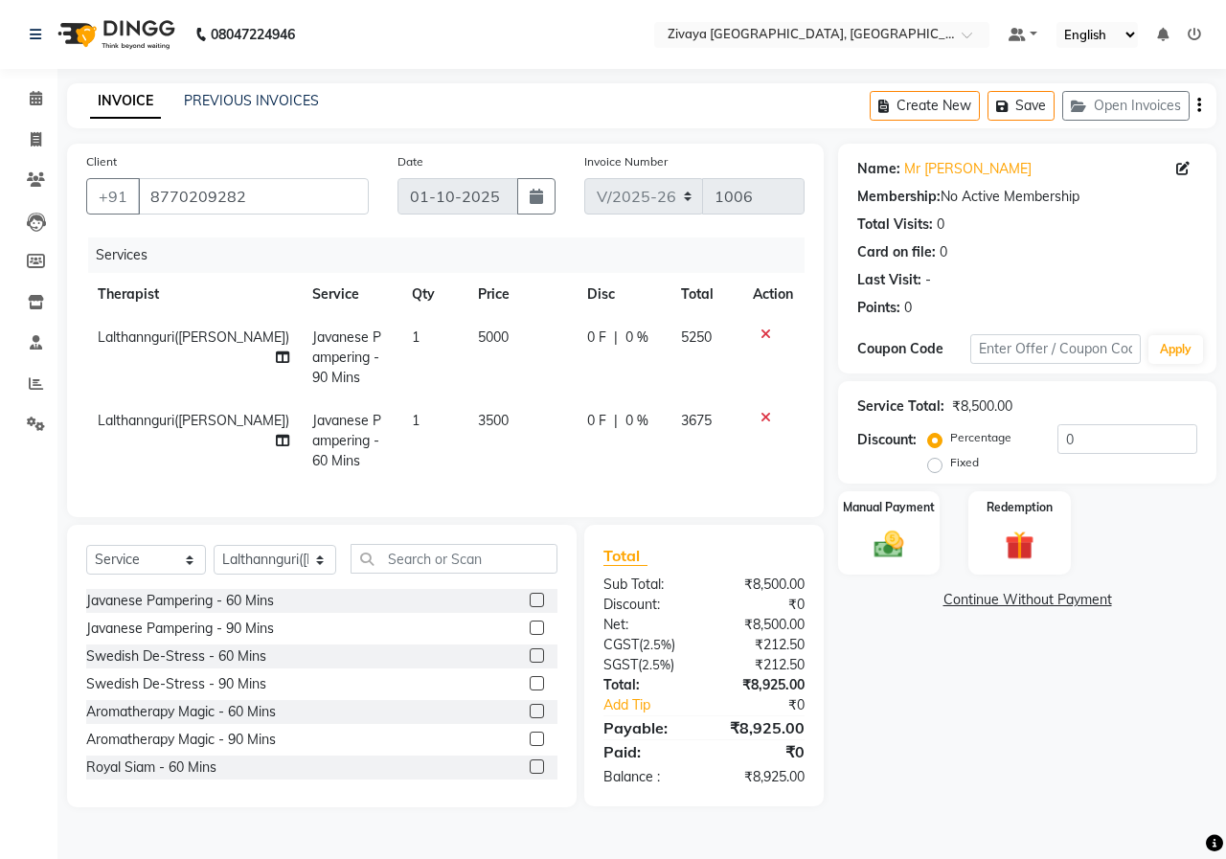
click at [768, 333] on icon at bounding box center [765, 334] width 11 height 13
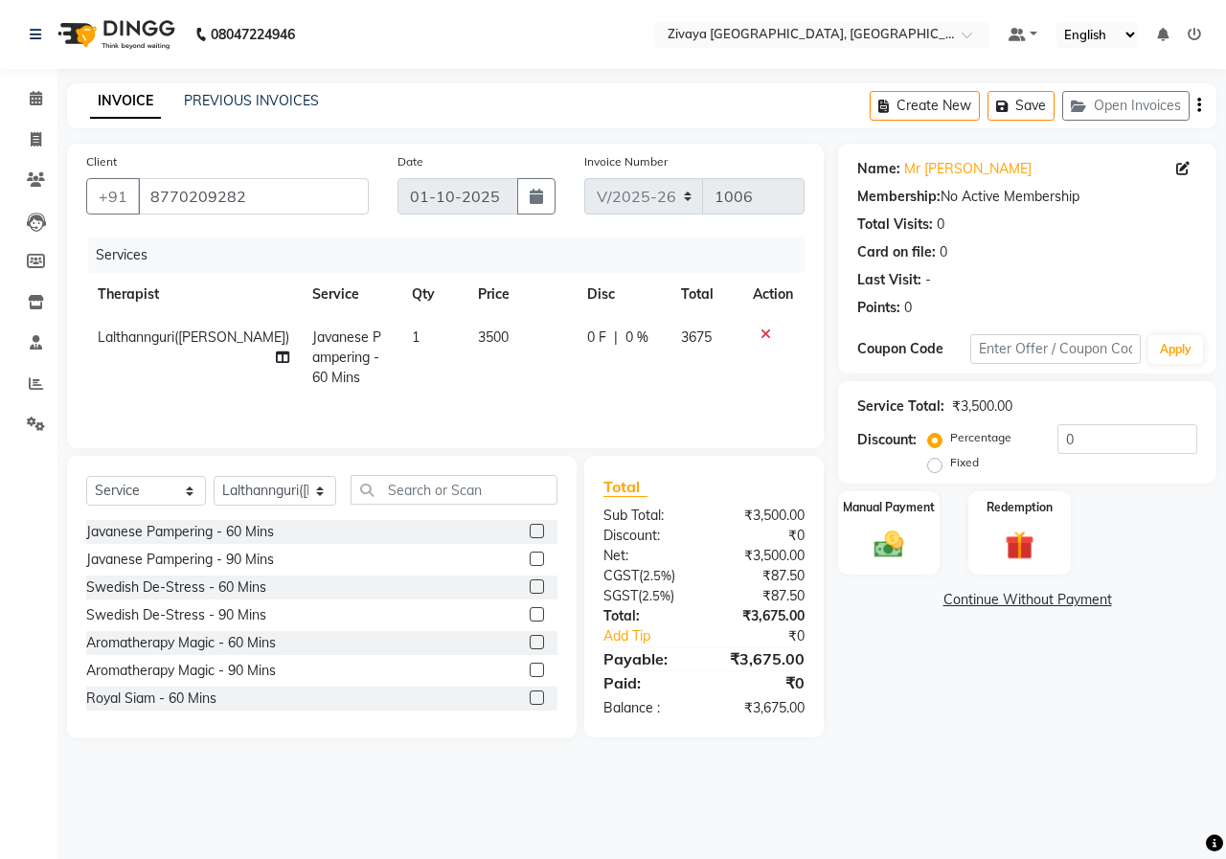
click at [145, 35] on img at bounding box center [114, 35] width 131 height 54
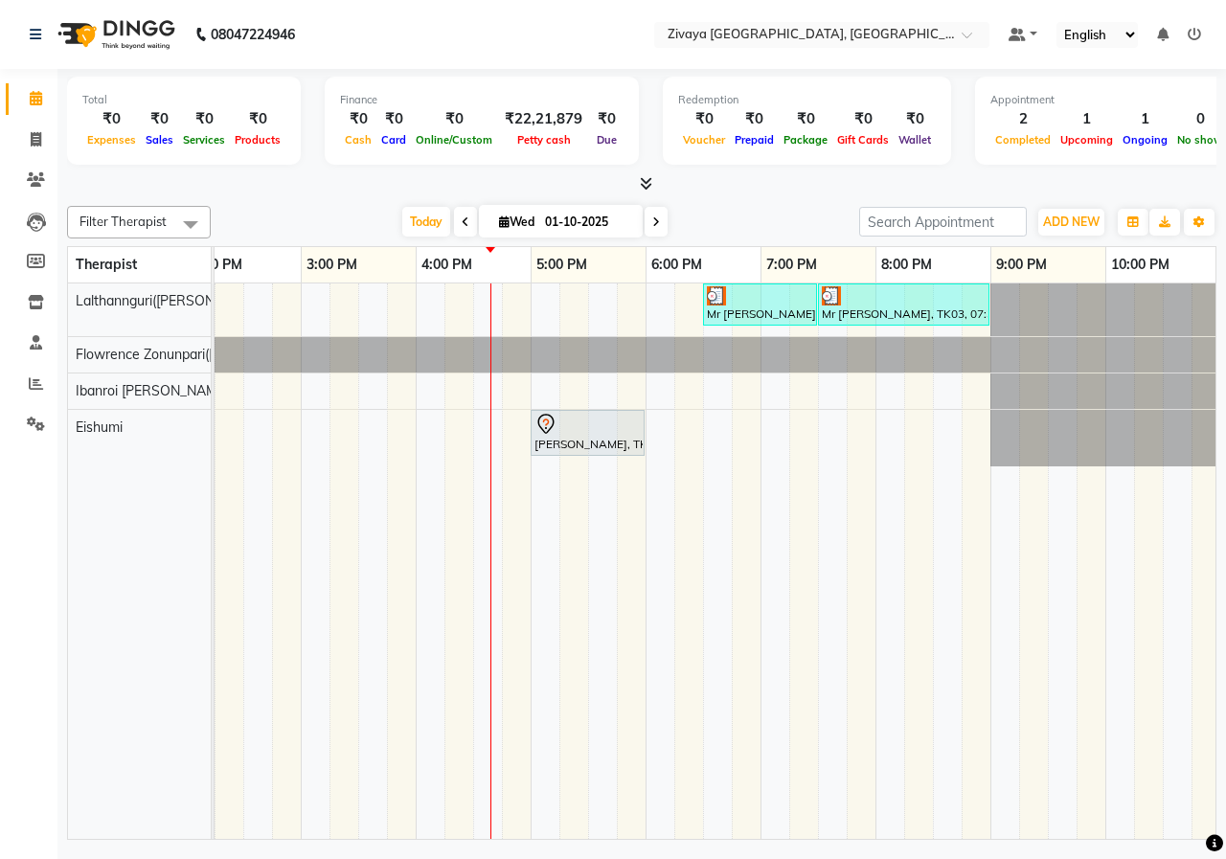
scroll to position [0, 723]
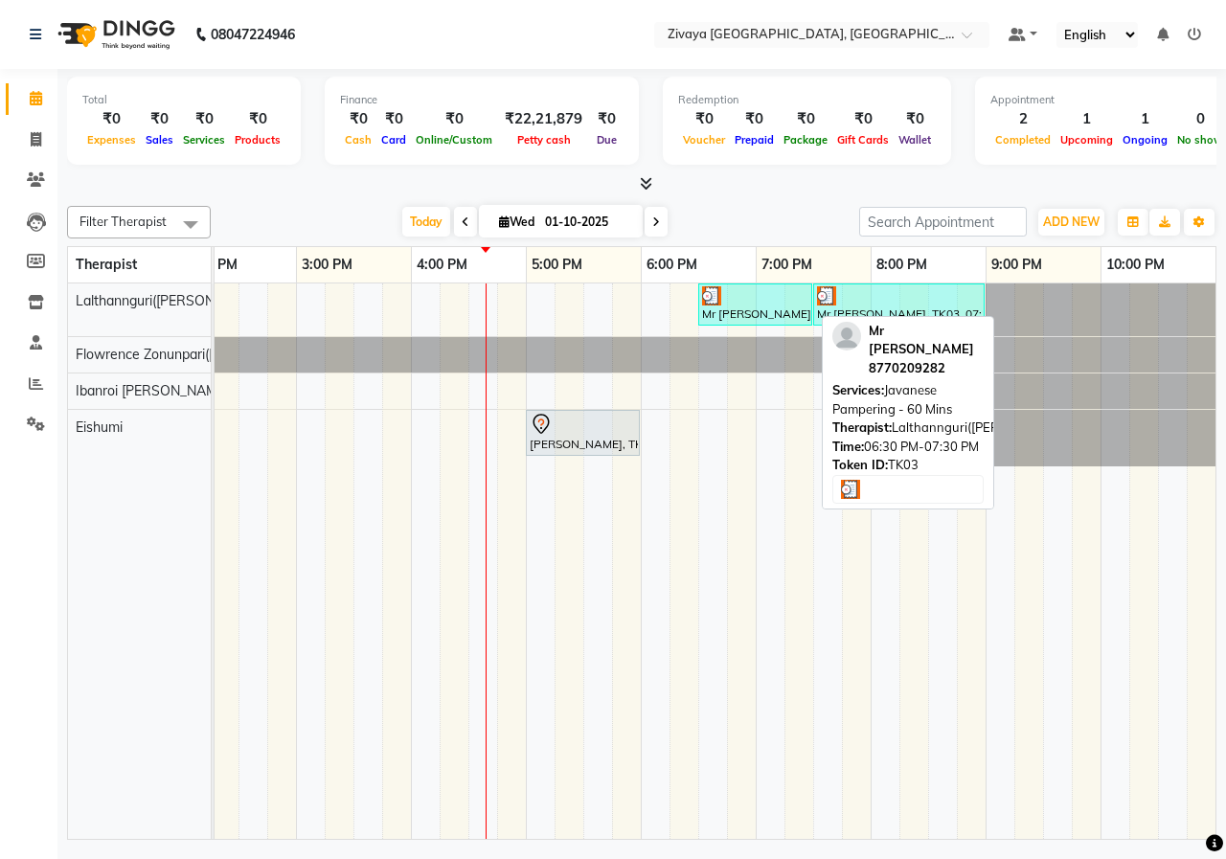
click at [772, 314] on div "Mr [PERSON_NAME], TK03, 06:30 PM-07:30 PM, Javanese Pampering - 60 Mins" at bounding box center [755, 304] width 110 height 36
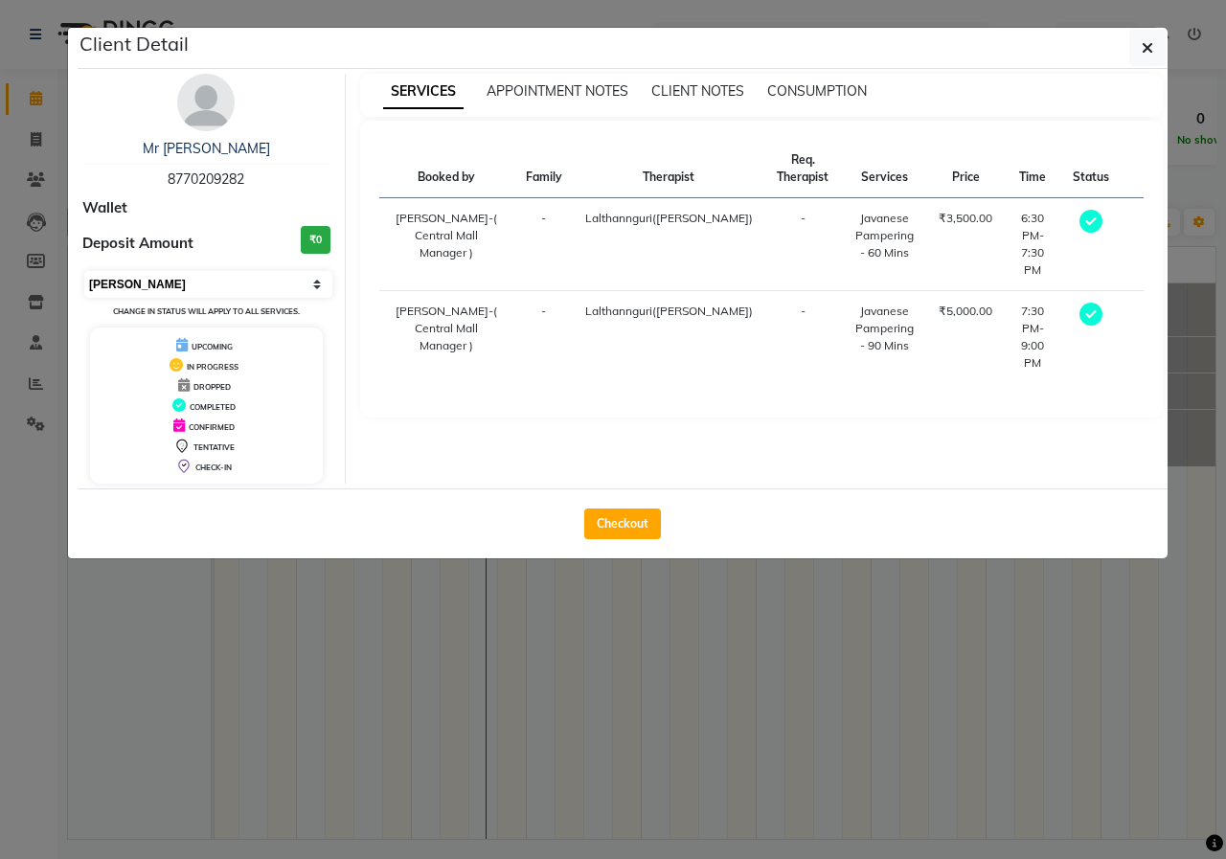
click at [220, 280] on select "Select MARK DONE UPCOMING" at bounding box center [208, 284] width 248 height 27
select select "5"
click at [84, 271] on select "Select MARK DONE UPCOMING" at bounding box center [208, 284] width 248 height 27
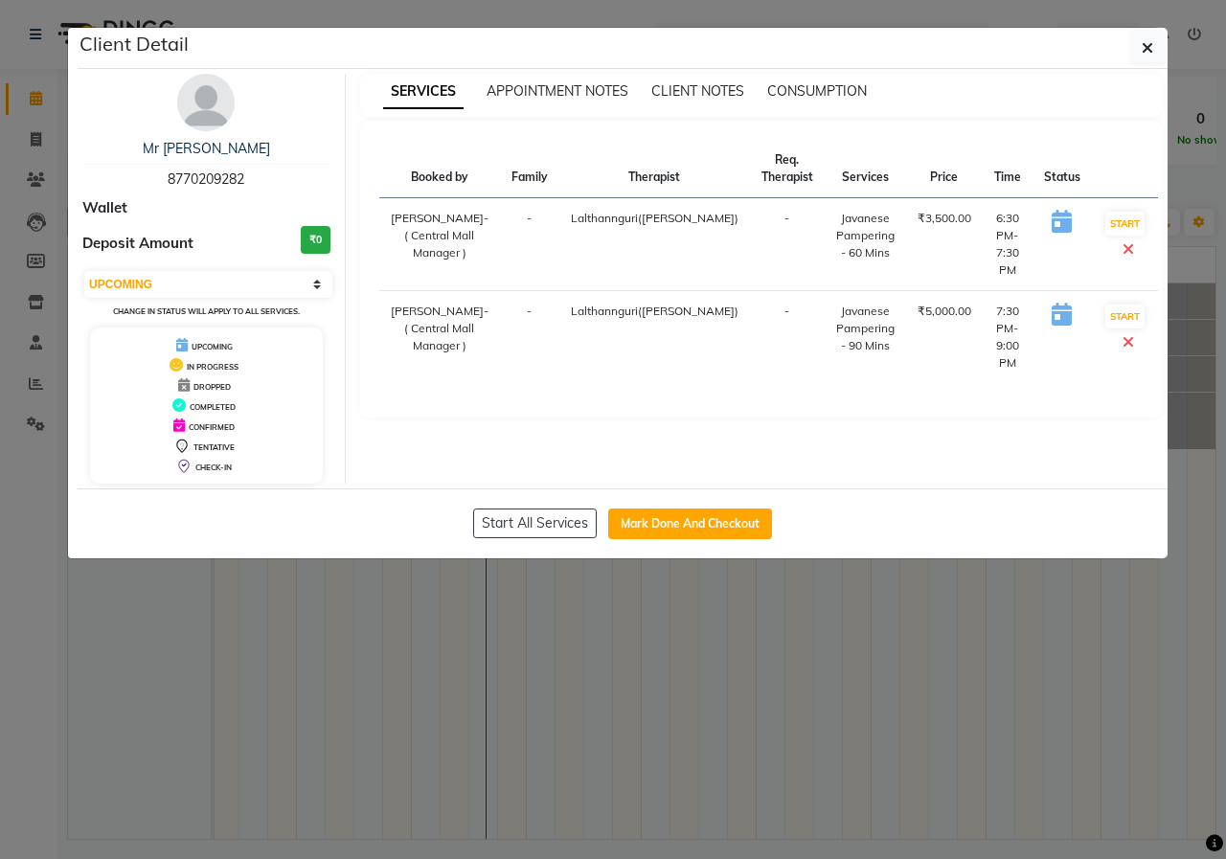
click at [1122, 250] on icon at bounding box center [1127, 248] width 11 height 15
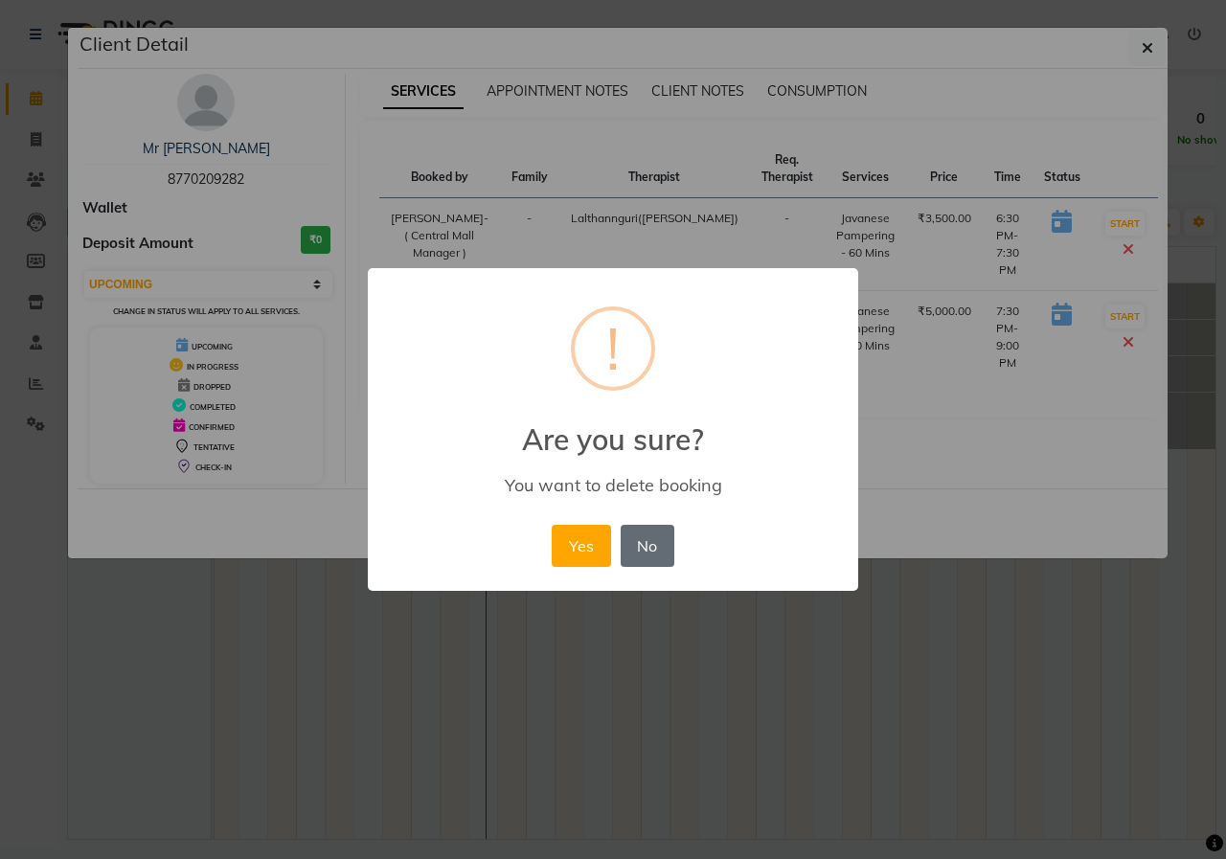
click at [641, 553] on button "No" at bounding box center [648, 546] width 54 height 42
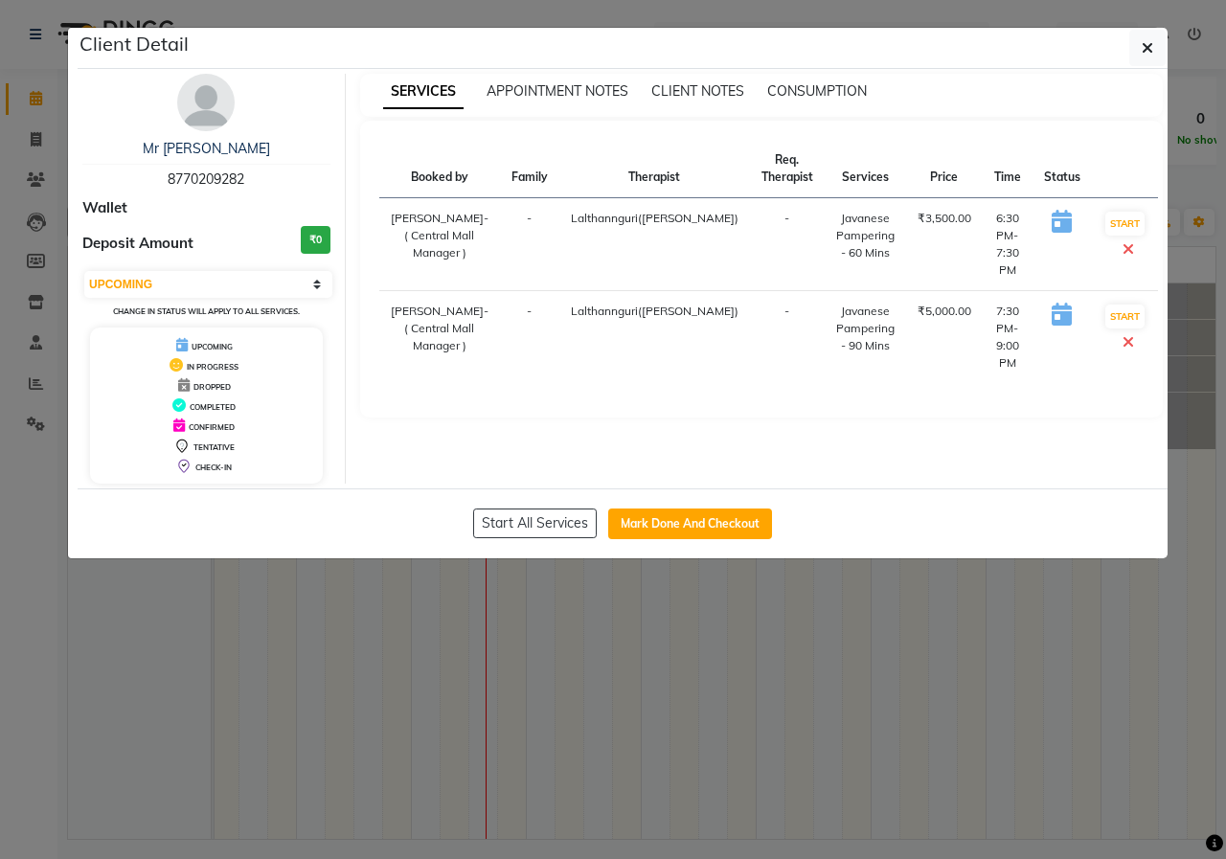
click at [1122, 334] on icon at bounding box center [1127, 341] width 11 height 15
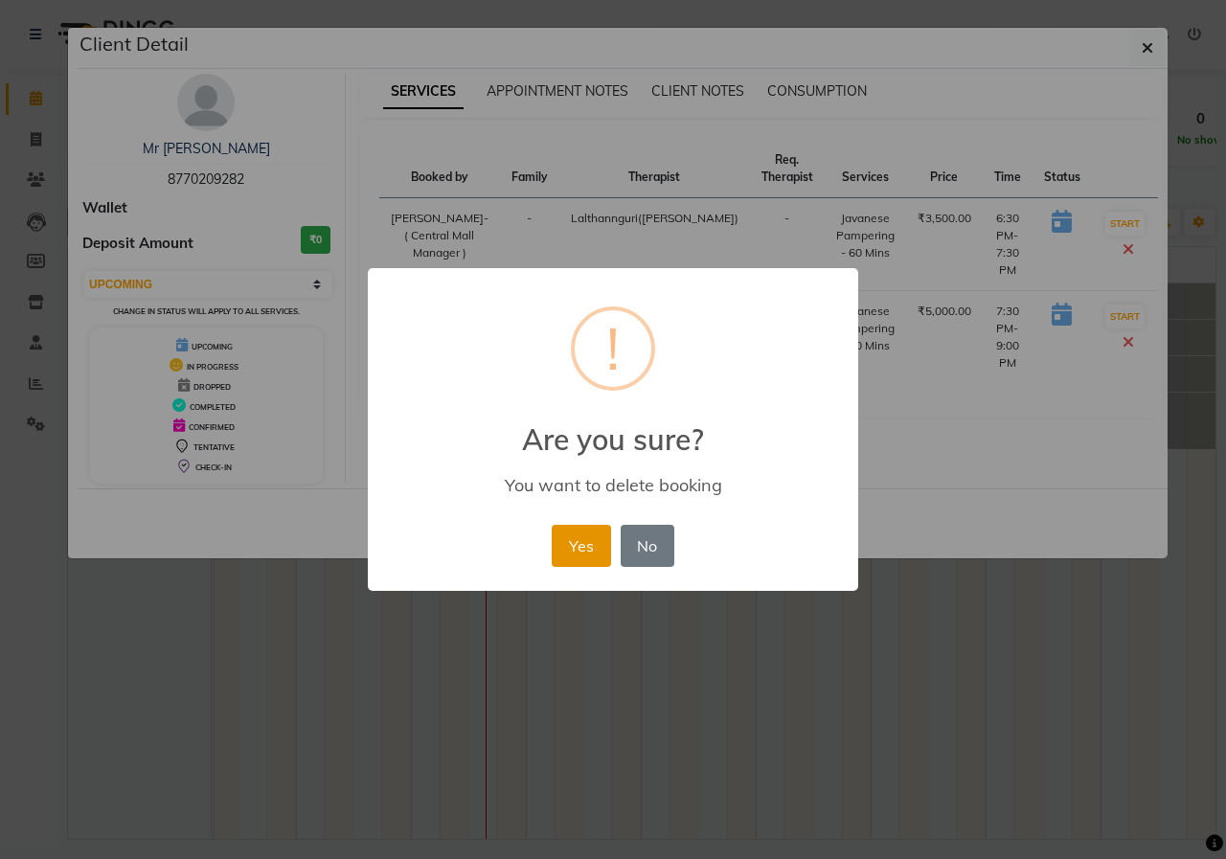
click at [593, 545] on button "Yes" at bounding box center [581, 546] width 58 height 42
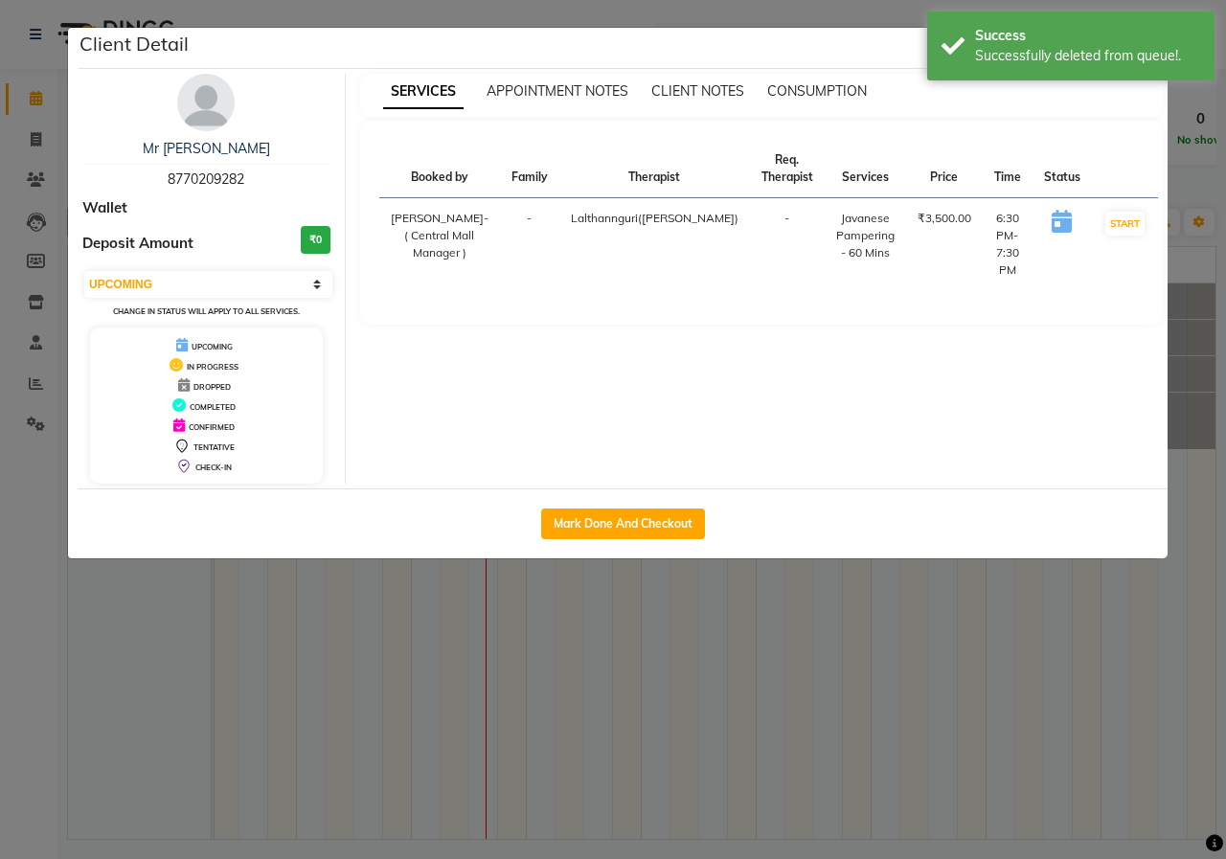
click at [692, 24] on ngb-modal-window "Client Detail Mr [PERSON_NAME] 8770209282 Wallet Deposit Amount ₹0 Select IN SE…" at bounding box center [613, 429] width 1226 height 859
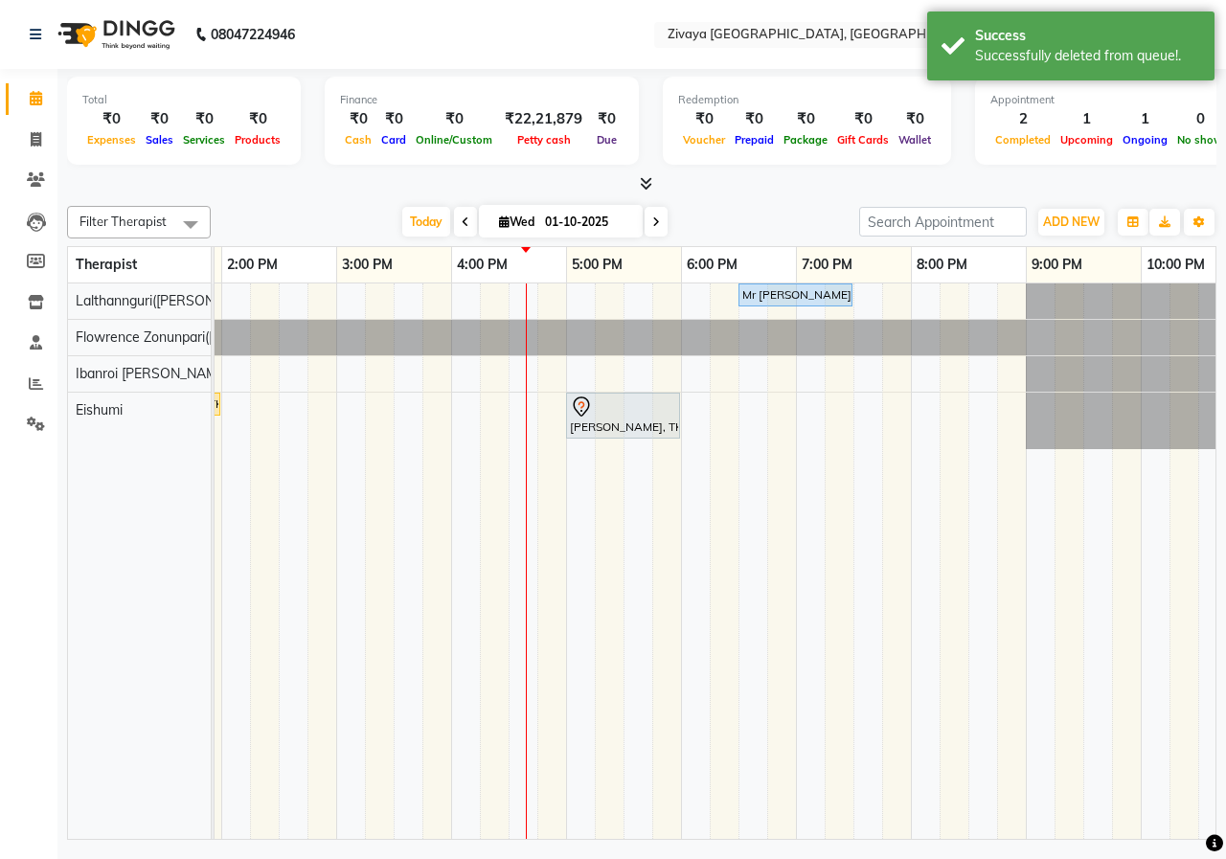
scroll to position [0, 699]
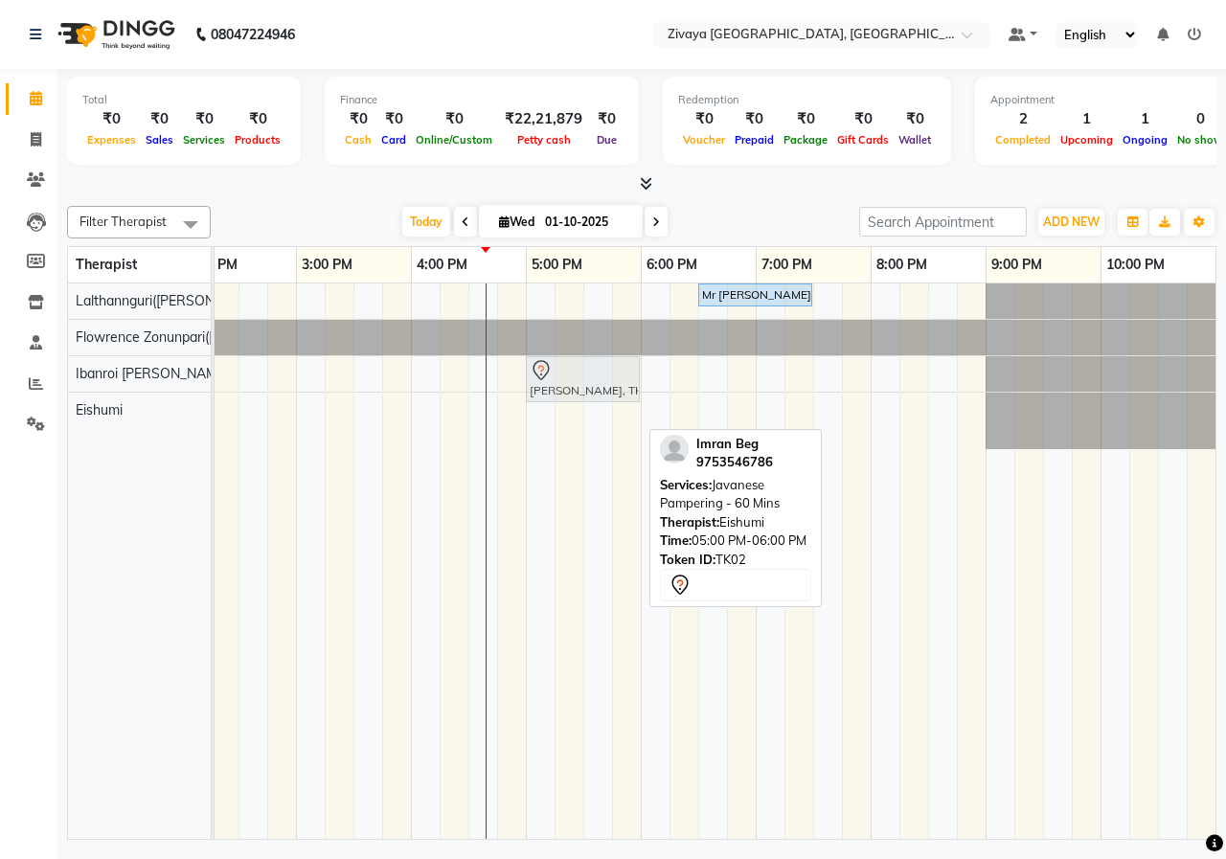
drag, startPoint x: 600, startPoint y: 417, endPoint x: 596, endPoint y: 393, distance: 24.4
click at [594, 387] on tbody "Mr [PERSON_NAME], TK03, 06:30 PM-07:30 PM, Javanese Pampering - 60 Mins Imran B…" at bounding box center [410, 366] width 1839 height 166
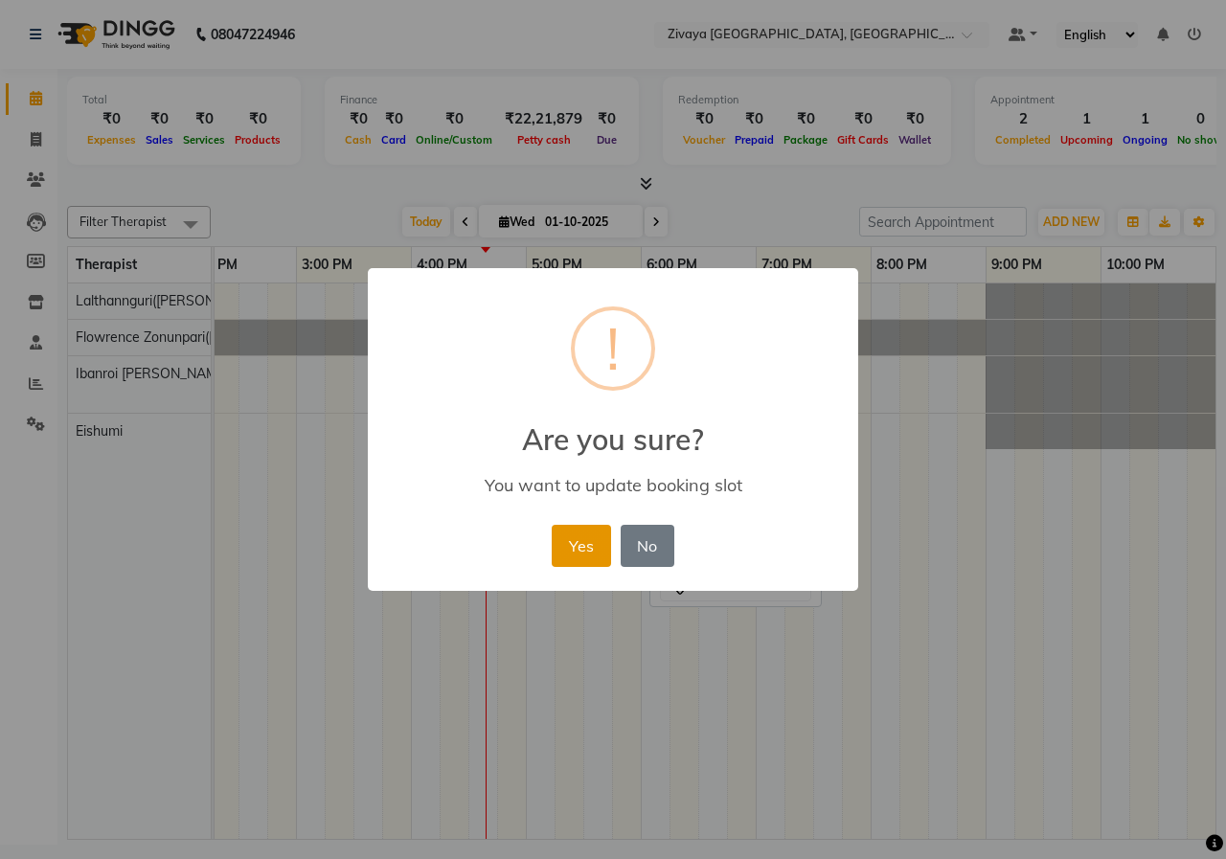
click at [575, 550] on button "Yes" at bounding box center [581, 546] width 58 height 42
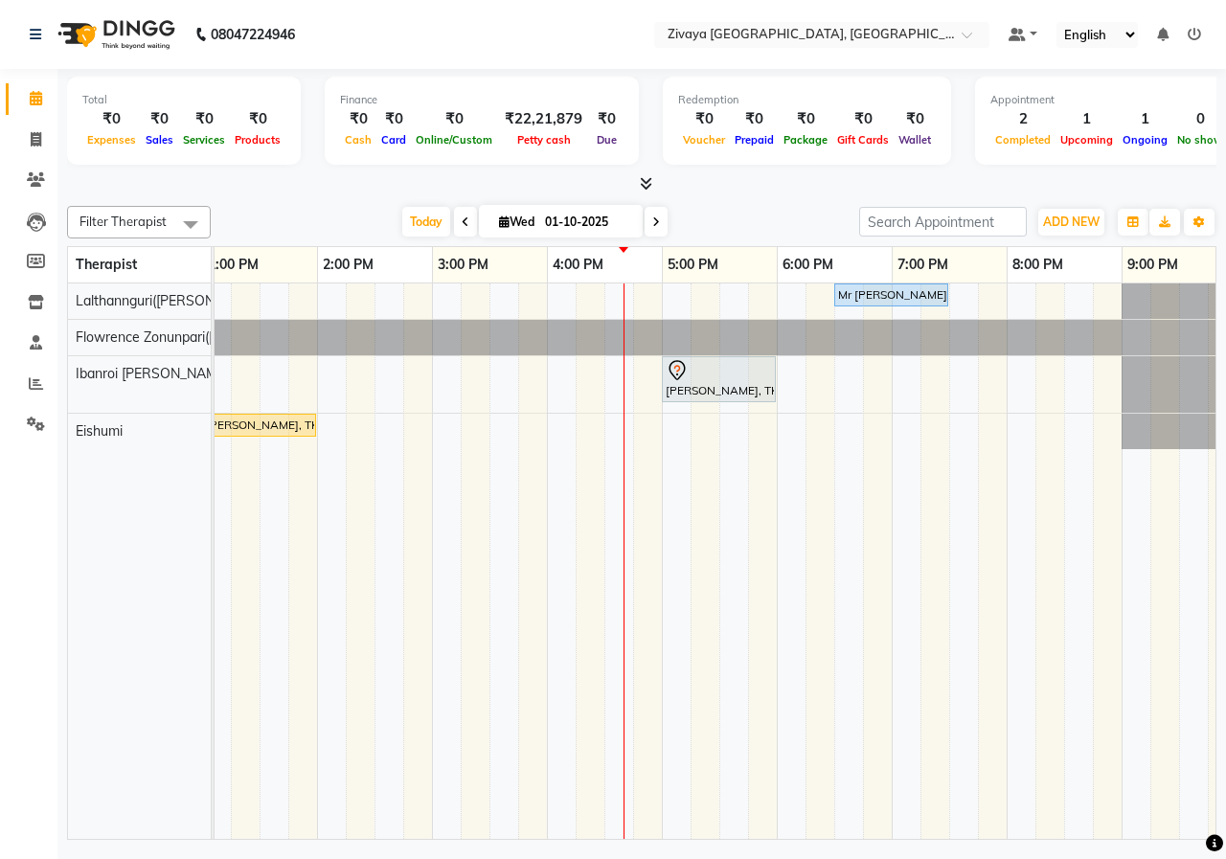
click at [780, 210] on div "[DATE] [DATE]" at bounding box center [534, 222] width 629 height 29
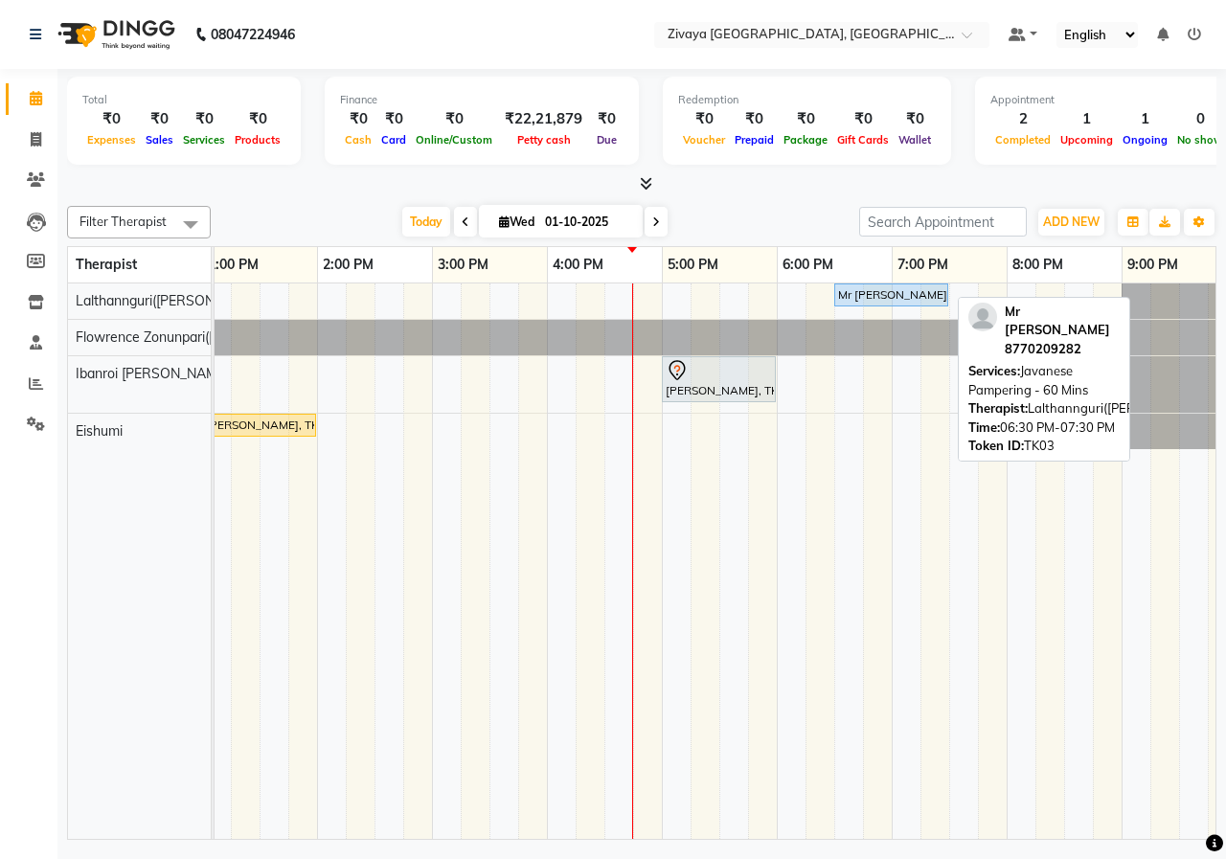
click at [863, 291] on div "Mr [PERSON_NAME], TK03, 06:30 PM-07:30 PM, Javanese Pampering - 60 Mins" at bounding box center [891, 294] width 110 height 17
click at [845, 301] on div "Mr [PERSON_NAME], TK03, 06:30 PM-07:30 PM, Javanese Pampering - 60 Mins" at bounding box center [891, 294] width 110 height 17
select select "5"
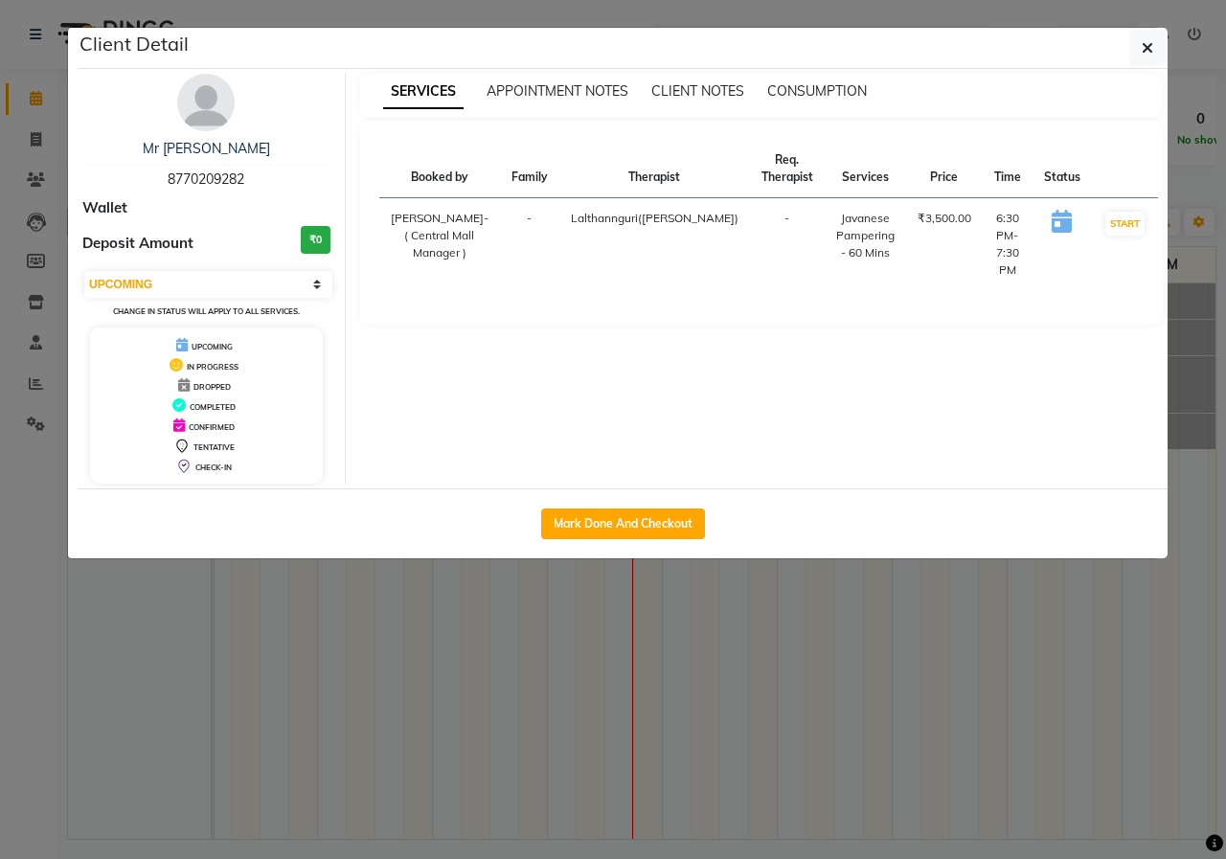
click at [232, 182] on span "8770209282" at bounding box center [206, 178] width 77 height 17
copy span "8770209282"
click at [1143, 46] on icon "button" at bounding box center [1147, 47] width 11 height 15
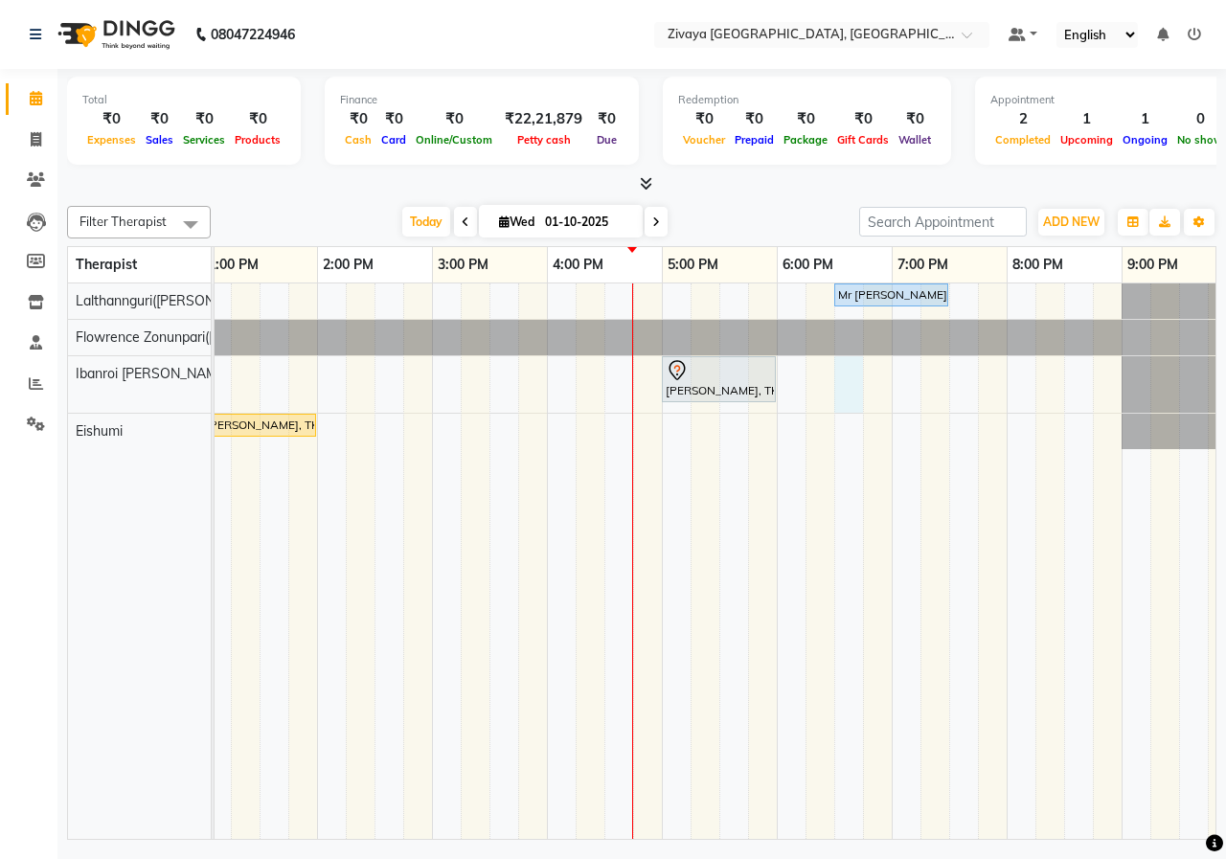
click at [844, 388] on div "Mr [PERSON_NAME], TK03, 06:30 PM-07:30 PM, Javanese Pampering - 60 Mins Imran B…" at bounding box center [546, 560] width 1839 height 555
select select "61776"
select select "1110"
select select "tentative"
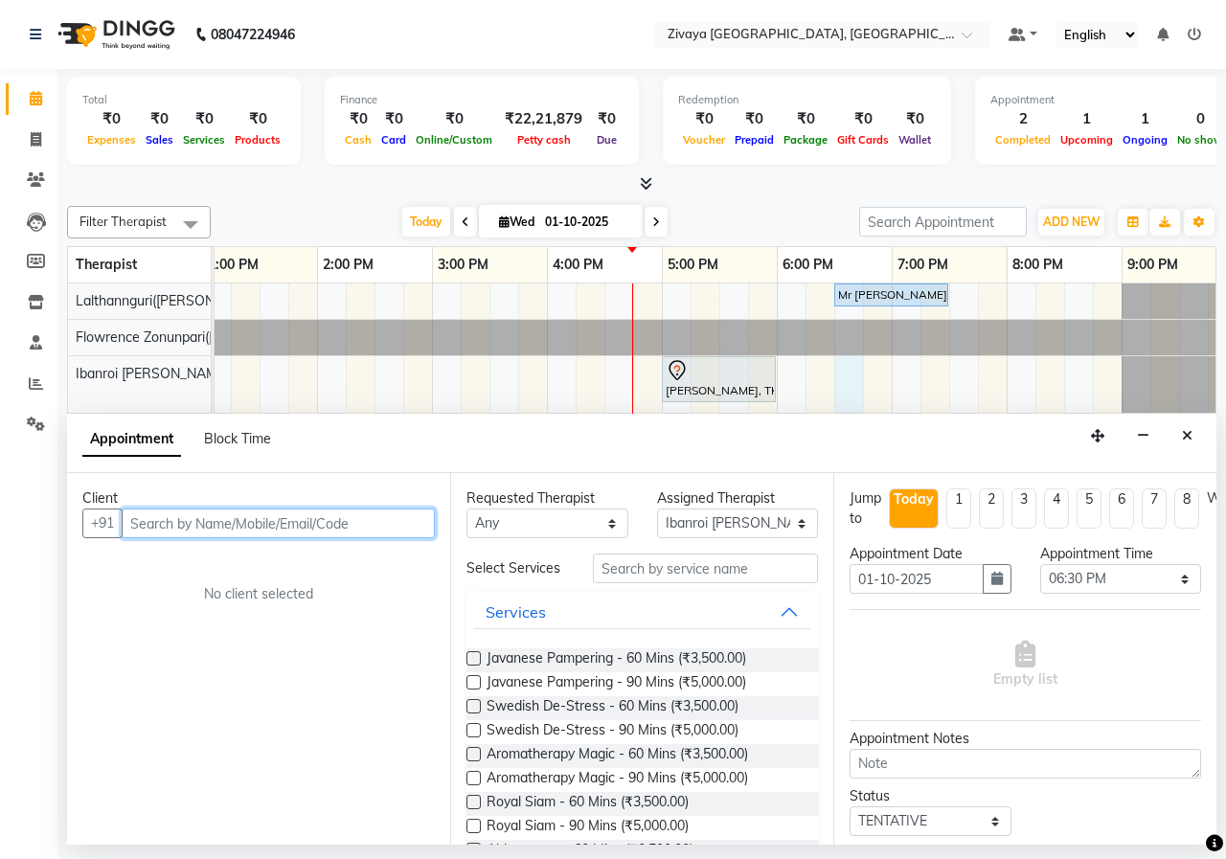
click at [411, 516] on input "text" at bounding box center [278, 524] width 313 height 30
paste input "8770209282"
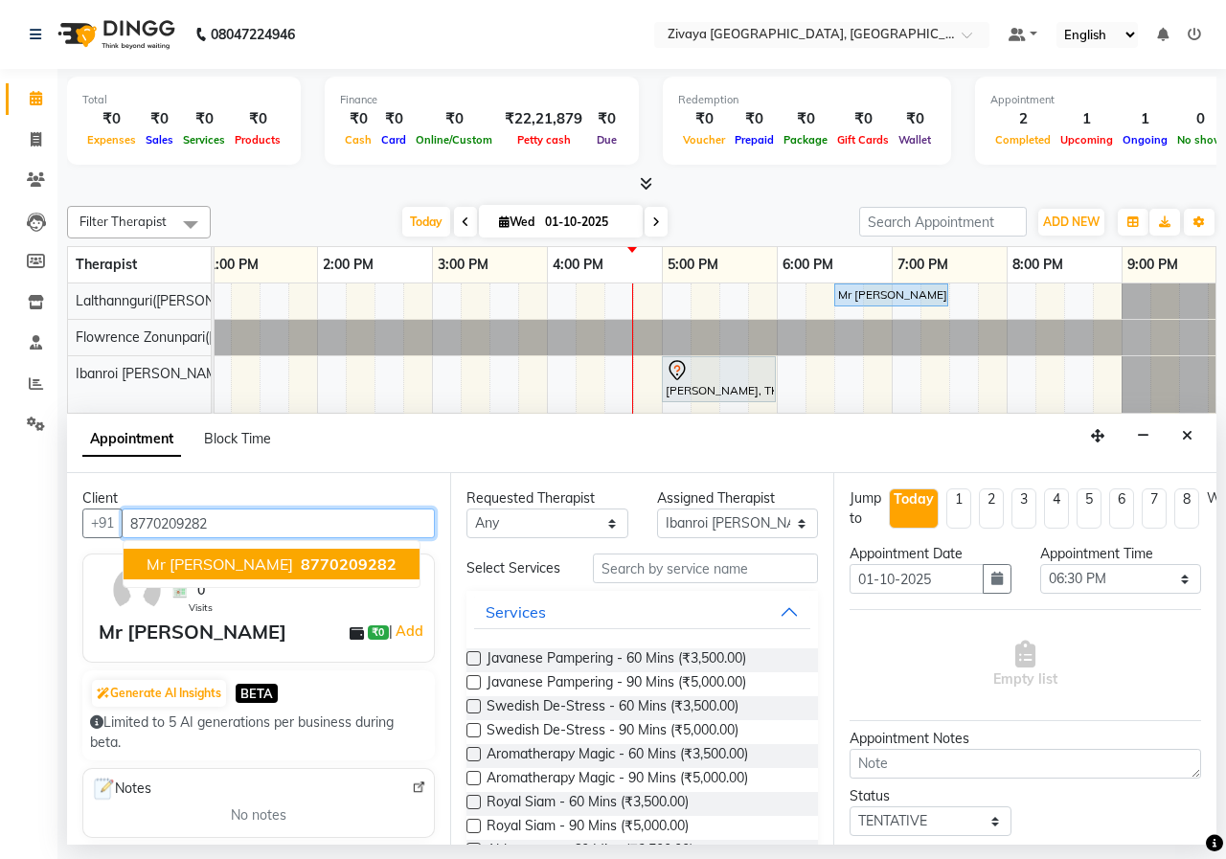
click at [315, 561] on span "8770209282" at bounding box center [349, 563] width 96 height 19
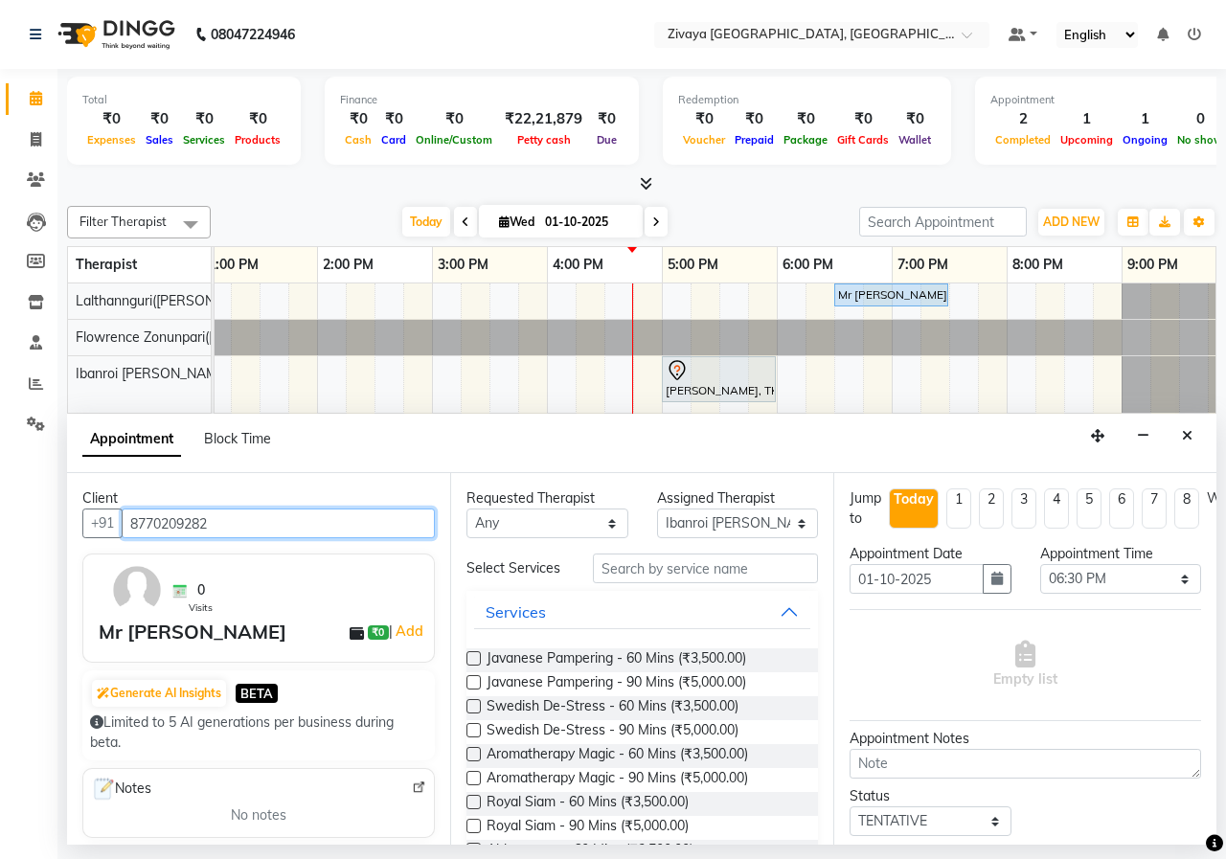
type input "8770209282"
click at [477, 655] on label at bounding box center [473, 658] width 14 height 14
click at [477, 655] on input "checkbox" at bounding box center [472, 660] width 12 height 12
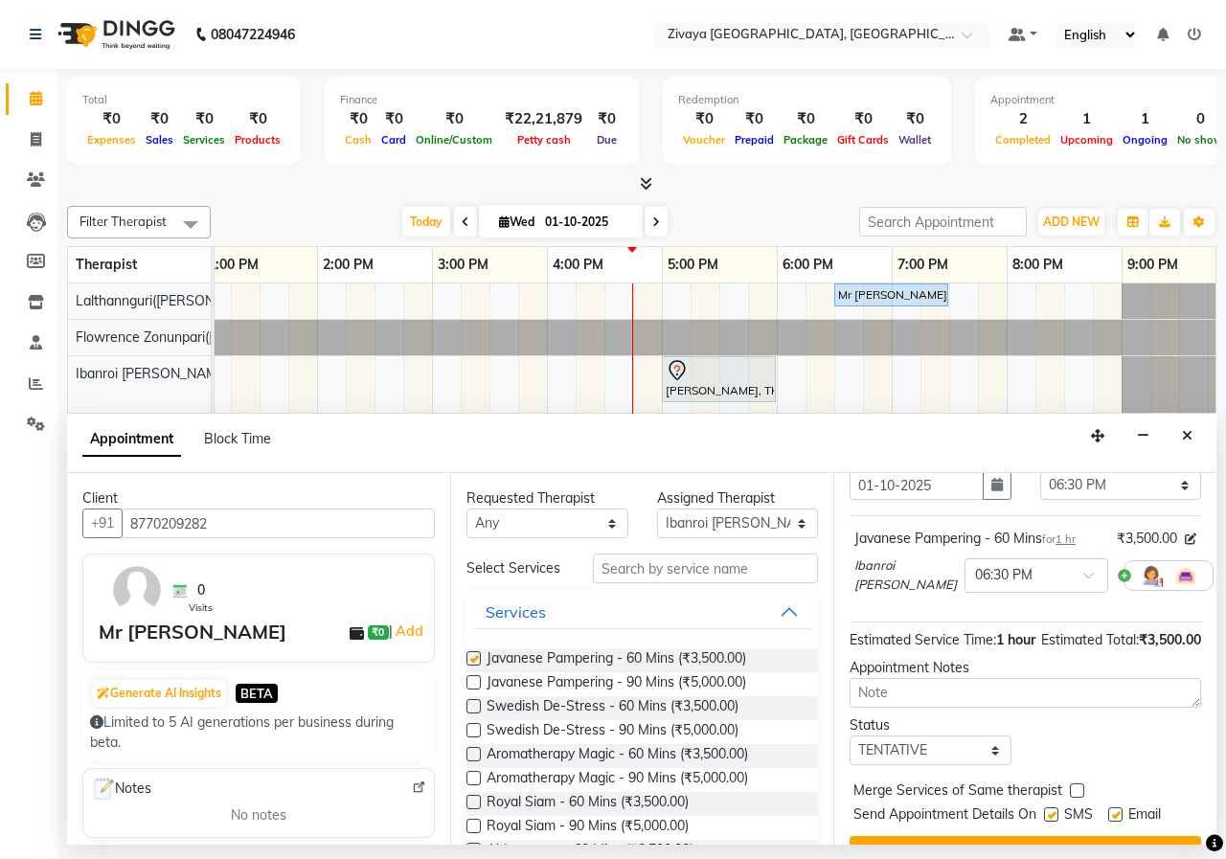
checkbox input "false"
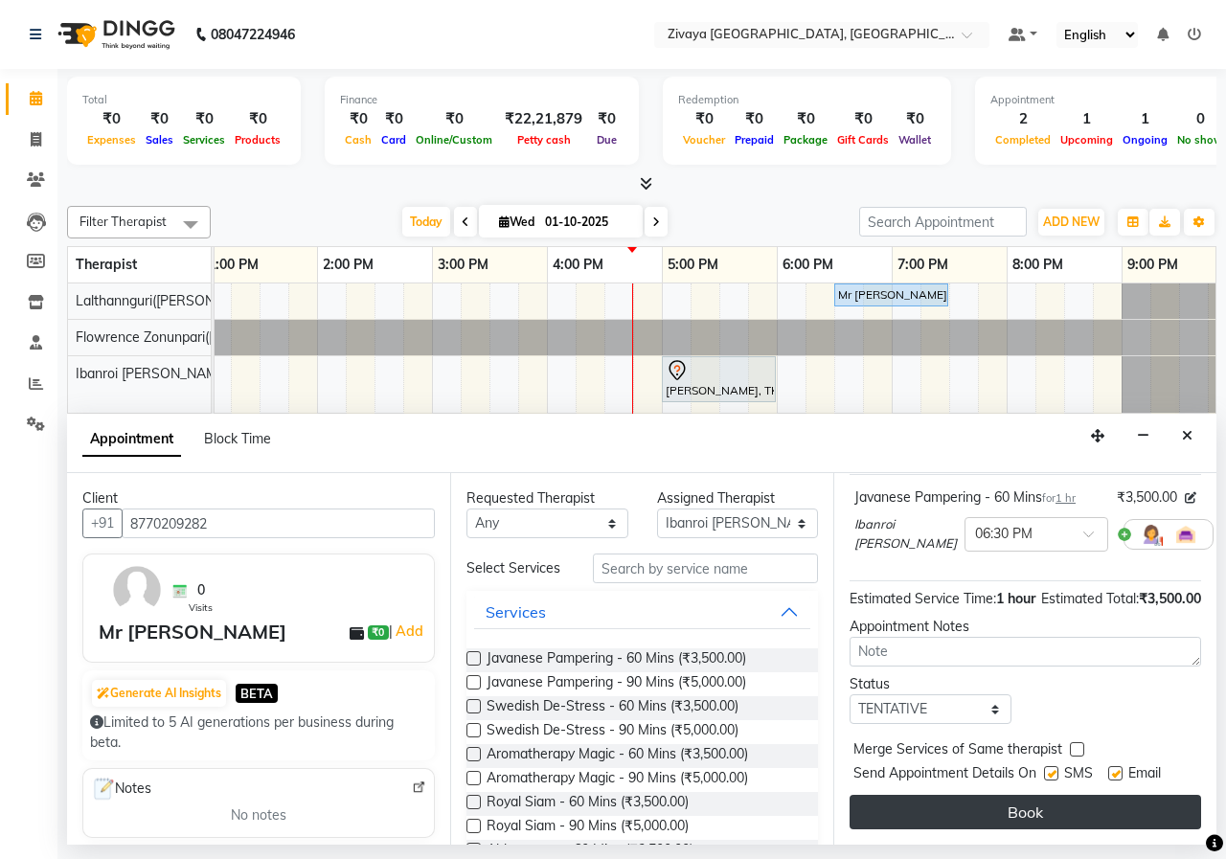
scroll to position [170, 0]
click at [1033, 795] on button "Book" at bounding box center [1024, 812] width 351 height 34
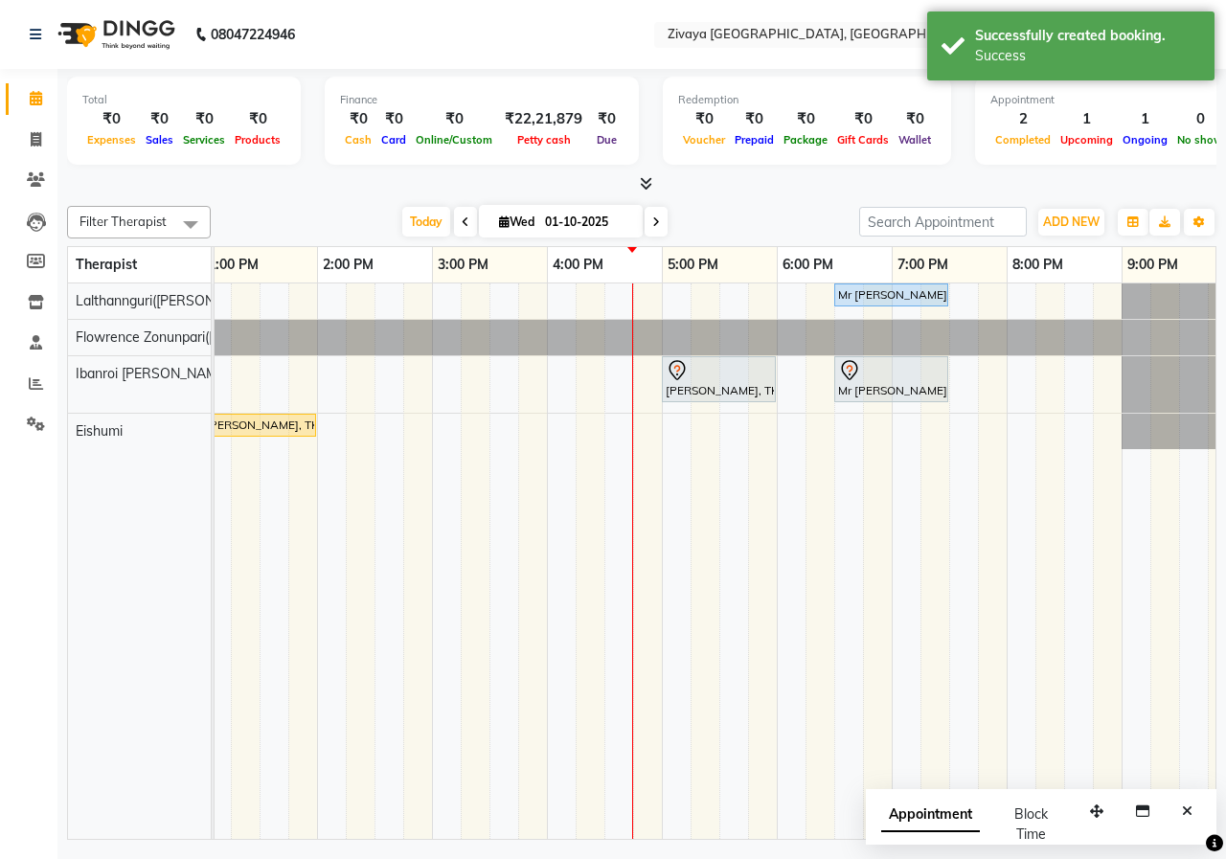
click at [949, 816] on span "Appointment" at bounding box center [930, 815] width 99 height 34
select select "tentative"
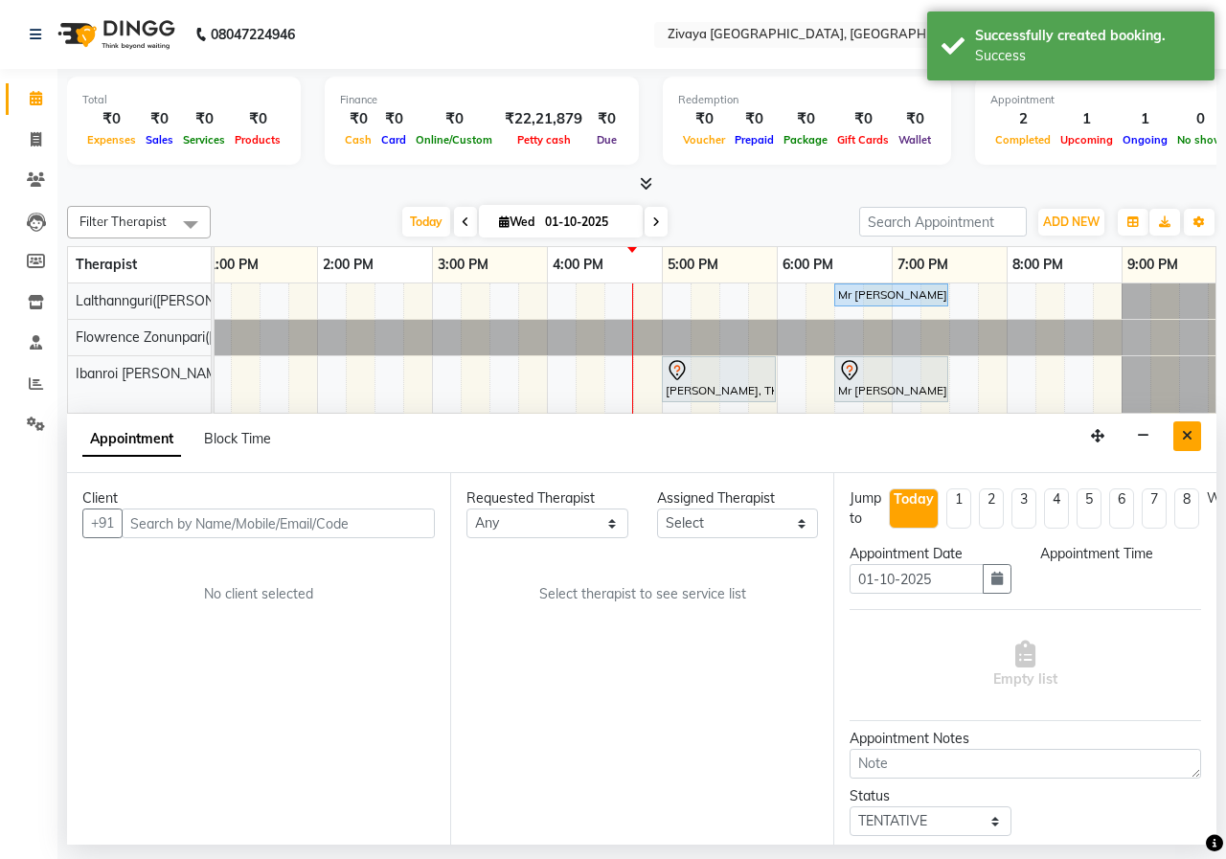
click at [1181, 441] on button "Close" at bounding box center [1187, 436] width 28 height 30
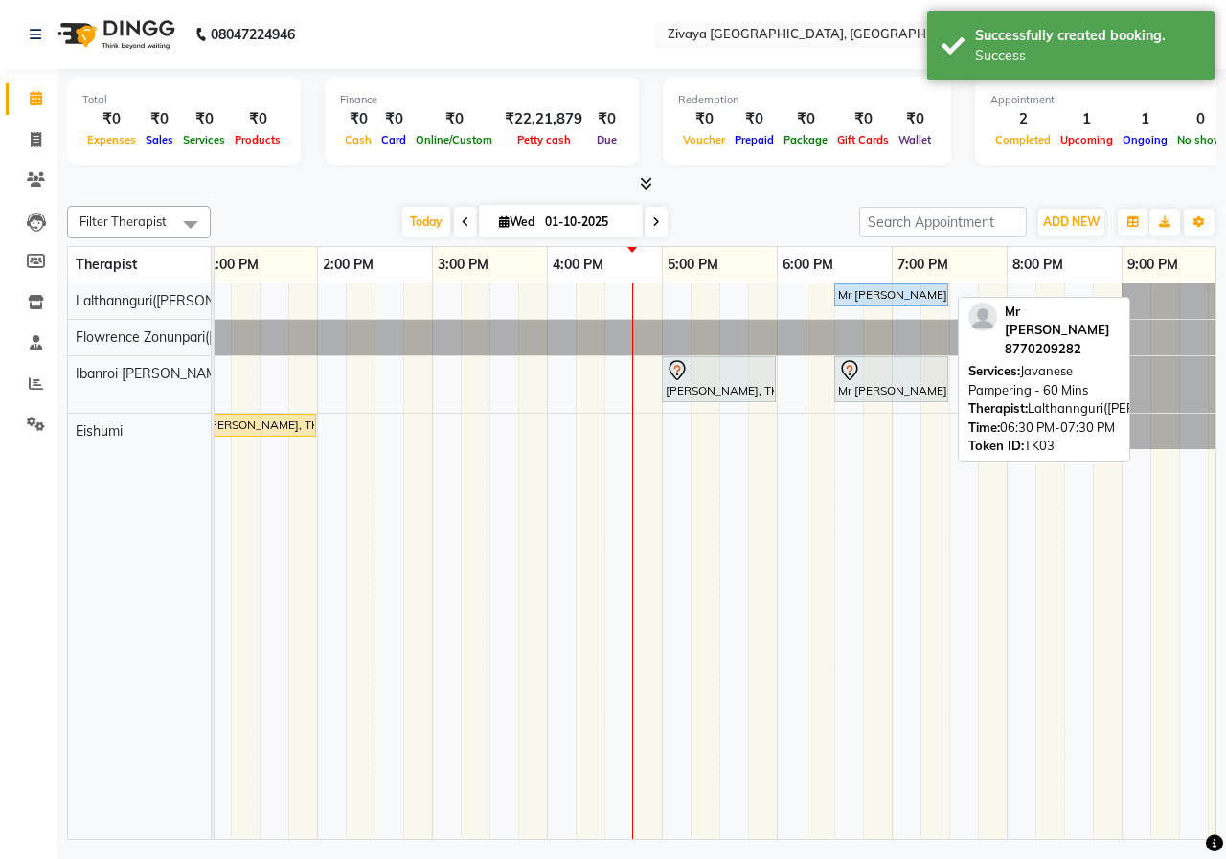
click at [922, 300] on div "Mr [PERSON_NAME], TK03, 06:30 PM-07:30 PM, Javanese Pampering - 60 Mins" at bounding box center [891, 294] width 110 height 17
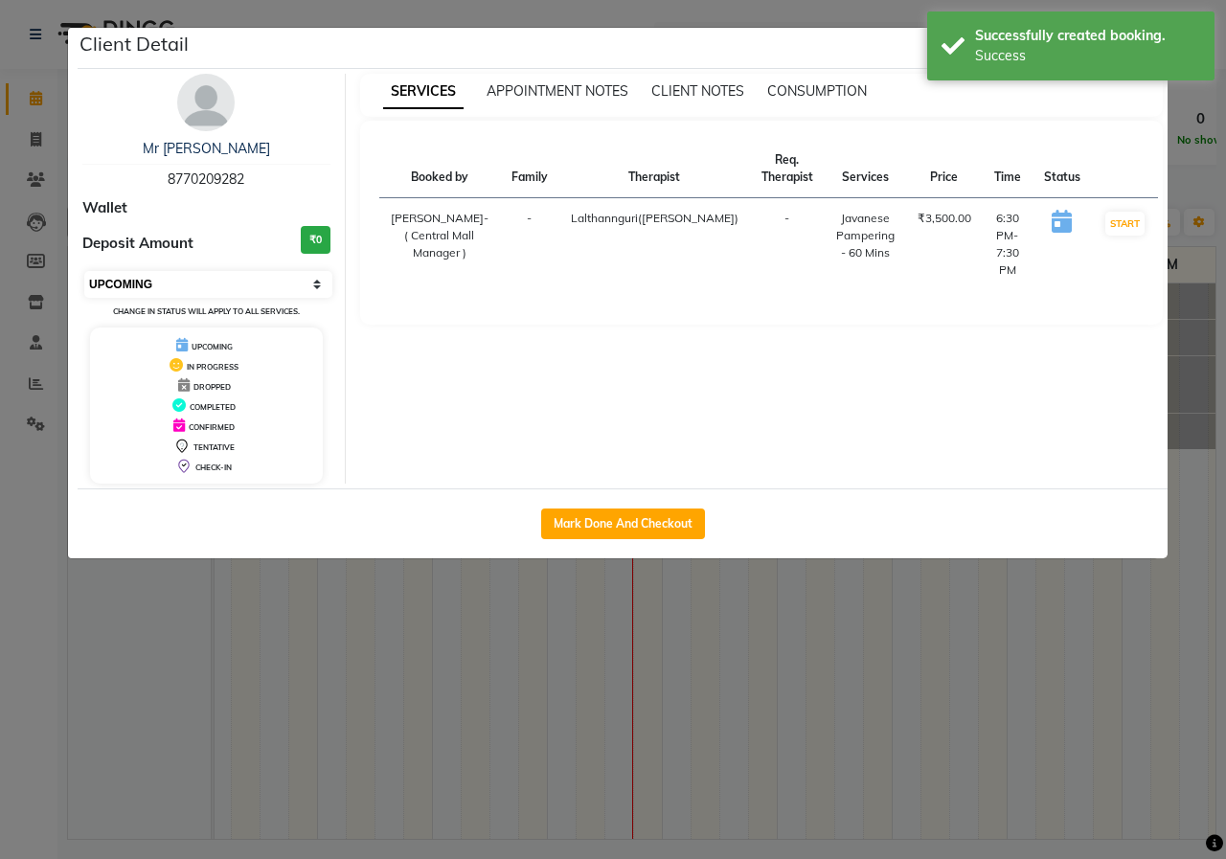
click at [258, 279] on select "Select IN SERVICE CONFIRMED TENTATIVE CHECK IN MARK DONE UPCOMING" at bounding box center [208, 284] width 248 height 27
select select "7"
click at [84, 271] on select "Select IN SERVICE CONFIRMED TENTATIVE CHECK IN MARK DONE UPCOMING" at bounding box center [208, 284] width 248 height 27
click at [868, 14] on ngb-modal-window "Client Detail Mr [PERSON_NAME] 8770209282 Wallet Deposit Amount ₹0 Select IN SE…" at bounding box center [613, 429] width 1226 height 859
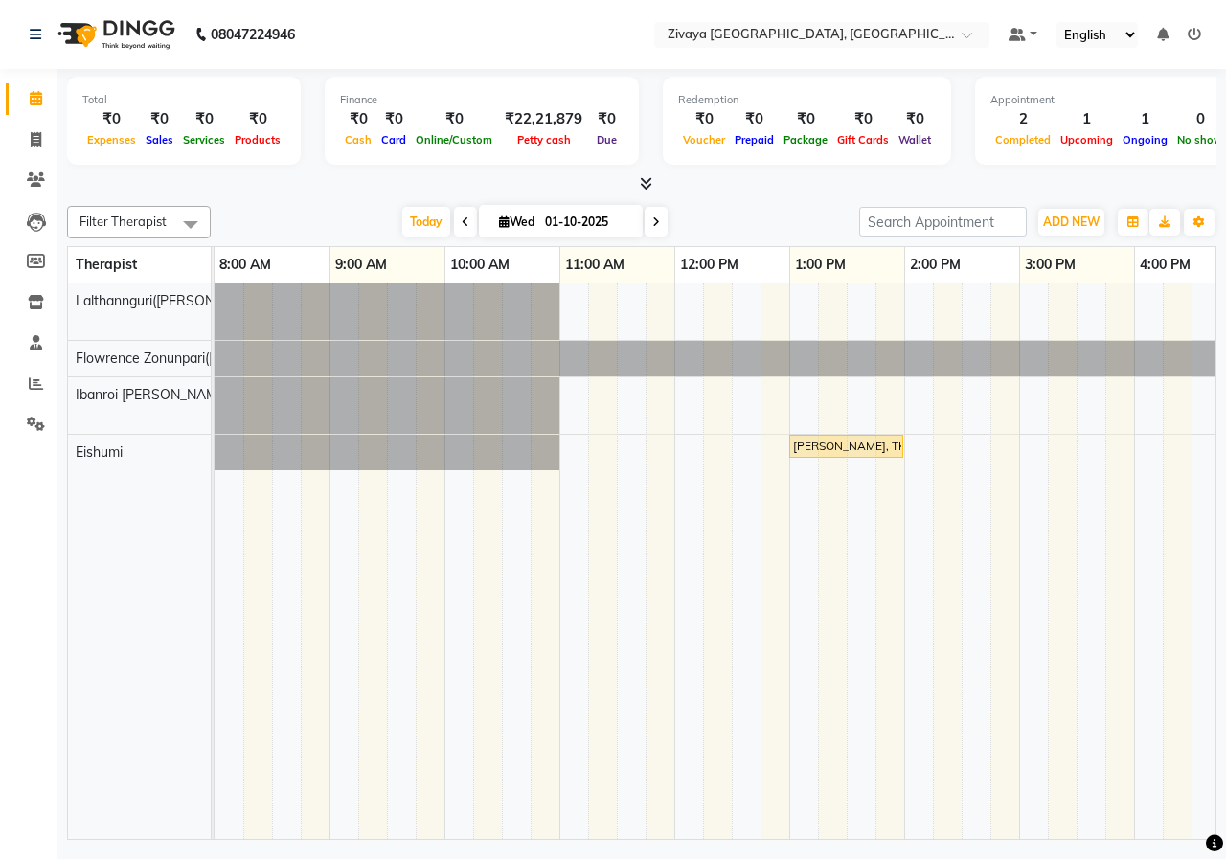
scroll to position [0, 271]
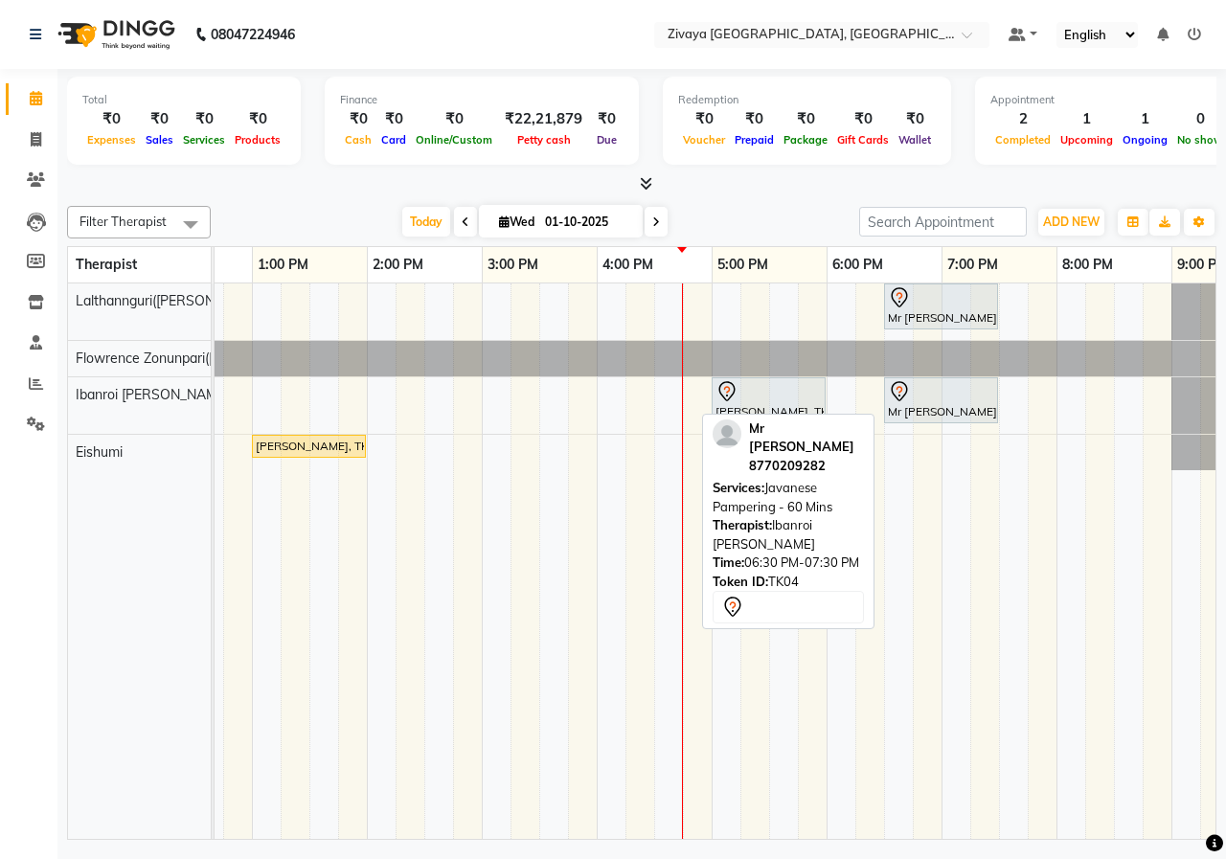
click at [959, 403] on div "Mr [PERSON_NAME], TK04, 06:30 PM-07:30 PM, Javanese Pampering - 60 Mins" at bounding box center [941, 400] width 110 height 40
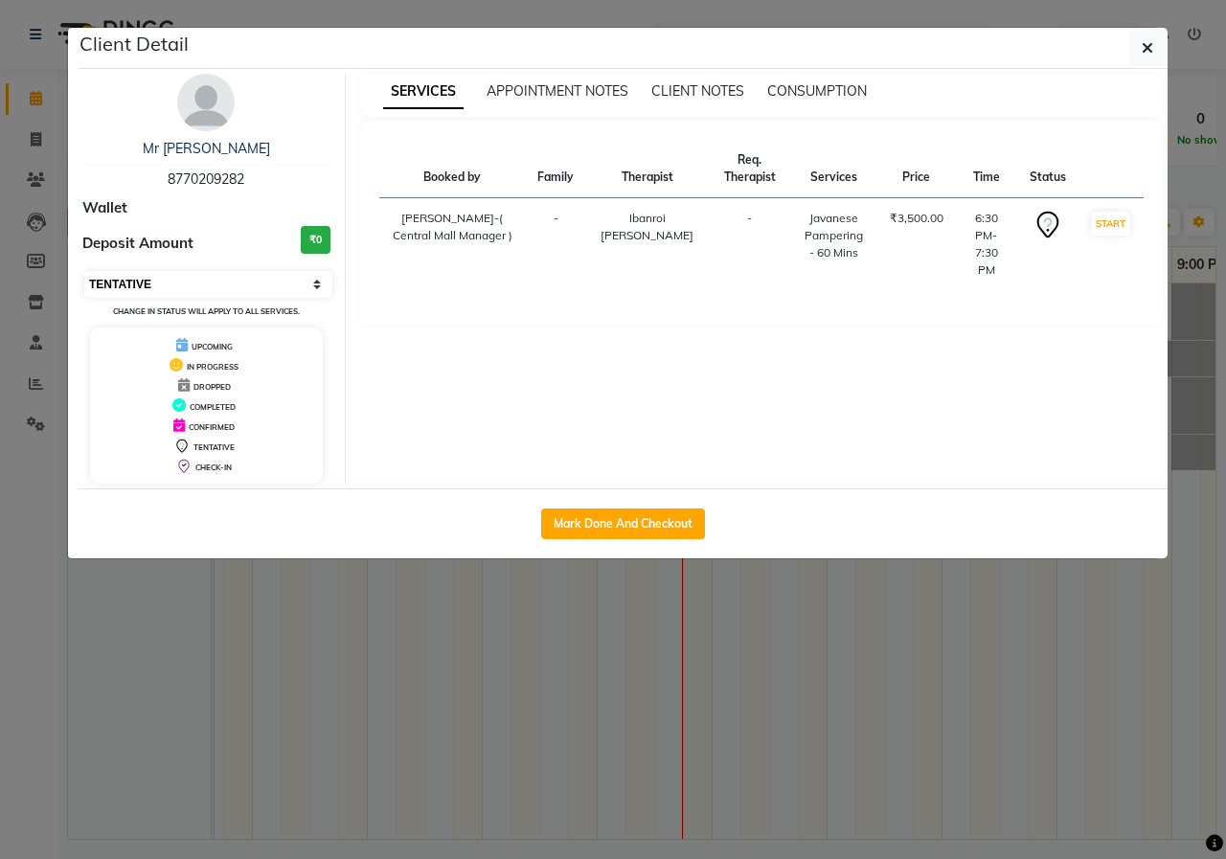
click at [223, 273] on select "Select IN SERVICE CONFIRMED TENTATIVE CHECK IN MARK DONE UPCOMING" at bounding box center [208, 284] width 248 height 27
select select "5"
click at [84, 271] on select "Select IN SERVICE CONFIRMED TENTATIVE CHECK IN MARK DONE UPCOMING" at bounding box center [208, 284] width 248 height 27
click at [1148, 61] on button "button" at bounding box center [1147, 48] width 36 height 36
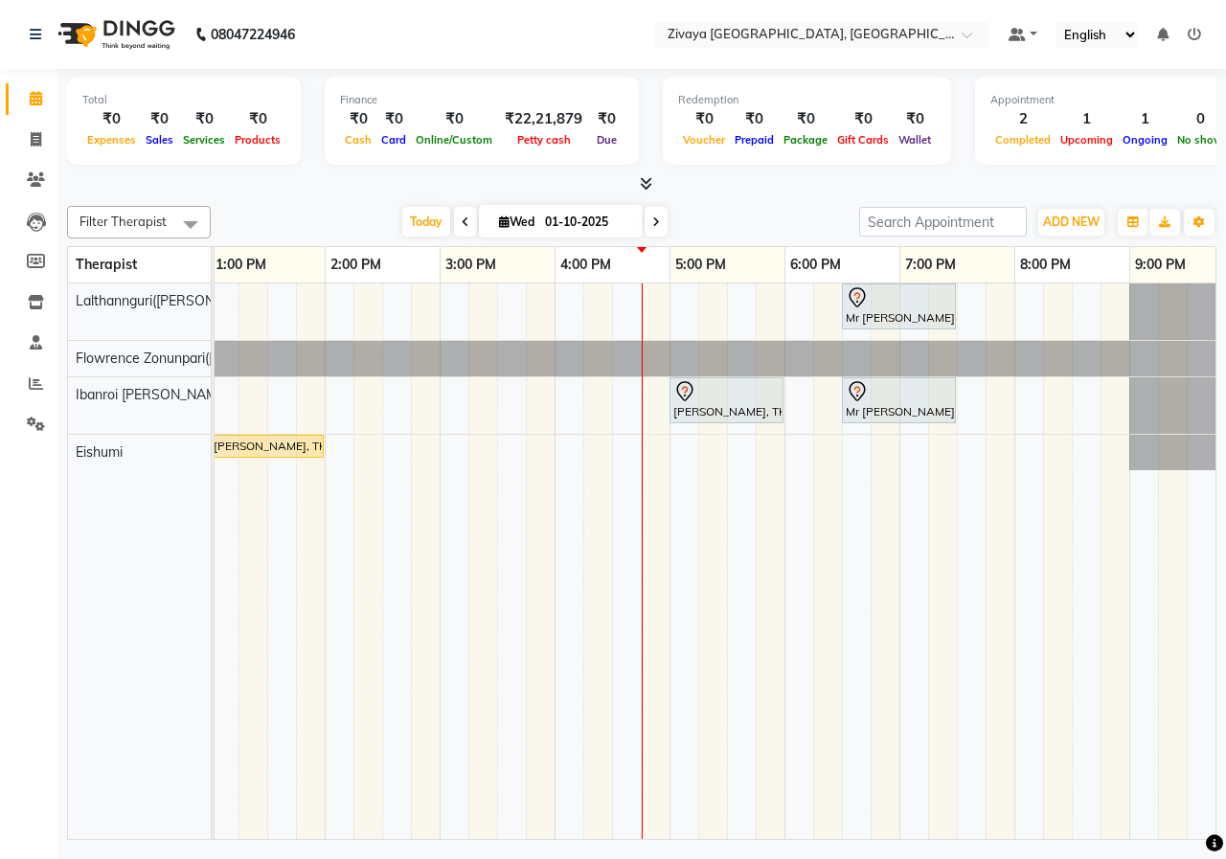
scroll to position [0, 521]
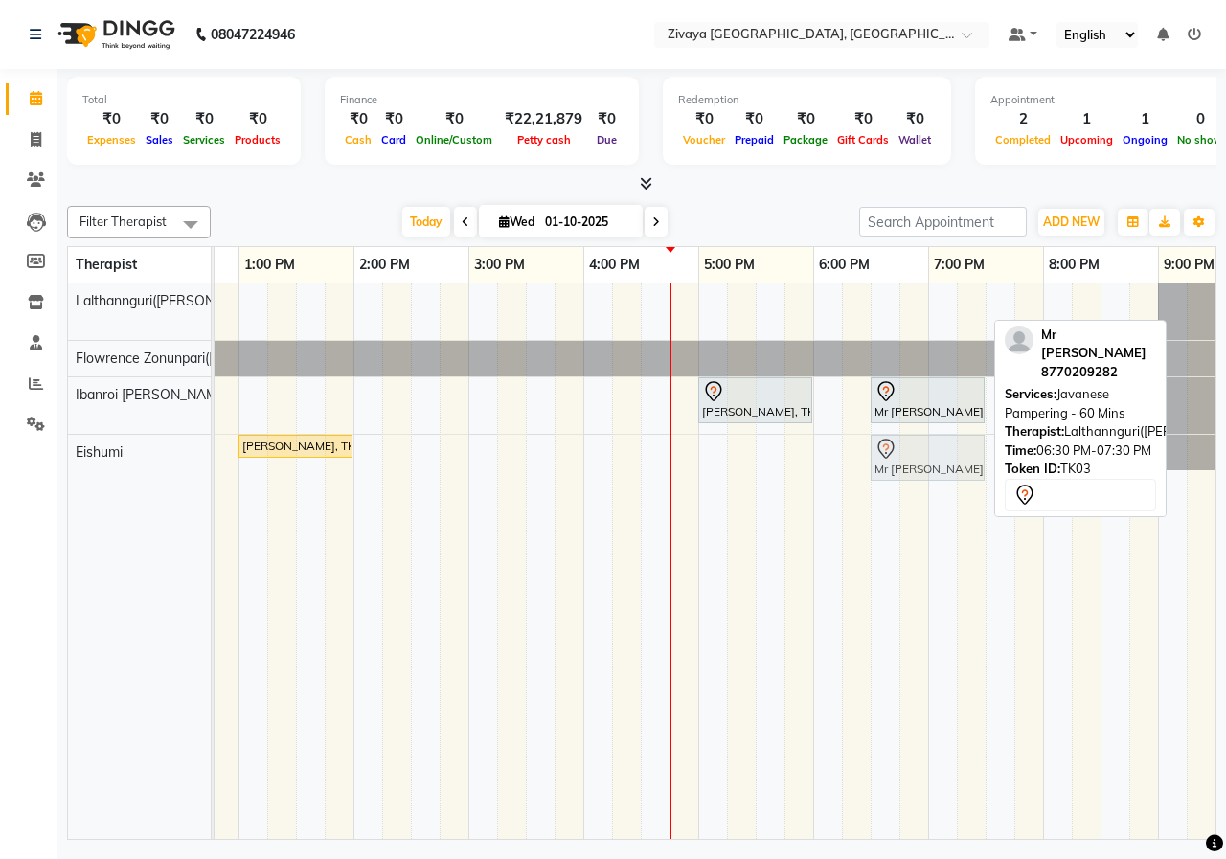
drag, startPoint x: 938, startPoint y: 307, endPoint x: 940, endPoint y: 447, distance: 139.8
click at [940, 447] on tbody "Mr [PERSON_NAME], TK03, 06:30 PM-07:30 PM, Javanese Pampering - 60 Mins Imran B…" at bounding box center [583, 376] width 1839 height 187
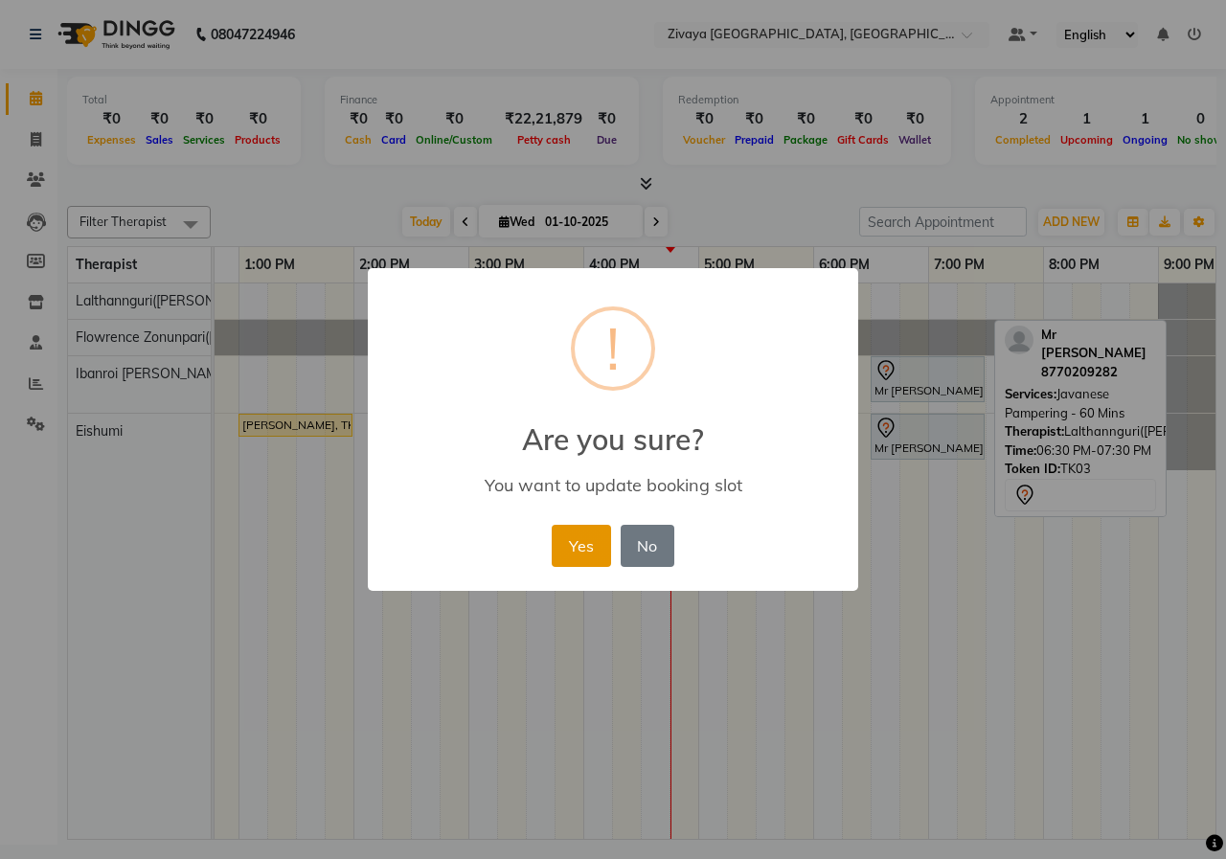
click at [594, 545] on button "Yes" at bounding box center [581, 546] width 58 height 42
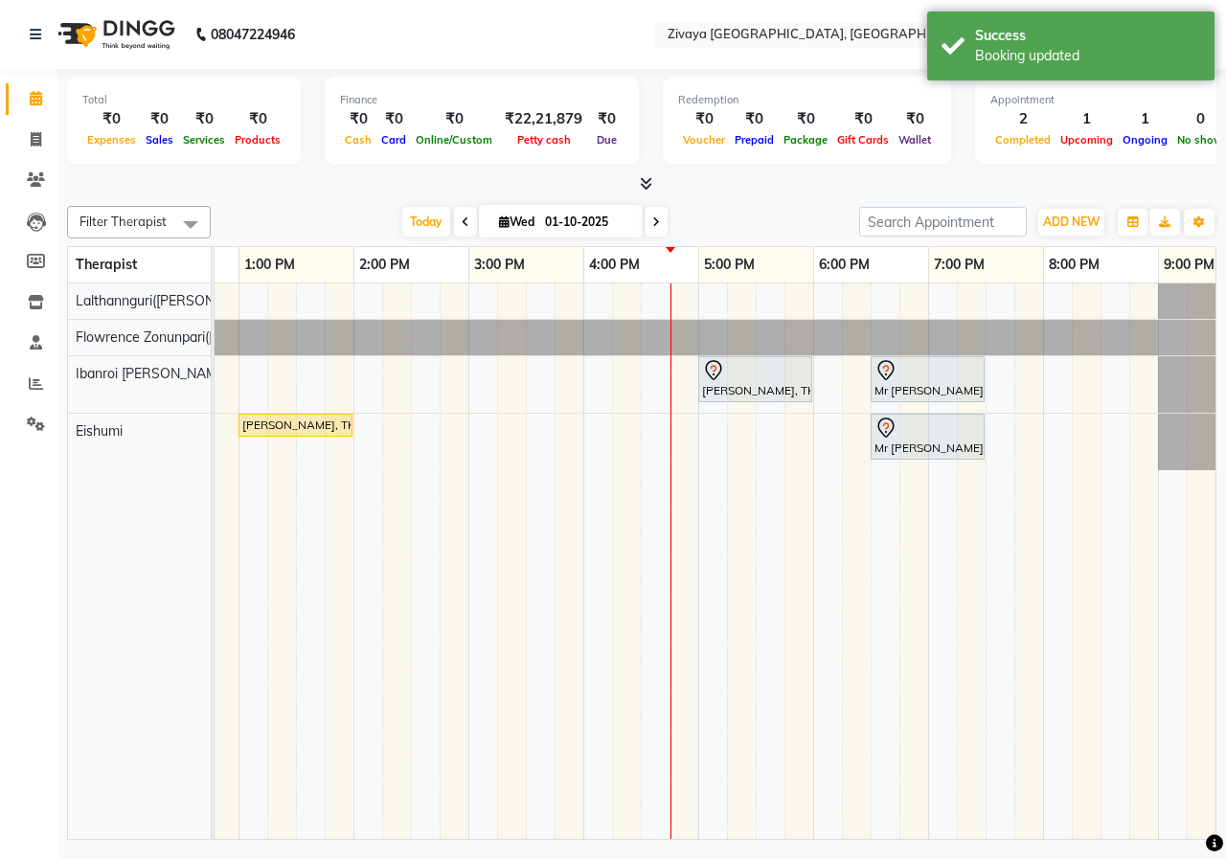
click at [809, 209] on div "[DATE] [DATE]" at bounding box center [534, 222] width 629 height 29
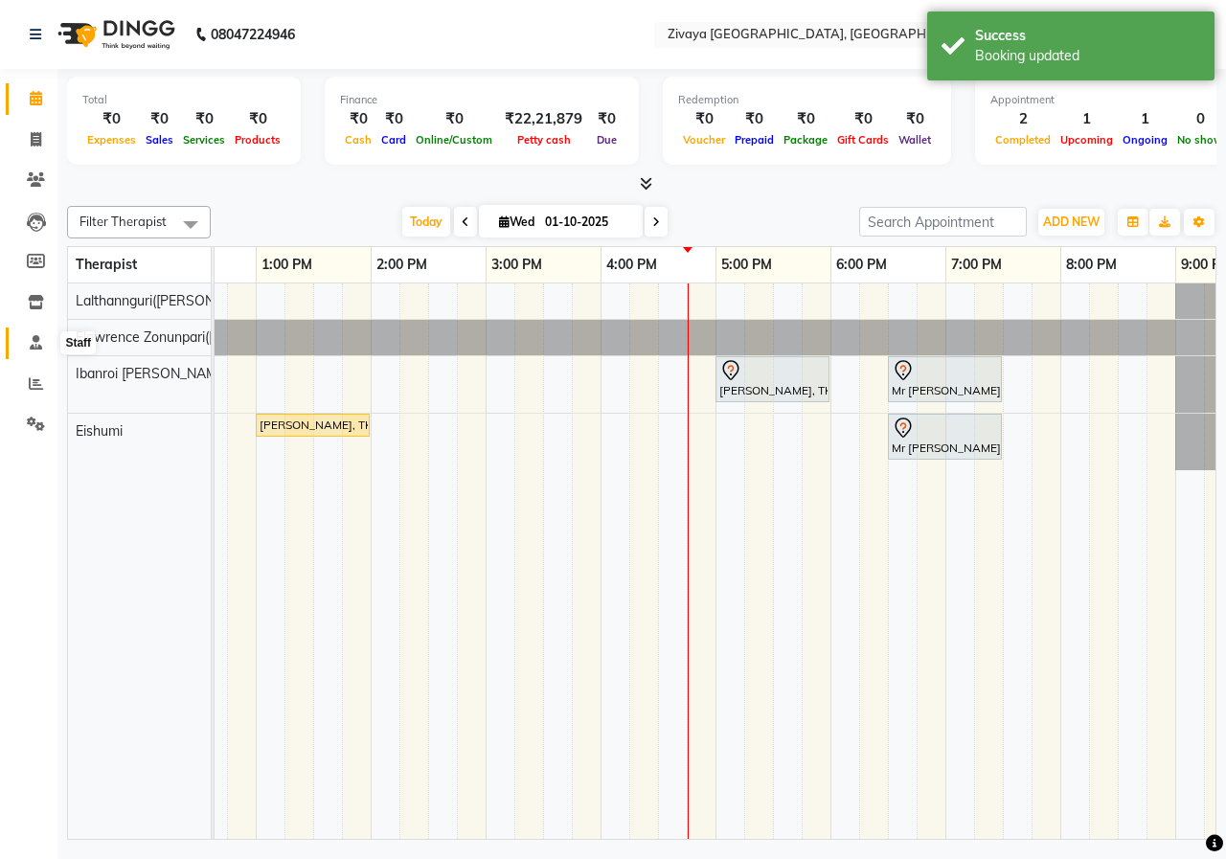
click at [40, 346] on icon at bounding box center [36, 342] width 12 height 14
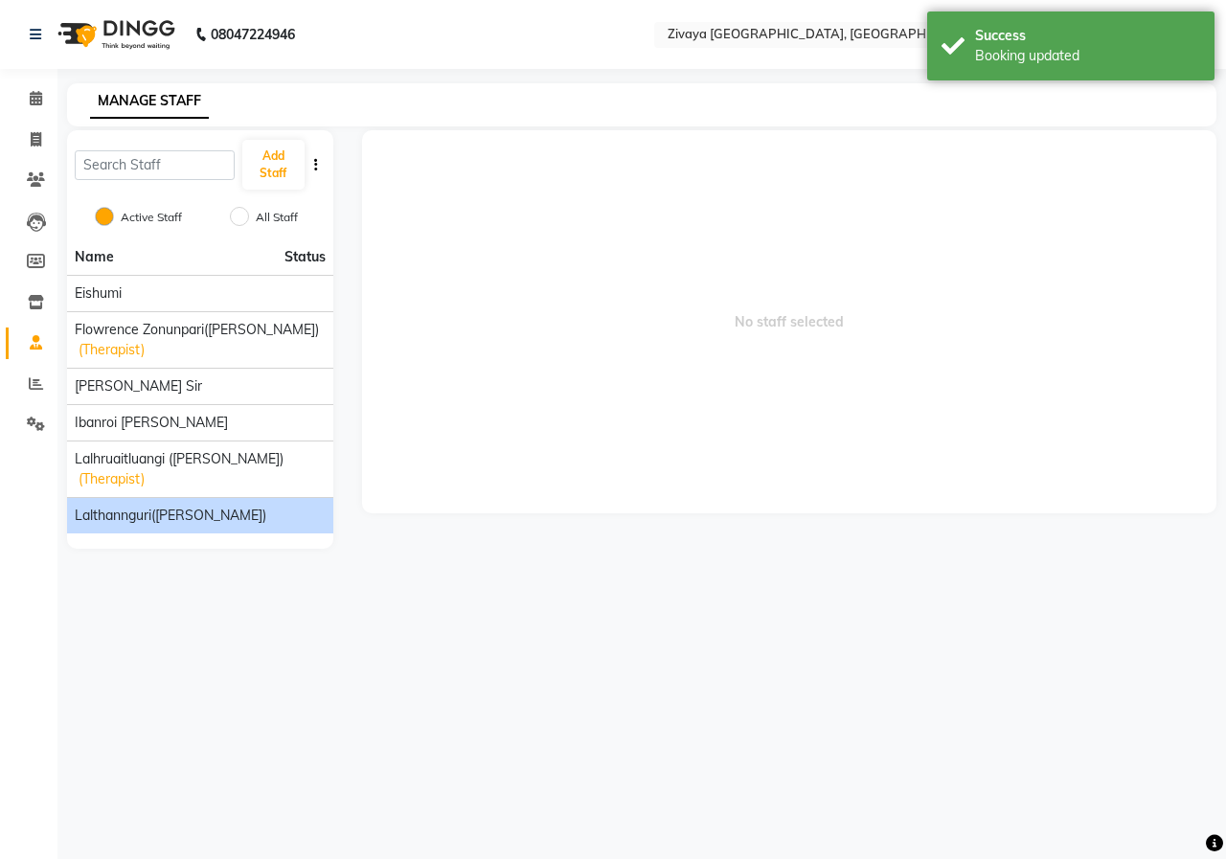
click at [245, 506] on div "Lalthannguri([PERSON_NAME])" at bounding box center [200, 516] width 251 height 20
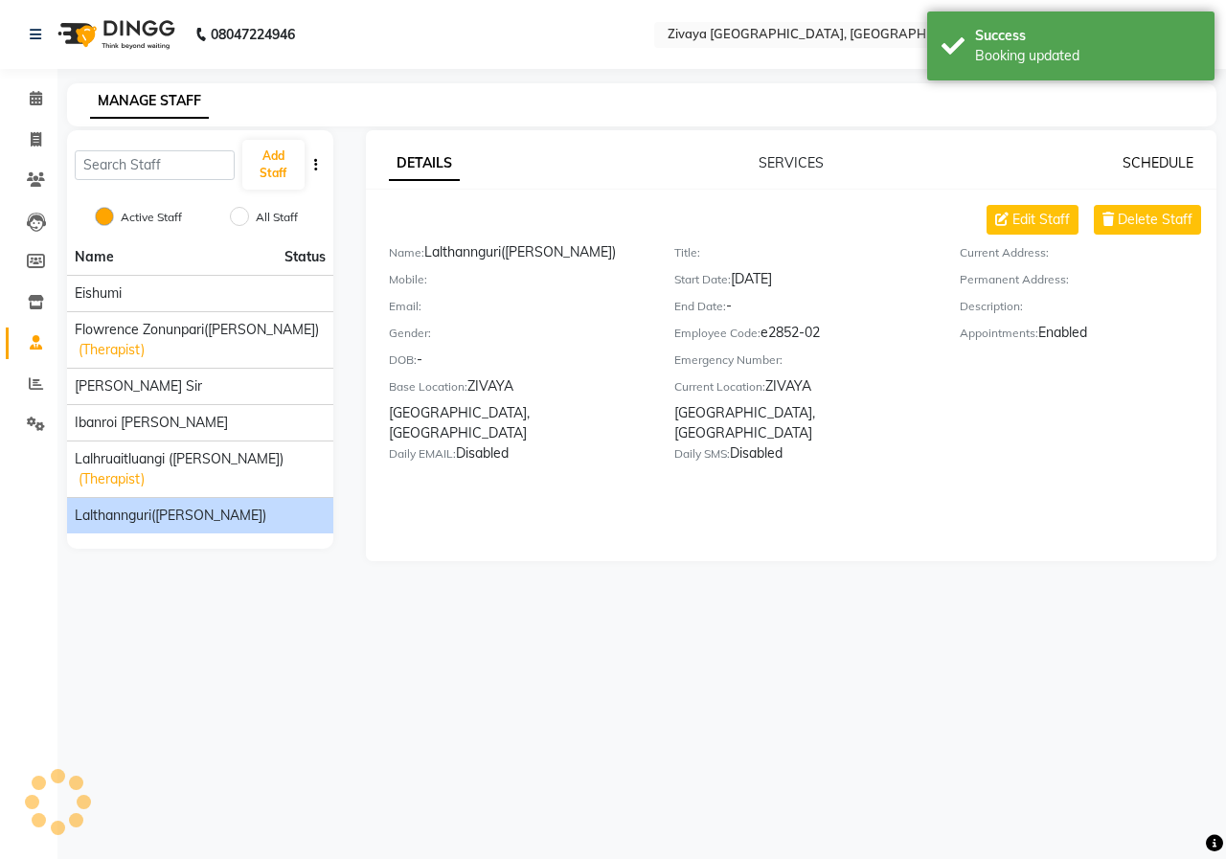
click at [1173, 165] on link "SCHEDULE" at bounding box center [1157, 162] width 71 height 17
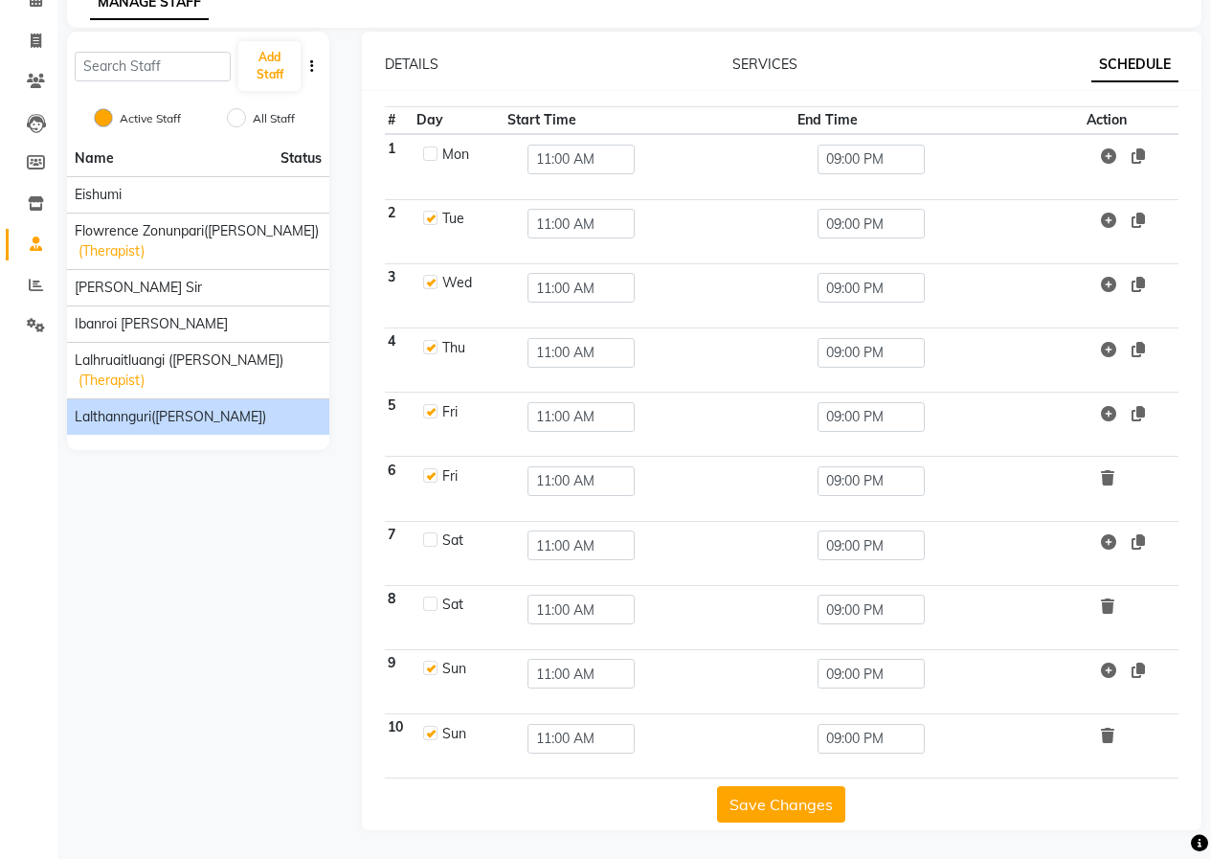
click at [433, 286] on label at bounding box center [430, 282] width 14 height 14
click at [433, 286] on input "checkbox" at bounding box center [429, 281] width 12 height 12
checkbox input "false"
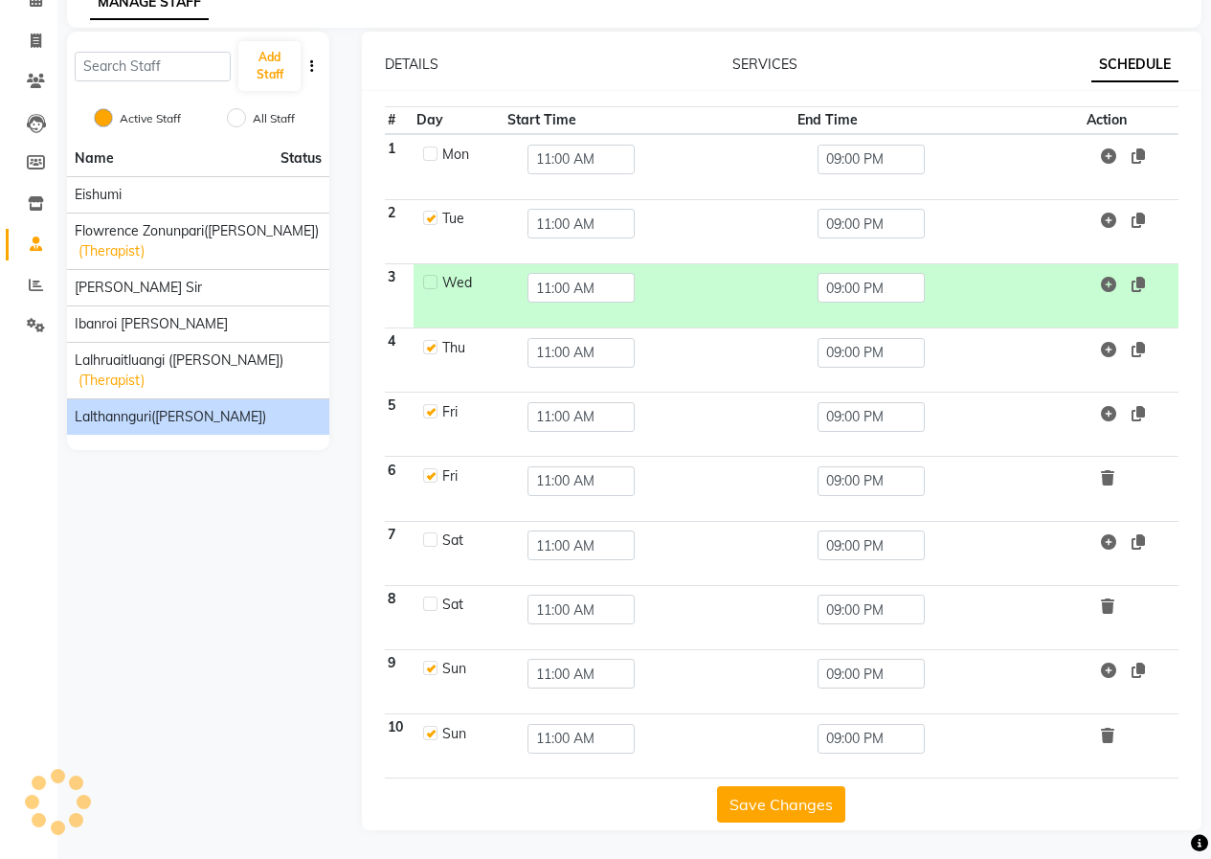
click at [775, 799] on button "Save Changes" at bounding box center [781, 804] width 128 height 36
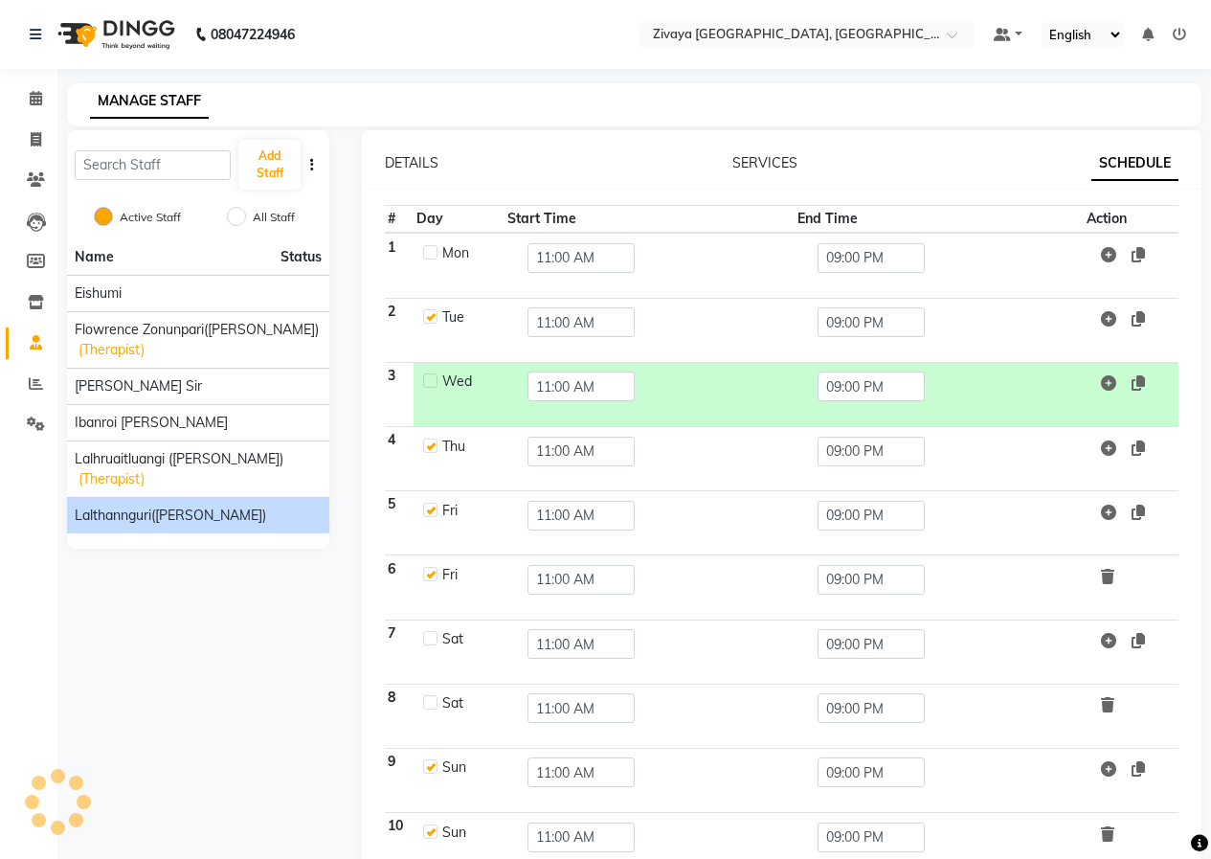
click at [102, 38] on img at bounding box center [114, 35] width 131 height 54
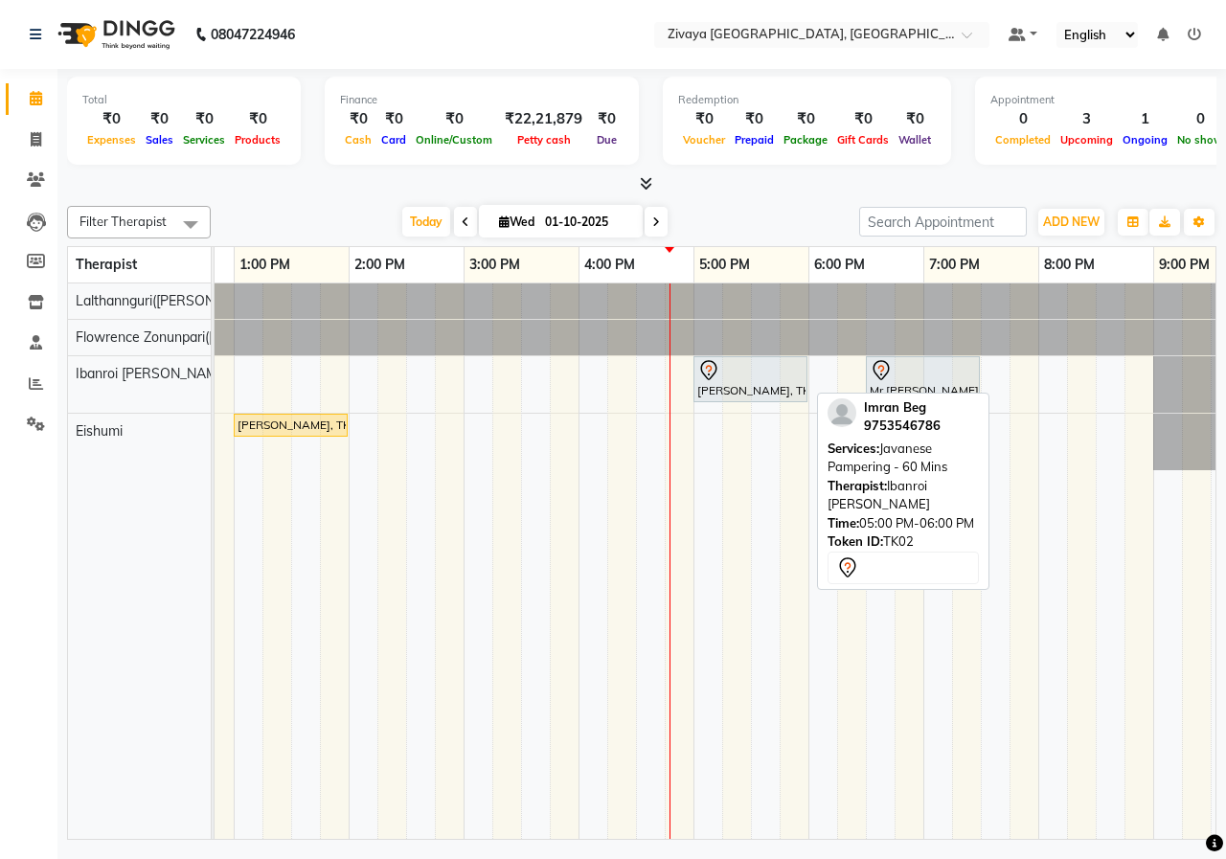
click at [731, 376] on div at bounding box center [750, 370] width 106 height 23
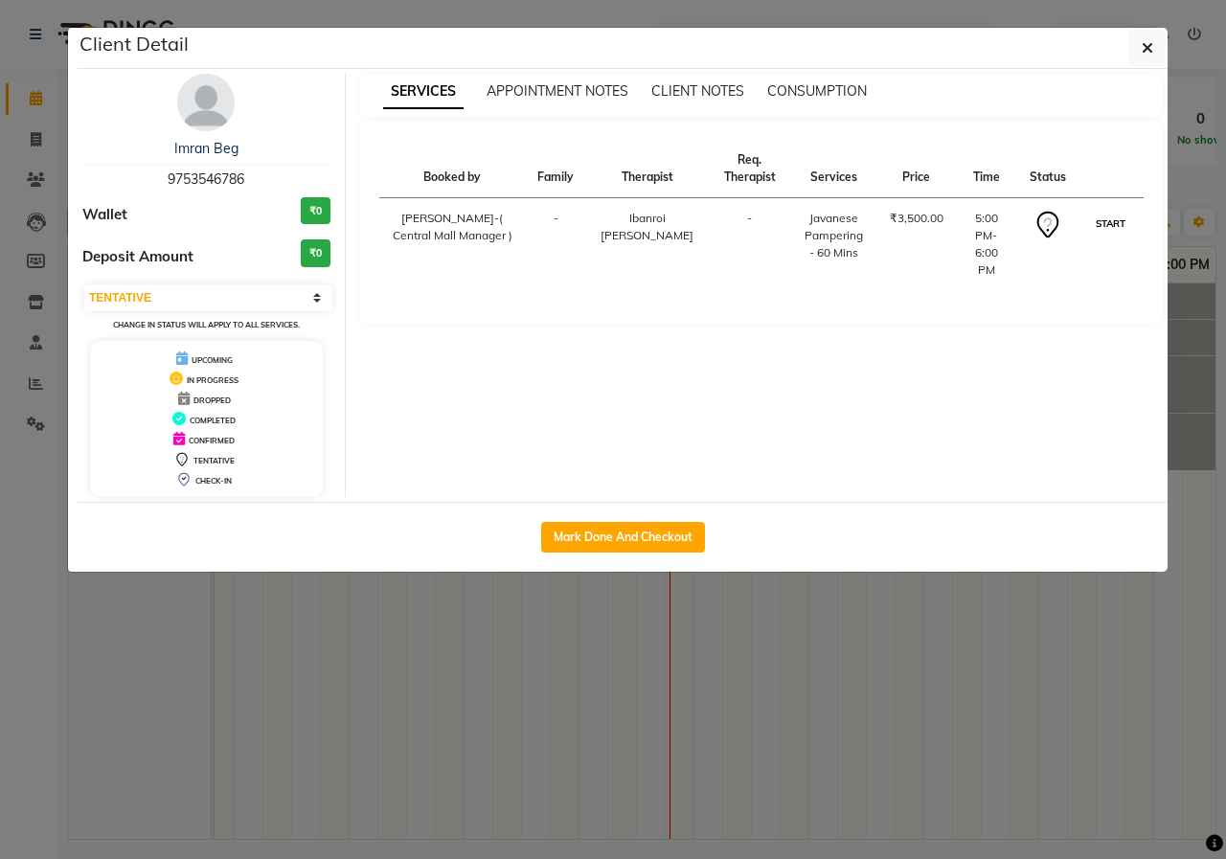
click at [1106, 219] on button "START" at bounding box center [1110, 224] width 39 height 24
select select "1"
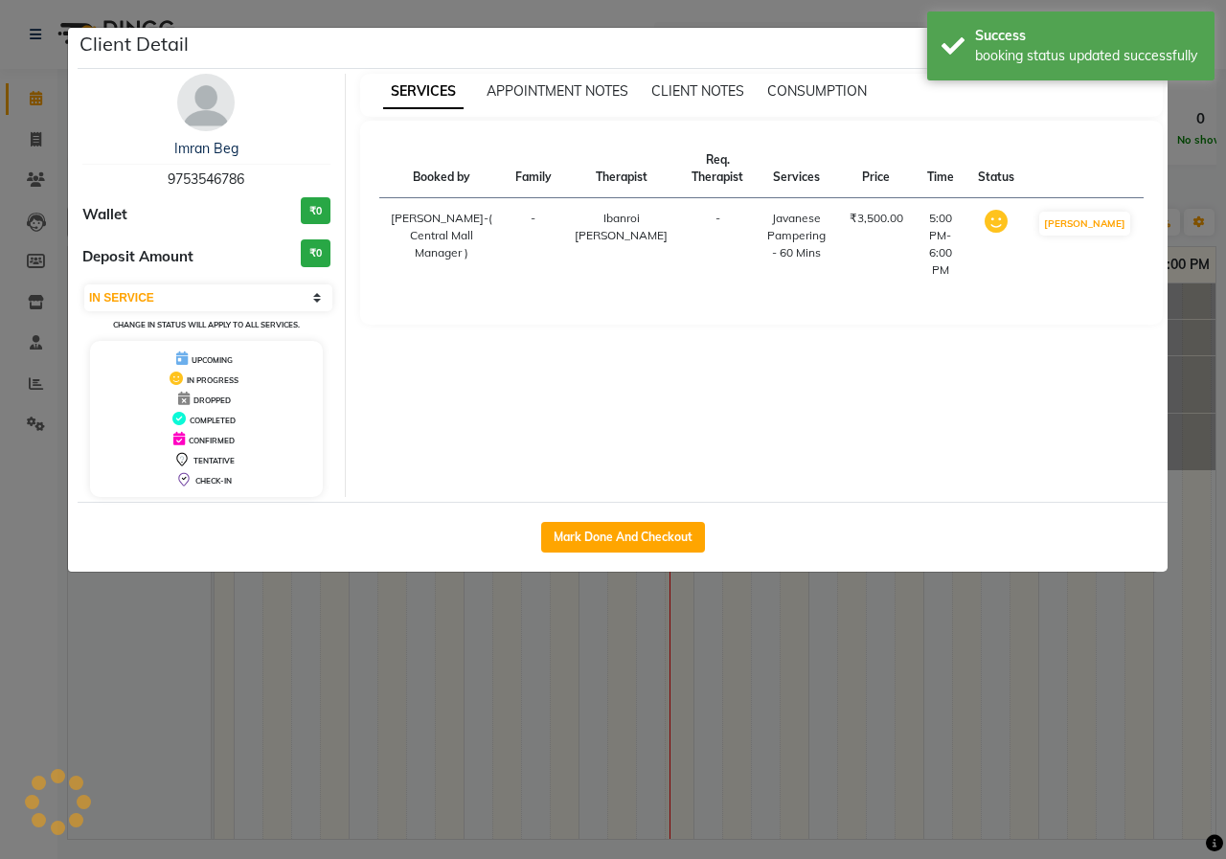
click at [890, 14] on ngb-modal-window "Client Detail Imran Beg 9753546786 Wallet ₹0 Deposit Amount ₹0 Select IN SERVIC…" at bounding box center [613, 429] width 1226 height 859
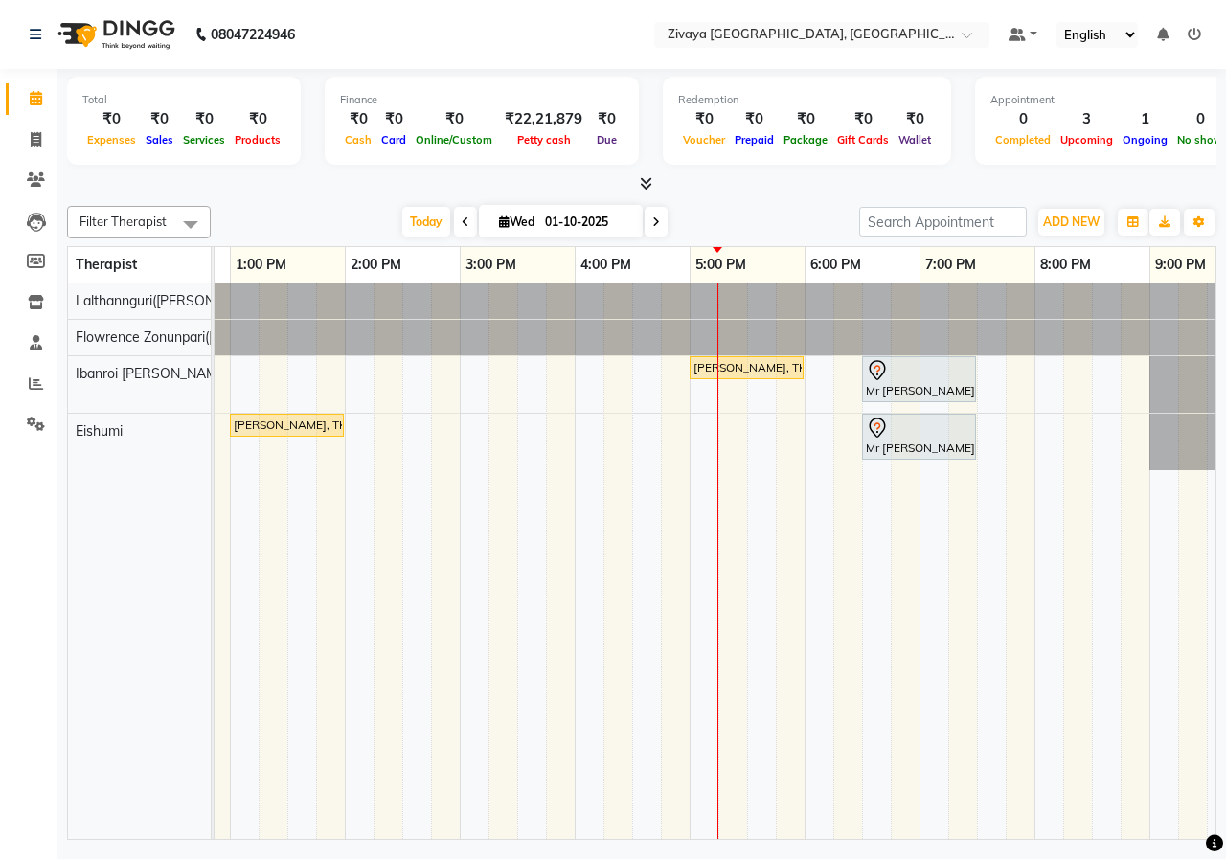
scroll to position [0, 555]
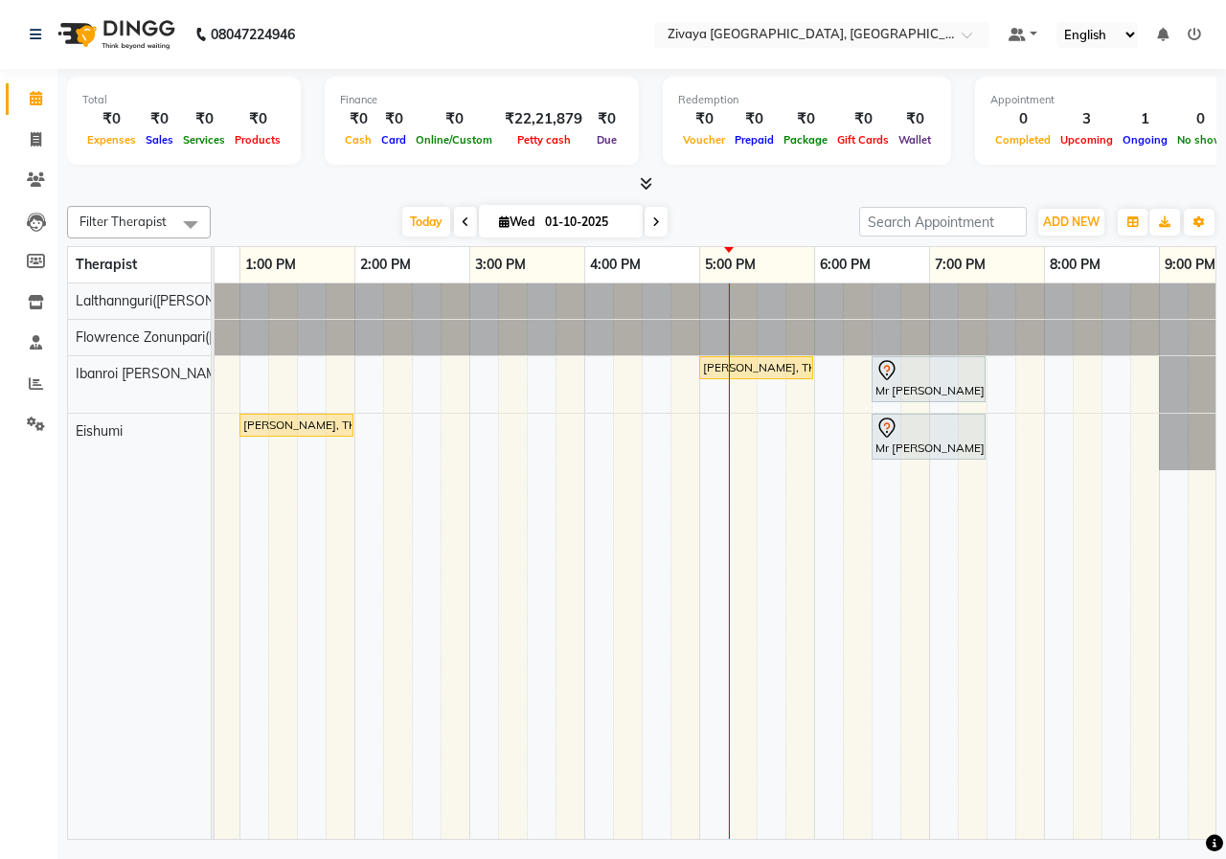
click at [463, 221] on icon at bounding box center [466, 221] width 8 height 11
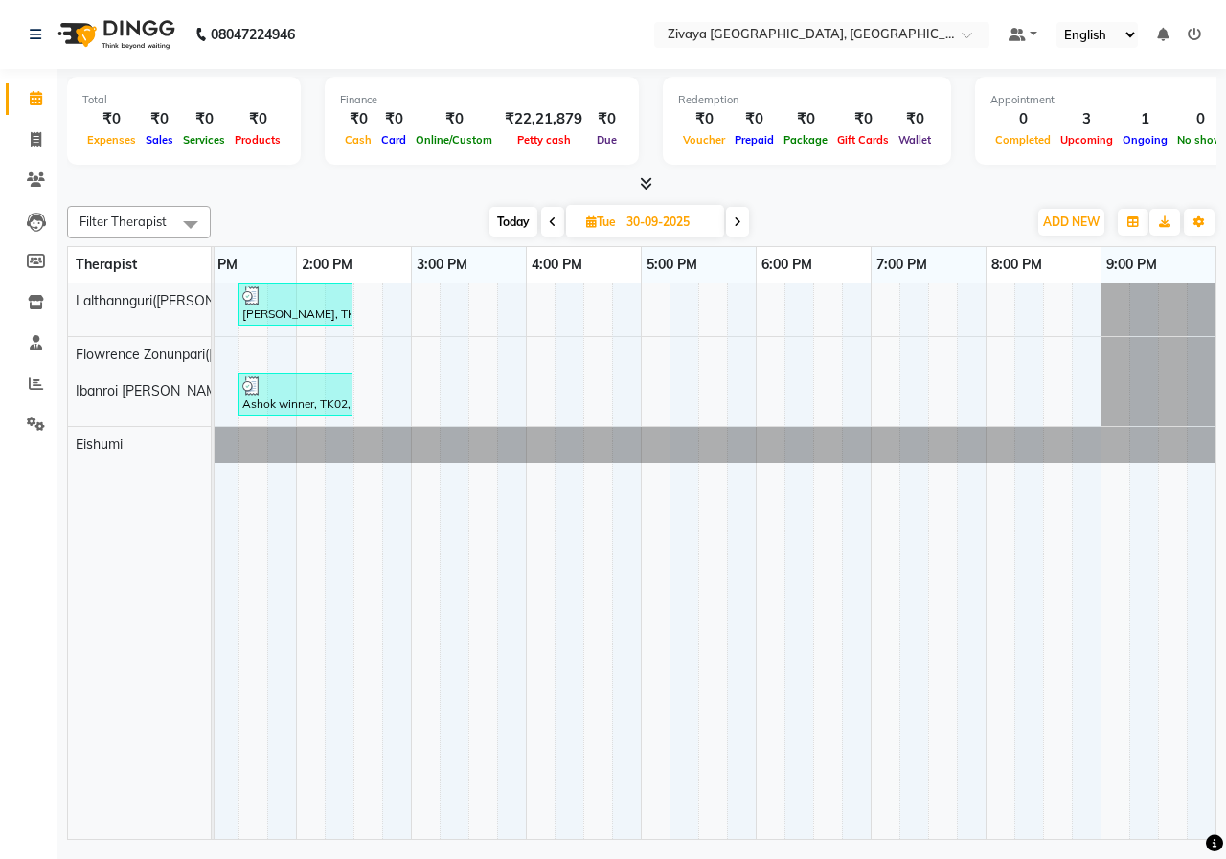
click at [542, 228] on span at bounding box center [552, 222] width 23 height 30
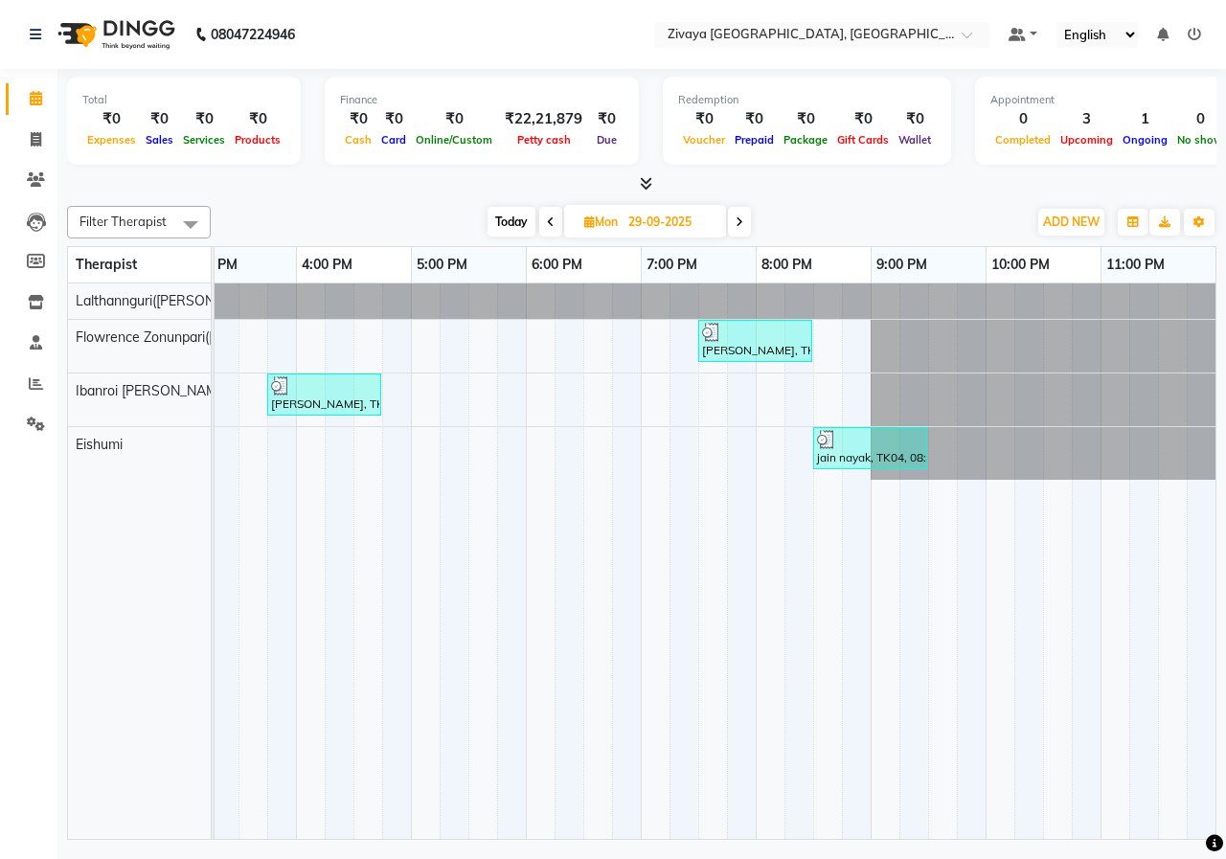
click at [744, 220] on span at bounding box center [739, 222] width 23 height 30
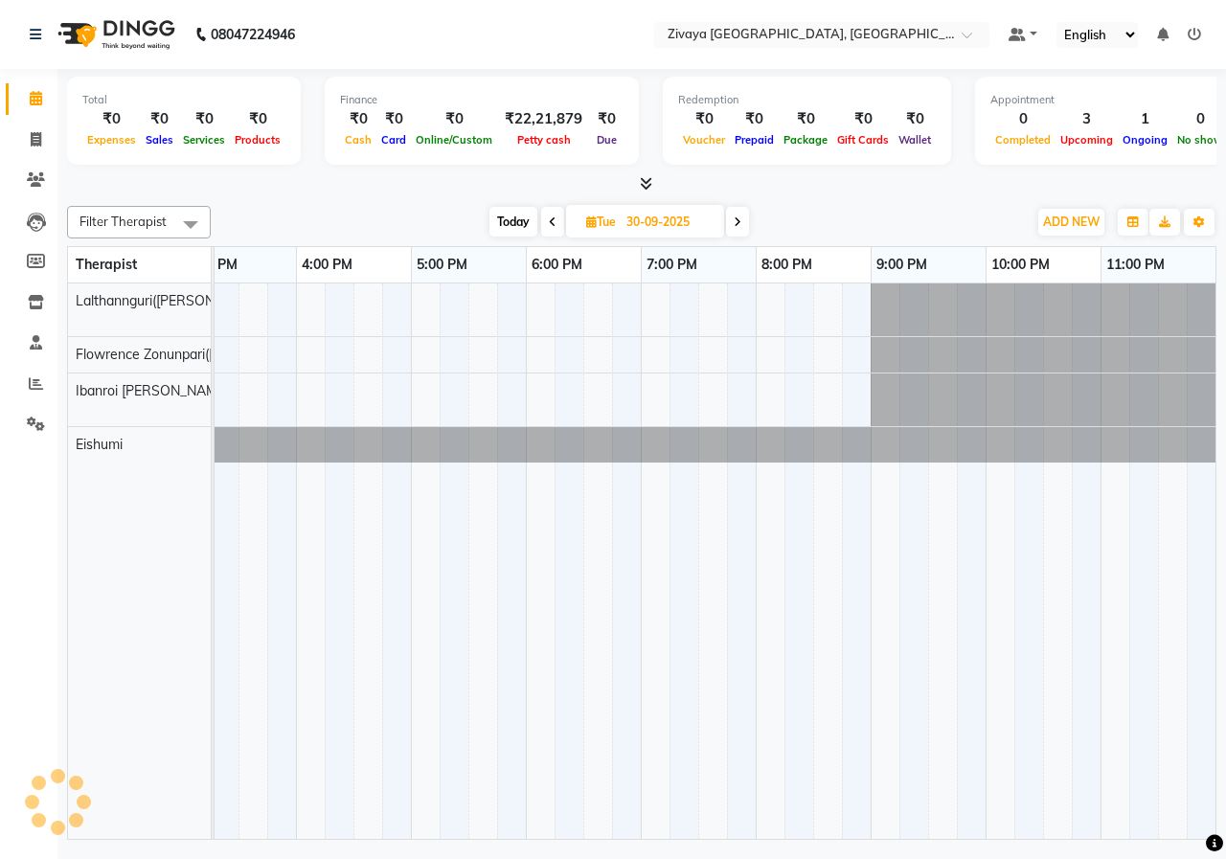
click at [741, 221] on icon at bounding box center [738, 221] width 8 height 11
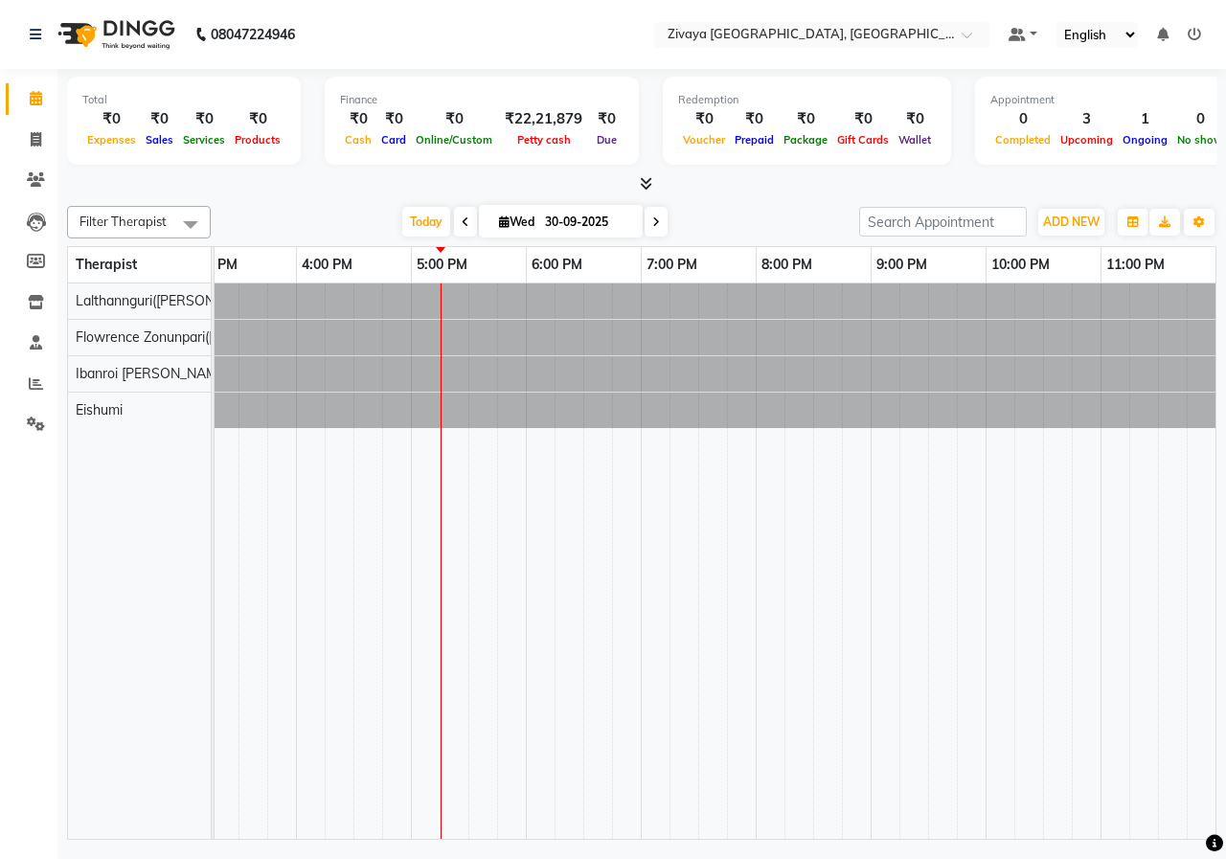
type input "01-10-2025"
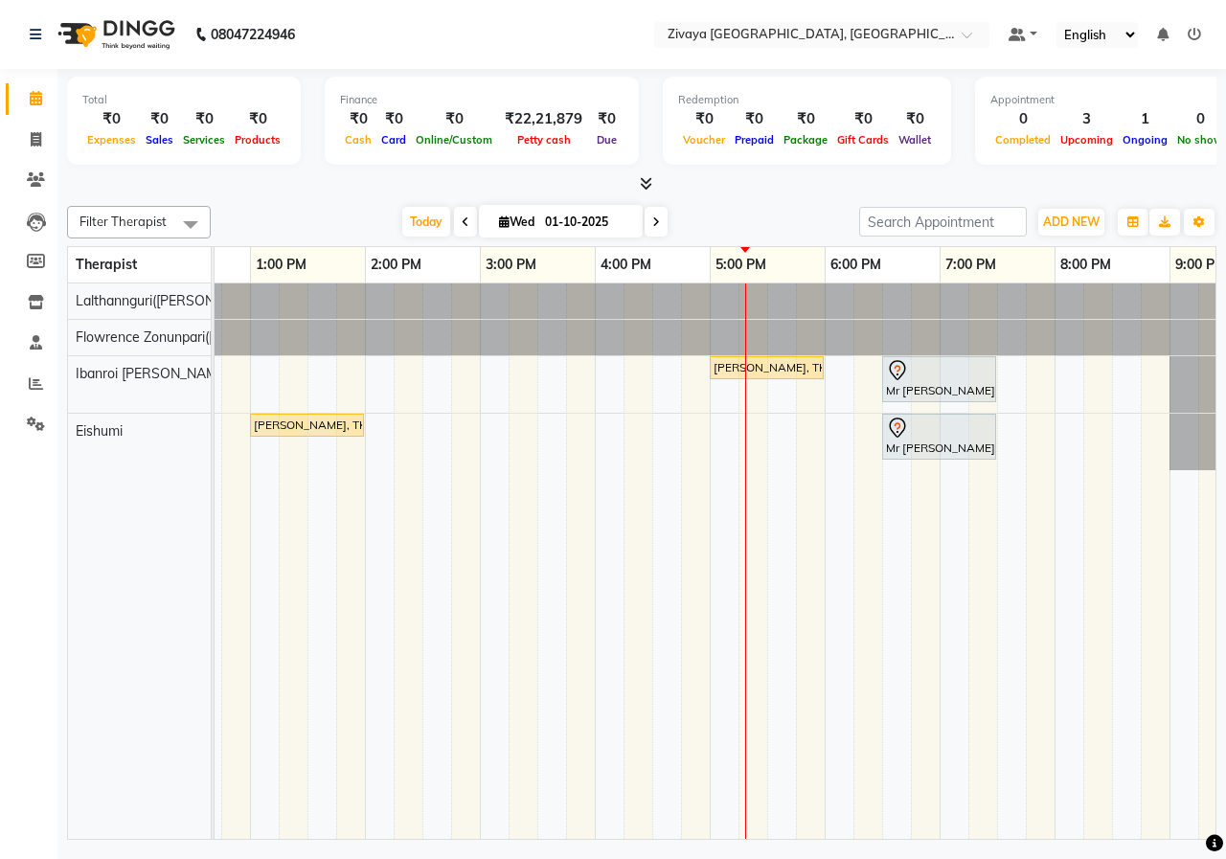
click at [592, 217] on input "01-10-2025" at bounding box center [587, 222] width 96 height 29
select select "10"
select select "2025"
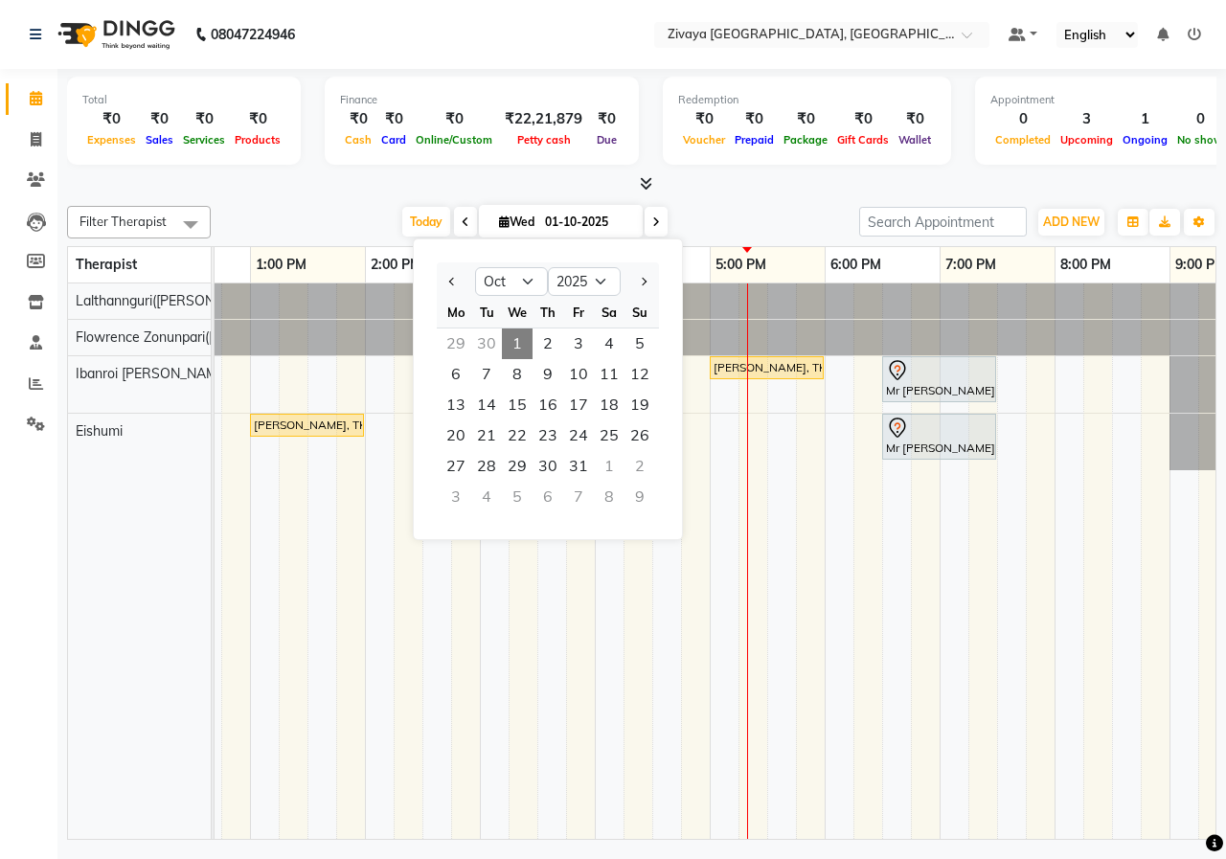
click at [737, 218] on div "[DATE] [DATE] Jan Feb Mar Apr May Jun [DATE] Aug Sep Oct Nov [DATE] 2016 2017 2…" at bounding box center [534, 222] width 629 height 29
